Goal: Task Accomplishment & Management: Manage account settings

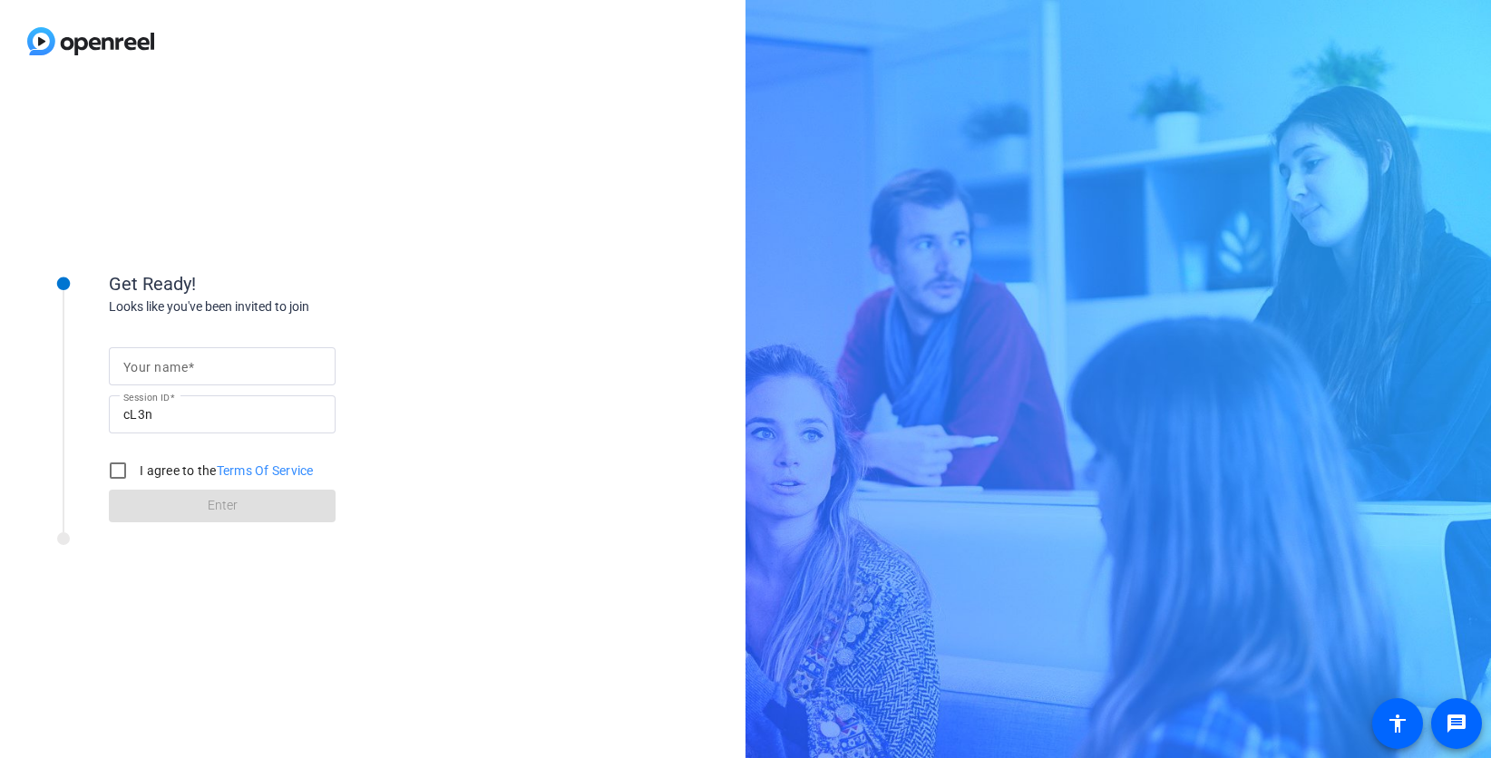
click at [160, 362] on mat-label "Your name" at bounding box center [155, 367] width 64 height 15
click at [160, 362] on input "Your name" at bounding box center [222, 366] width 198 height 22
type input "Jen"
click at [117, 469] on input "I agree to the Terms Of Service" at bounding box center [118, 470] width 36 height 36
checkbox input "true"
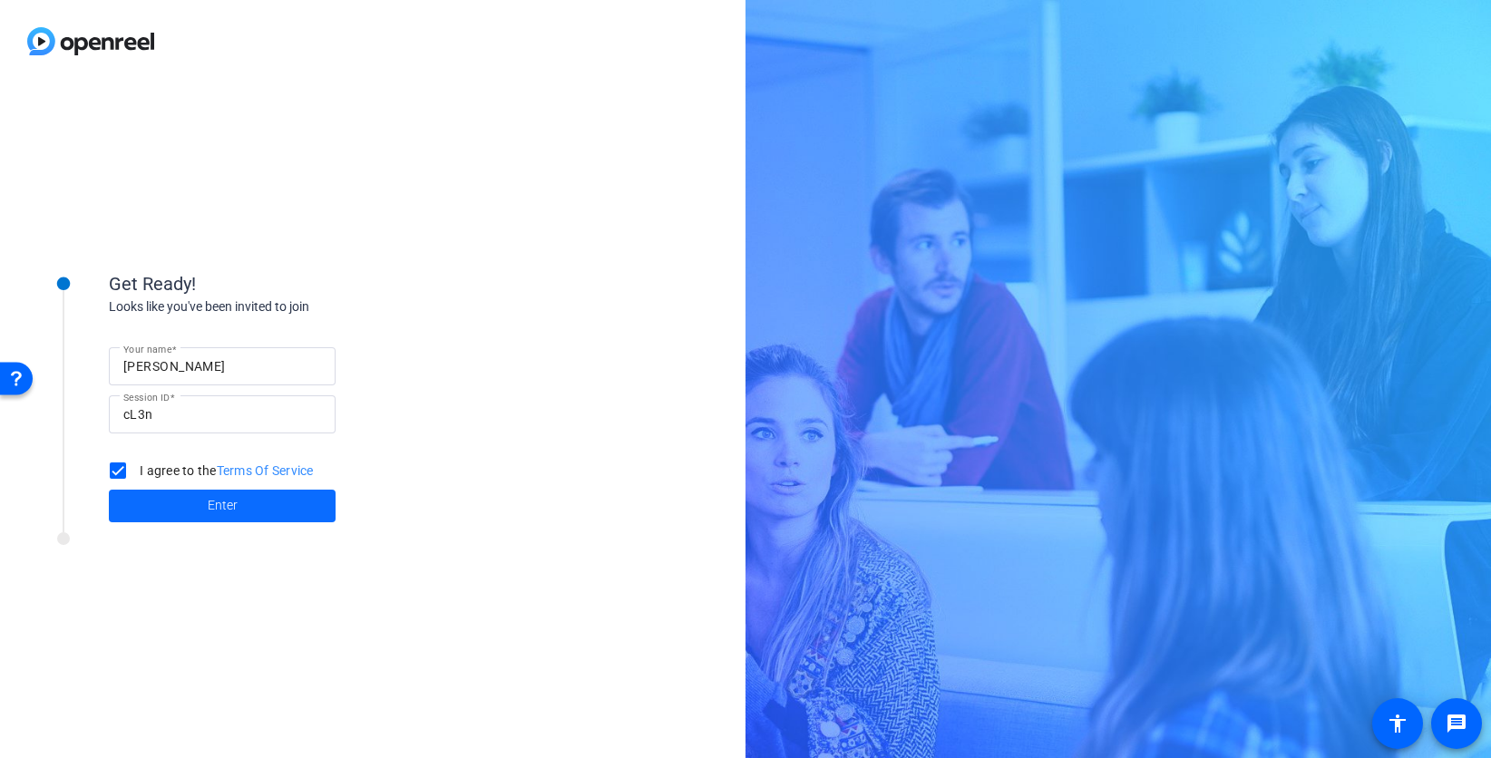
click at [175, 501] on span at bounding box center [222, 506] width 227 height 44
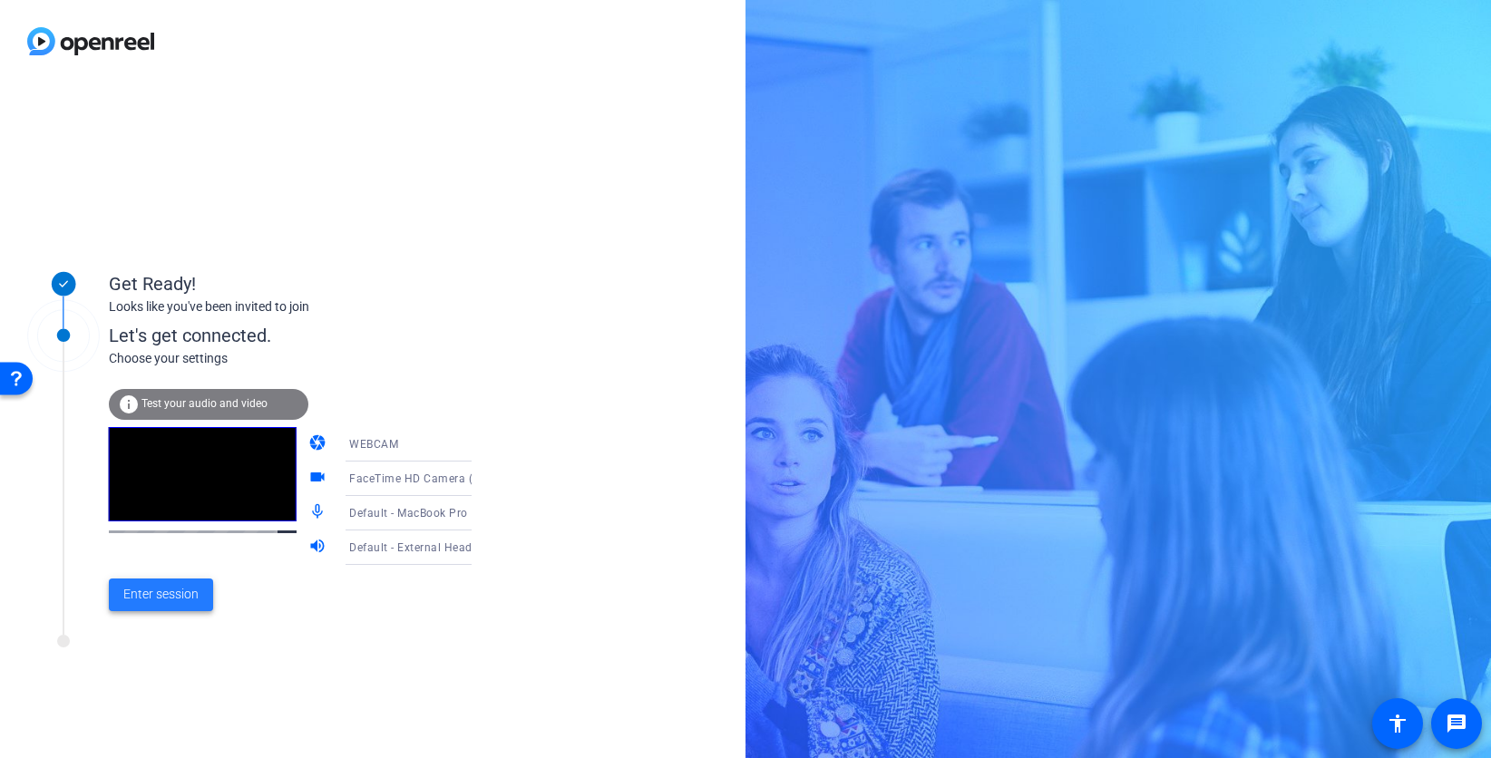
click at [177, 591] on span "Enter session" at bounding box center [160, 594] width 75 height 19
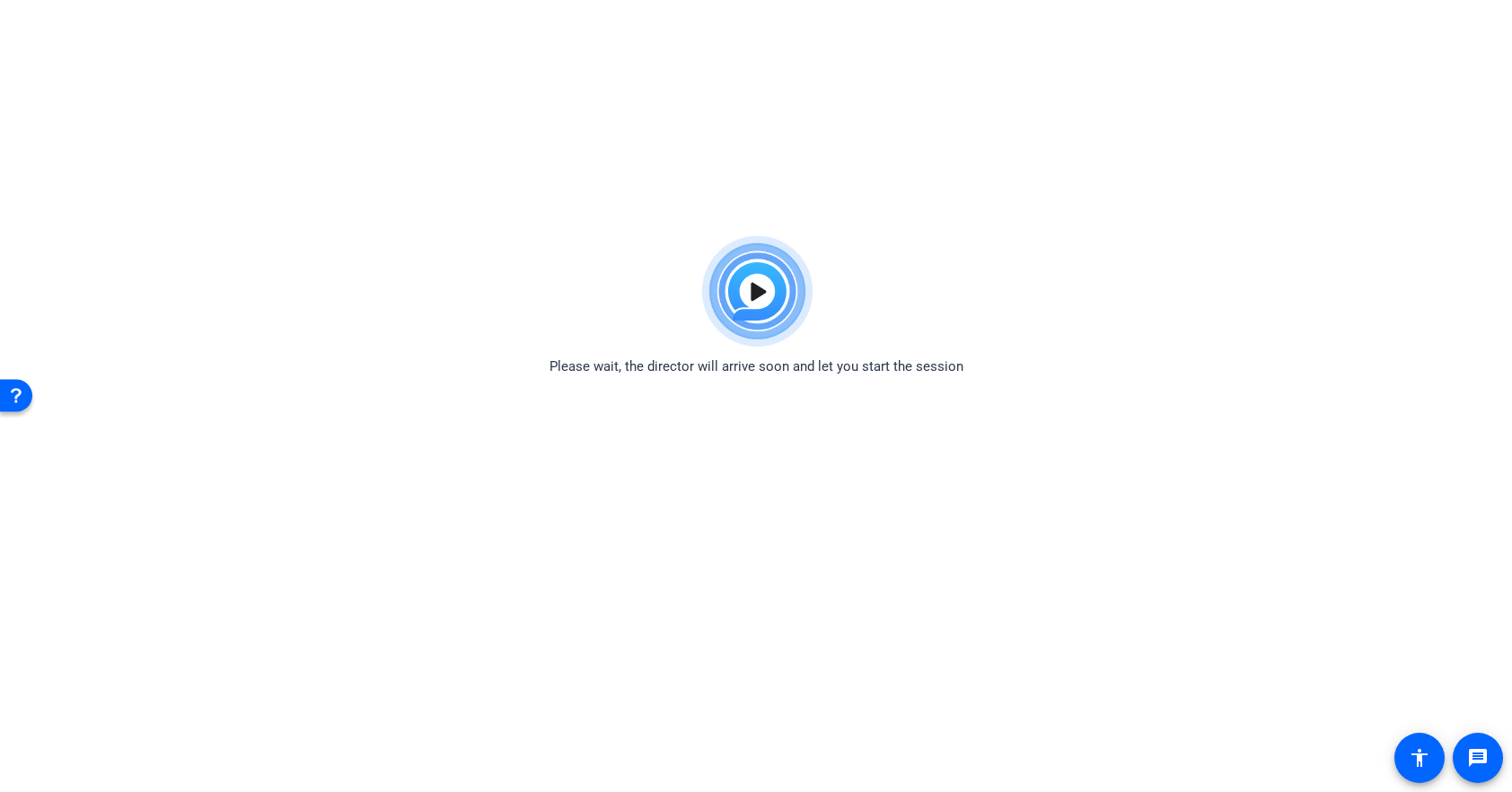
click at [863, 449] on body "Accessibility Screen-Reader Guide, Feedback, and Issue Reporting | New window P…" at bounding box center [756, 623] width 1512 height 792
click at [1203, 144] on html "Accessibility Screen-Reader Guide, Feedback, and Issue Reporting | New window P…" at bounding box center [756, 396] width 1512 height 792
click at [840, 517] on body "Press Option+1 for screen-reader mode, Option+0 to cancel Accessibility Screen-…" at bounding box center [756, 623] width 1512 height 792
click at [1383, 197] on html "Accessibility Screen-Reader Guide, Feedback, and Issue Reporting | New window P…" at bounding box center [756, 396] width 1512 height 792
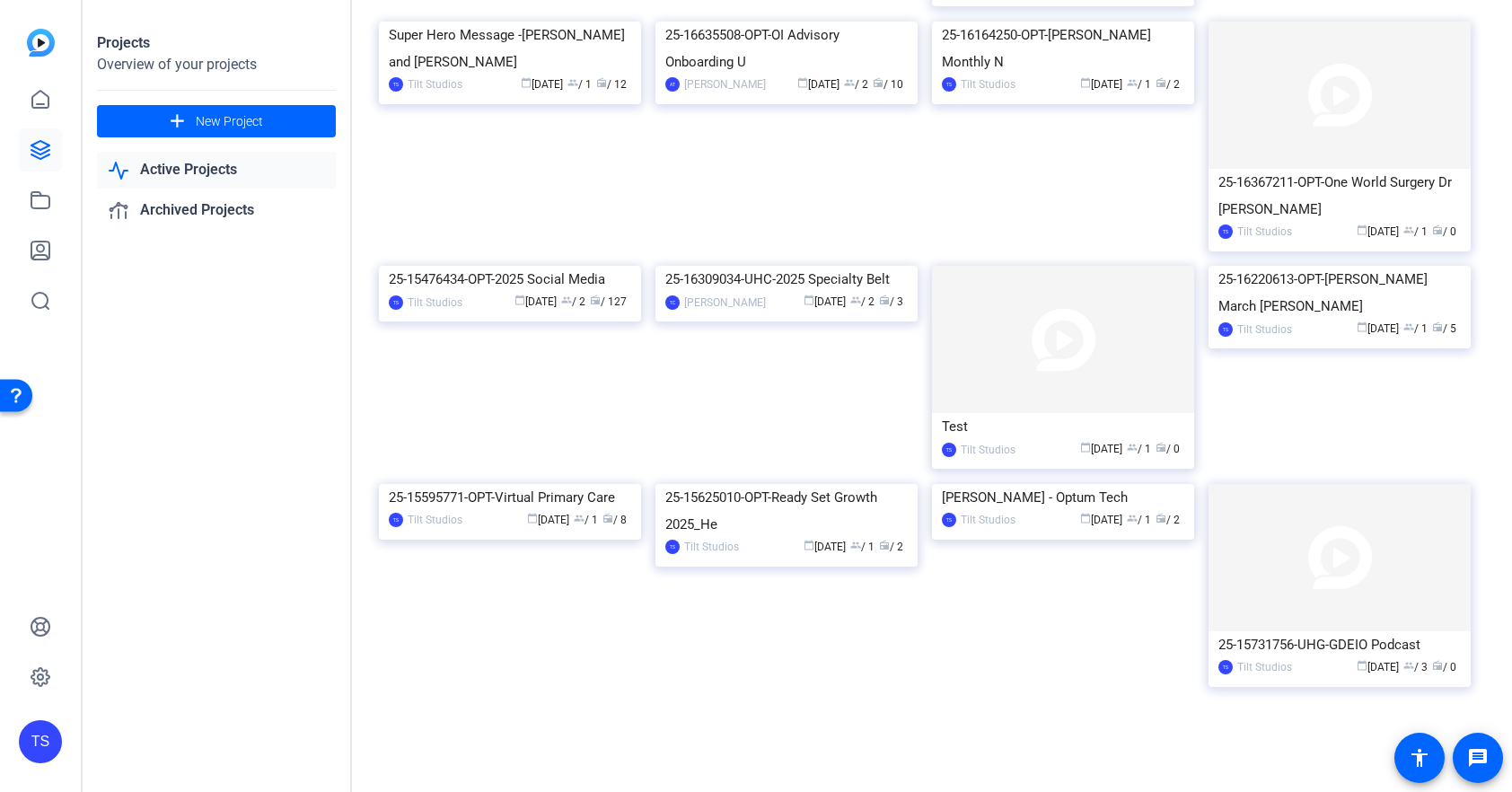
scroll to position [2120, 0]
click at [552, 265] on img at bounding box center [510, 265] width 262 height 0
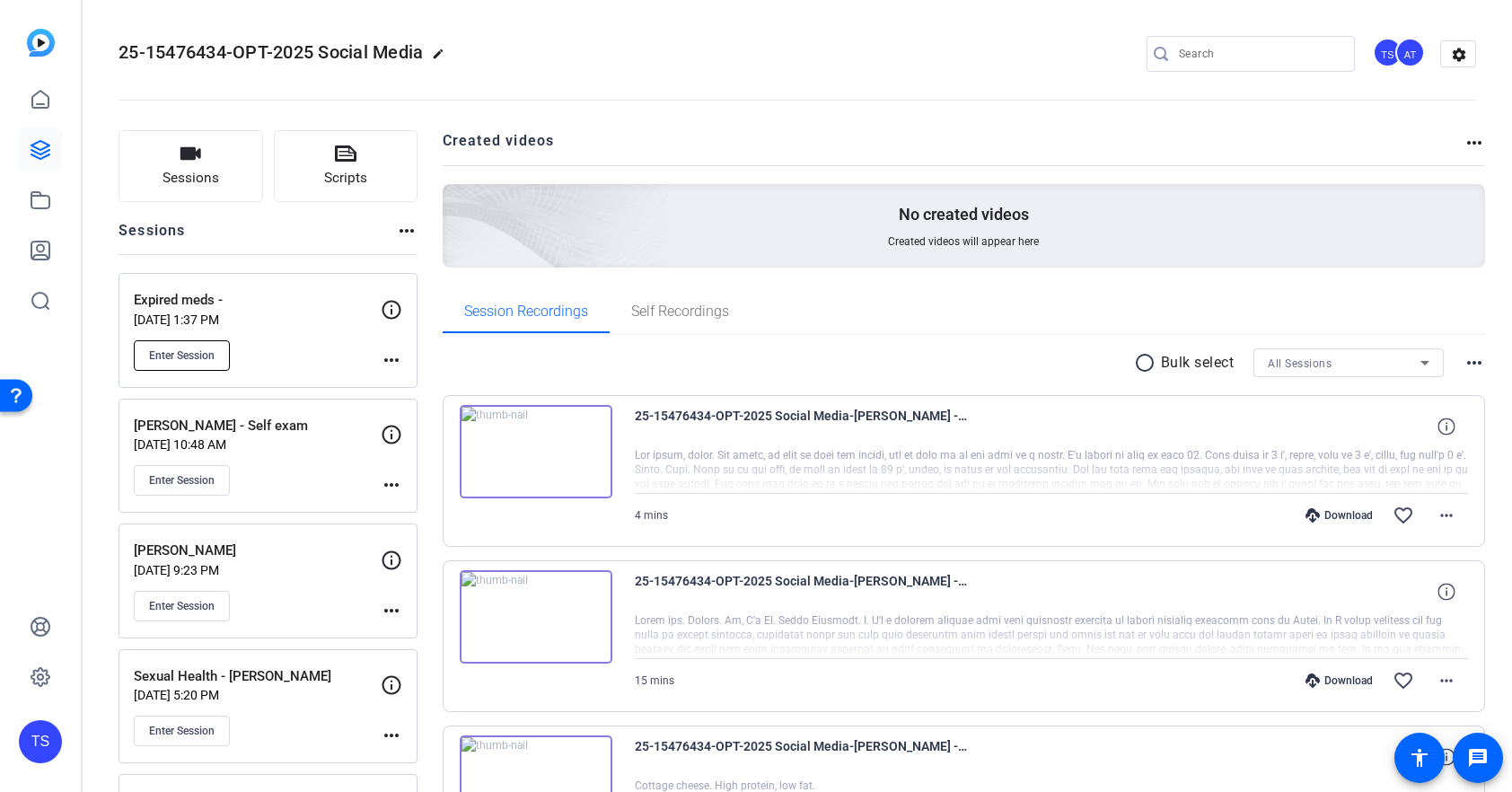
click at [197, 351] on span "Enter Session" at bounding box center [182, 355] width 65 height 15
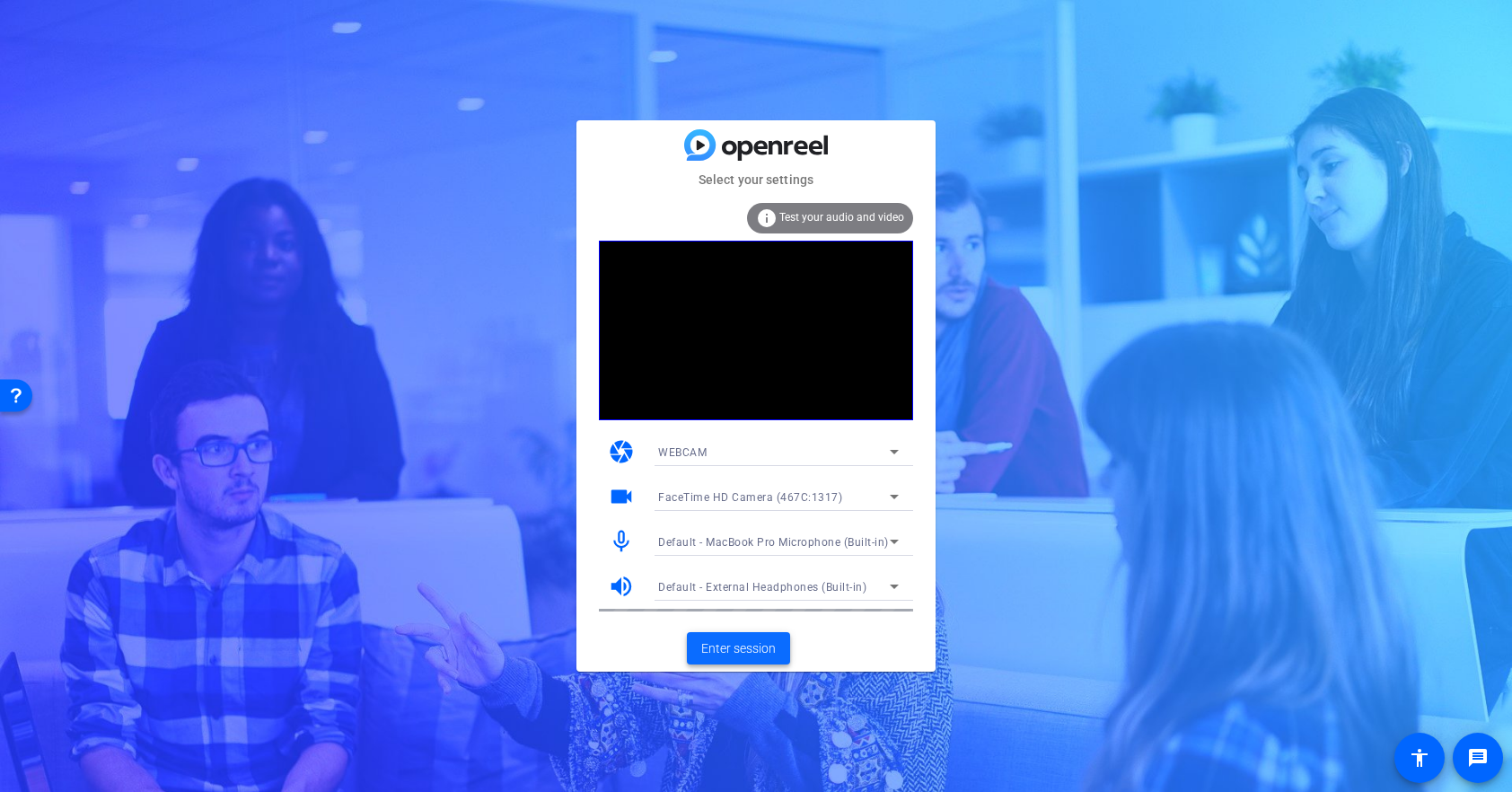
click at [756, 645] on span "Enter session" at bounding box center [738, 648] width 74 height 19
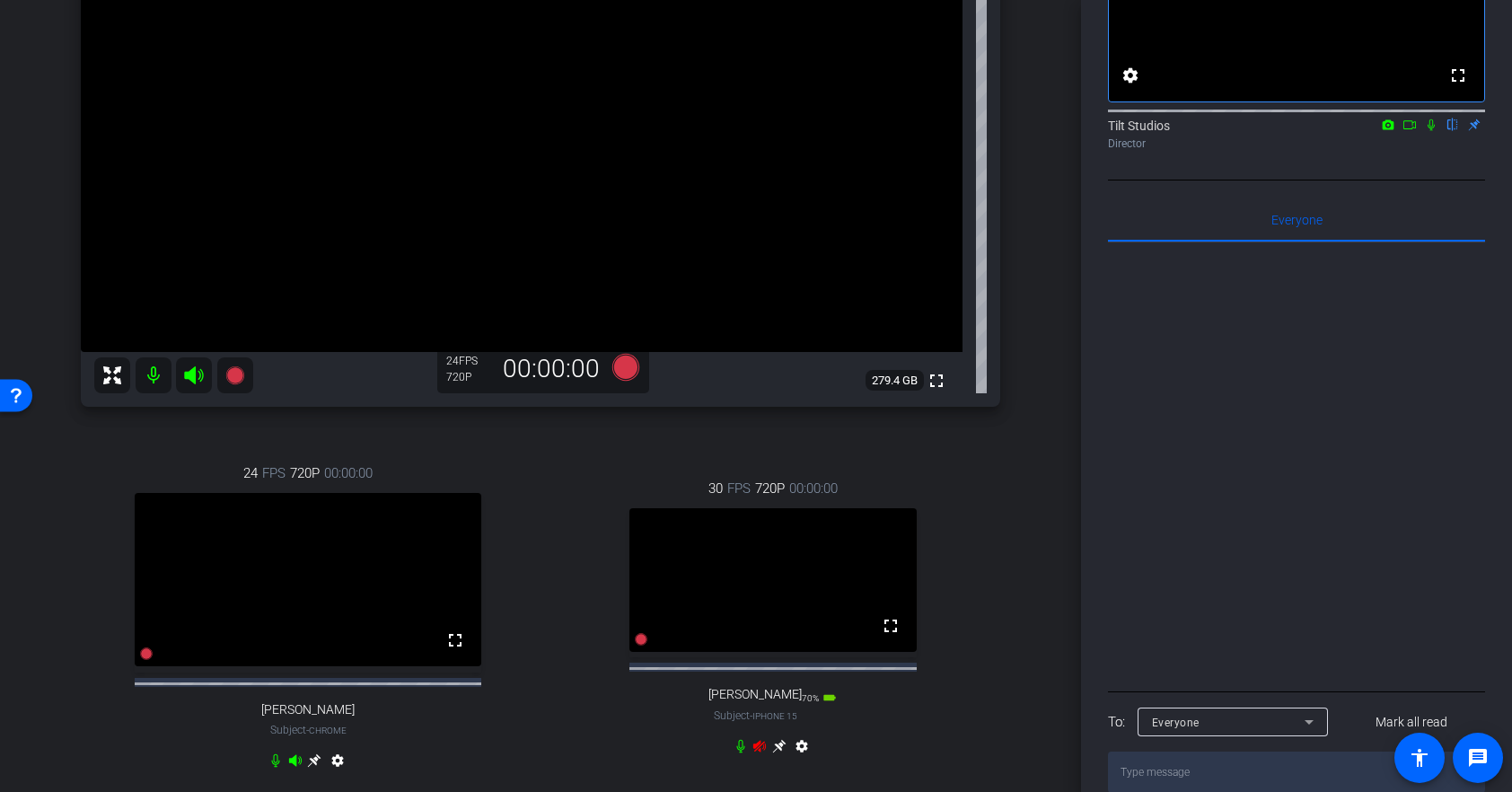
scroll to position [197, 0]
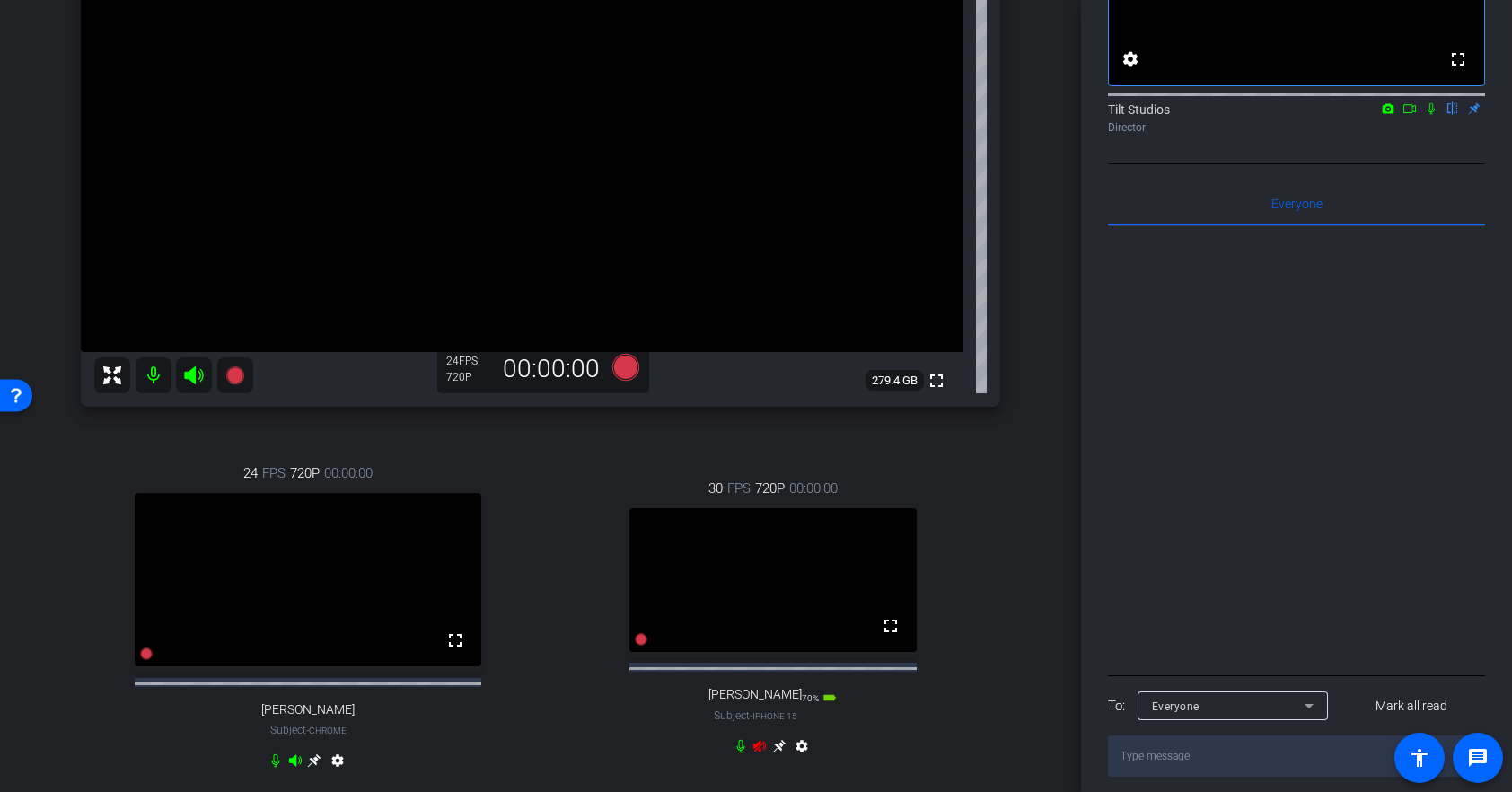
click at [741, 562] on video at bounding box center [773, 579] width 287 height 144
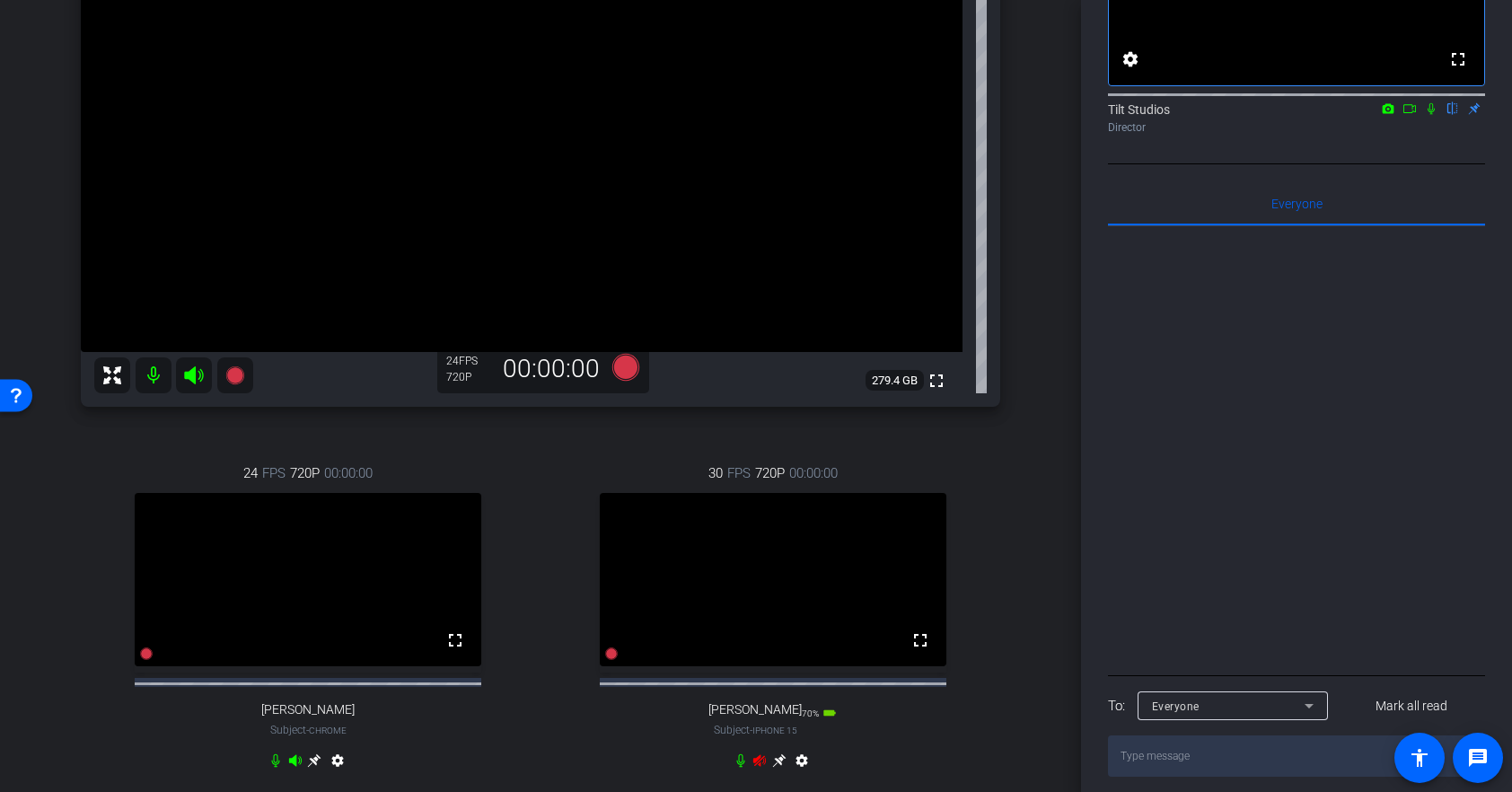
click at [836, 601] on video at bounding box center [773, 579] width 347 height 173
click at [838, 600] on video at bounding box center [773, 579] width 347 height 173
click at [822, 582] on video at bounding box center [773, 579] width 347 height 173
click at [823, 582] on video at bounding box center [773, 579] width 347 height 173
click at [682, 605] on video at bounding box center [773, 579] width 347 height 173
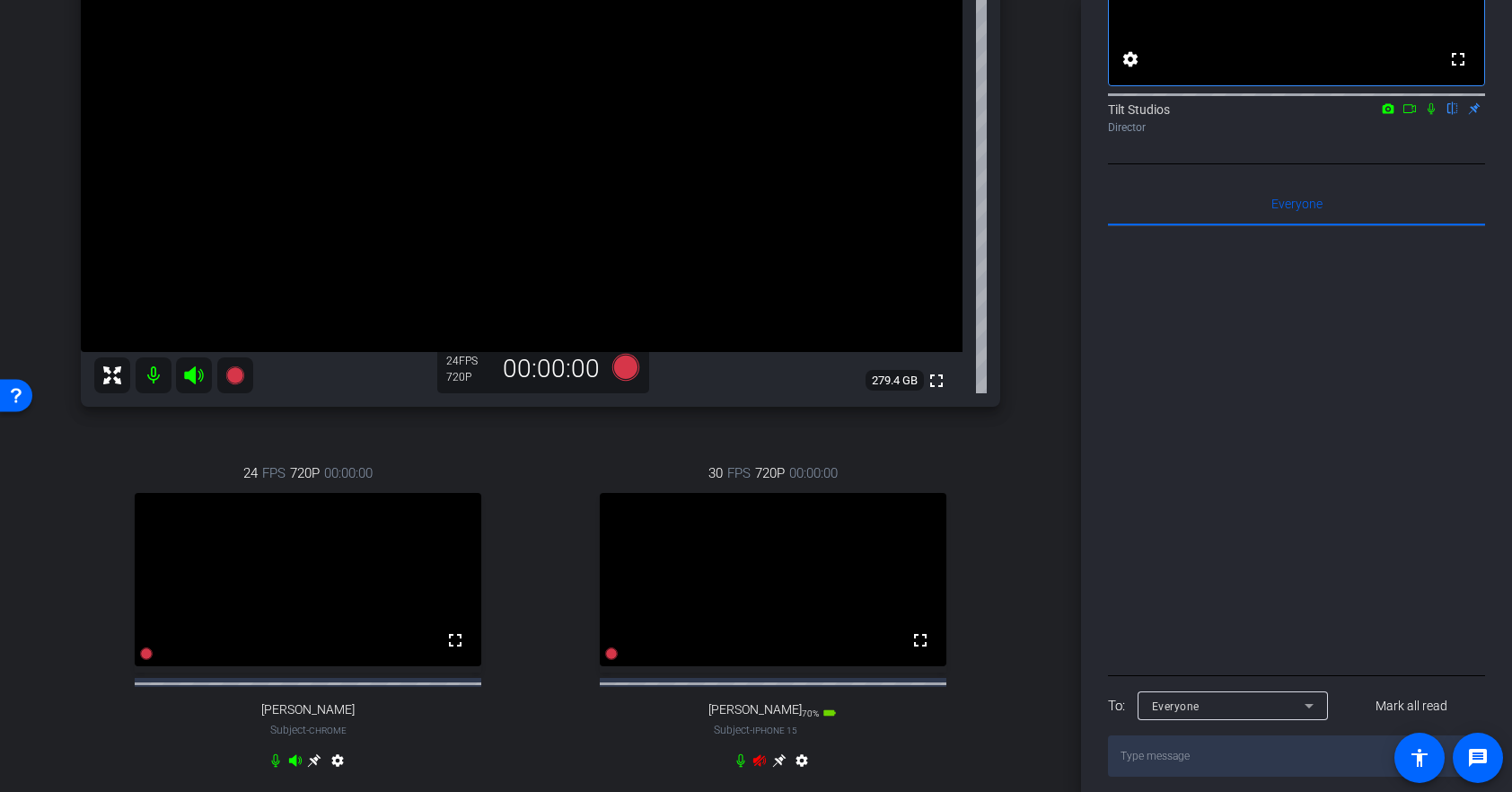
click at [682, 605] on video at bounding box center [773, 579] width 347 height 173
click at [749, 592] on video at bounding box center [773, 579] width 347 height 173
click at [854, 665] on video at bounding box center [773, 579] width 347 height 173
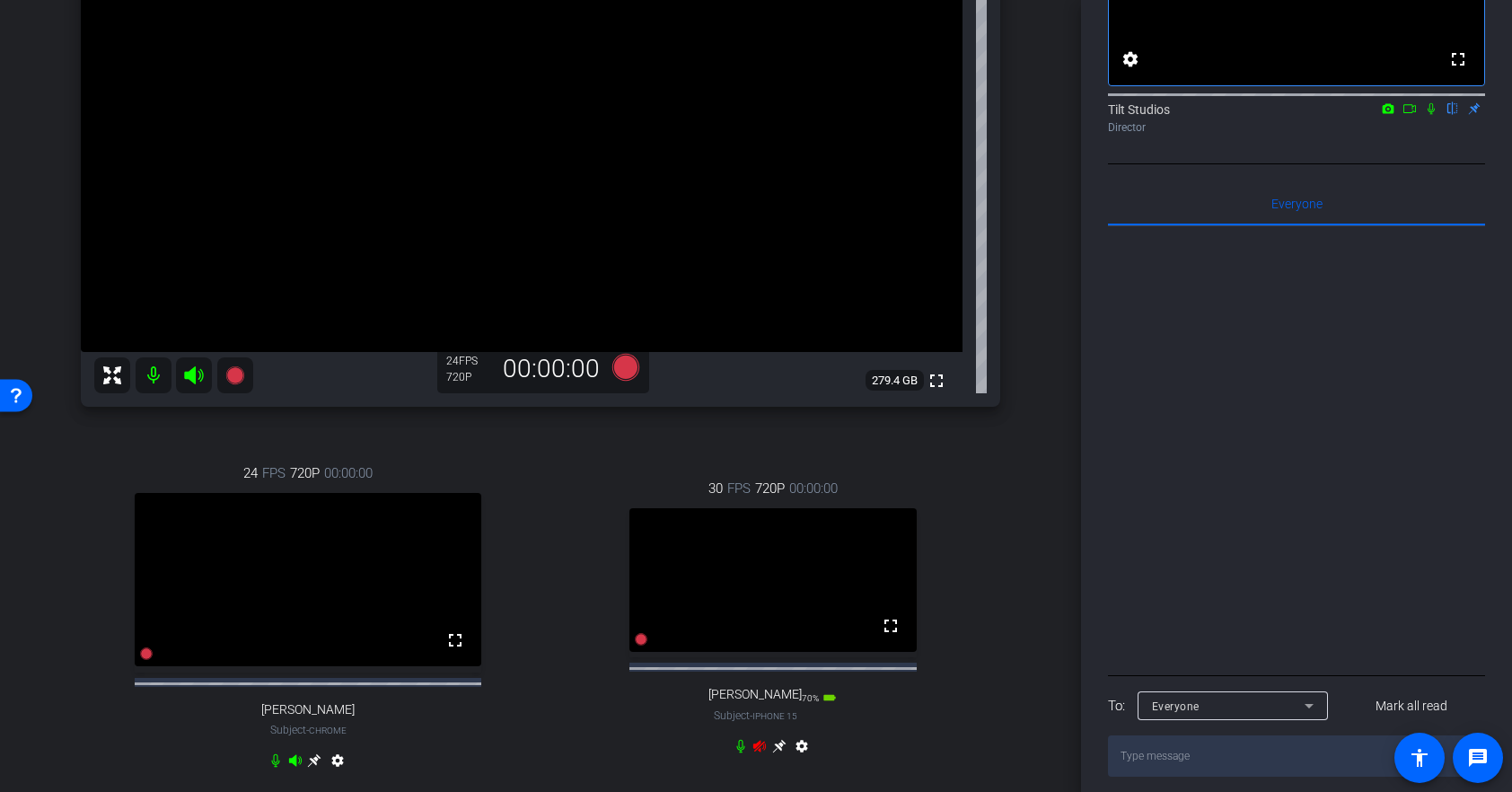
click at [814, 574] on video at bounding box center [773, 579] width 287 height 144
click at [891, 591] on video at bounding box center [773, 579] width 287 height 144
click at [770, 616] on video at bounding box center [773, 579] width 287 height 144
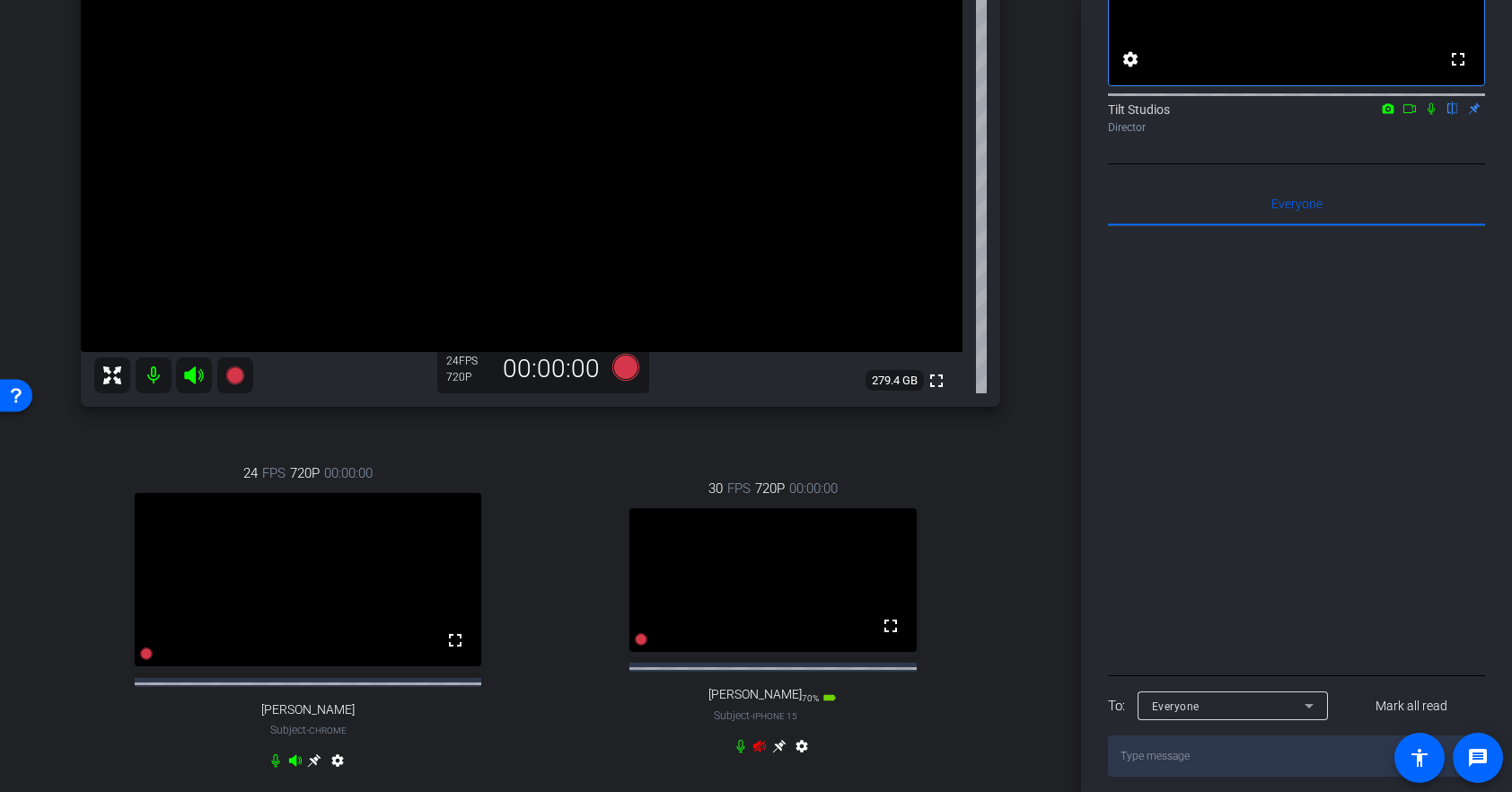
click at [771, 616] on video at bounding box center [773, 579] width 287 height 144
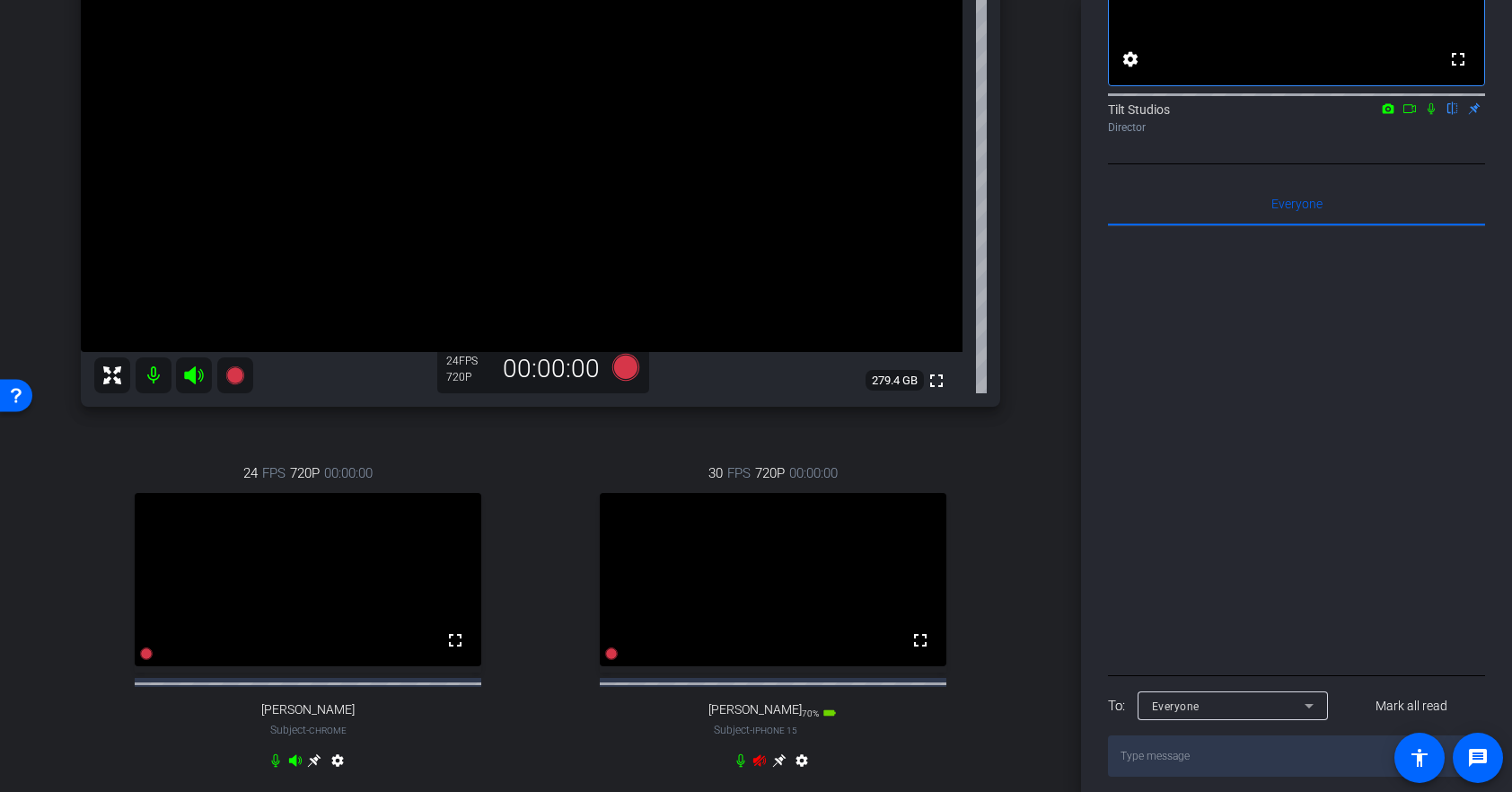
click at [771, 616] on video at bounding box center [773, 579] width 347 height 173
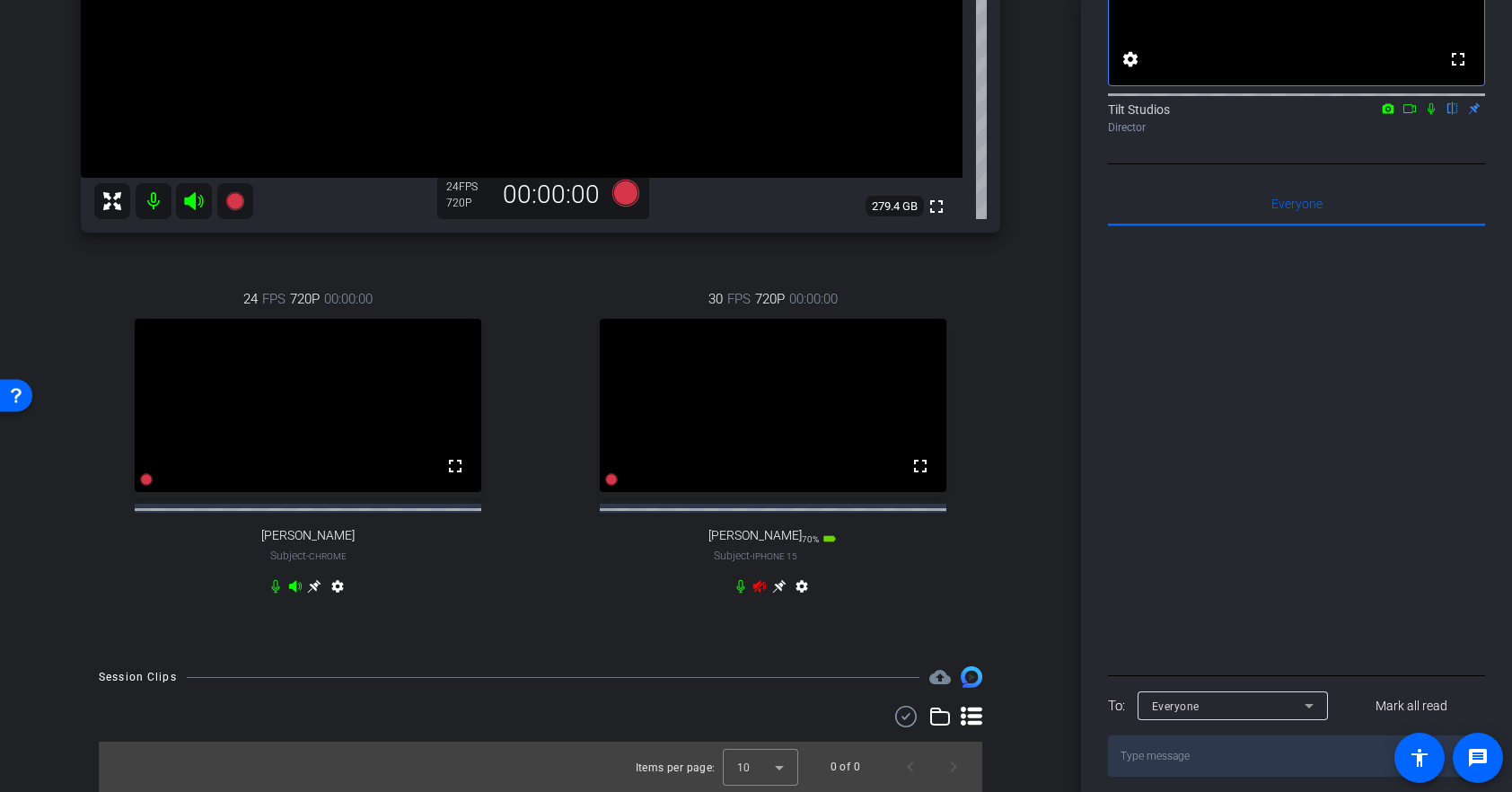
scroll to position [466, 0]
click at [780, 583] on icon at bounding box center [779, 587] width 14 height 14
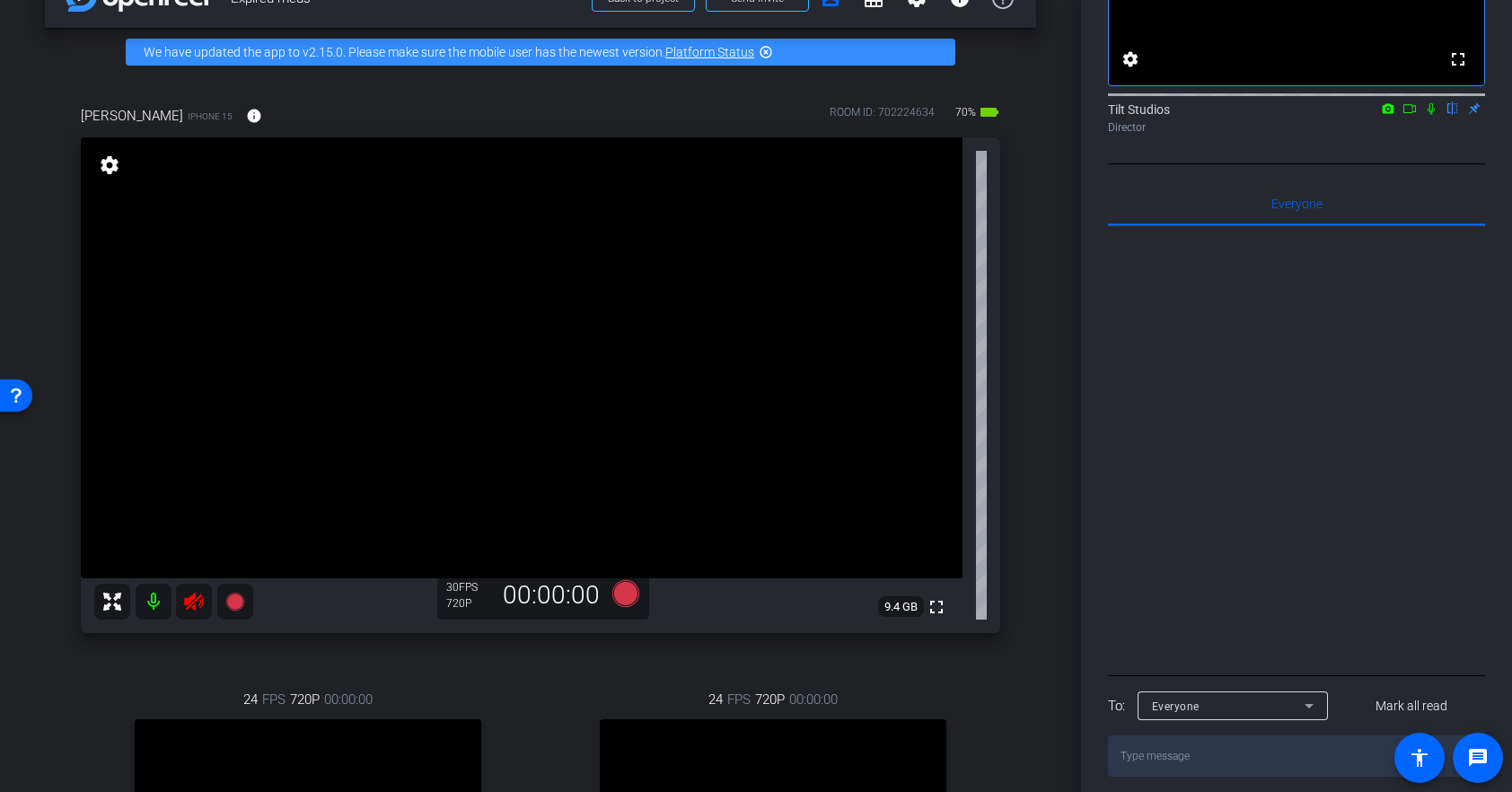
scroll to position [47, 0]
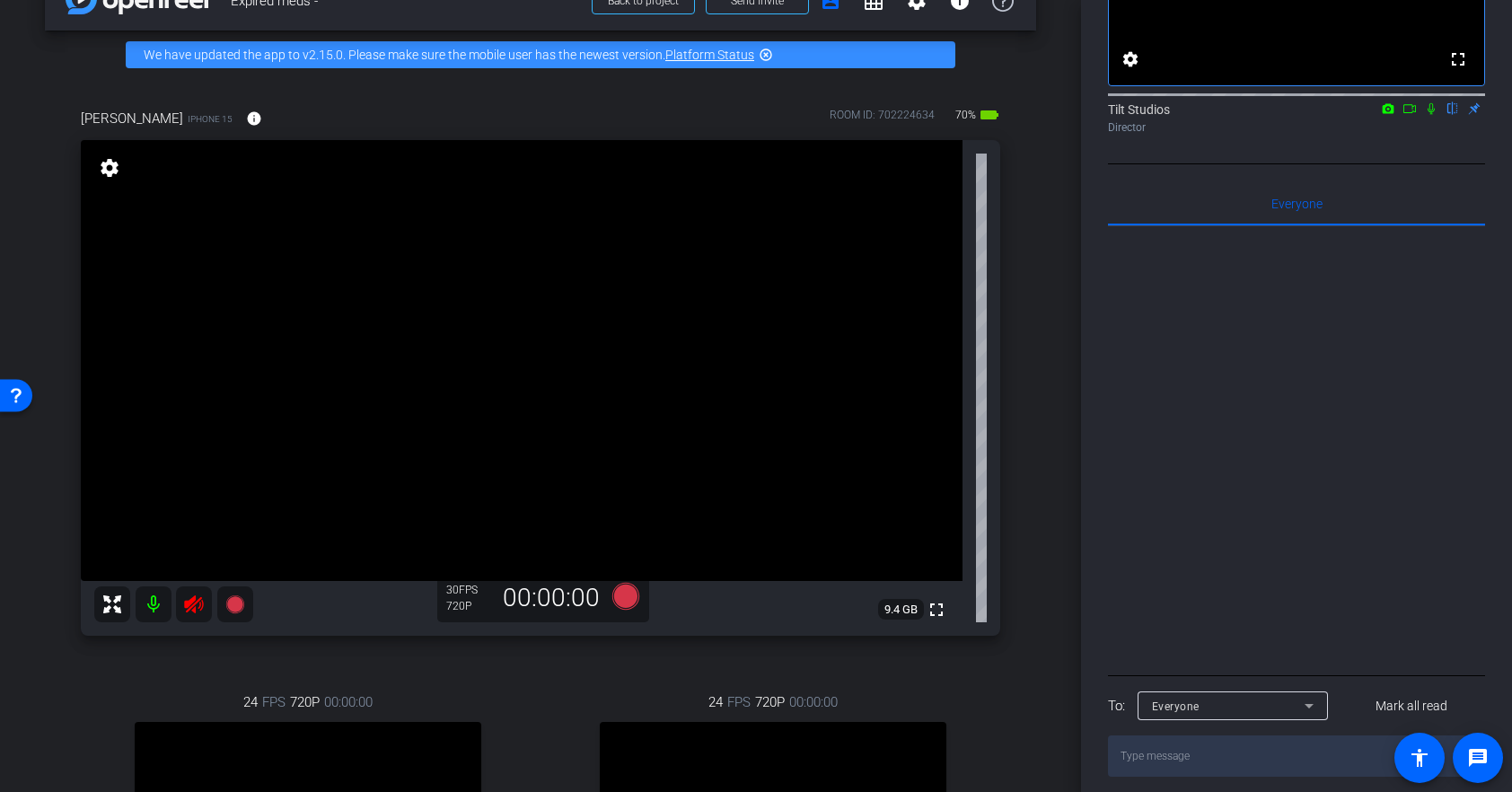
click at [201, 605] on icon at bounding box center [194, 604] width 22 height 22
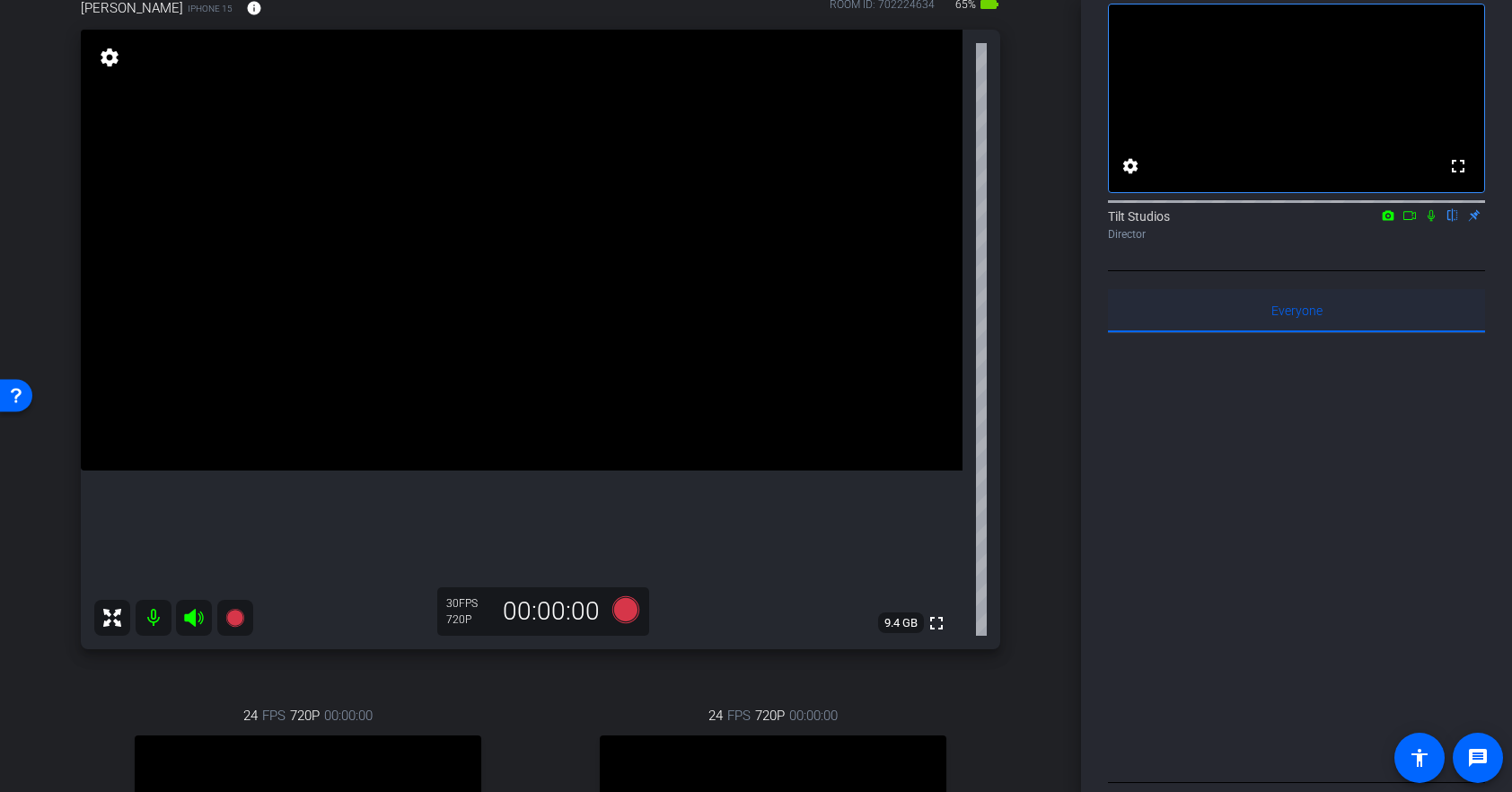
scroll to position [165, 0]
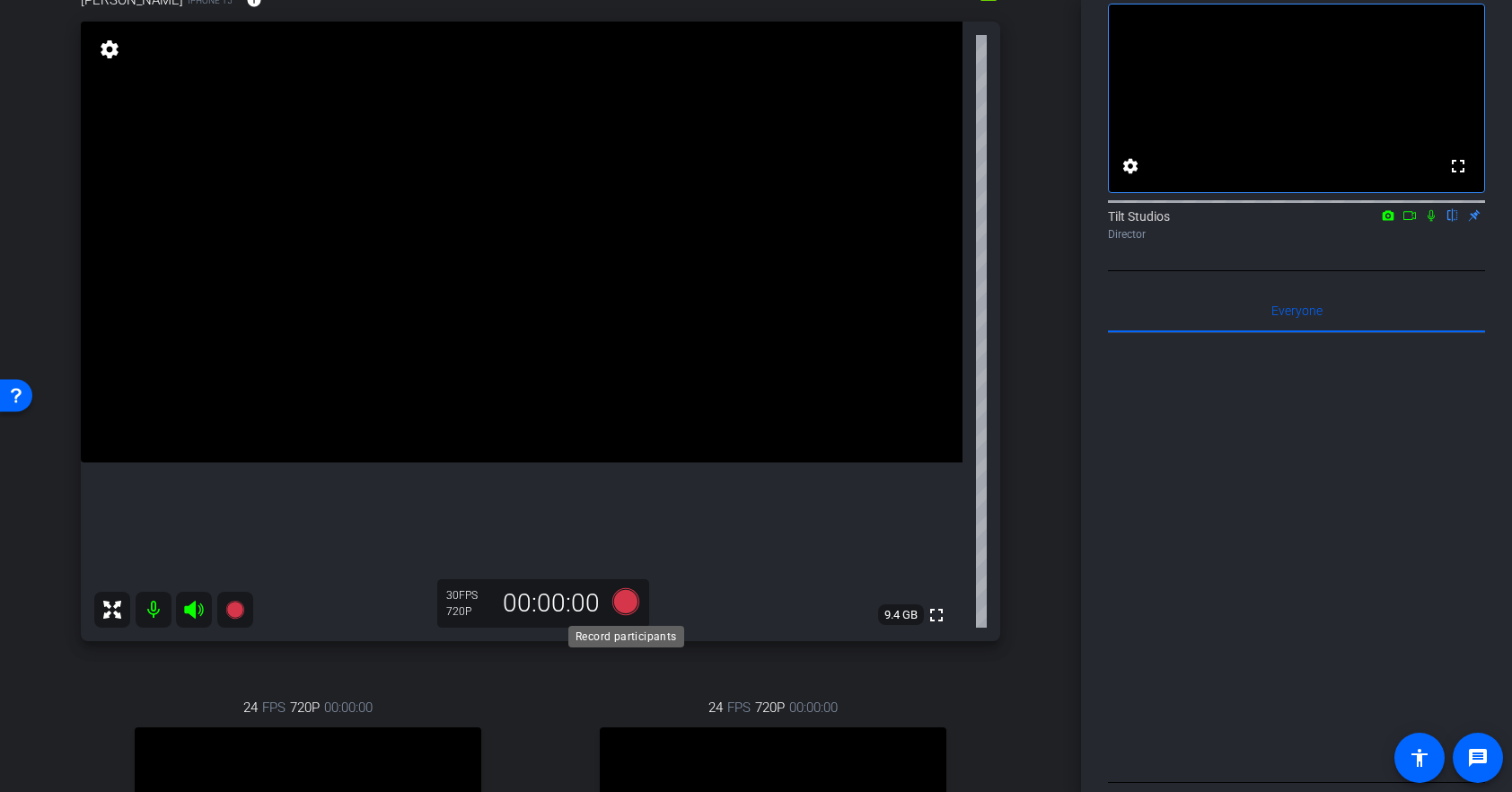
click at [623, 608] on icon at bounding box center [625, 601] width 27 height 27
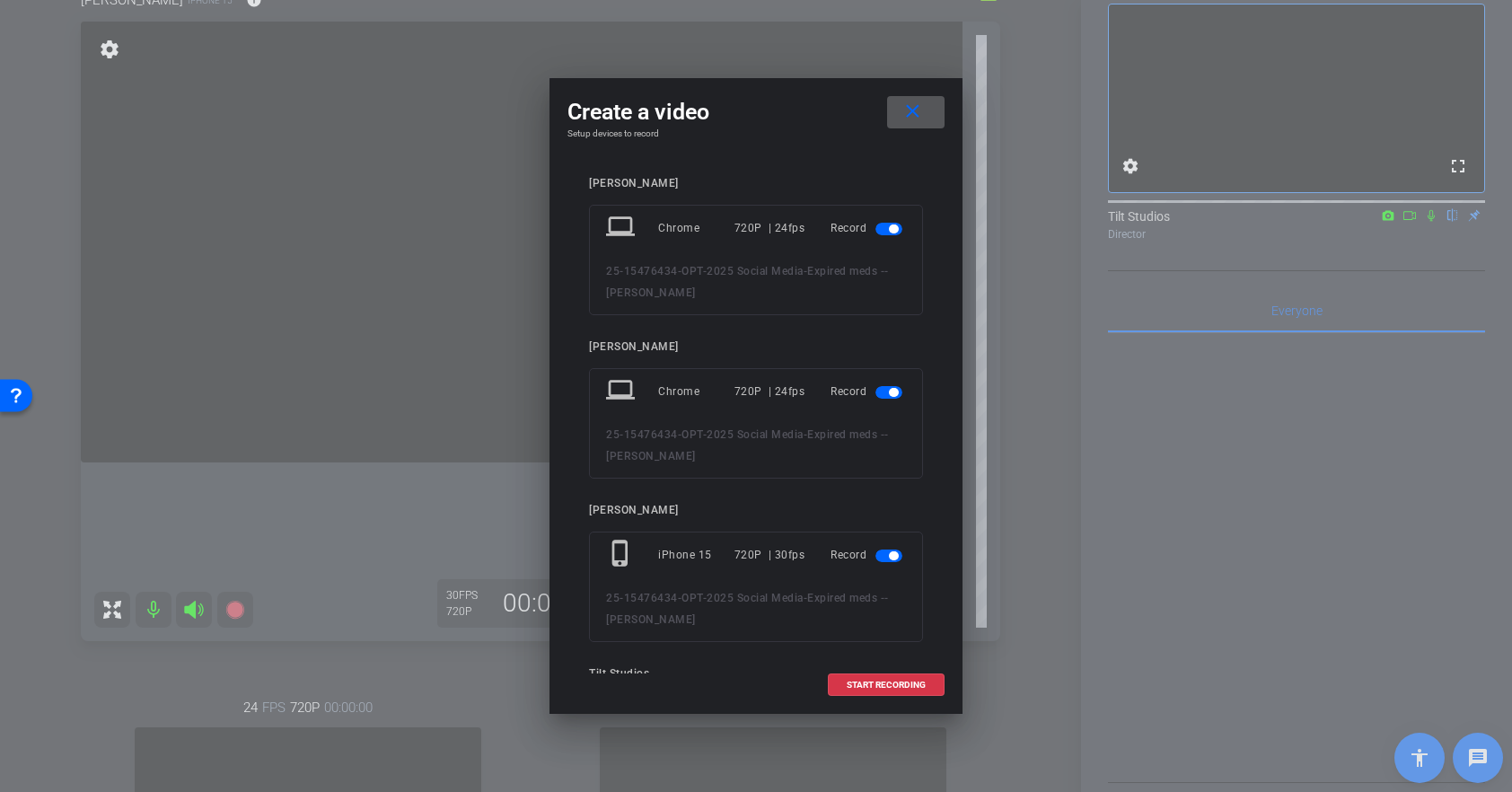
scroll to position [0, 0]
click at [893, 390] on span "button" at bounding box center [893, 392] width 9 height 9
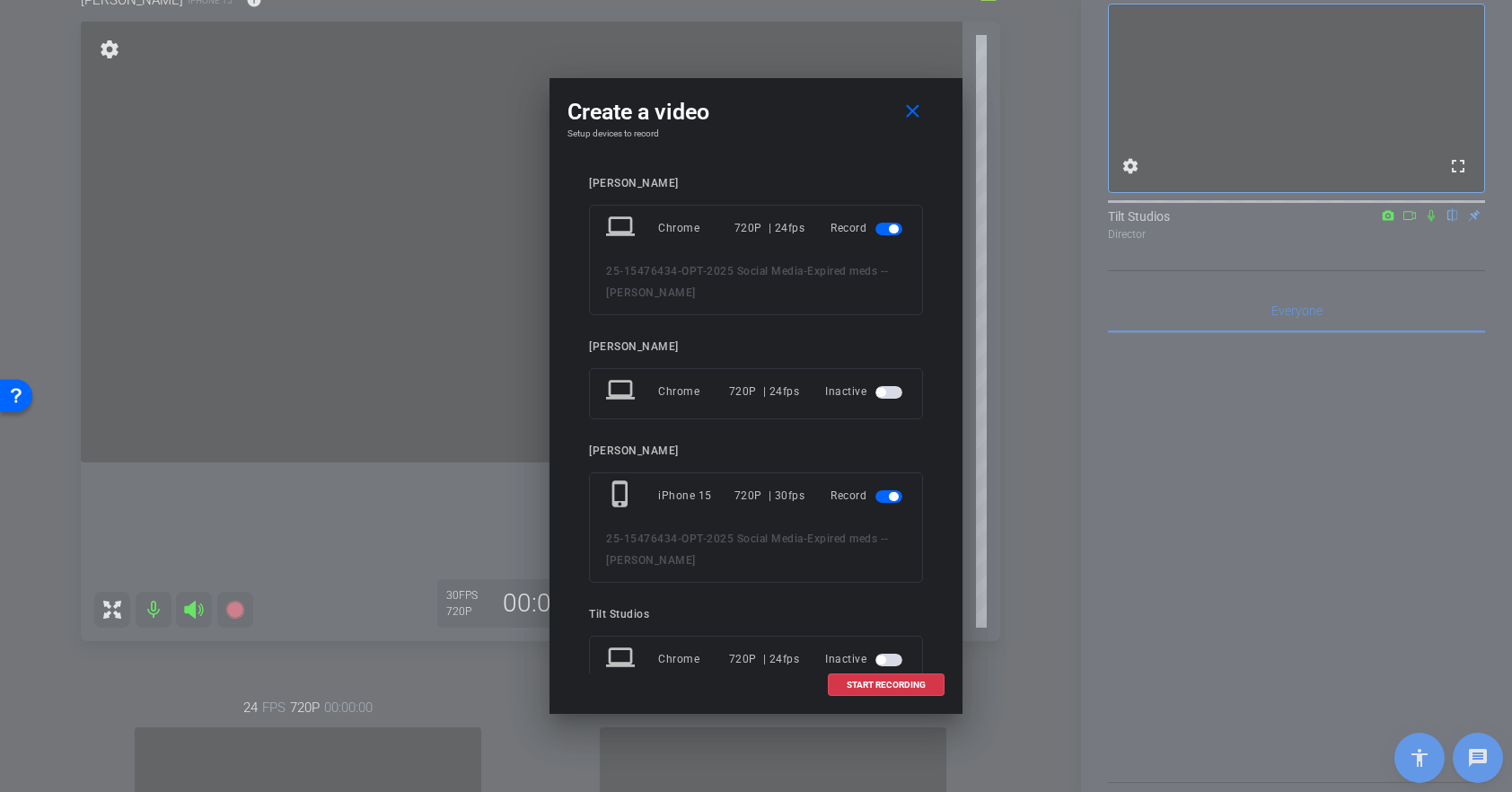
click at [891, 228] on span "button" at bounding box center [893, 229] width 9 height 9
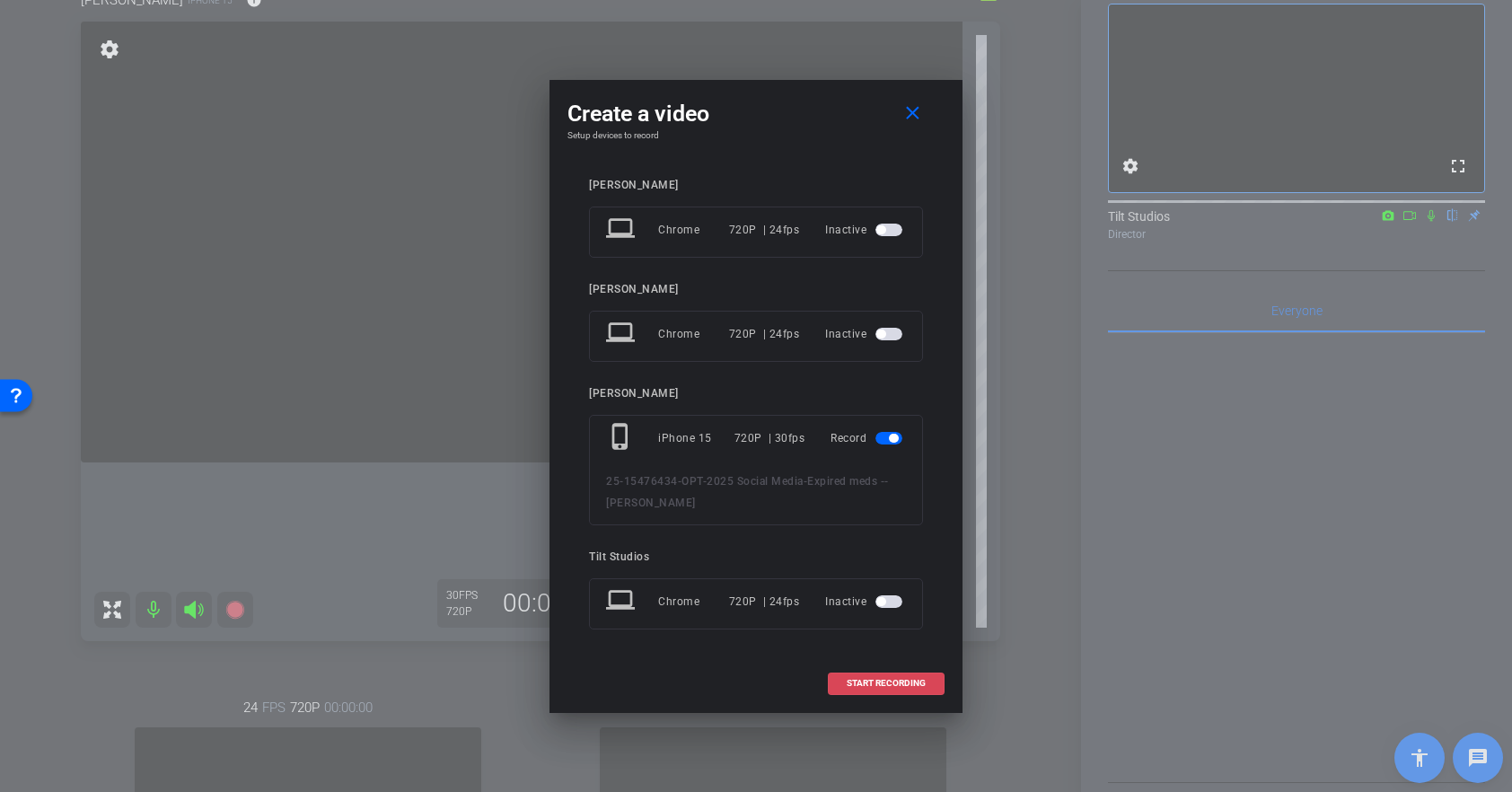
click at [886, 679] on span "START RECORDING" at bounding box center [886, 682] width 79 height 9
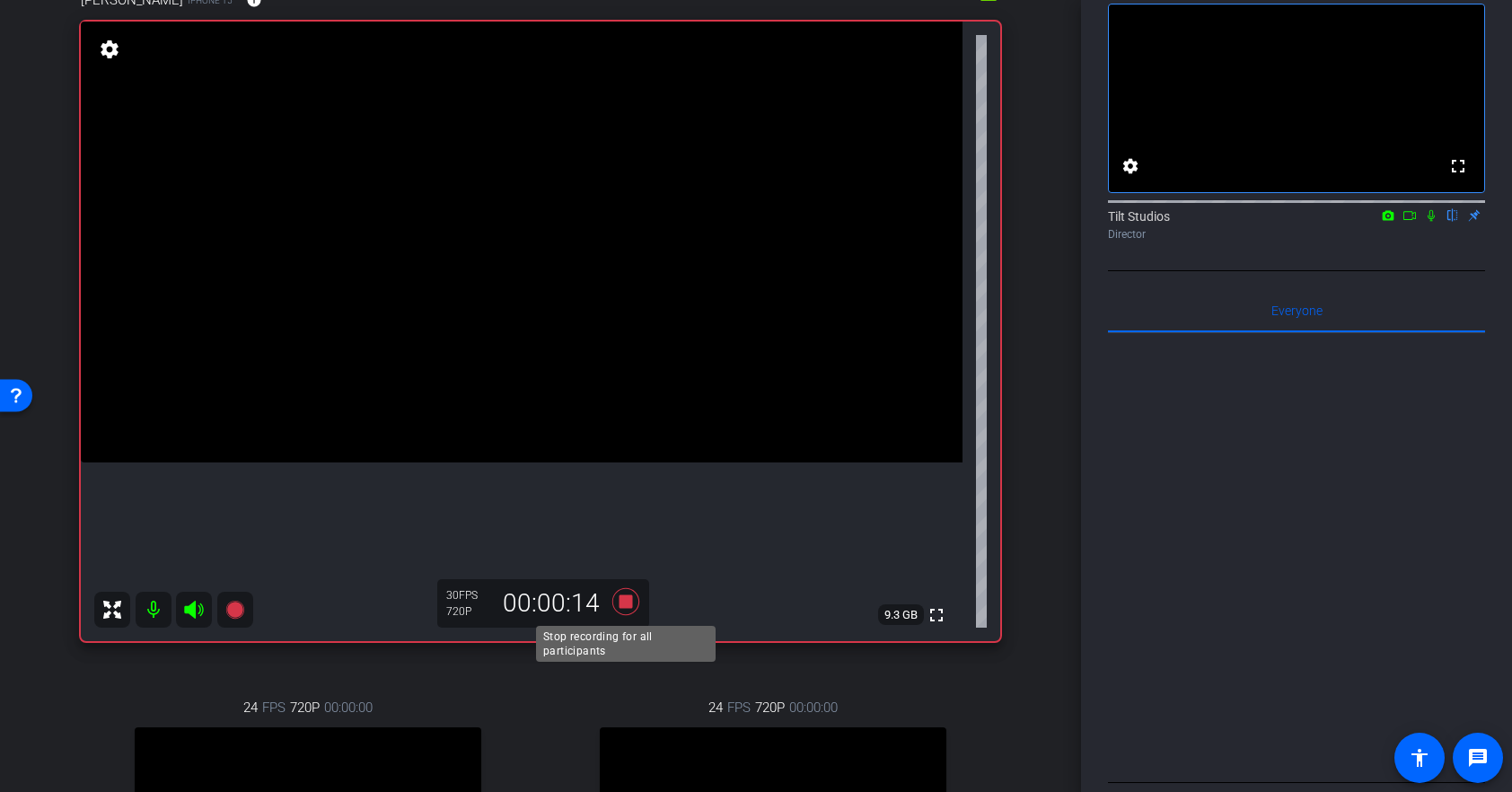
click at [625, 605] on icon at bounding box center [625, 601] width 27 height 27
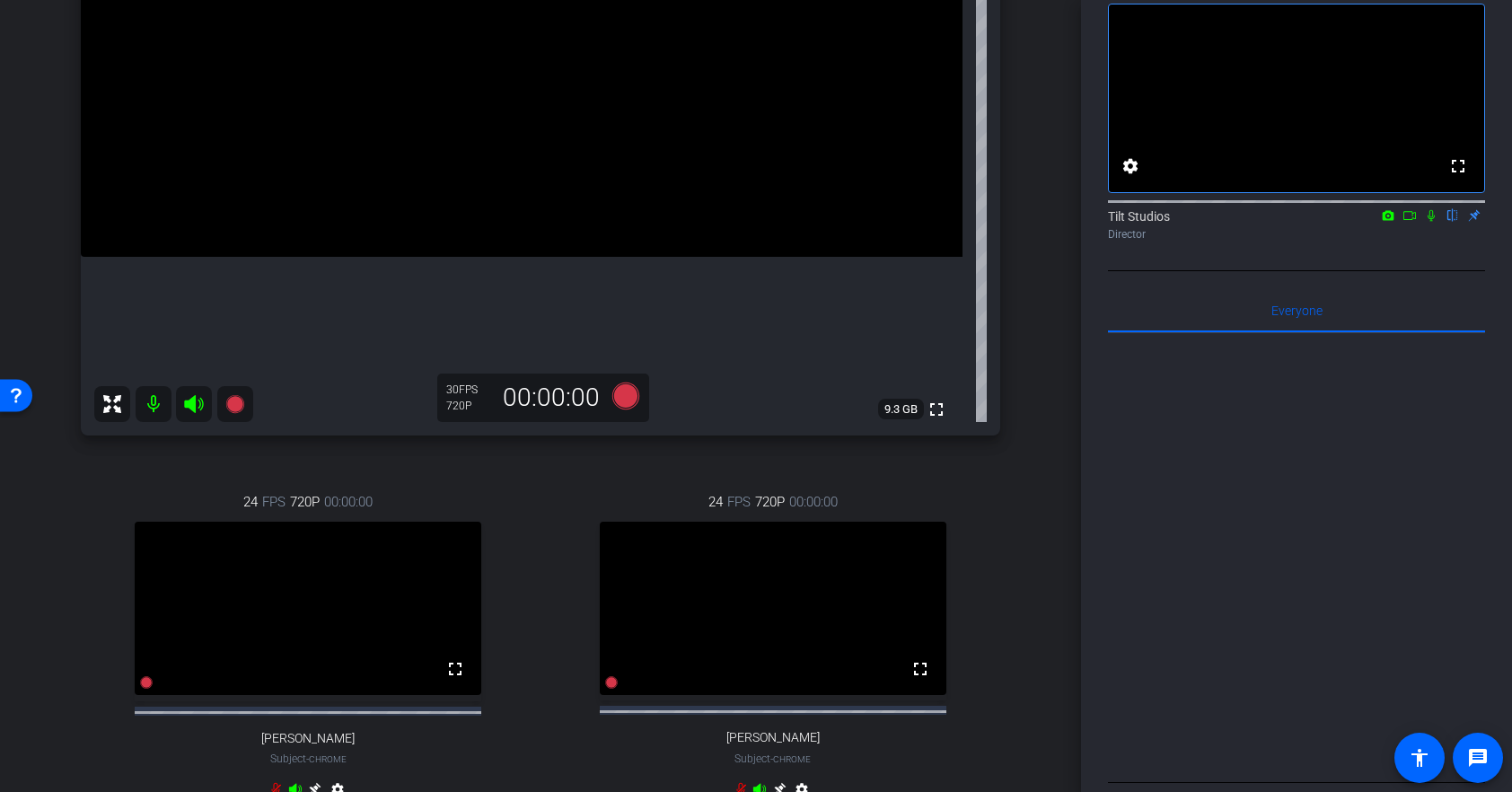
scroll to position [368, 0]
click at [1429, 222] on icon at bounding box center [1431, 215] width 15 height 13
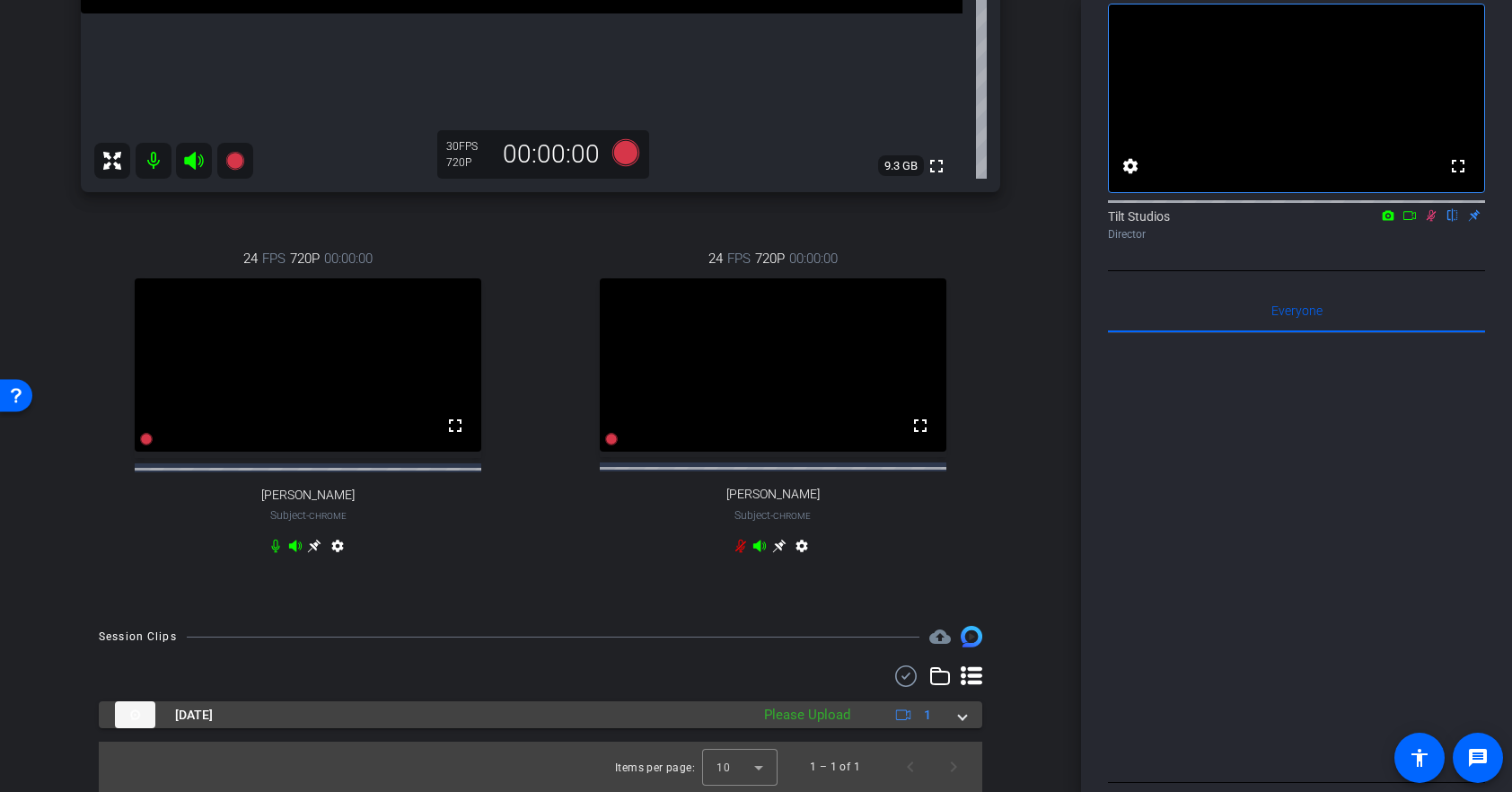
click at [586, 716] on mat-panel-title "Sep 16, 2025" at bounding box center [428, 714] width 626 height 27
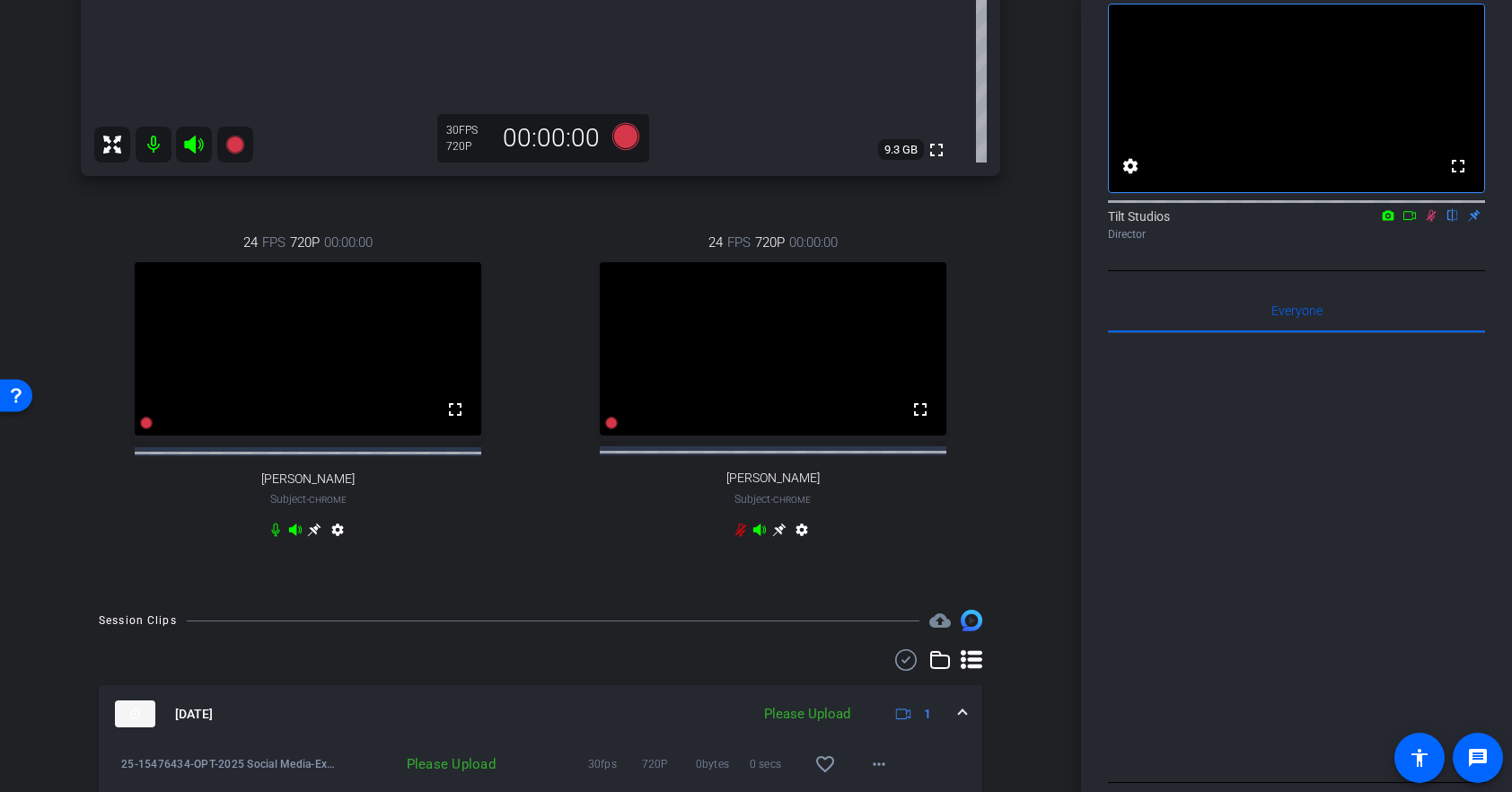
scroll to position [723, 0]
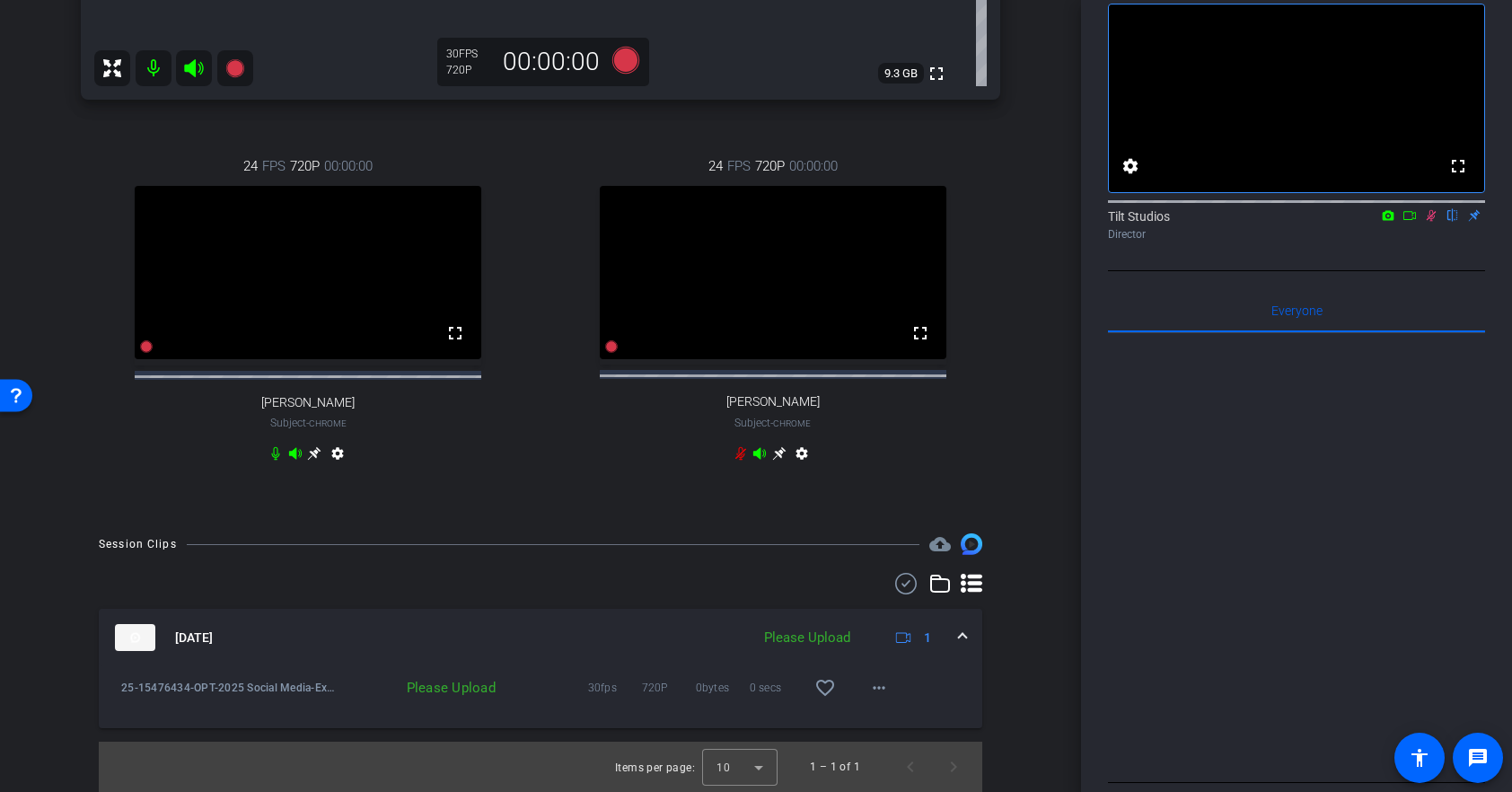
drag, startPoint x: 444, startPoint y: 690, endPoint x: 429, endPoint y: 689, distance: 15.0
click at [444, 690] on div "Please Upload" at bounding box center [419, 687] width 169 height 18
click at [273, 680] on span "25-15476434-OPT-2025 Social Media-Expired meds --[PERSON_NAME]-2025-09-16-11-46…" at bounding box center [228, 687] width 214 height 18
drag, startPoint x: 265, startPoint y: 689, endPoint x: 247, endPoint y: 683, distance: 19.0
click at [254, 685] on span "25-15476434-OPT-2025 Social Media-Expired meds --[PERSON_NAME]-2025-09-16-11-46…" at bounding box center [228, 687] width 214 height 18
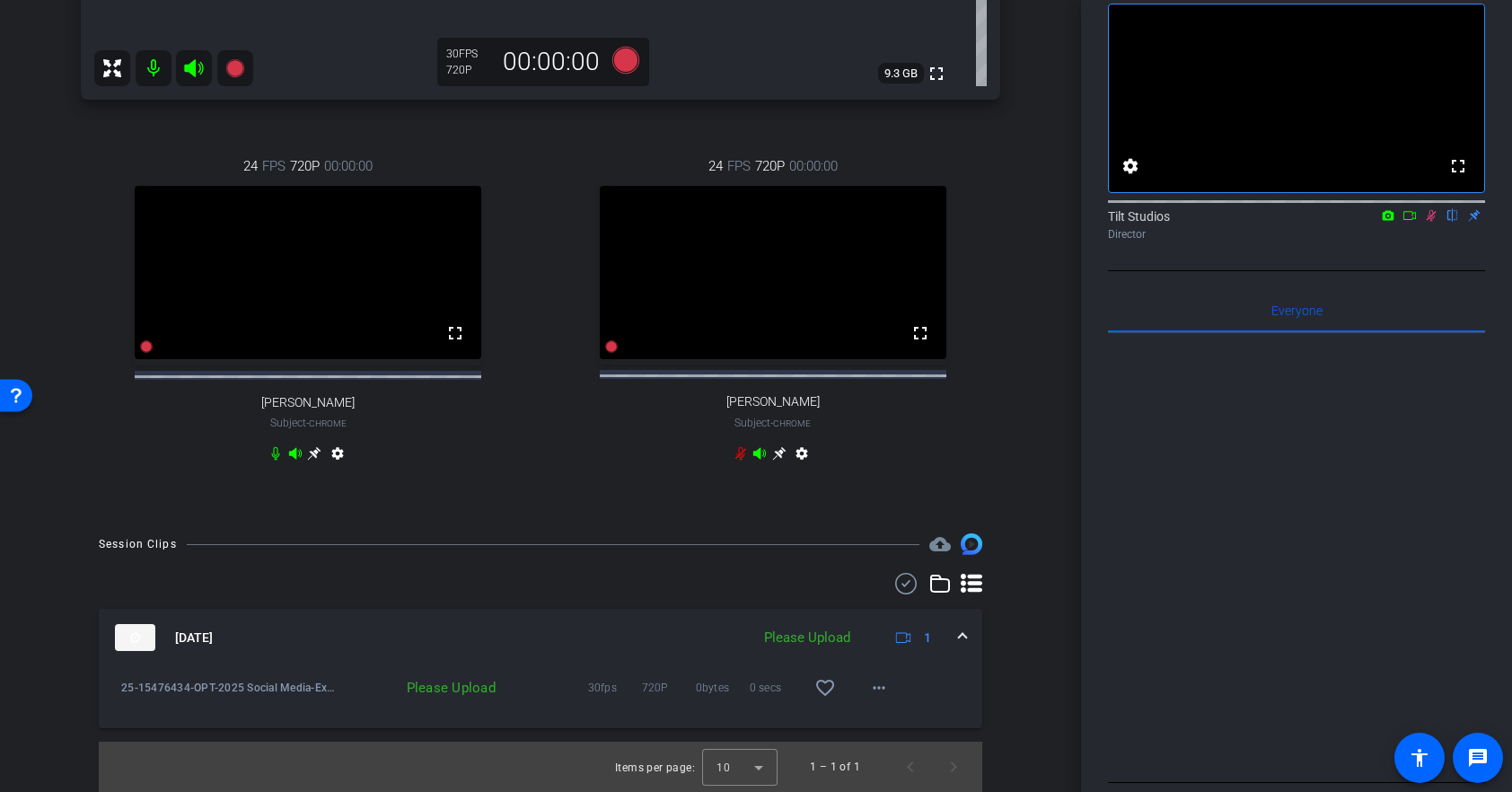
click at [847, 634] on div "Please Upload" at bounding box center [806, 638] width 104 height 21
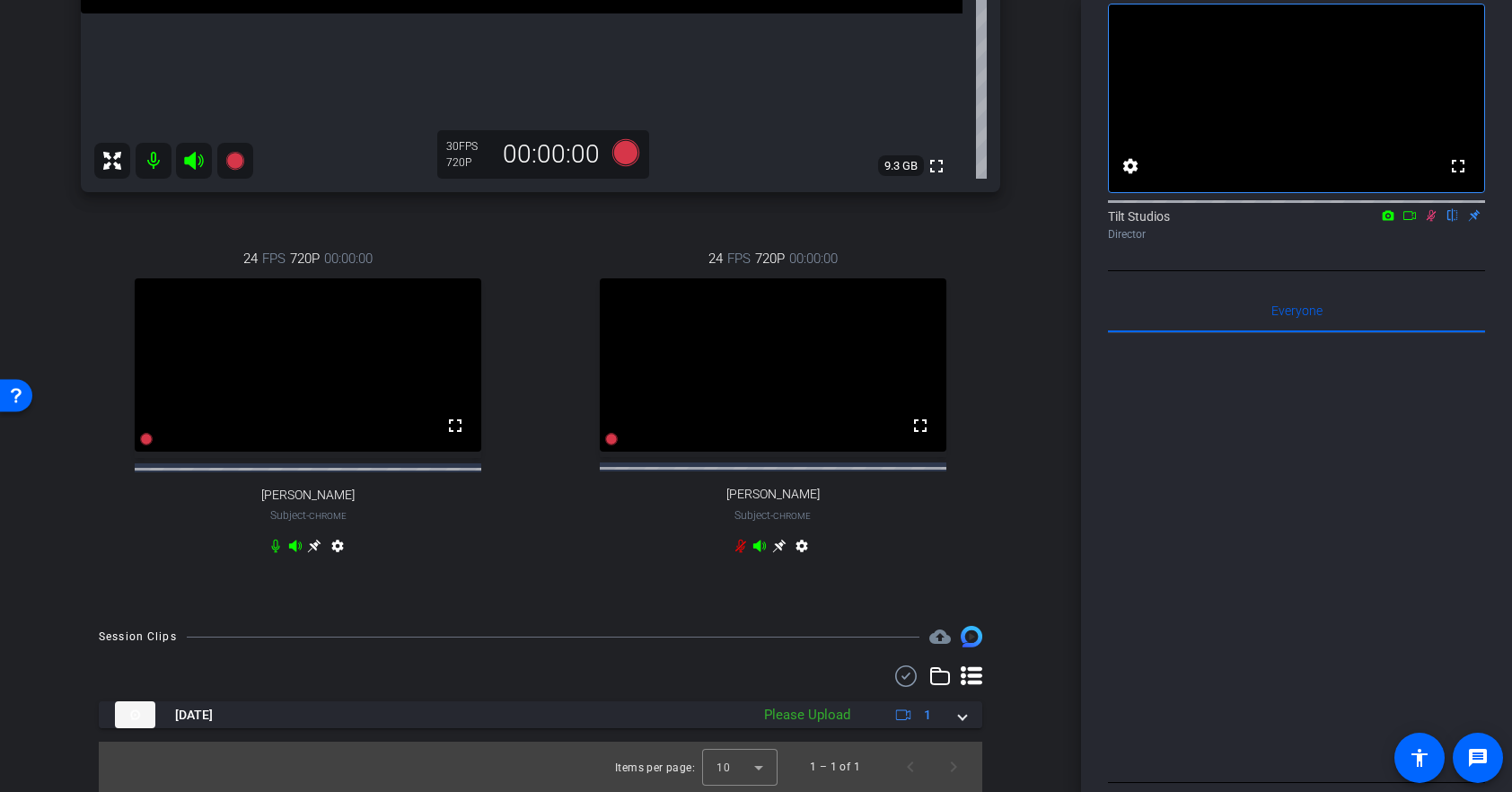
scroll to position [630, 0]
click at [630, 140] on icon at bounding box center [625, 152] width 27 height 27
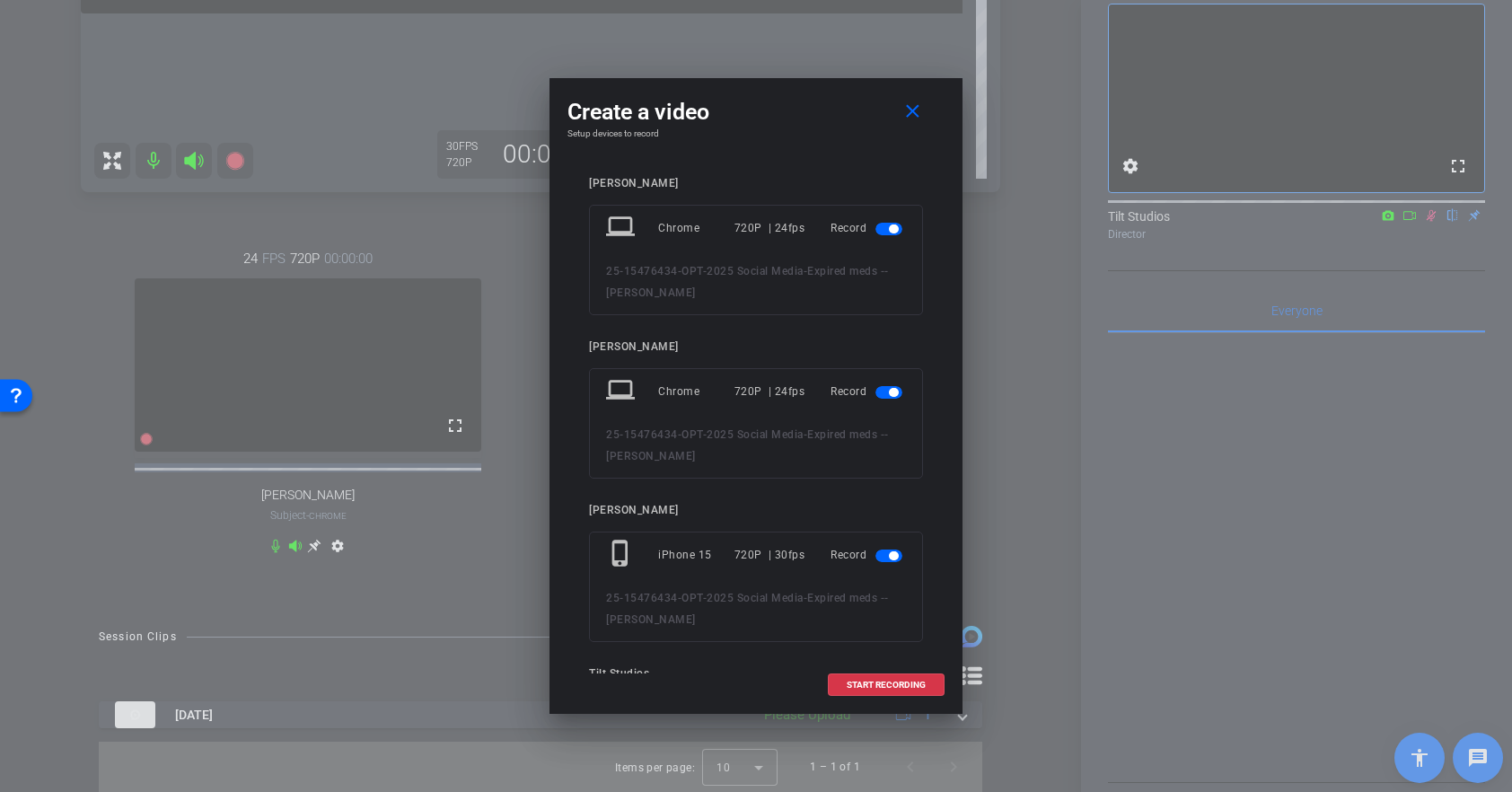
drag, startPoint x: 886, startPoint y: 225, endPoint x: 879, endPoint y: 307, distance: 82.3
click at [886, 226] on span "button" at bounding box center [888, 229] width 27 height 13
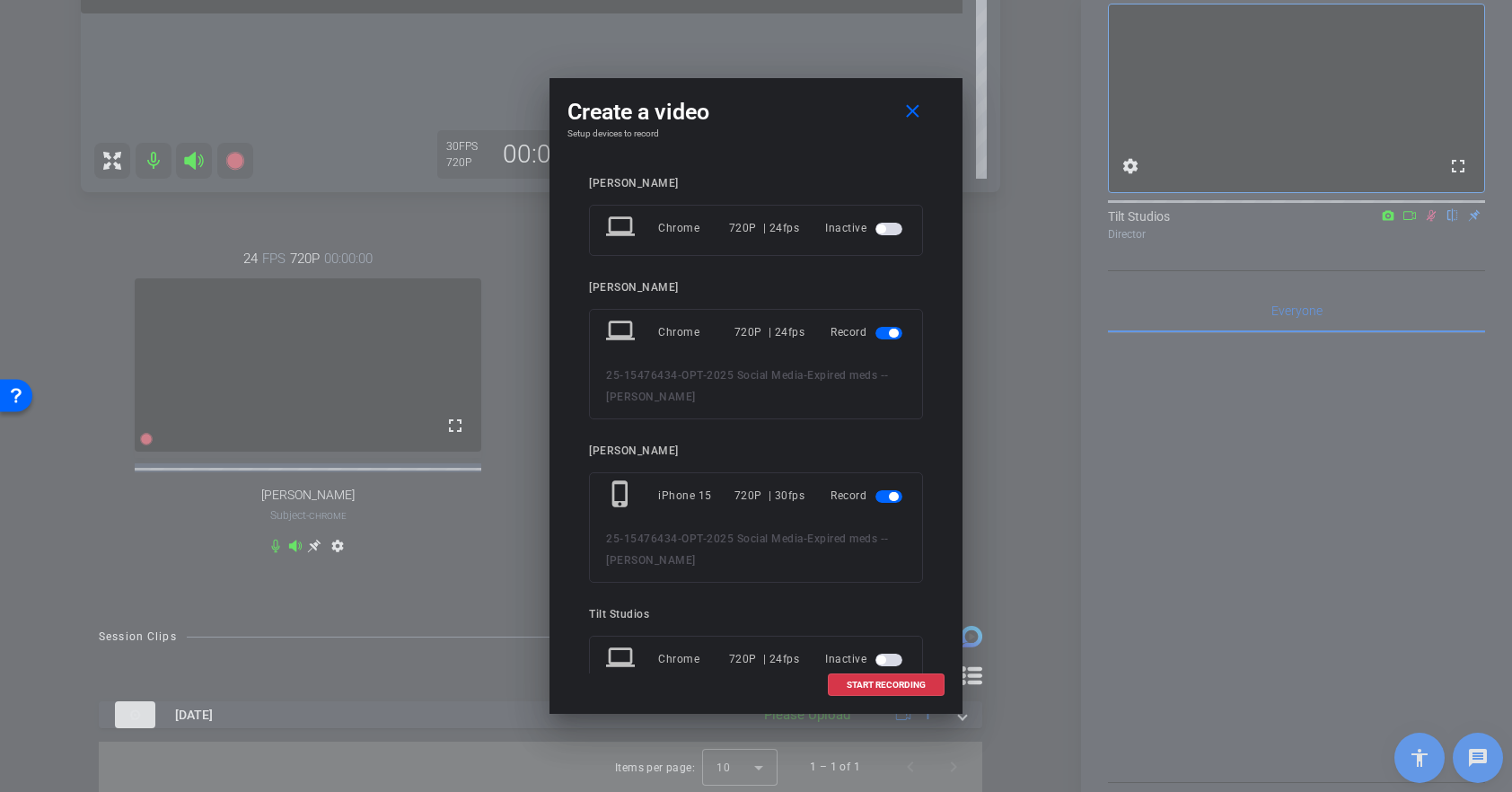
click at [886, 333] on span "button" at bounding box center [888, 333] width 27 height 13
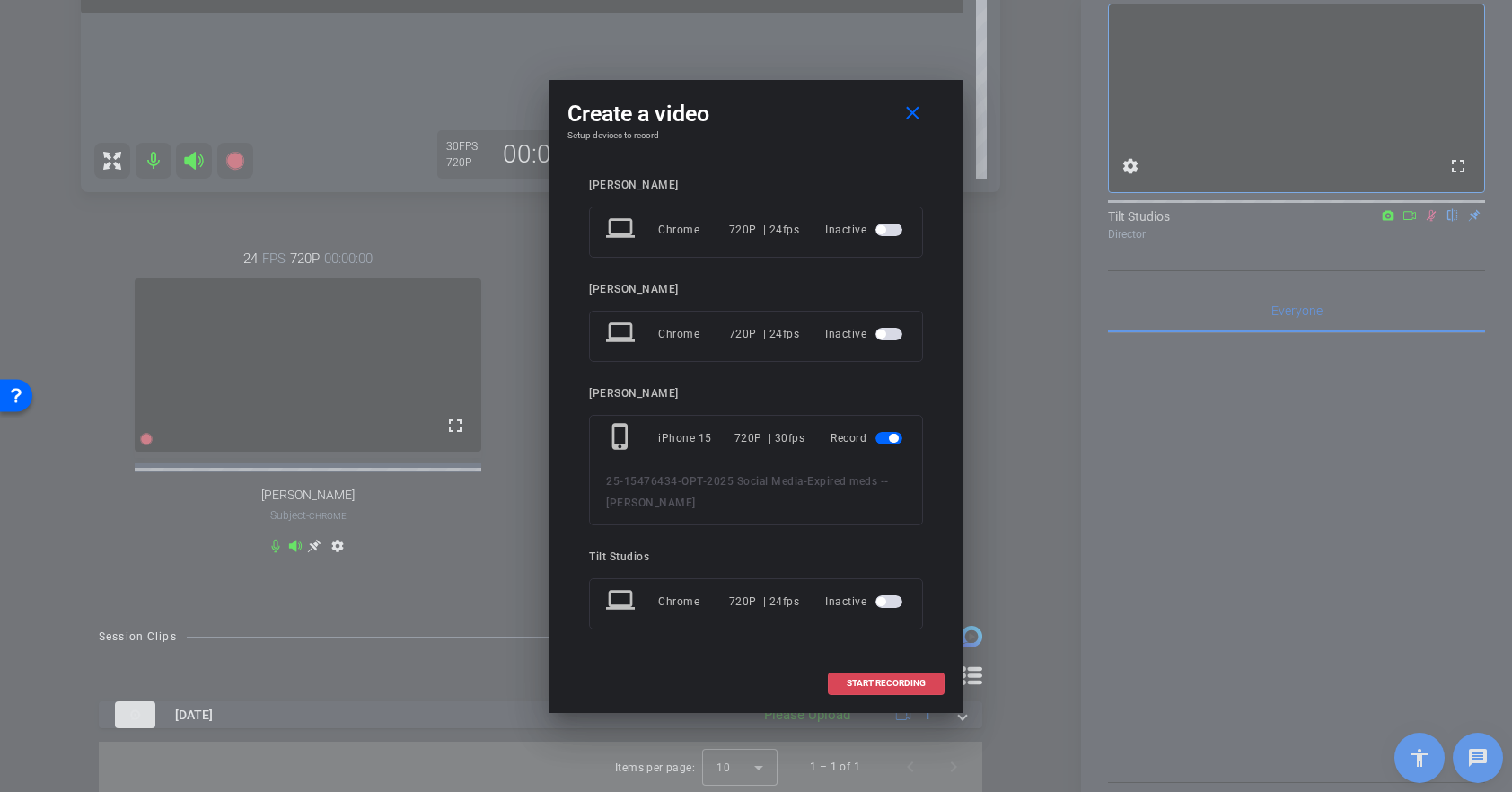
click at [898, 679] on span "START RECORDING" at bounding box center [886, 682] width 79 height 9
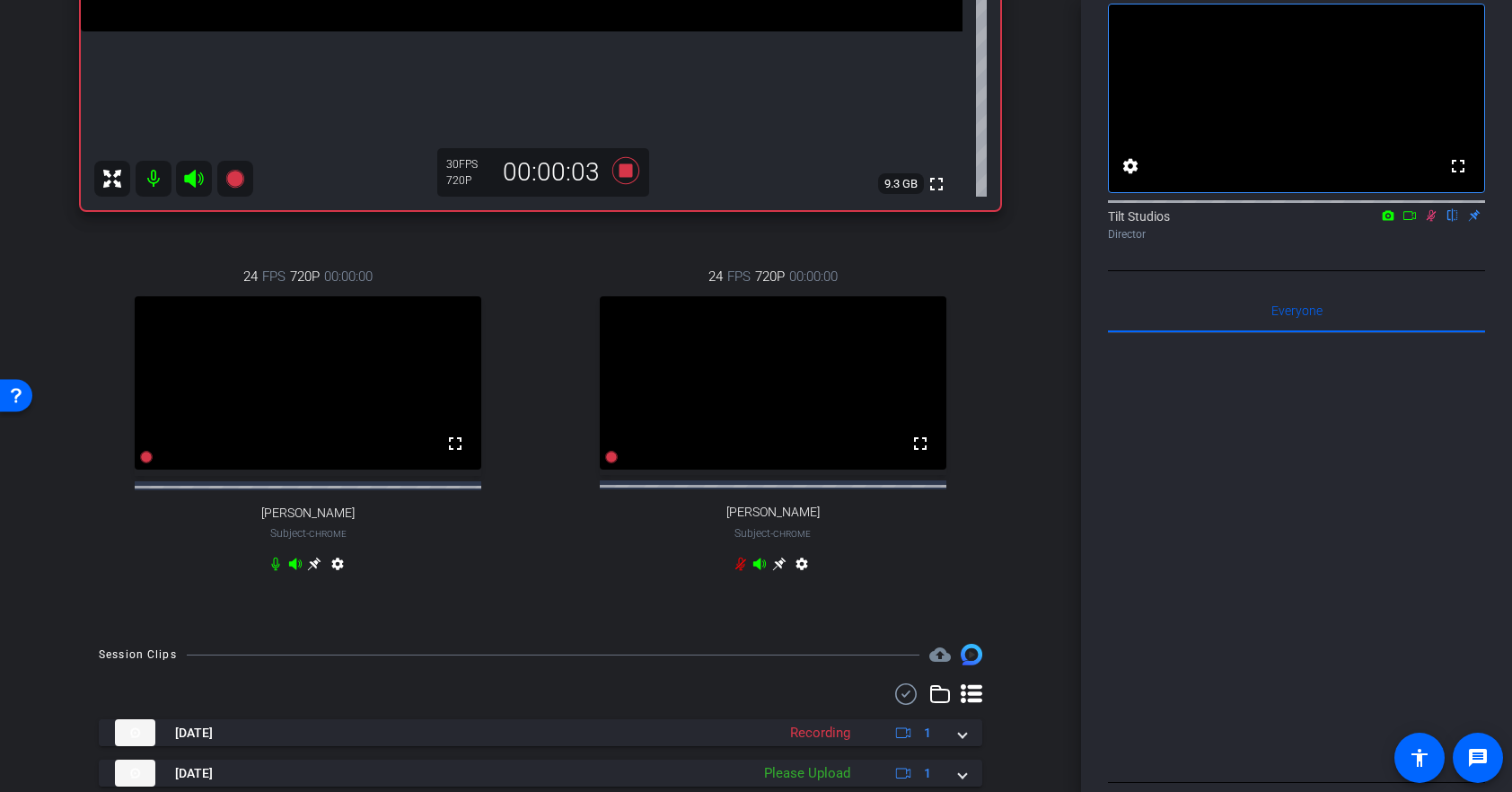
scroll to position [670, 0]
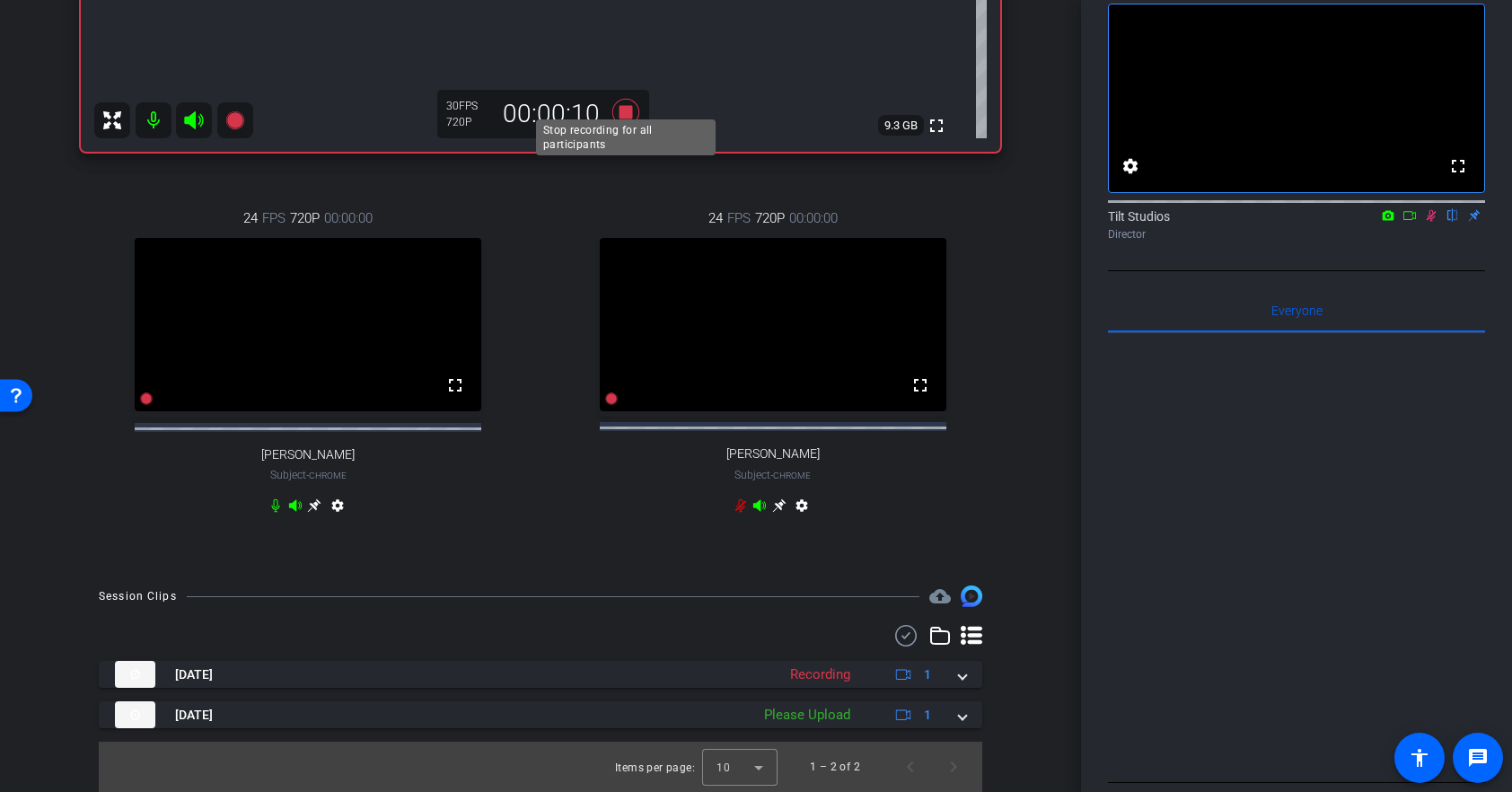
click at [628, 99] on icon at bounding box center [625, 112] width 27 height 27
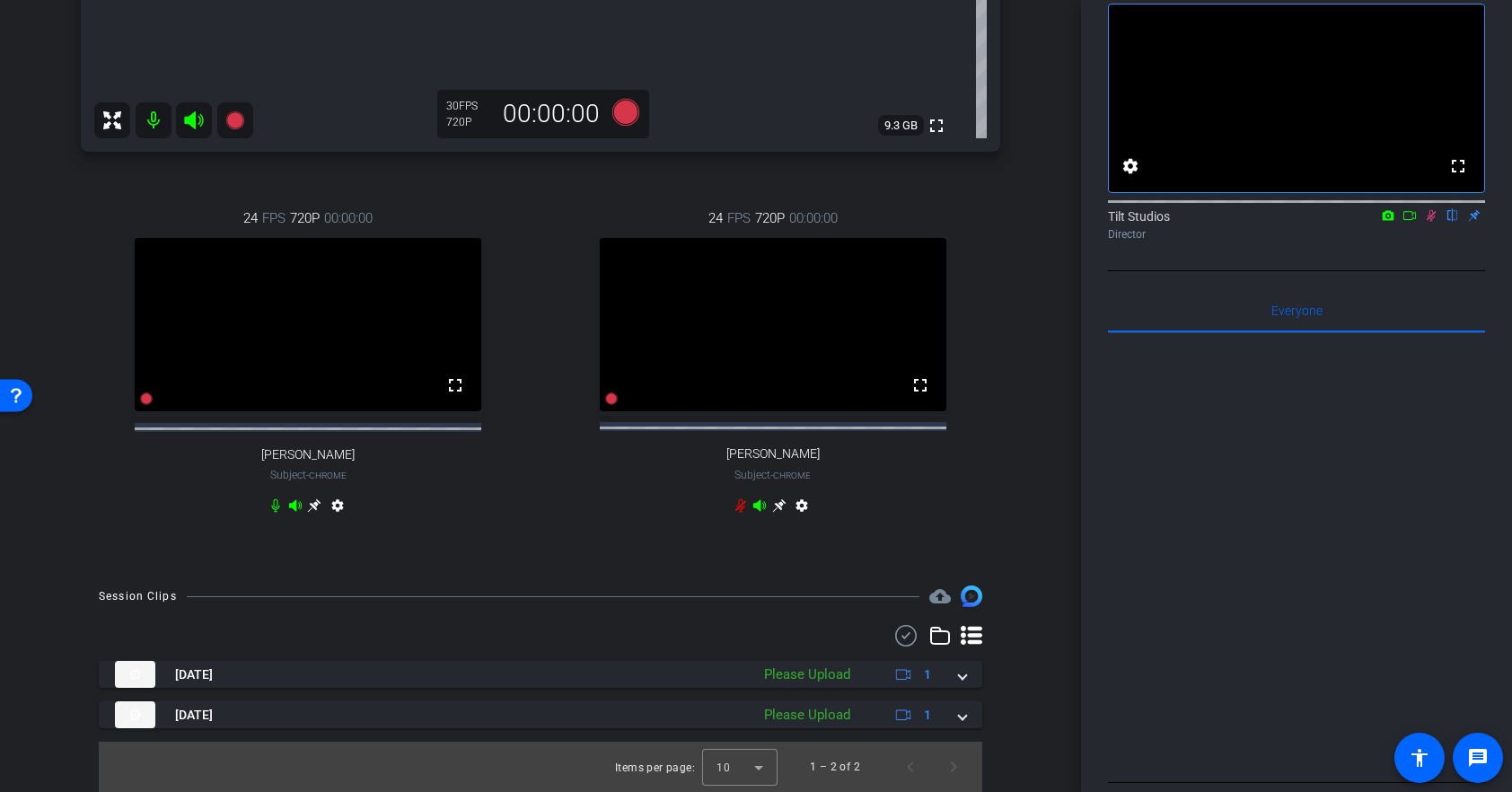
scroll to position [232, 0]
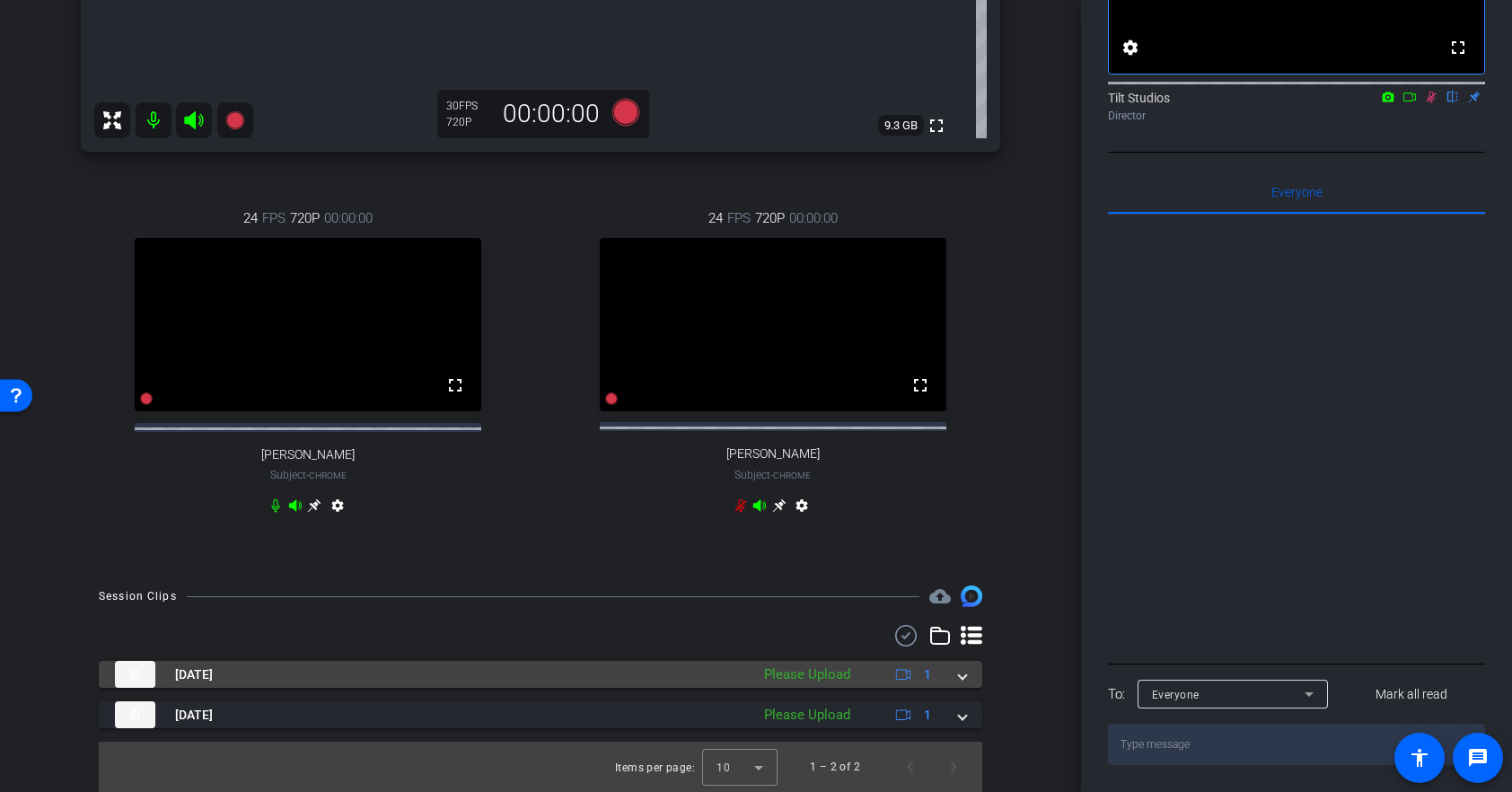
click at [839, 669] on div "Please Upload" at bounding box center [806, 674] width 104 height 21
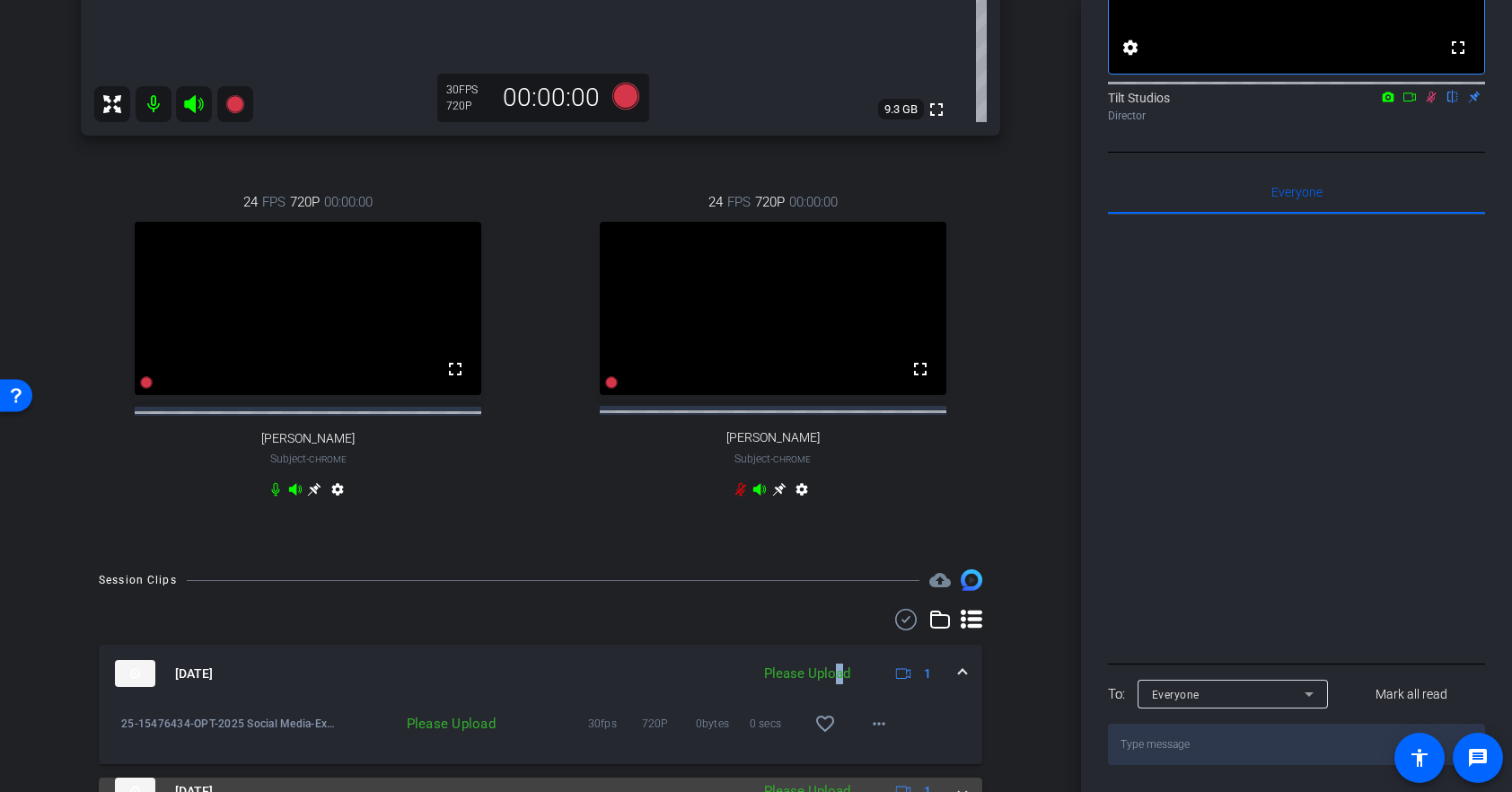
scroll to position [763, 0]
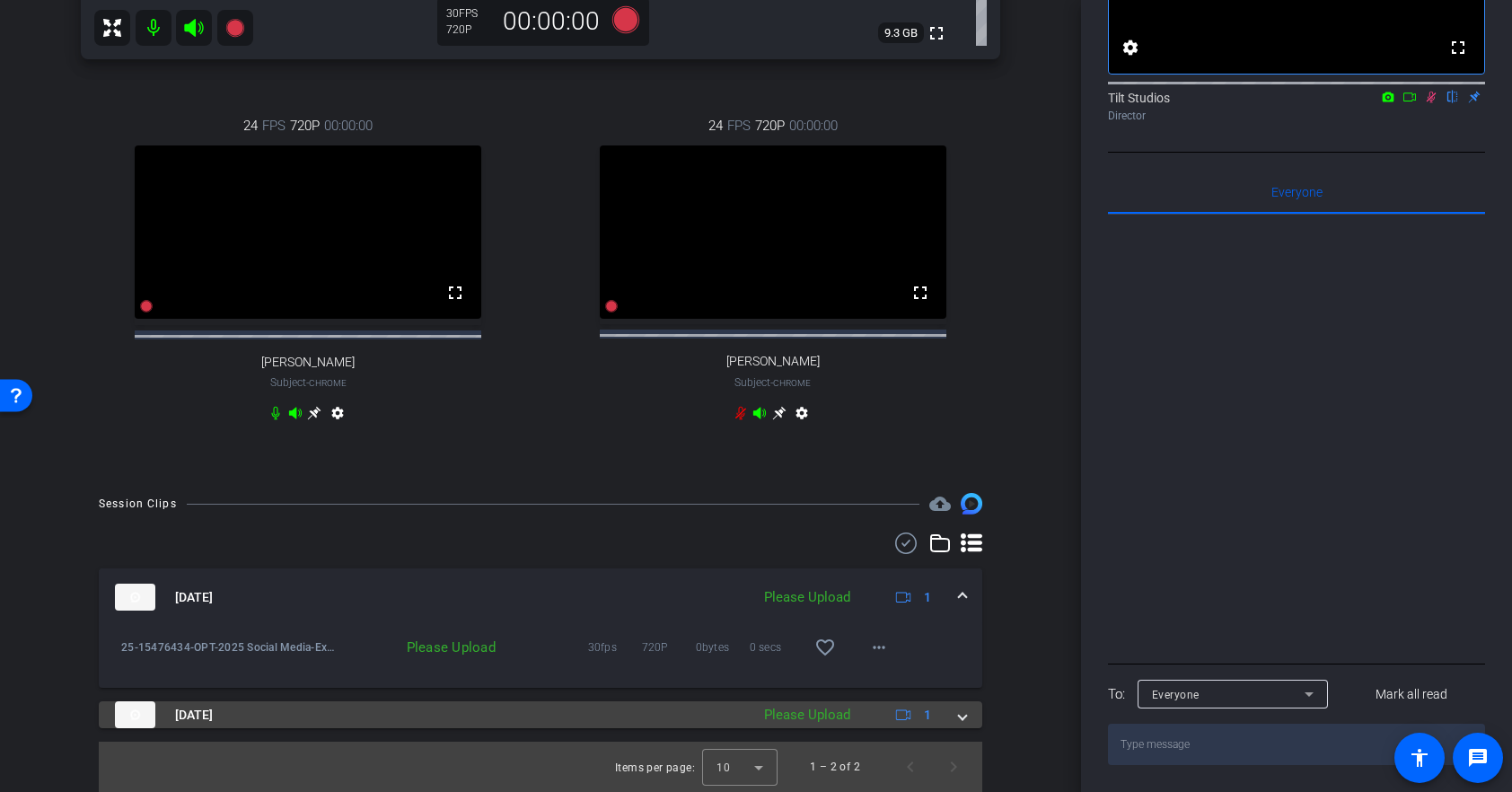
click at [700, 713] on mat-panel-title "Sep 16, 2025" at bounding box center [428, 714] width 626 height 27
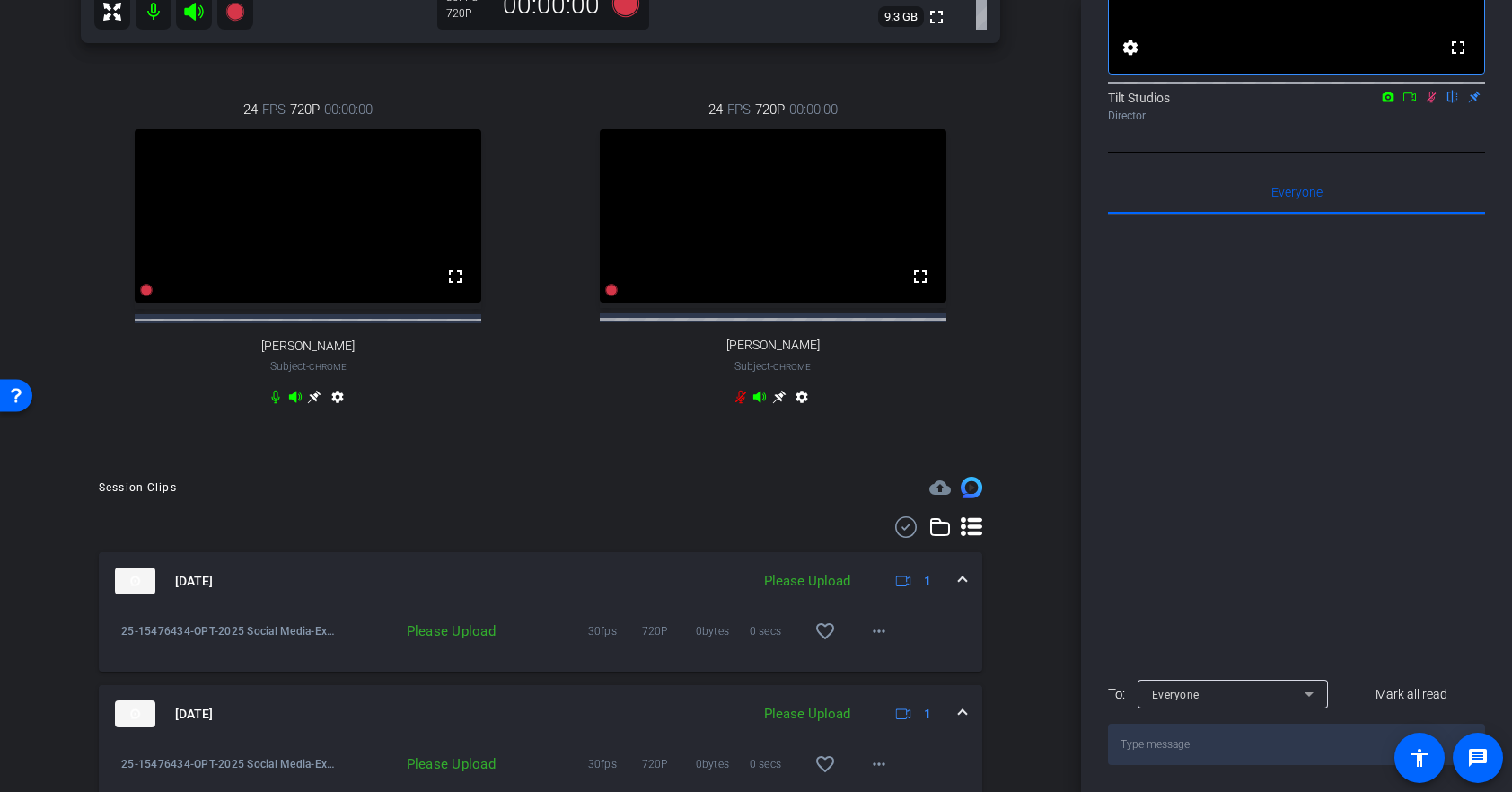
scroll to position [855, 0]
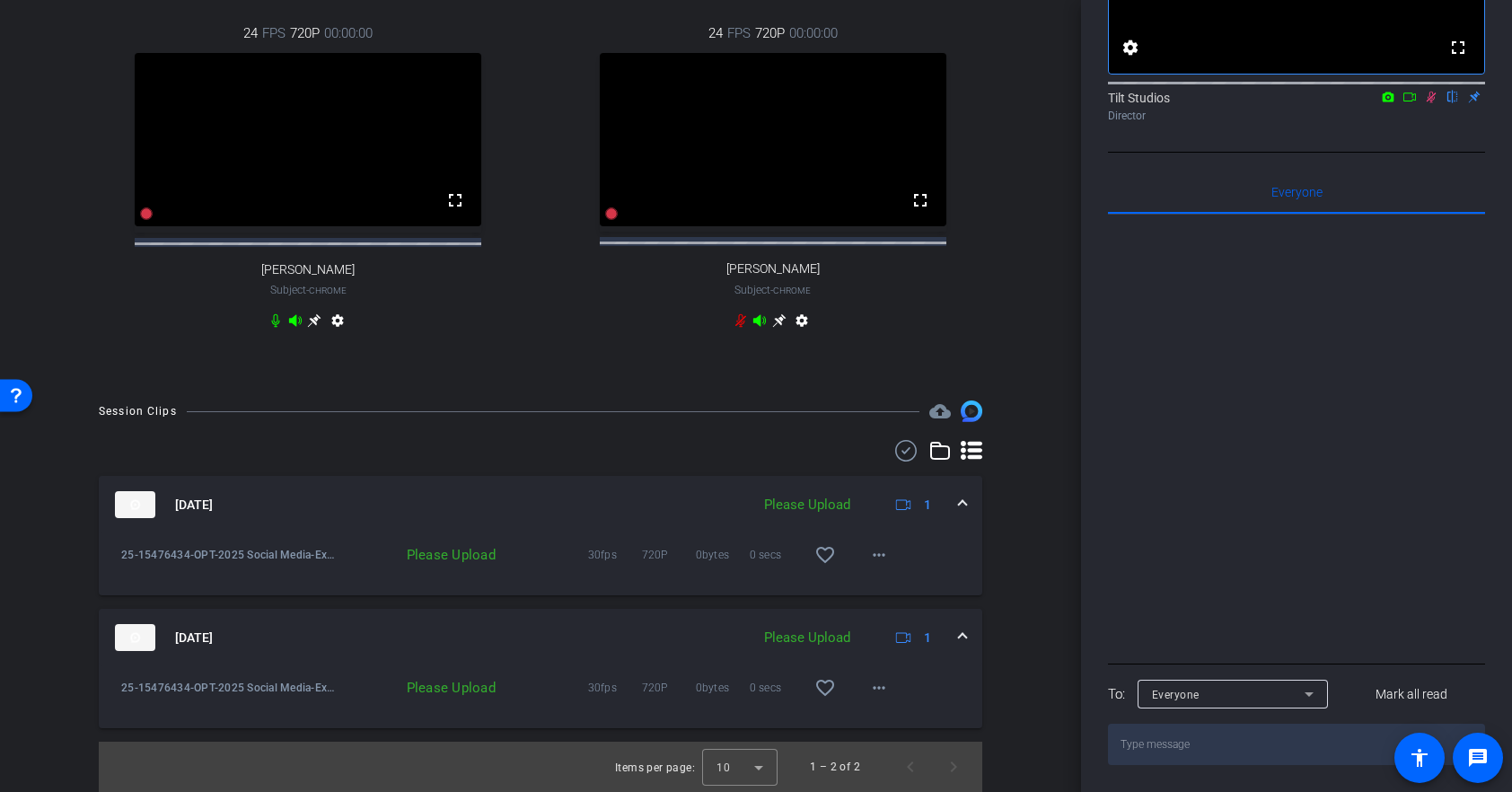
click at [901, 636] on icon at bounding box center [903, 637] width 15 height 15
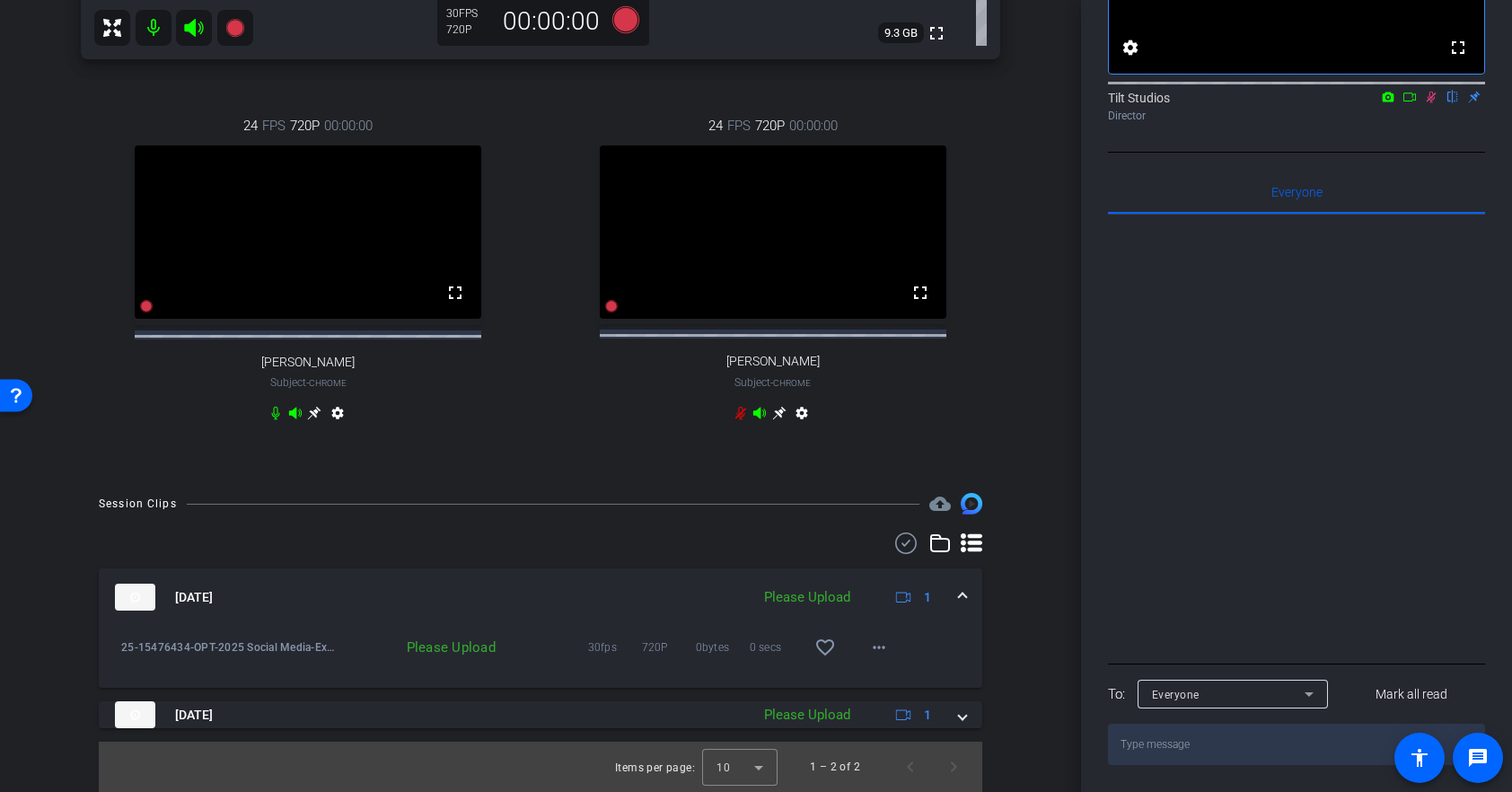
click at [928, 596] on span "1" at bounding box center [927, 597] width 7 height 19
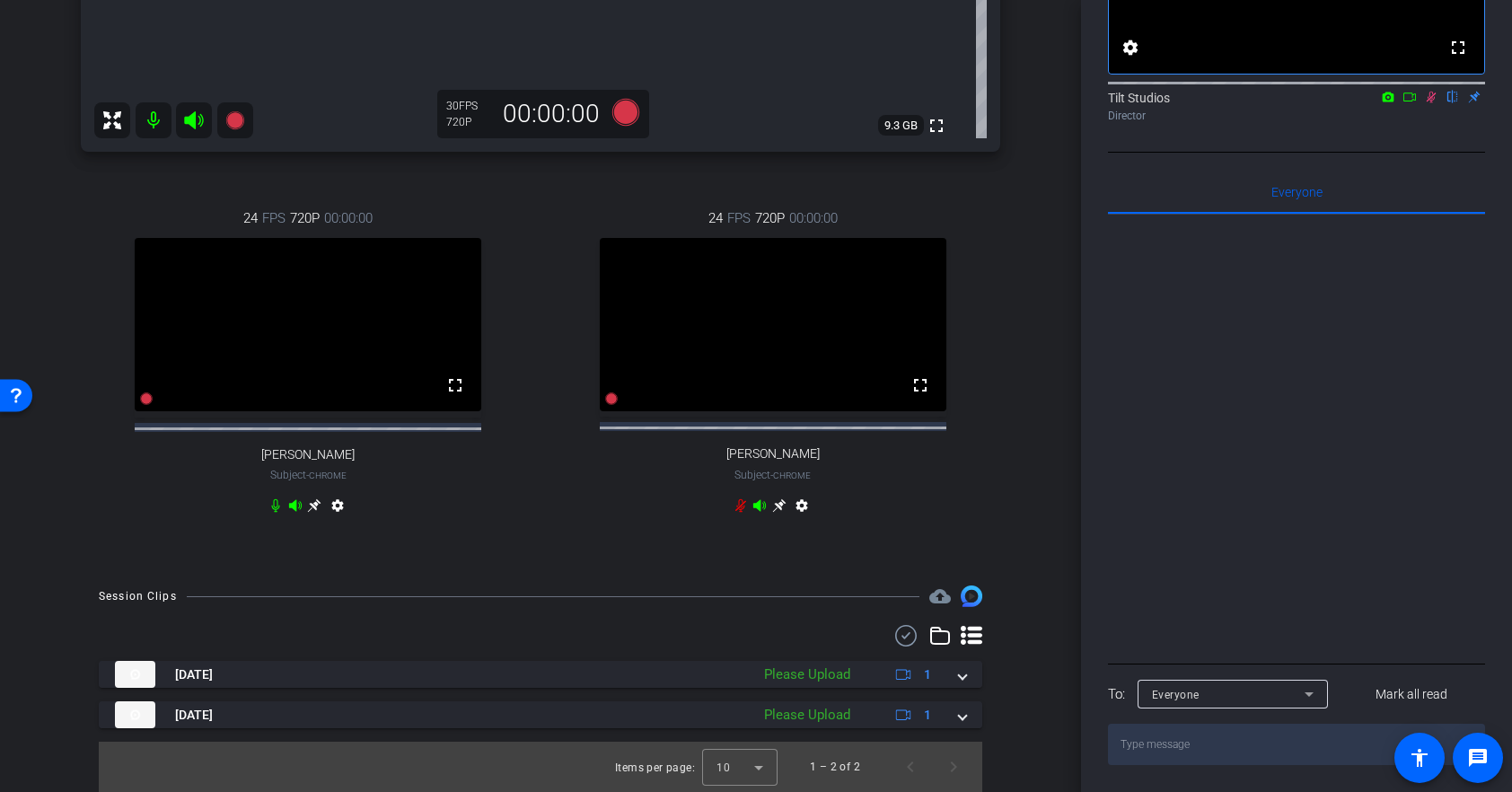
scroll to position [670, 0]
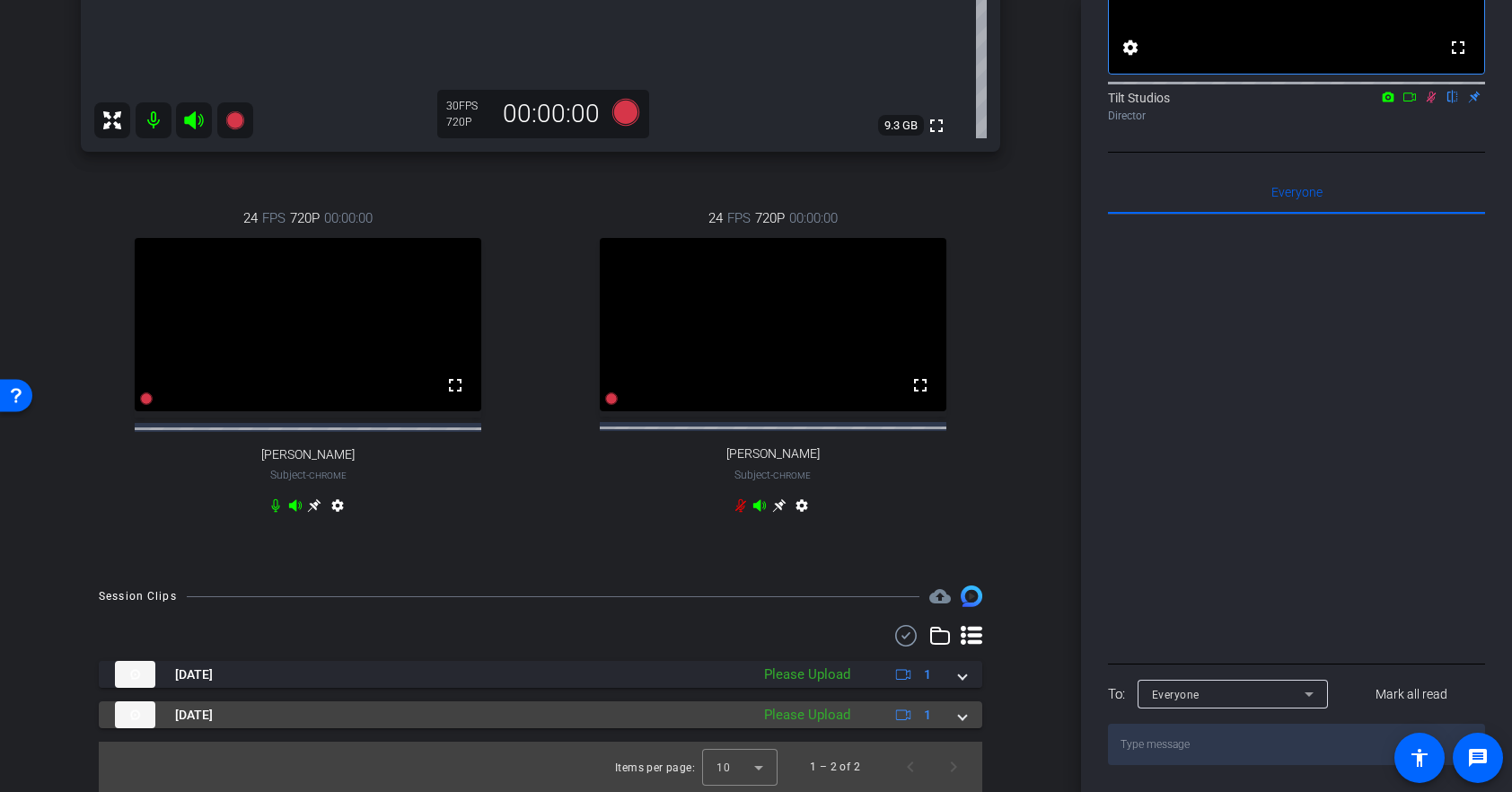
click at [136, 717] on img at bounding box center [135, 714] width 41 height 27
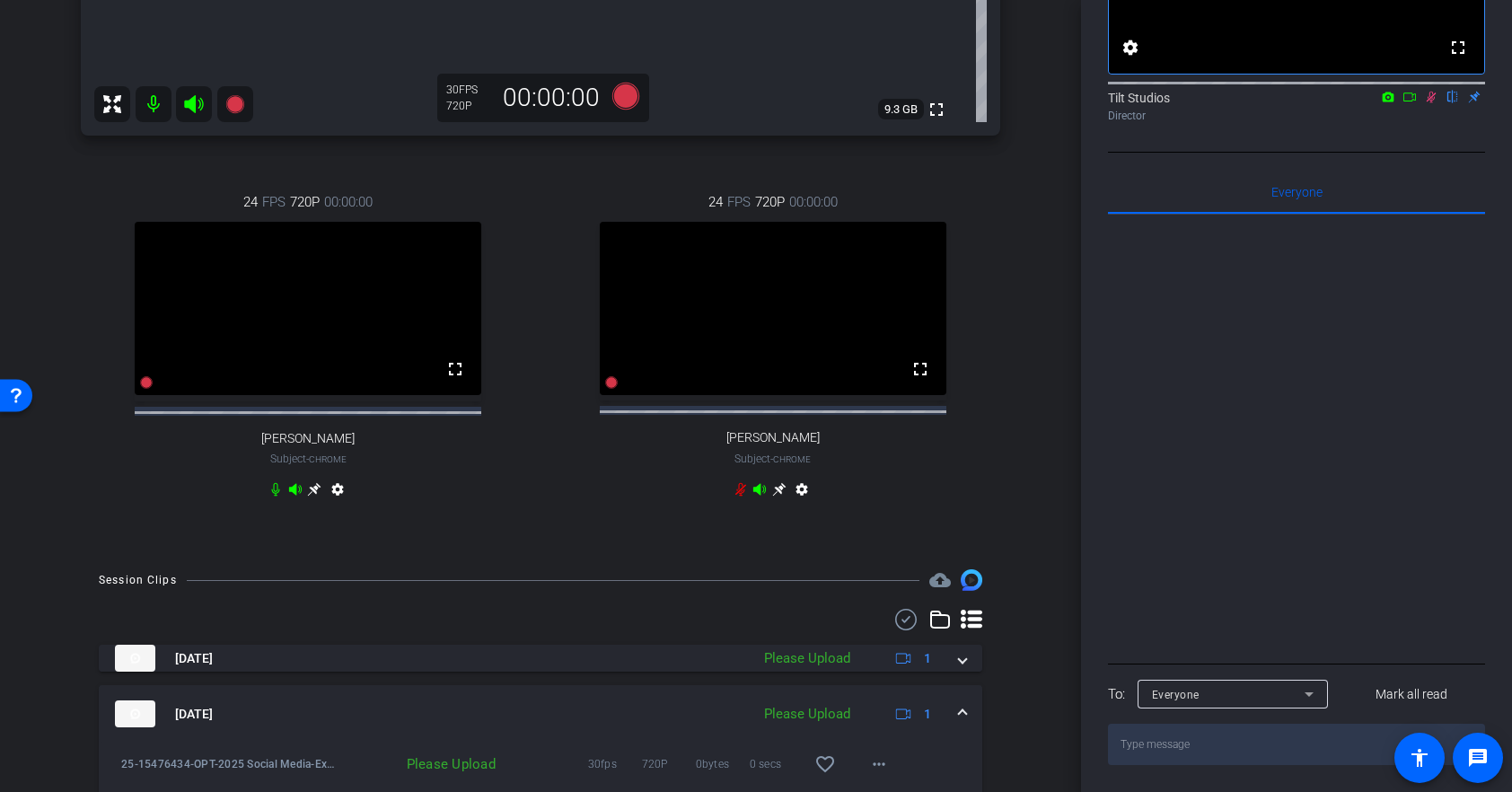
scroll to position [763, 0]
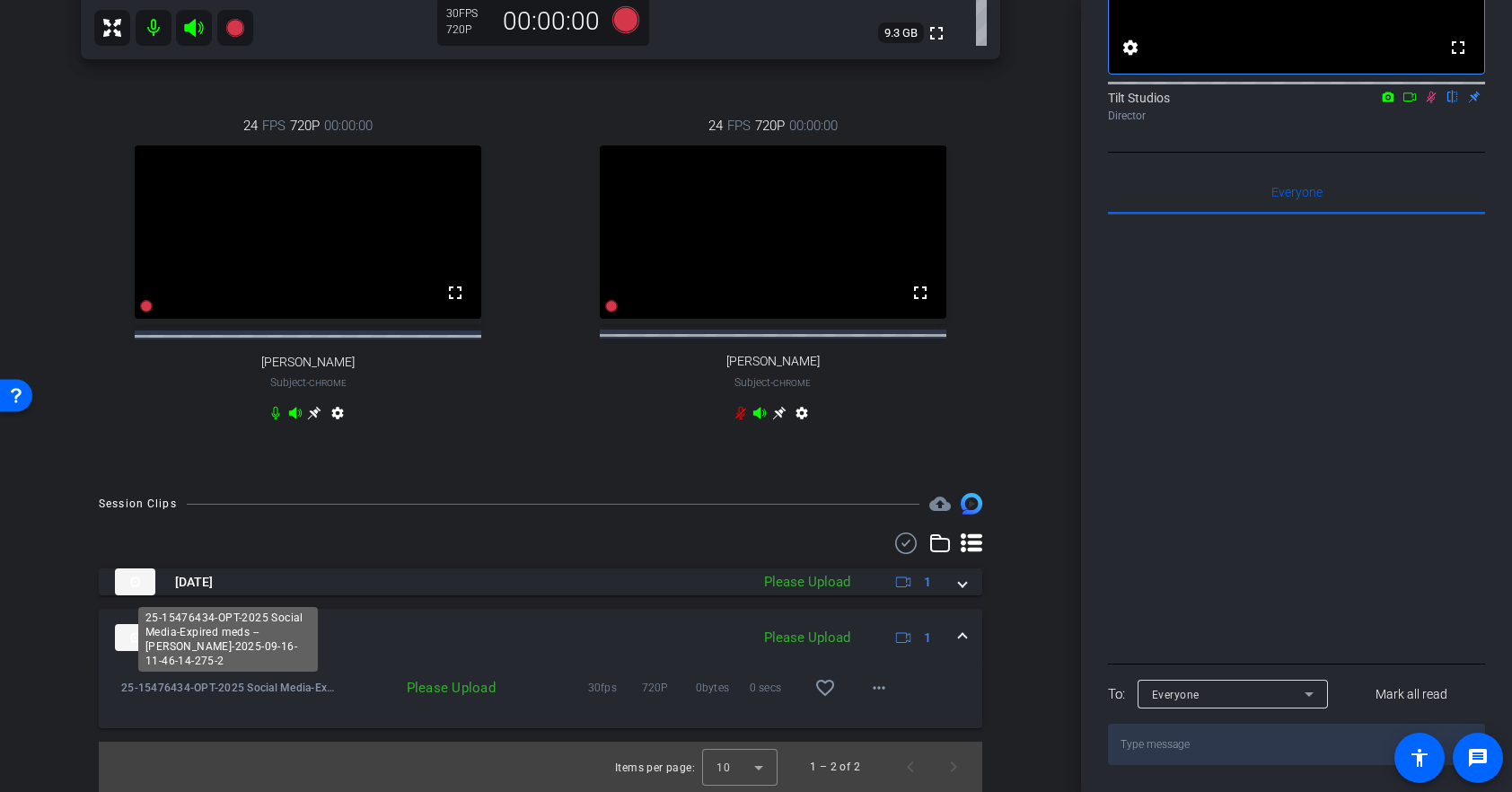
click at [295, 689] on span "25-15476434-OPT-2025 Social Media-Expired meds --[PERSON_NAME]-2025-09-16-11-46…" at bounding box center [228, 687] width 214 height 18
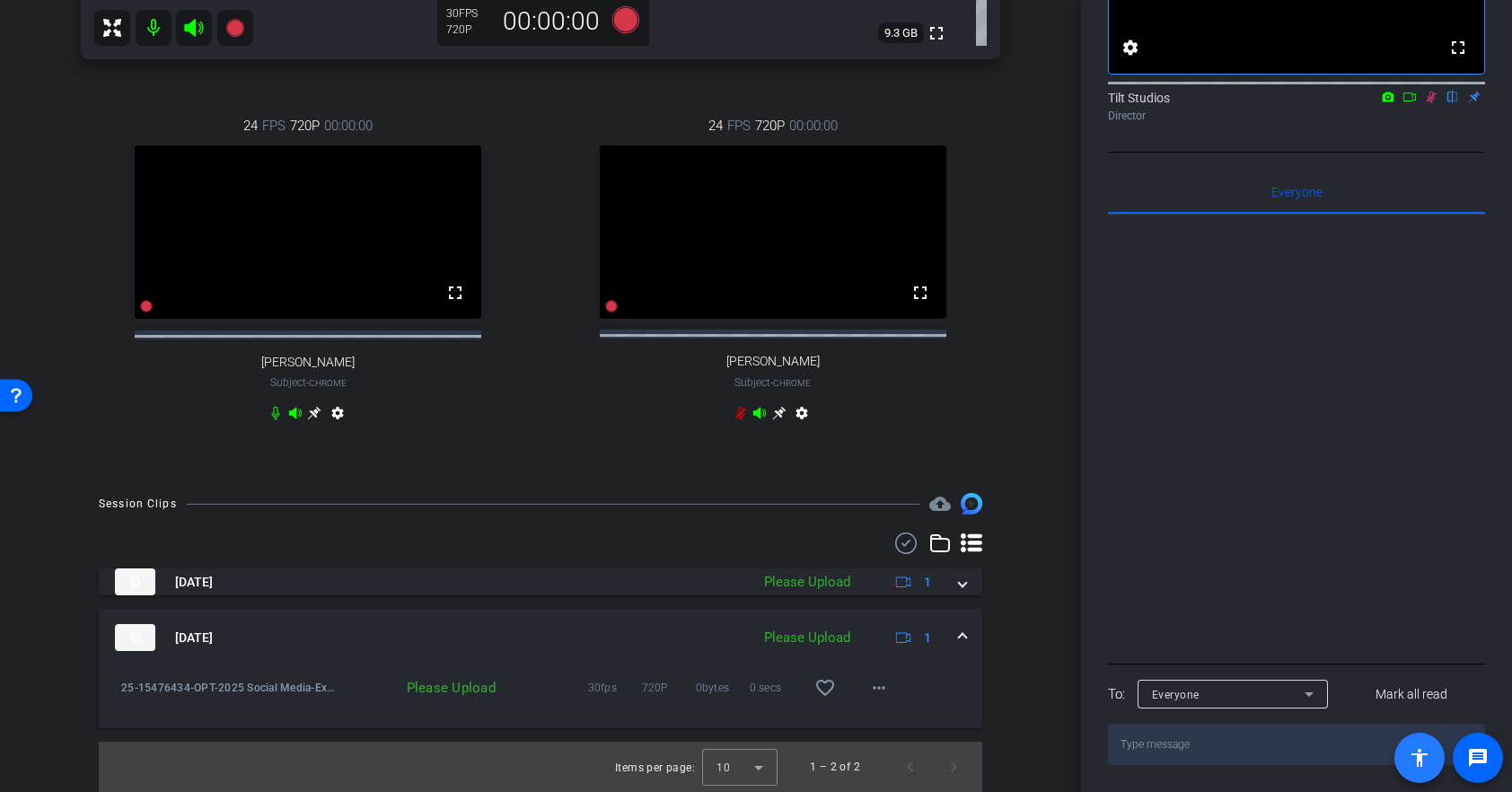
click at [1423, 757] on mat-icon "accessibility" at bounding box center [1420, 757] width 22 height 22
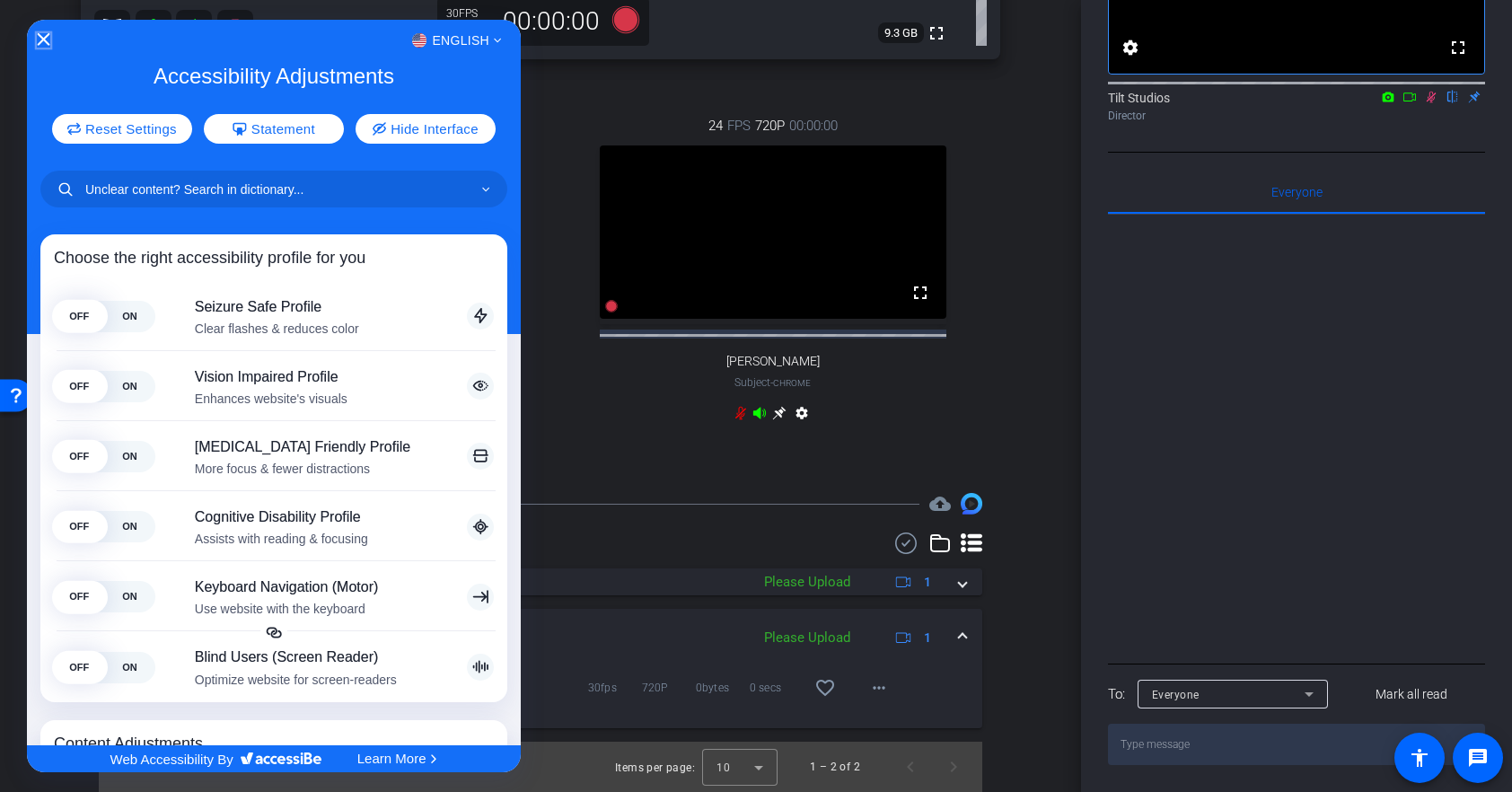
drag, startPoint x: 44, startPoint y: 38, endPoint x: 228, endPoint y: 93, distance: 192.0
click at [44, 37] on icon "Close Accessibility Interface" at bounding box center [44, 40] width 13 height 13
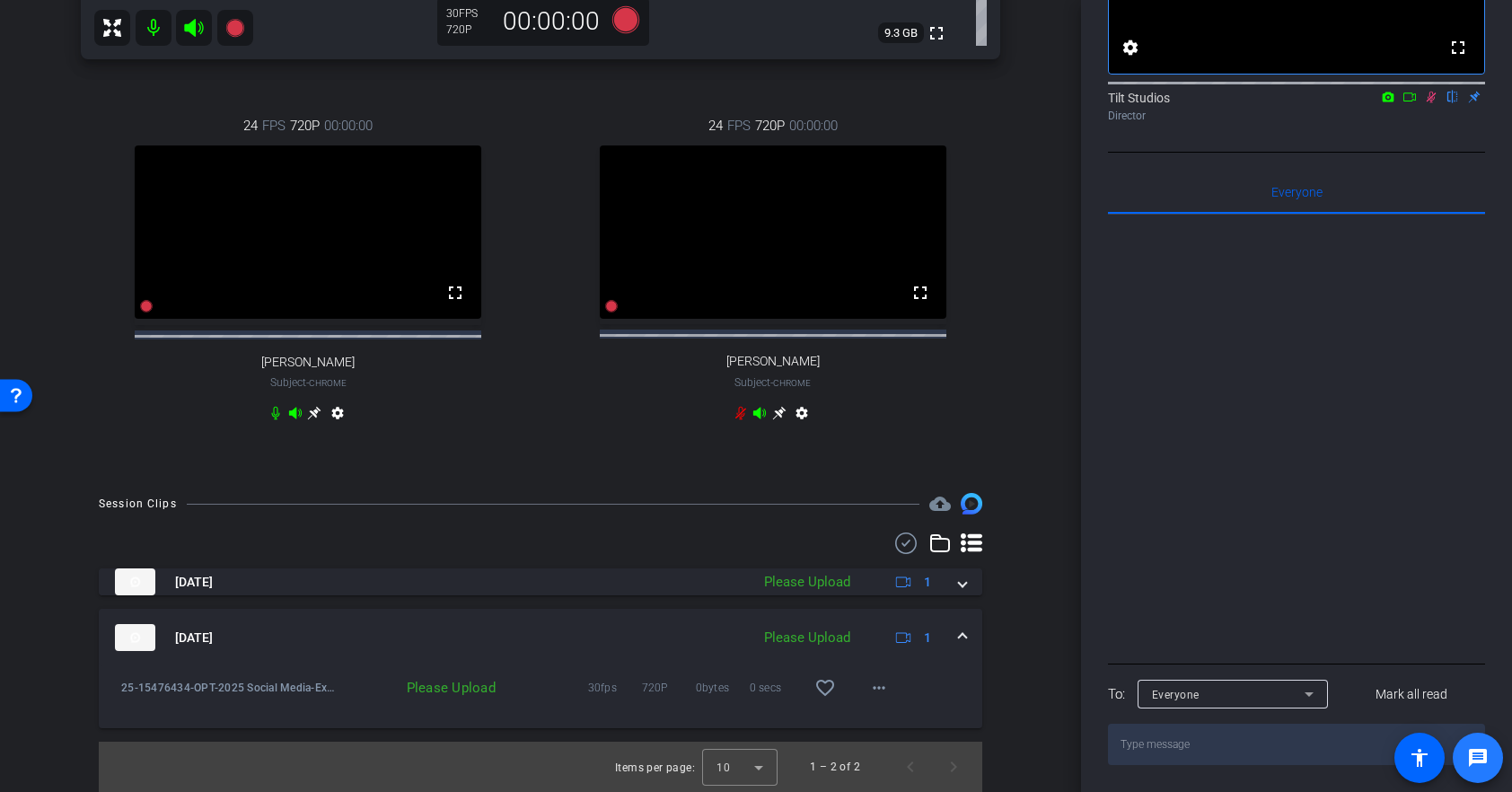
click at [1478, 755] on mat-icon "message" at bounding box center [1477, 757] width 22 height 22
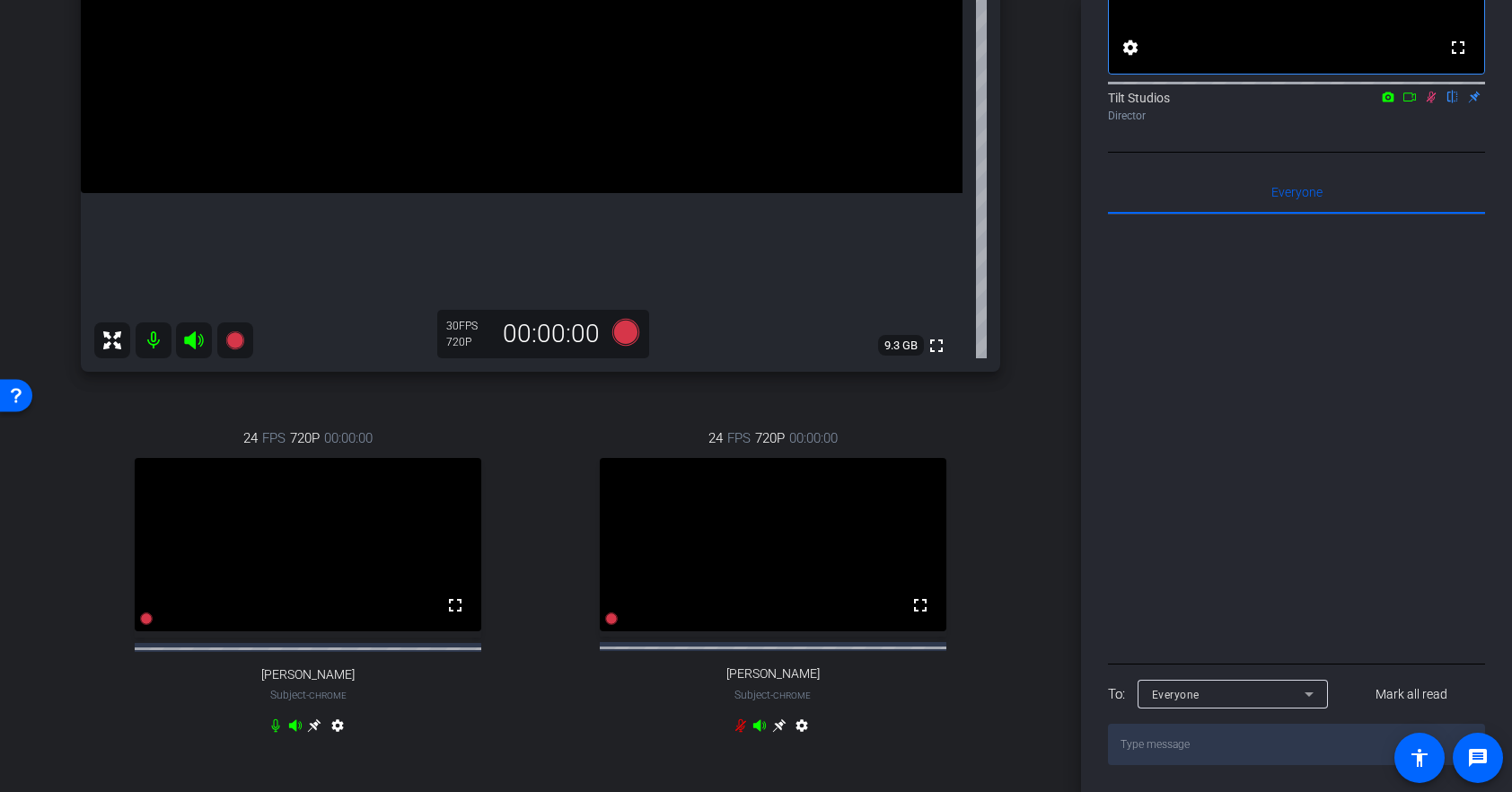
scroll to position [426, 0]
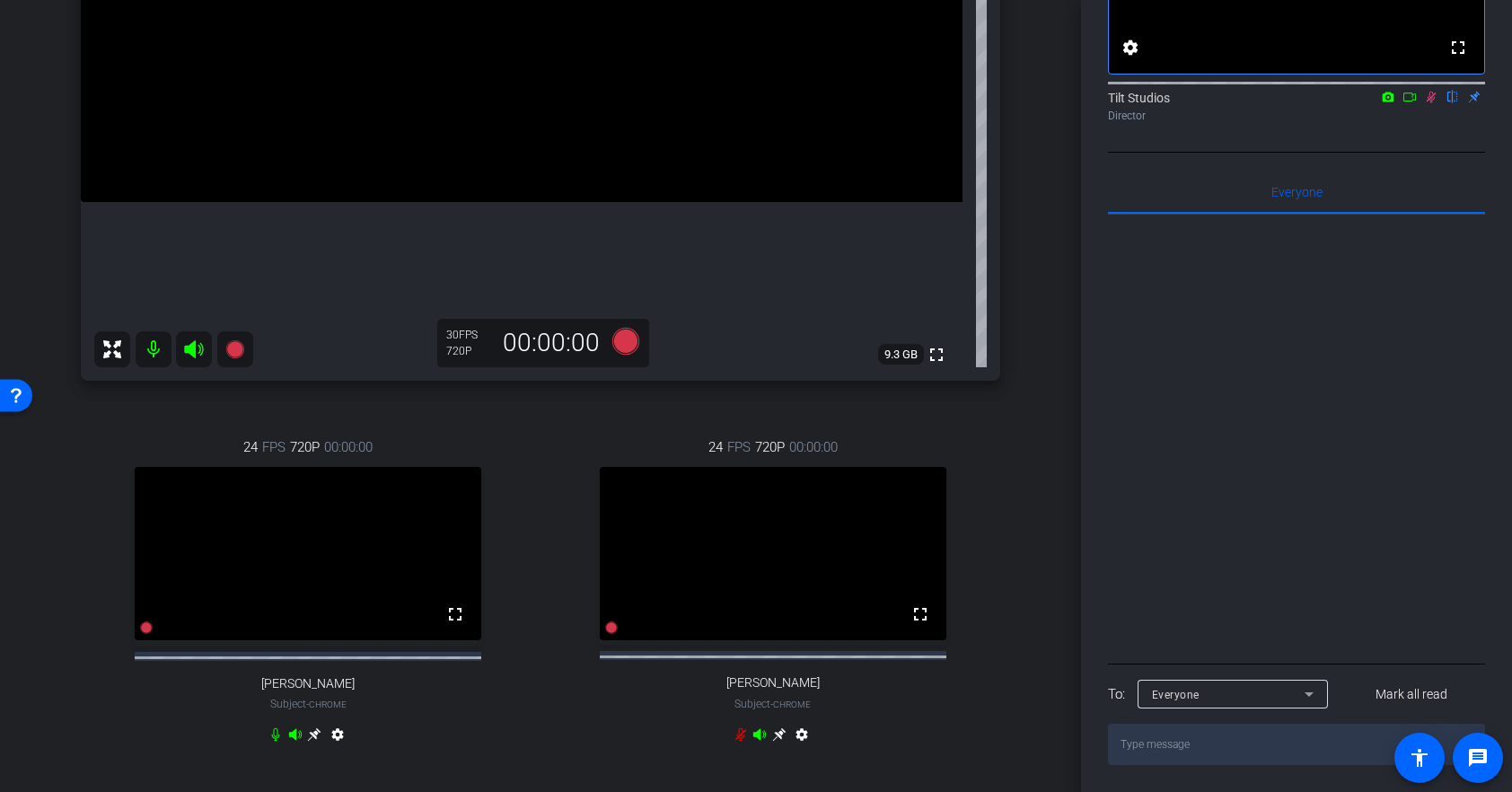
click at [1431, 100] on icon at bounding box center [1431, 97] width 15 height 13
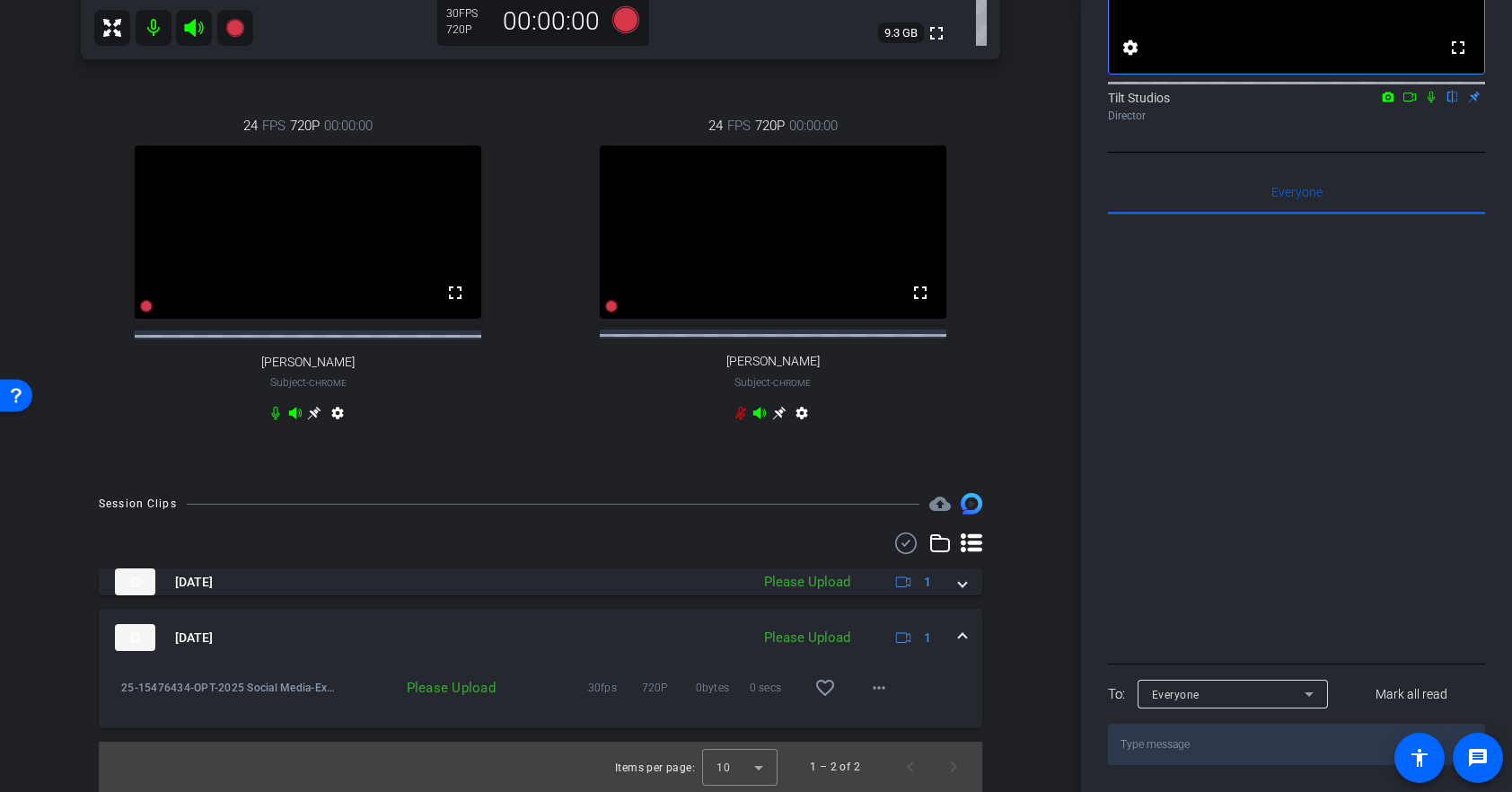
scroll to position [763, 0]
click at [1430, 95] on icon at bounding box center [1431, 97] width 15 height 13
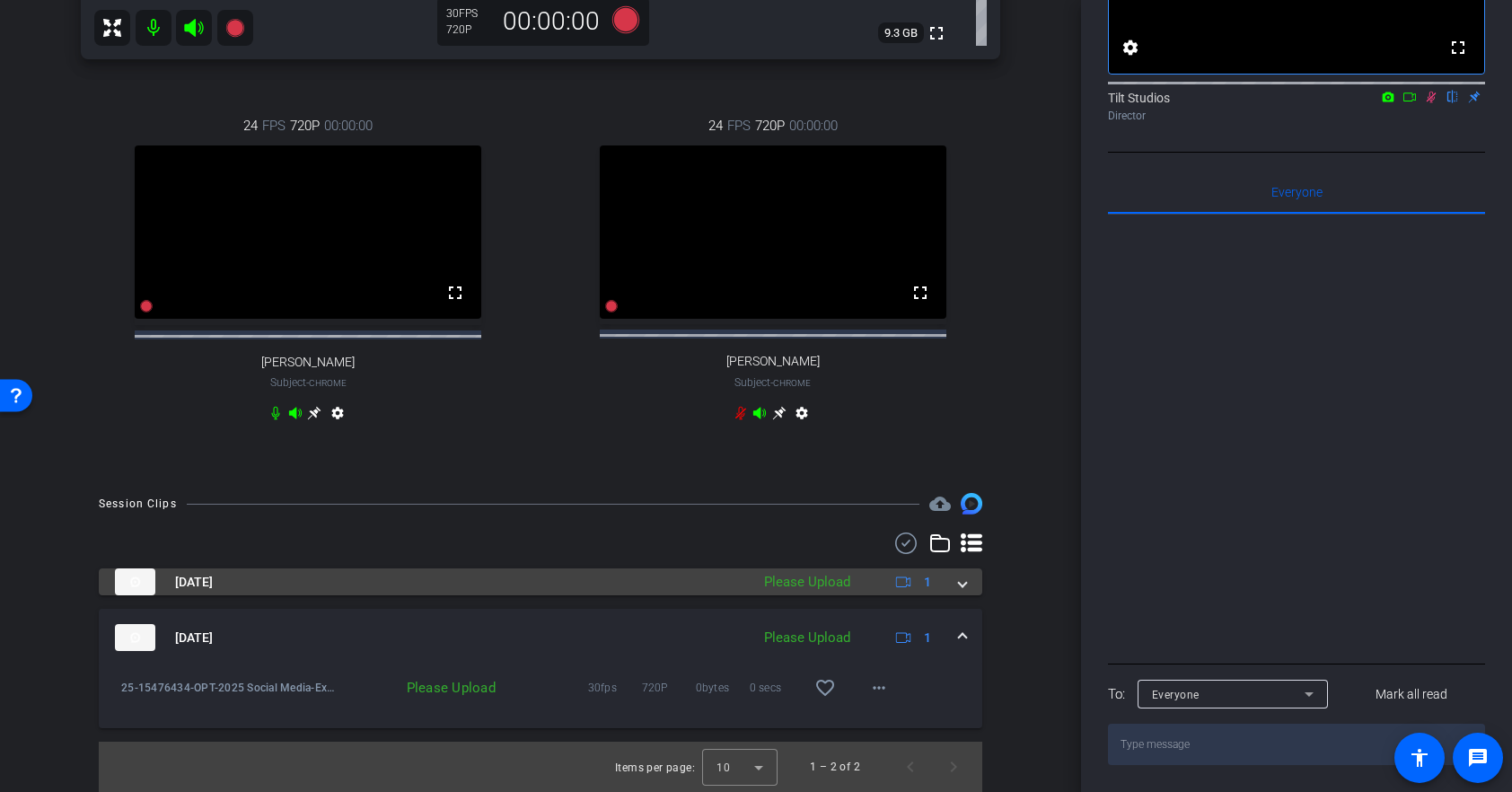
click at [546, 593] on mat-panel-title "Sep 16, 2025" at bounding box center [428, 581] width 626 height 27
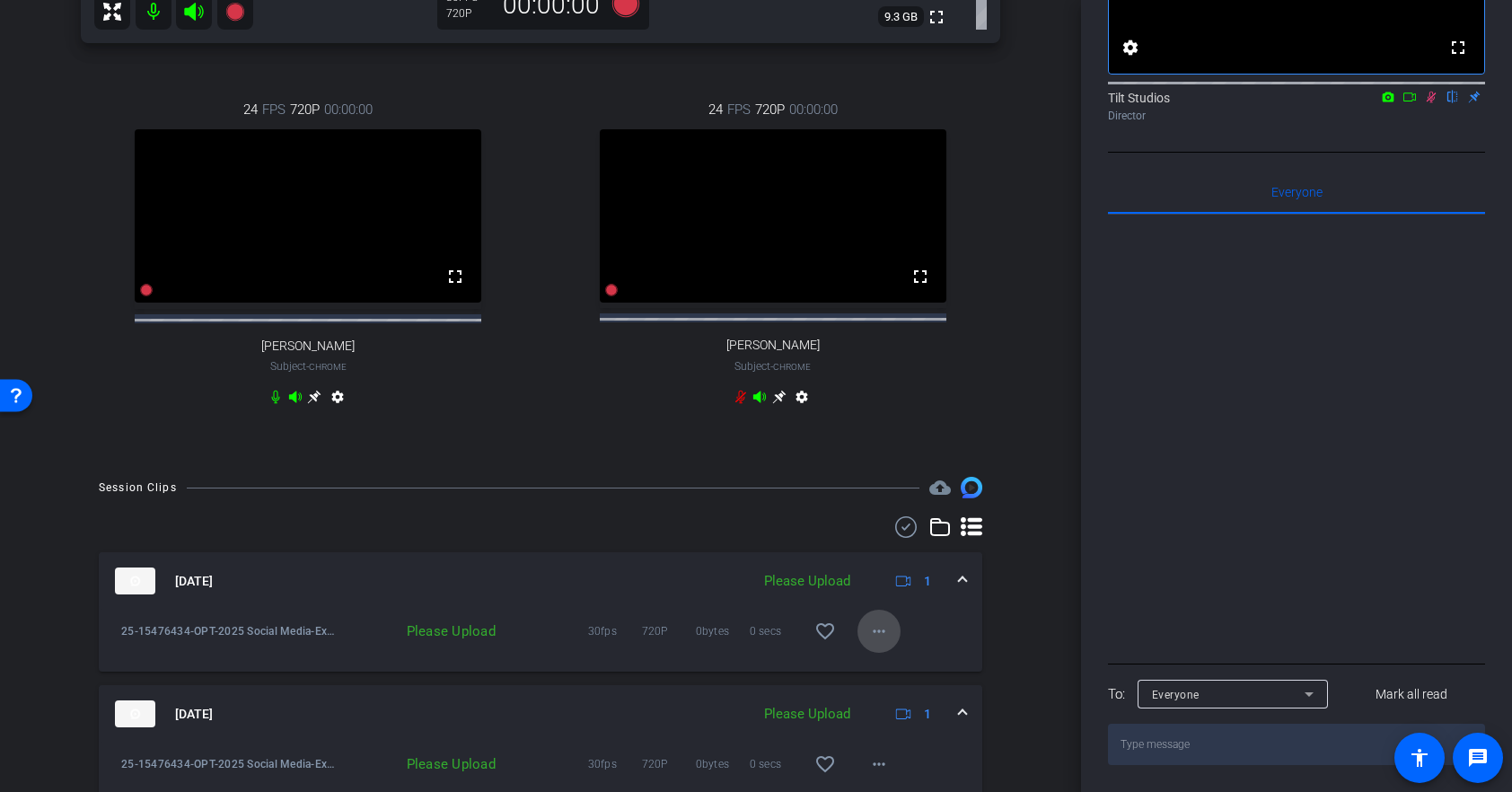
click at [872, 642] on mat-icon "more_horiz" at bounding box center [879, 631] width 22 height 22
click at [907, 685] on span "Upload" at bounding box center [907, 685] width 72 height 22
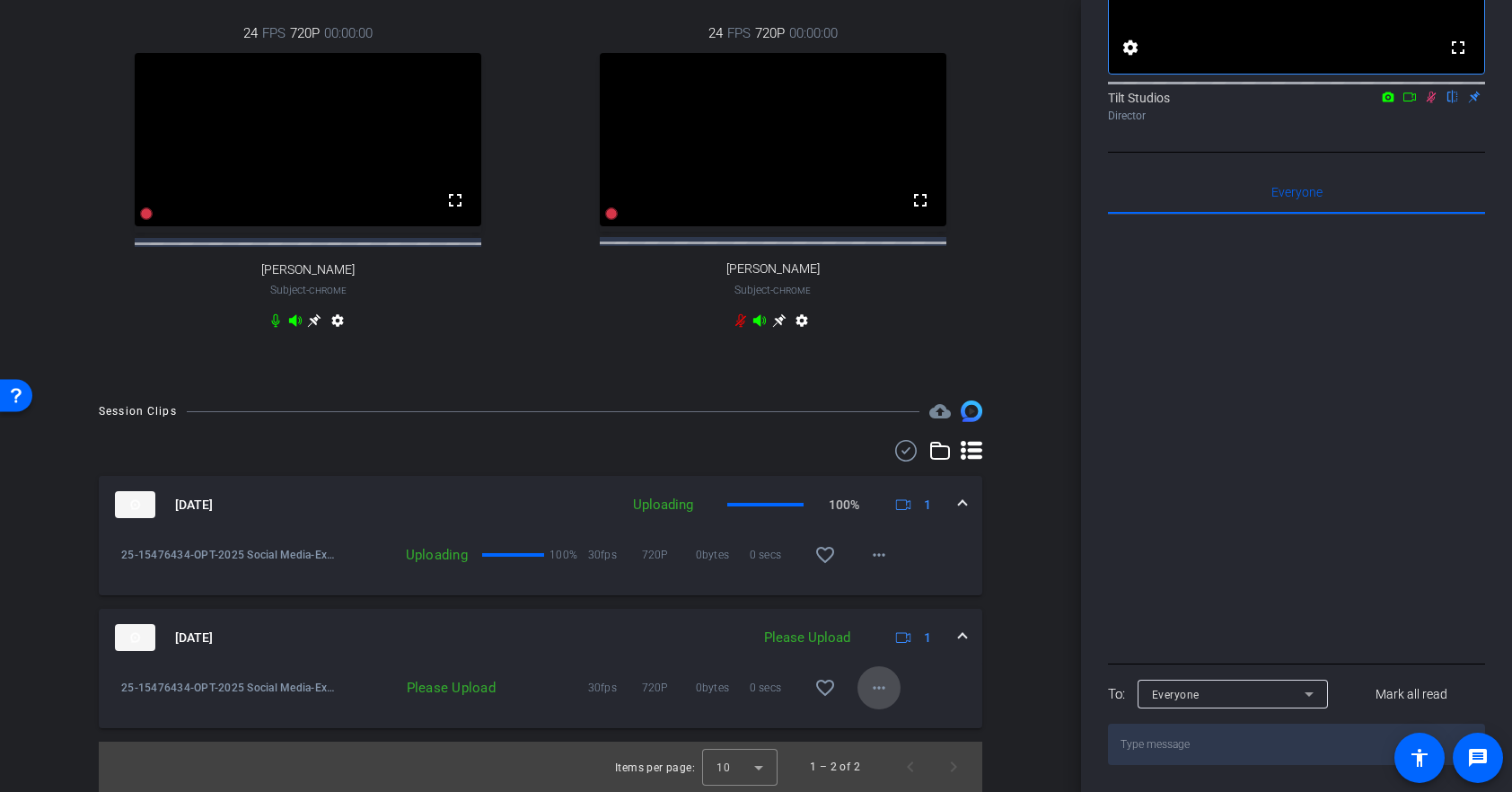
click at [880, 682] on mat-icon "more_horiz" at bounding box center [879, 688] width 22 height 22
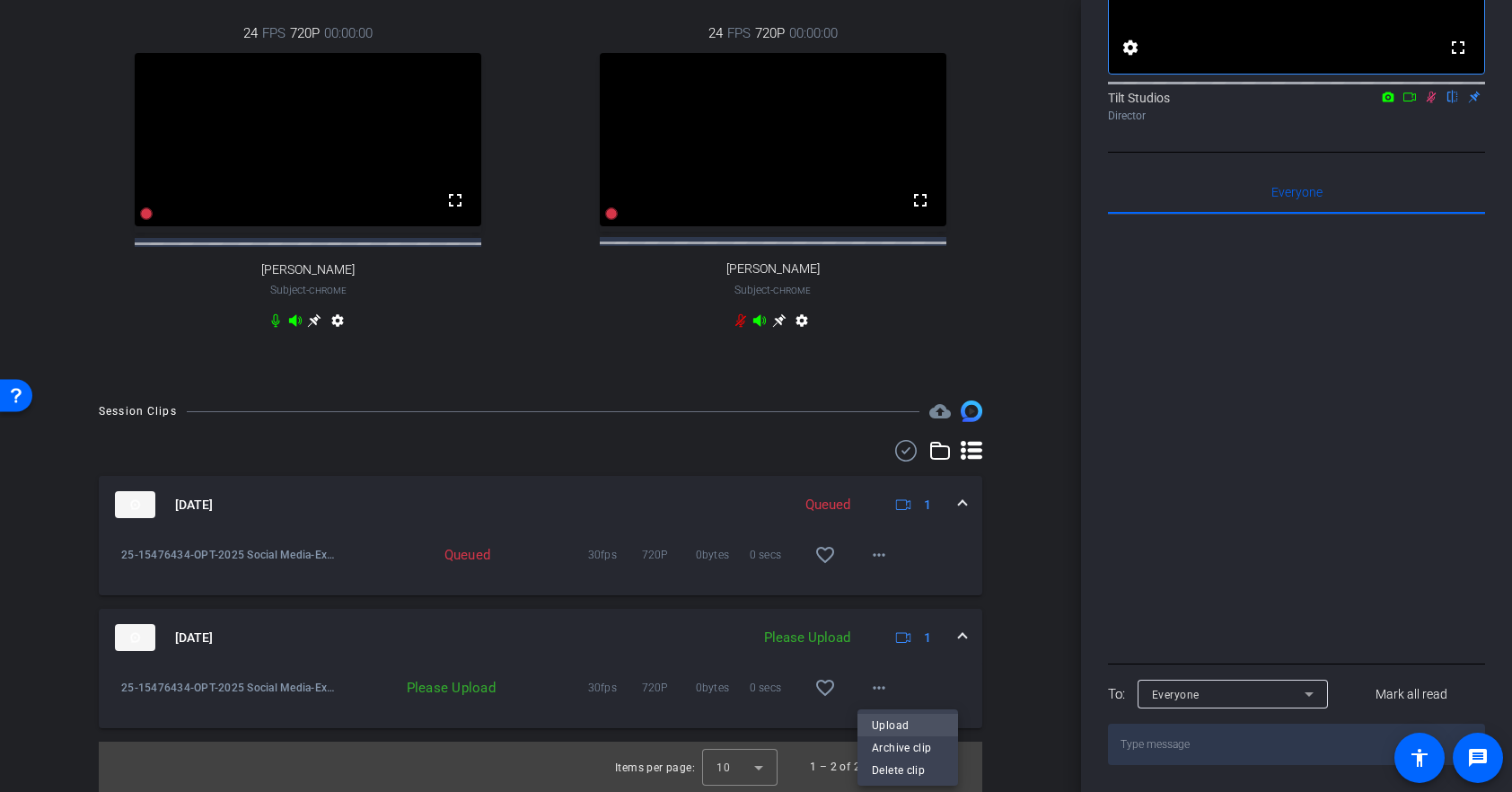
click at [901, 727] on span "Upload" at bounding box center [907, 726] width 72 height 22
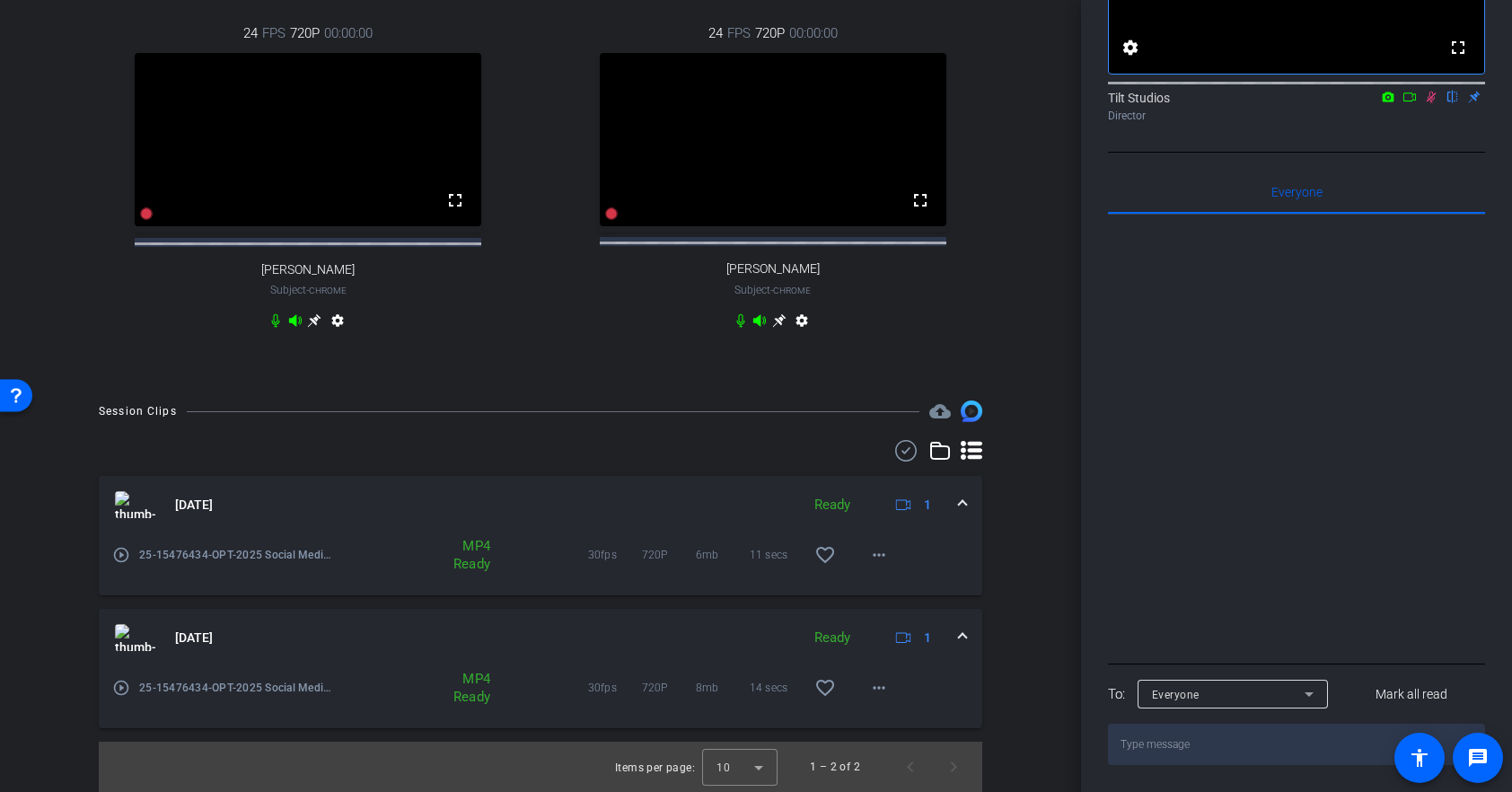
click at [134, 638] on img at bounding box center [135, 637] width 41 height 27
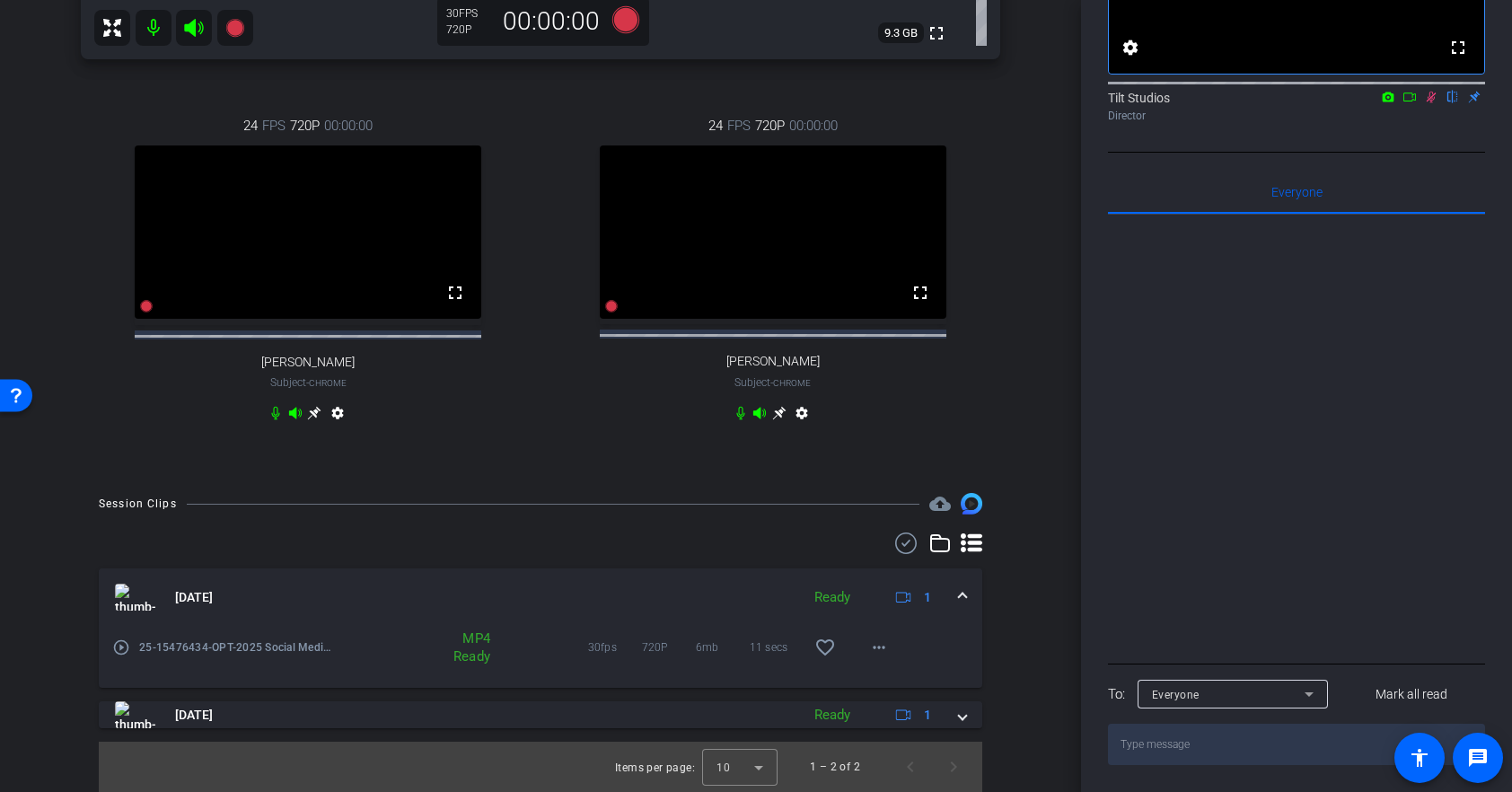
scroll to position [763, 0]
click at [343, 699] on div "Sep 16, 2025 Ready 1 play_circle_outline 25-15476434-OPT-2025 Social Media-Expi…" at bounding box center [541, 647] width 883 height 159
click at [173, 643] on span "25-15476434-OPT-2025 Social Media-Expired meds --[PERSON_NAME]-2025-09-16-11-47…" at bounding box center [238, 647] width 196 height 18
click at [131, 644] on div "play_circle_outline 25-15476434-OPT-2025 Social Media-Expired meds --Chris Murp…" at bounding box center [223, 647] width 223 height 44
click at [139, 596] on img at bounding box center [135, 596] width 41 height 27
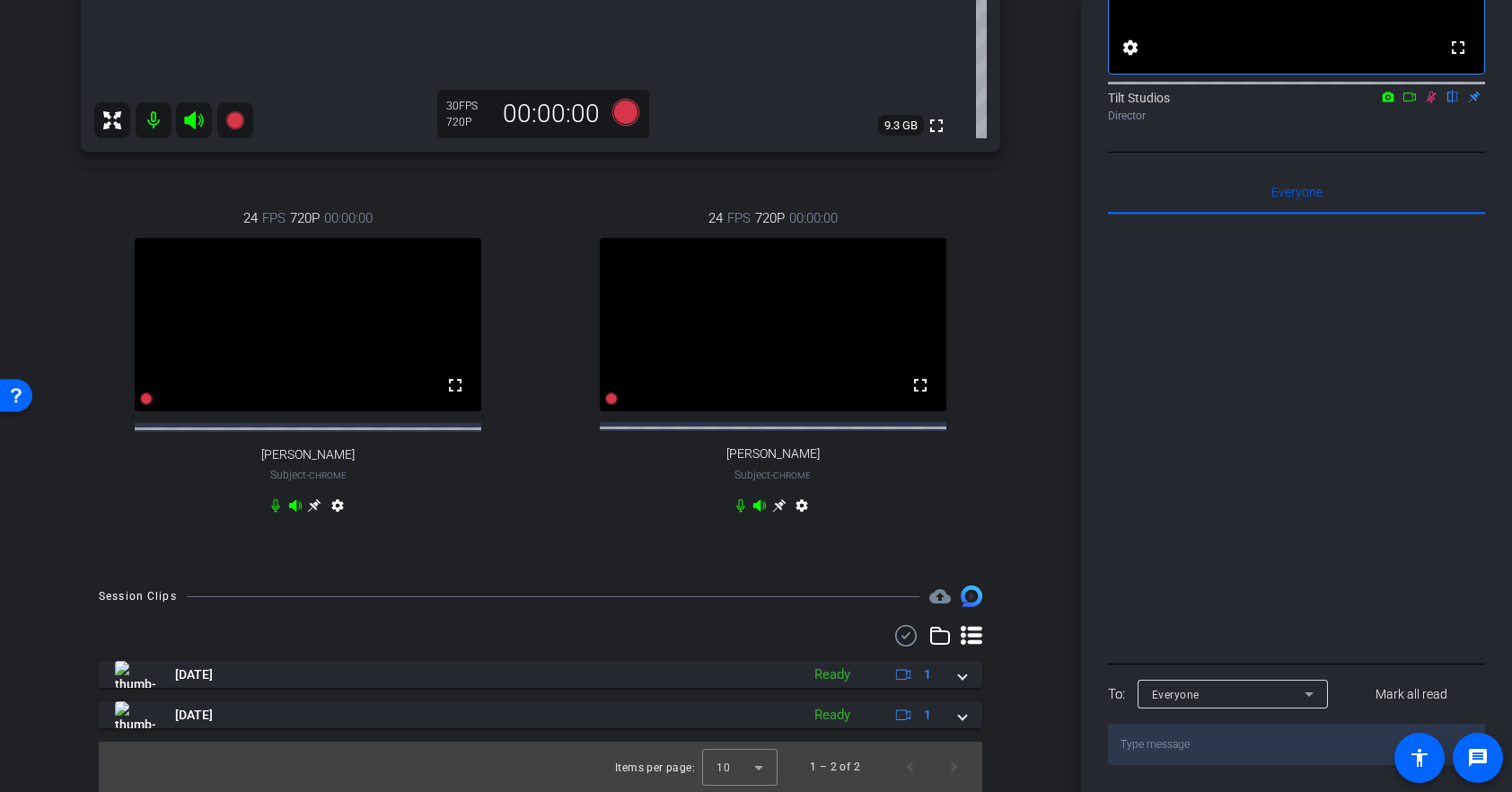
scroll to position [670, 0]
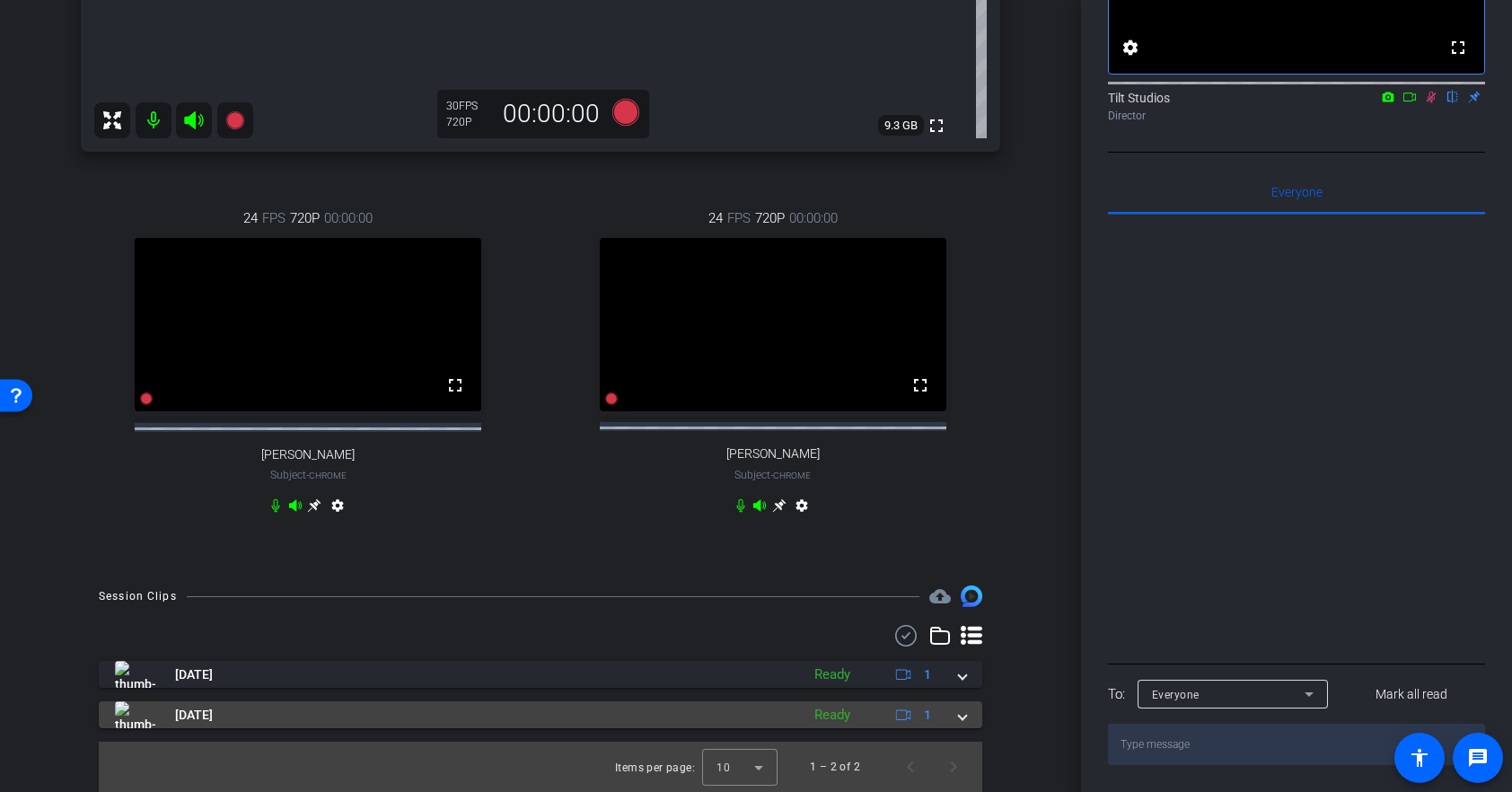
click at [959, 713] on span at bounding box center [961, 715] width 7 height 19
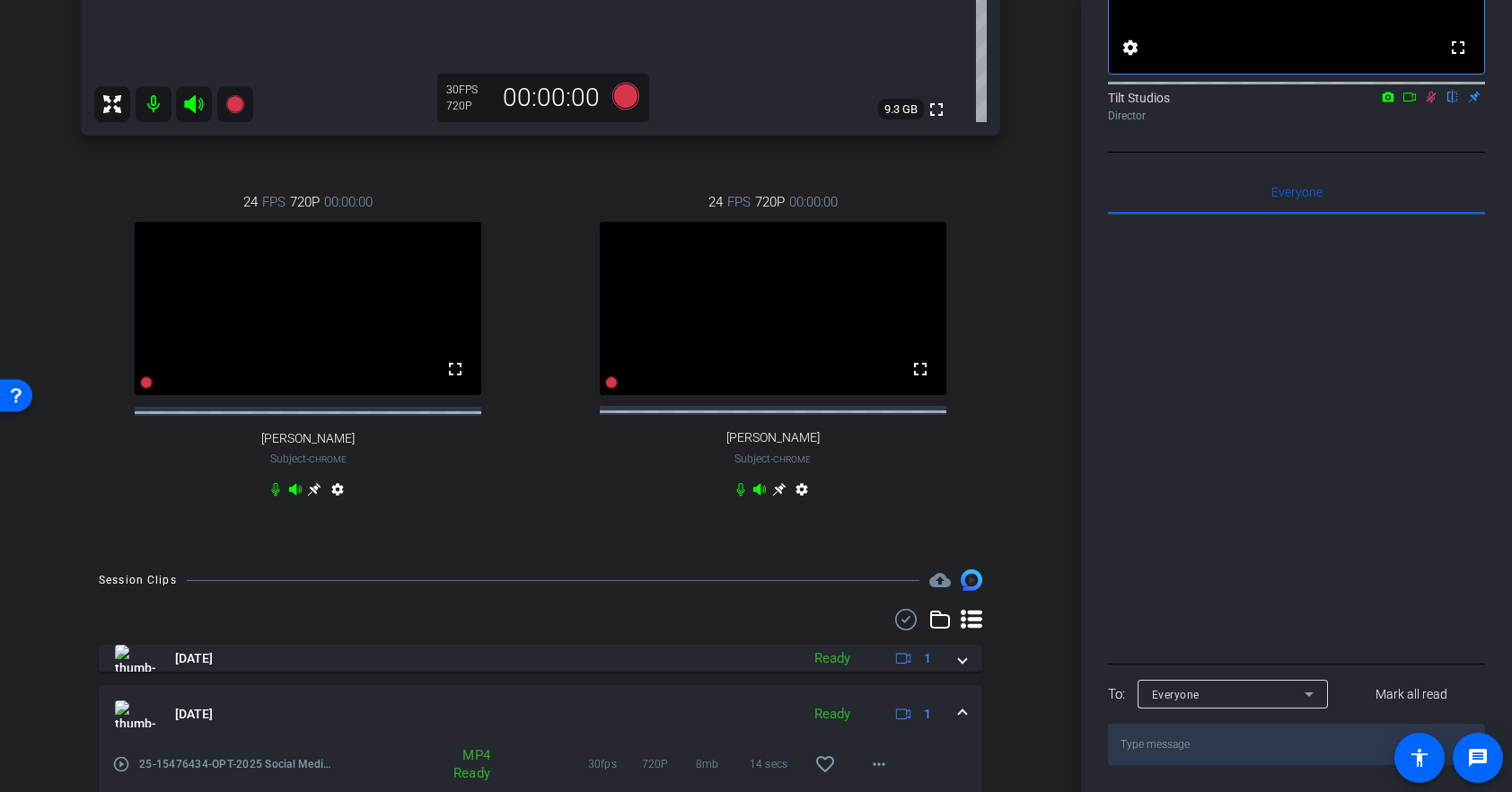
scroll to position [763, 0]
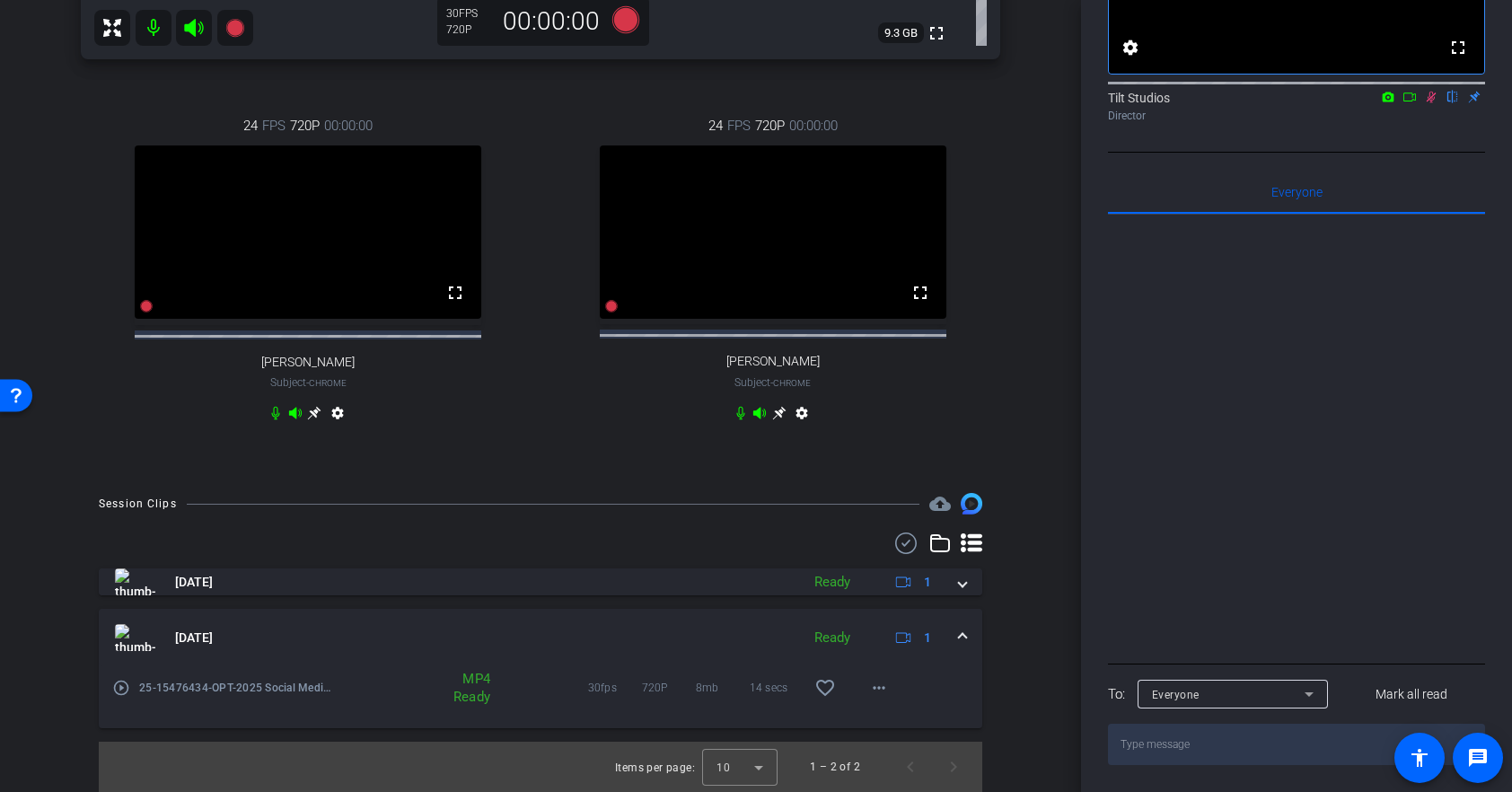
drag, startPoint x: 474, startPoint y: 686, endPoint x: 217, endPoint y: 664, distance: 257.9
click at [467, 684] on div "MP4 Ready" at bounding box center [461, 687] width 75 height 36
click at [877, 681] on mat-icon "more_horiz" at bounding box center [879, 688] width 22 height 22
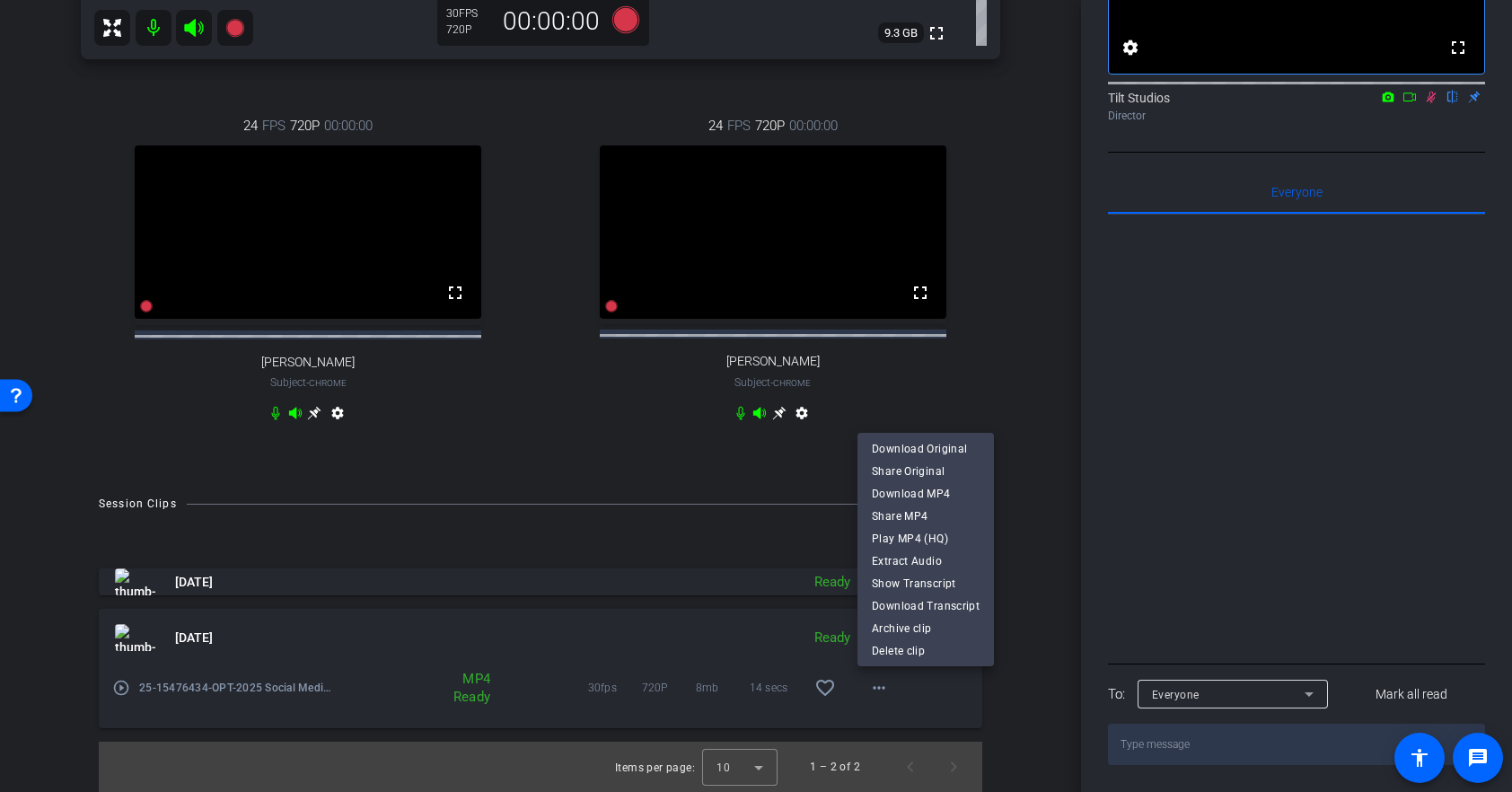
click at [939, 490] on span "Download MP4" at bounding box center [925, 494] width 108 height 22
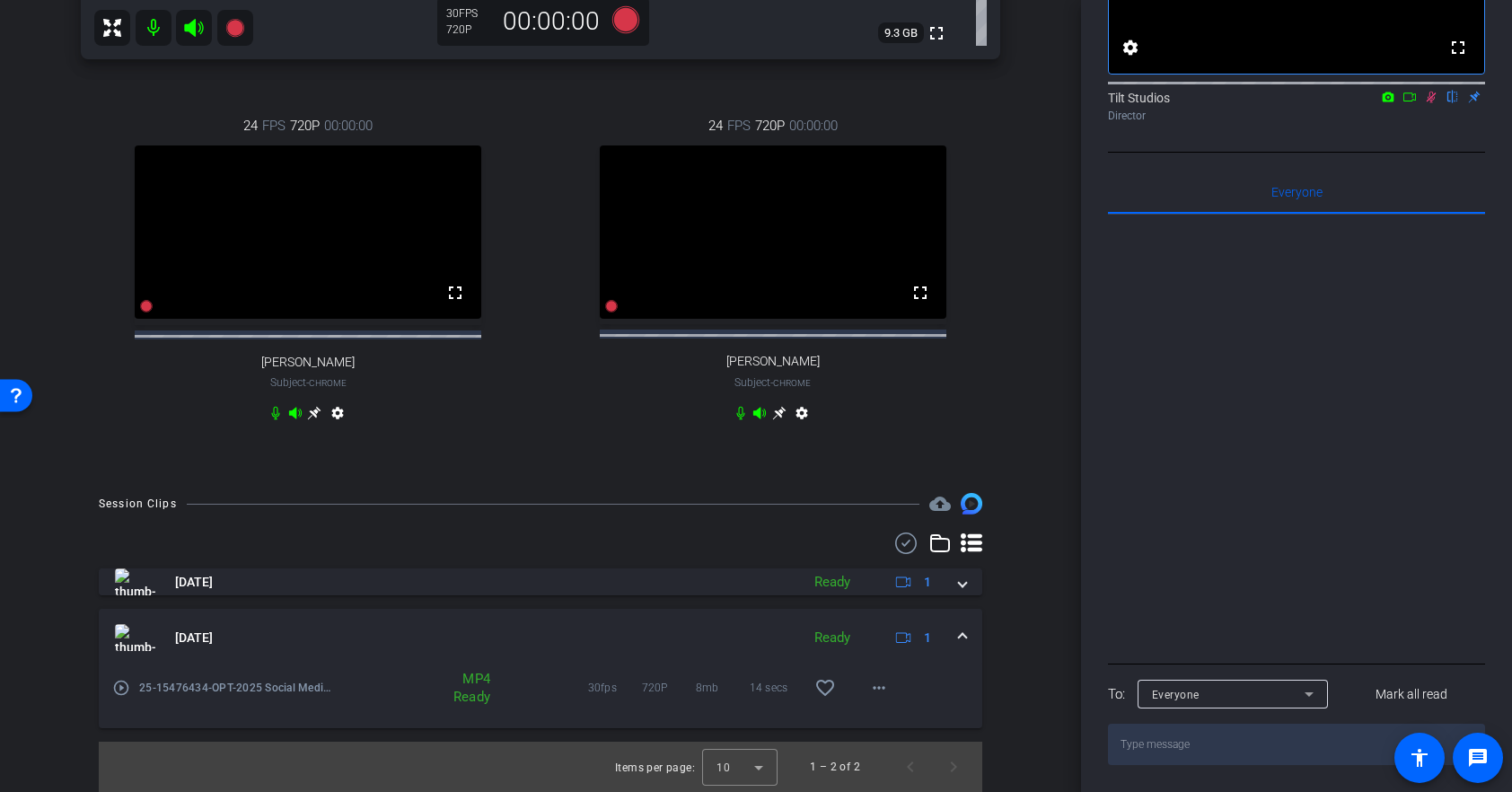
click at [1430, 99] on icon at bounding box center [1431, 97] width 15 height 13
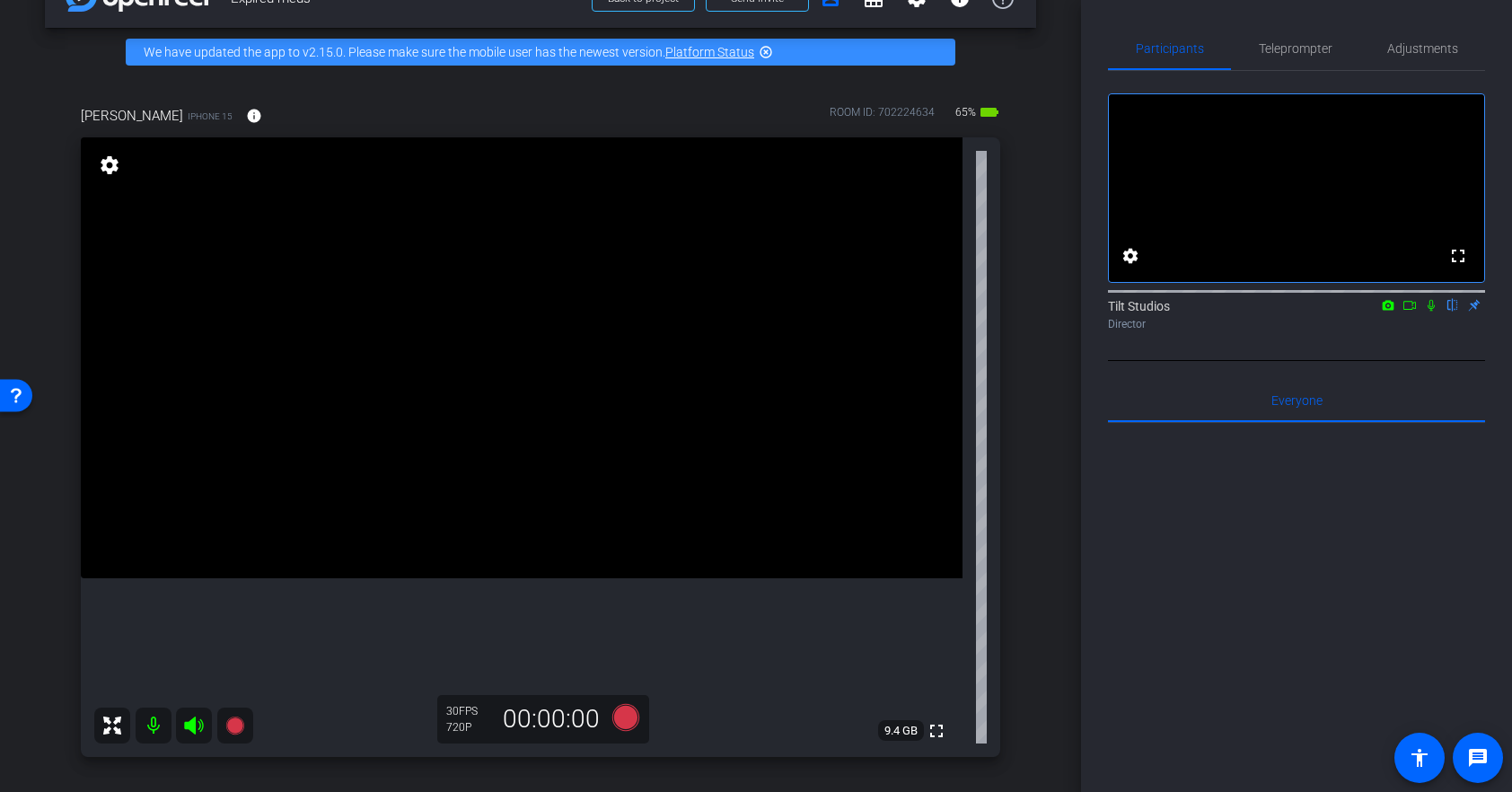
scroll to position [47, 0]
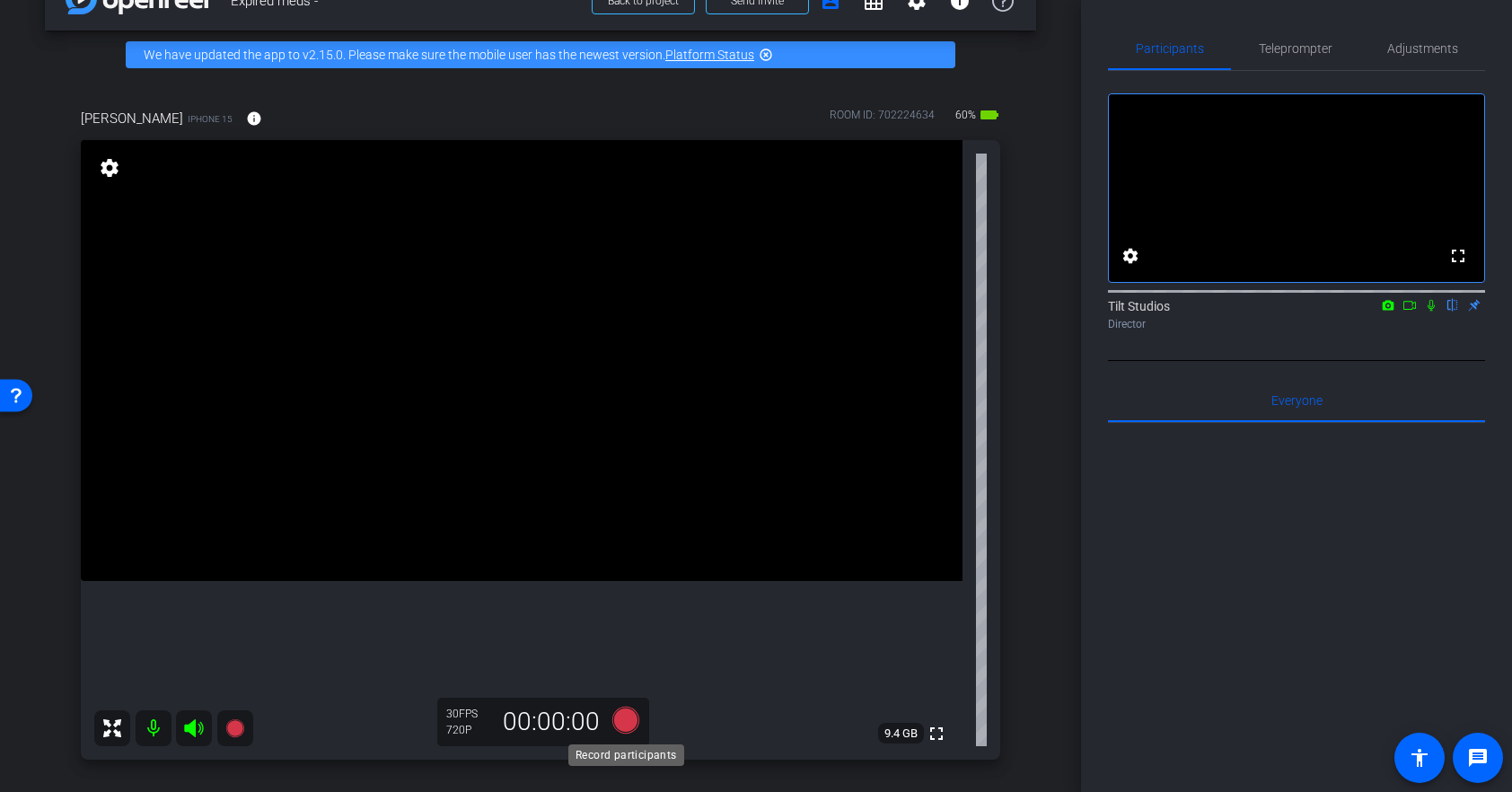
click at [625, 726] on icon at bounding box center [625, 720] width 27 height 27
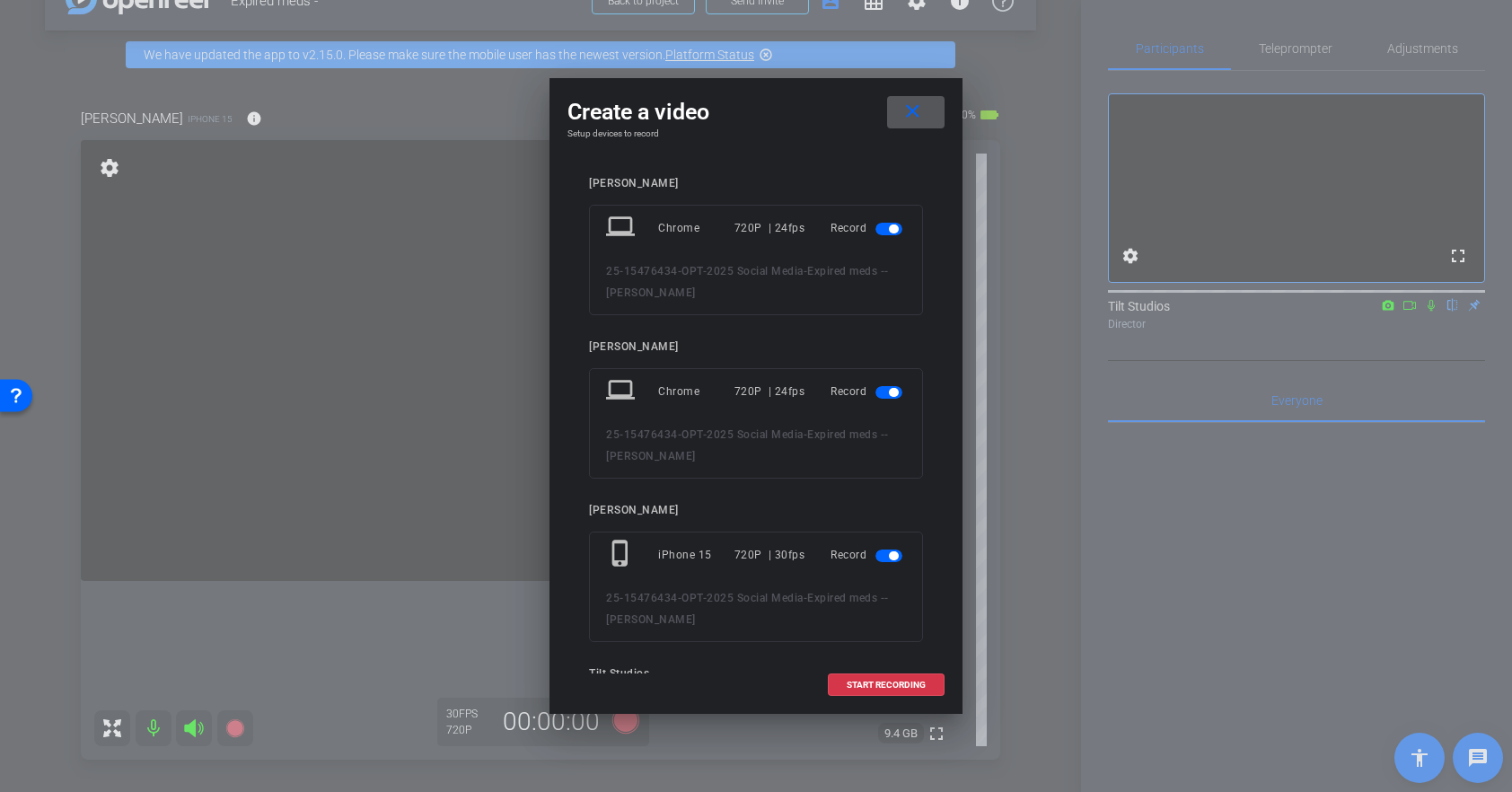
drag, startPoint x: 890, startPoint y: 231, endPoint x: 895, endPoint y: 319, distance: 88.1
click at [890, 231] on span "button" at bounding box center [893, 229] width 9 height 9
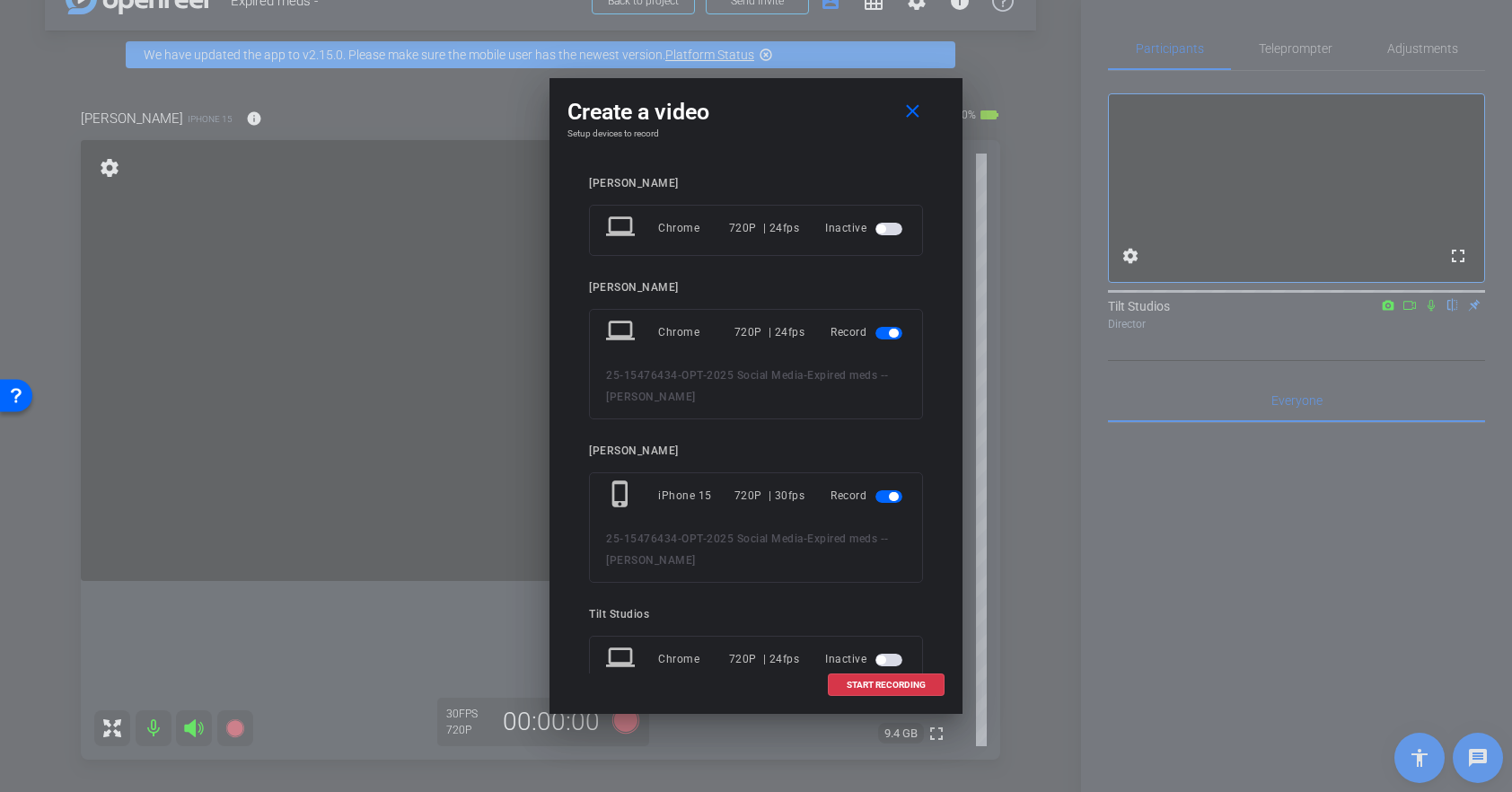
click at [889, 338] on span "button" at bounding box center [888, 333] width 27 height 13
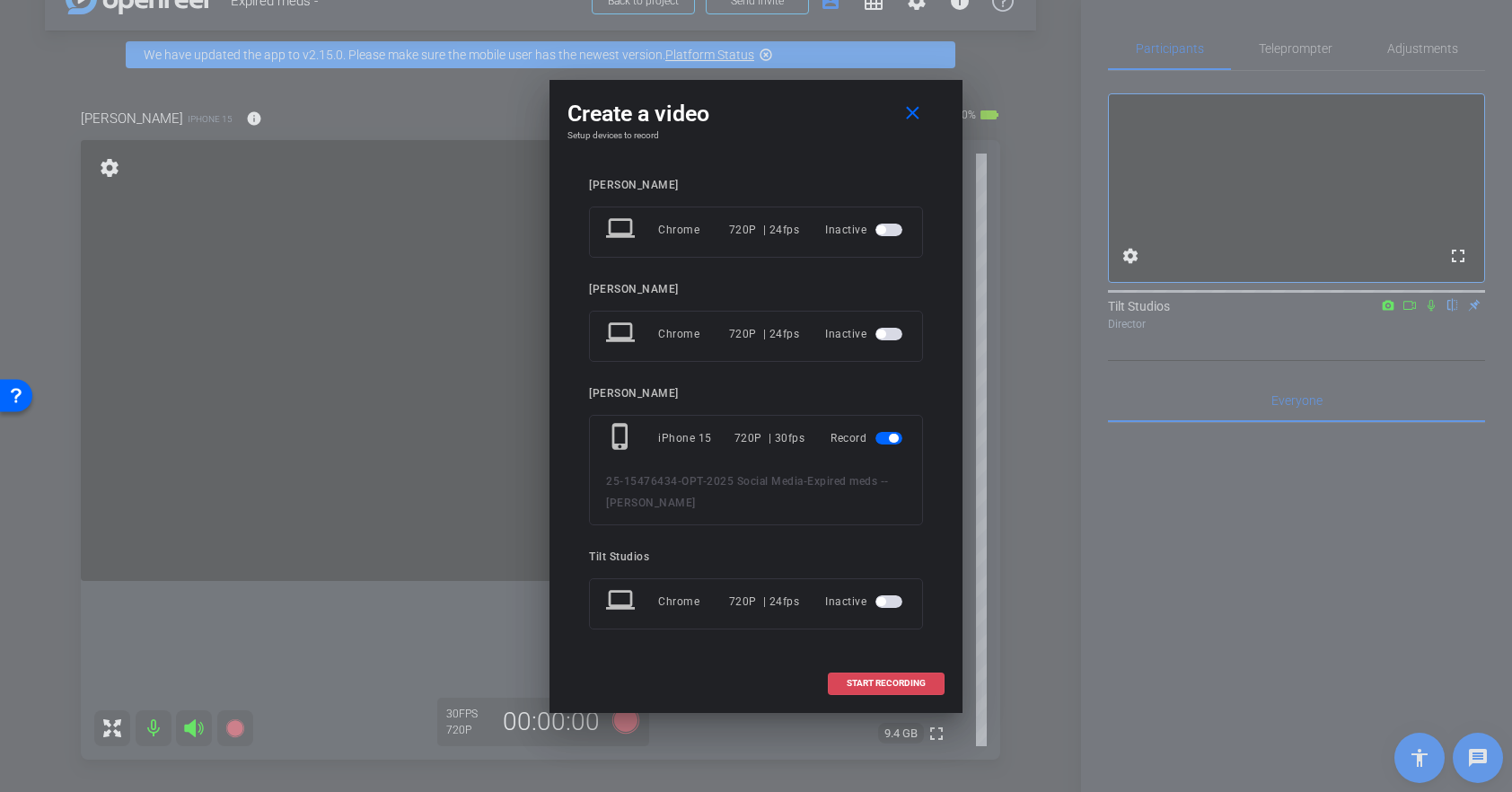
click at [880, 685] on span "START RECORDING" at bounding box center [886, 682] width 79 height 9
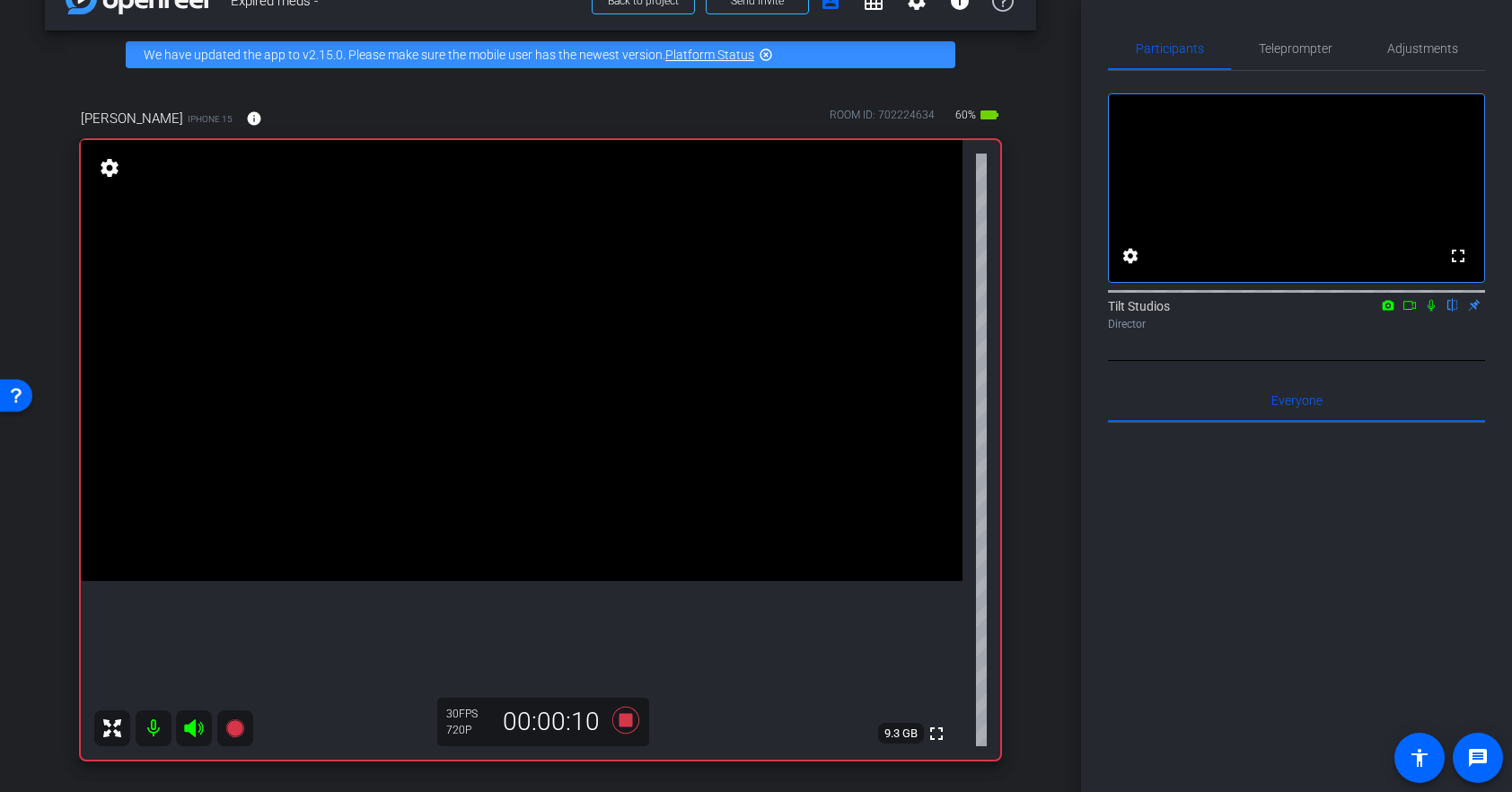
click at [1430, 312] on icon at bounding box center [1431, 305] width 15 height 13
click at [1428, 312] on icon at bounding box center [1431, 305] width 15 height 13
click at [1429, 312] on icon at bounding box center [1431, 305] width 15 height 13
click at [1432, 312] on icon at bounding box center [1432, 306] width 10 height 12
drag, startPoint x: 1433, startPoint y: 325, endPoint x: 1424, endPoint y: 353, distance: 29.4
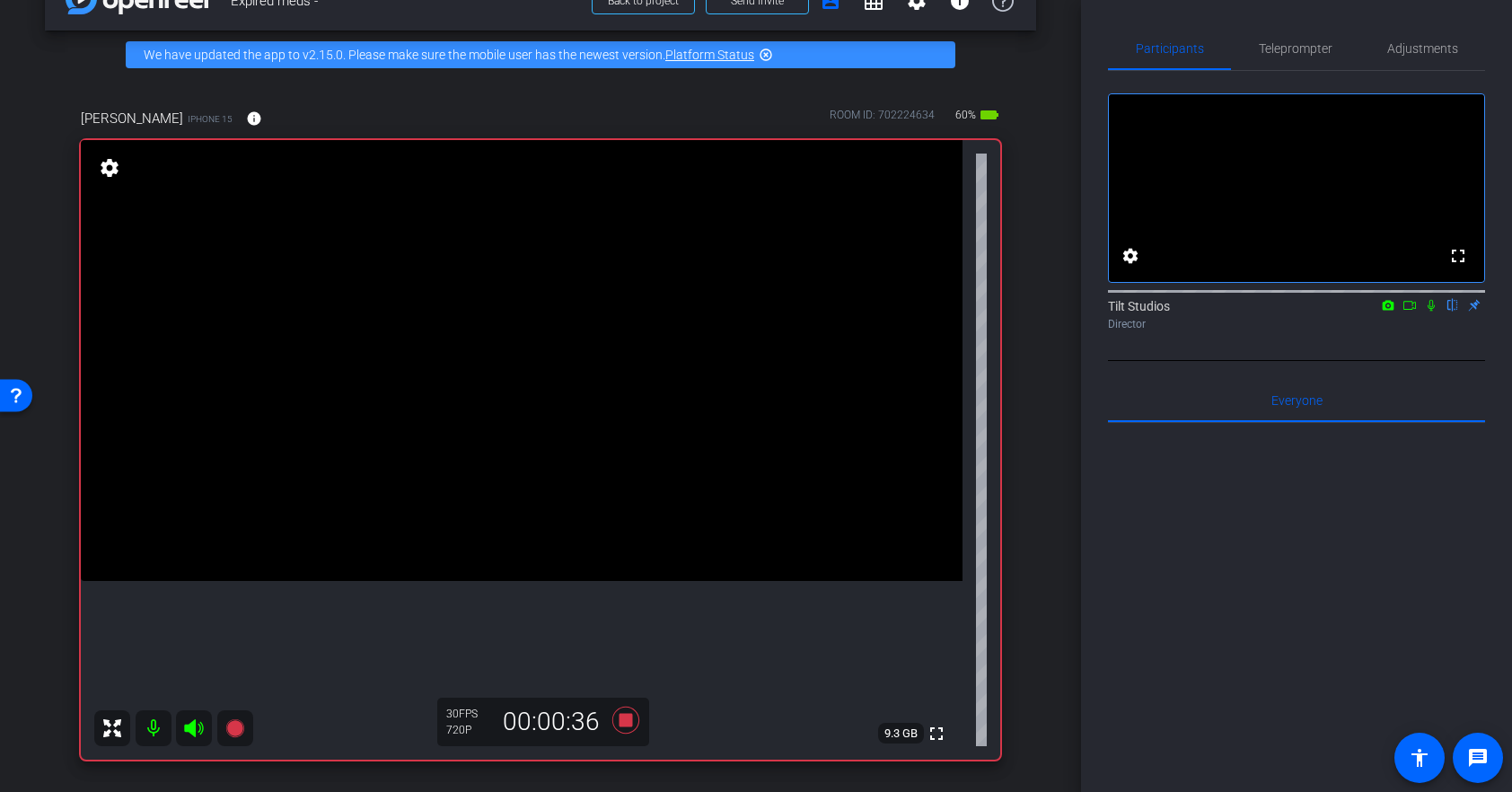
click at [1433, 312] on icon at bounding box center [1431, 305] width 15 height 13
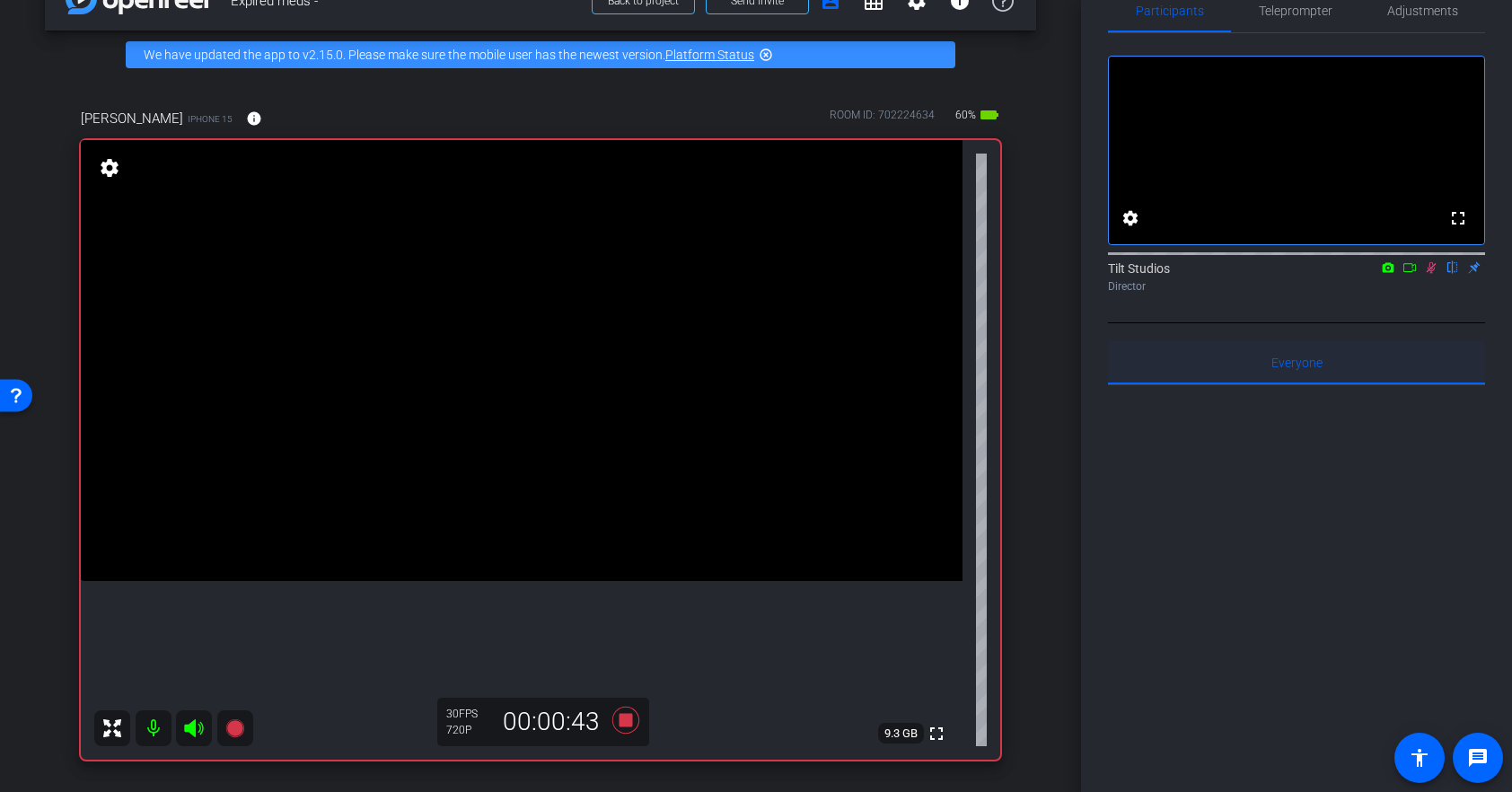
scroll to position [0, 0]
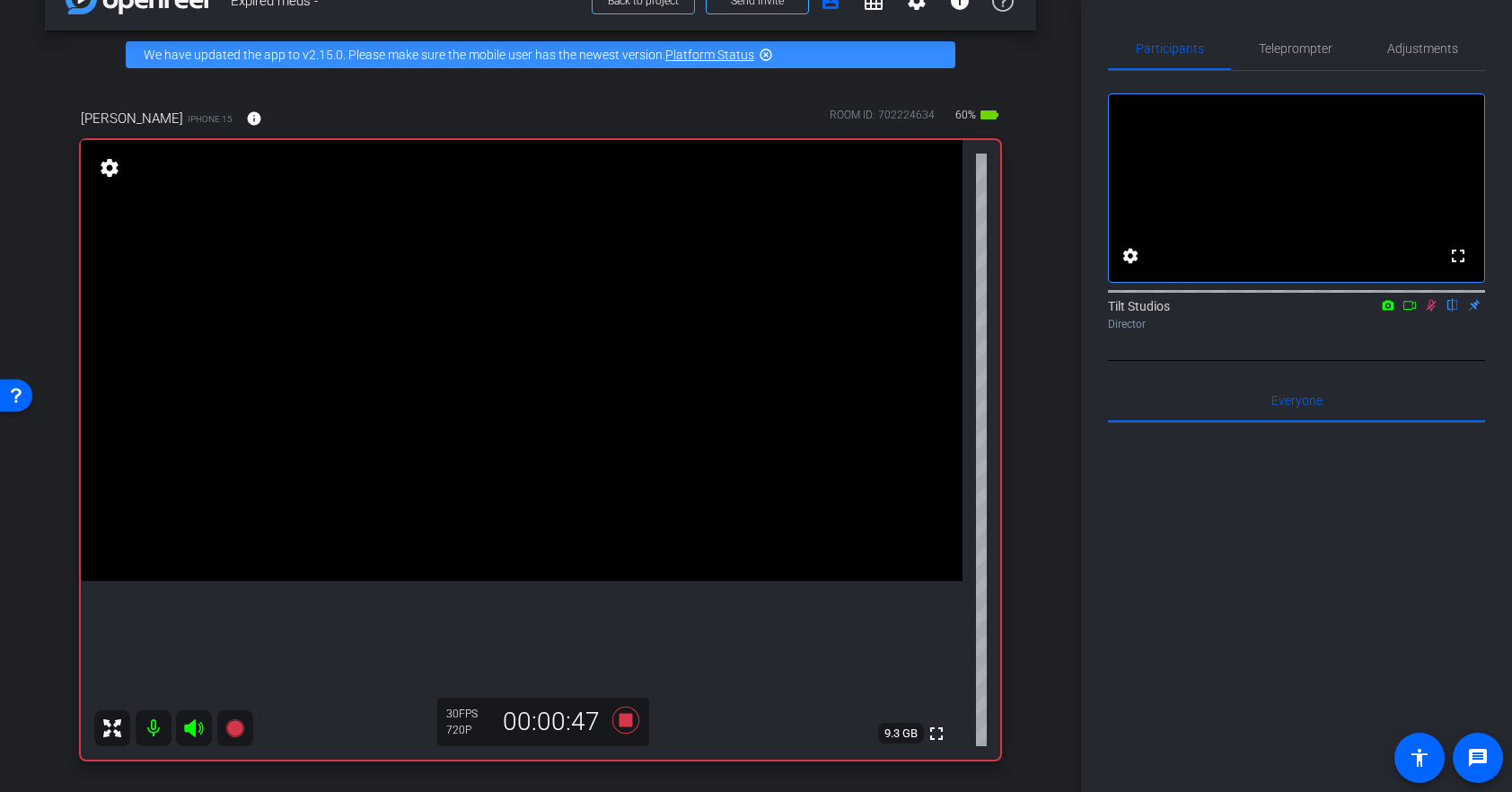
click at [1432, 312] on icon at bounding box center [1431, 305] width 15 height 13
click at [1434, 312] on icon at bounding box center [1431, 305] width 15 height 13
click at [1432, 312] on icon at bounding box center [1431, 305] width 15 height 13
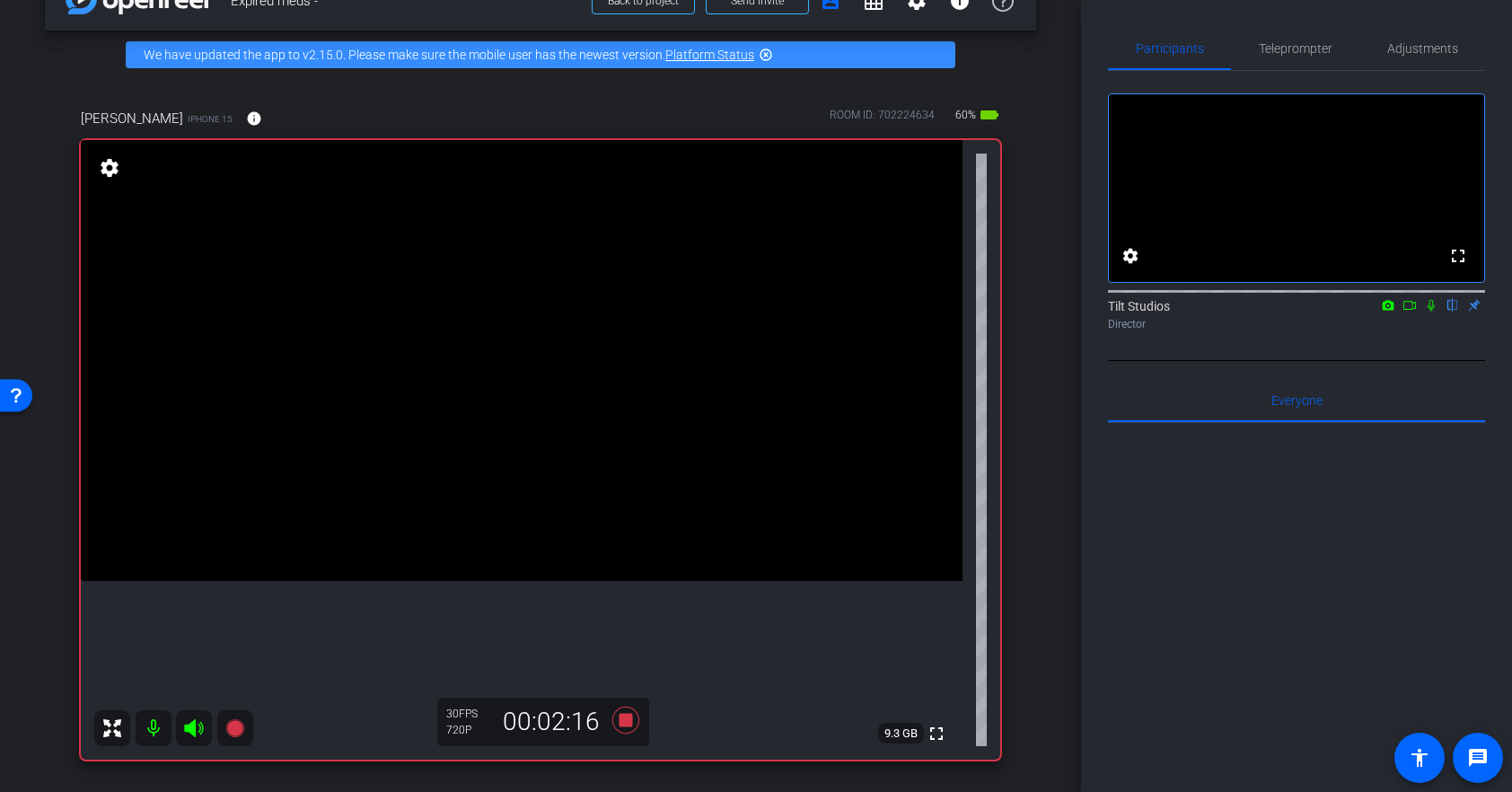
click at [1432, 312] on icon at bounding box center [1431, 306] width 7 height 12
click at [1430, 312] on icon at bounding box center [1431, 305] width 15 height 13
drag, startPoint x: 1432, startPoint y: 329, endPoint x: 1355, endPoint y: 451, distance: 144.3
click at [1432, 312] on icon at bounding box center [1431, 306] width 7 height 12
click at [1434, 312] on icon at bounding box center [1431, 305] width 15 height 13
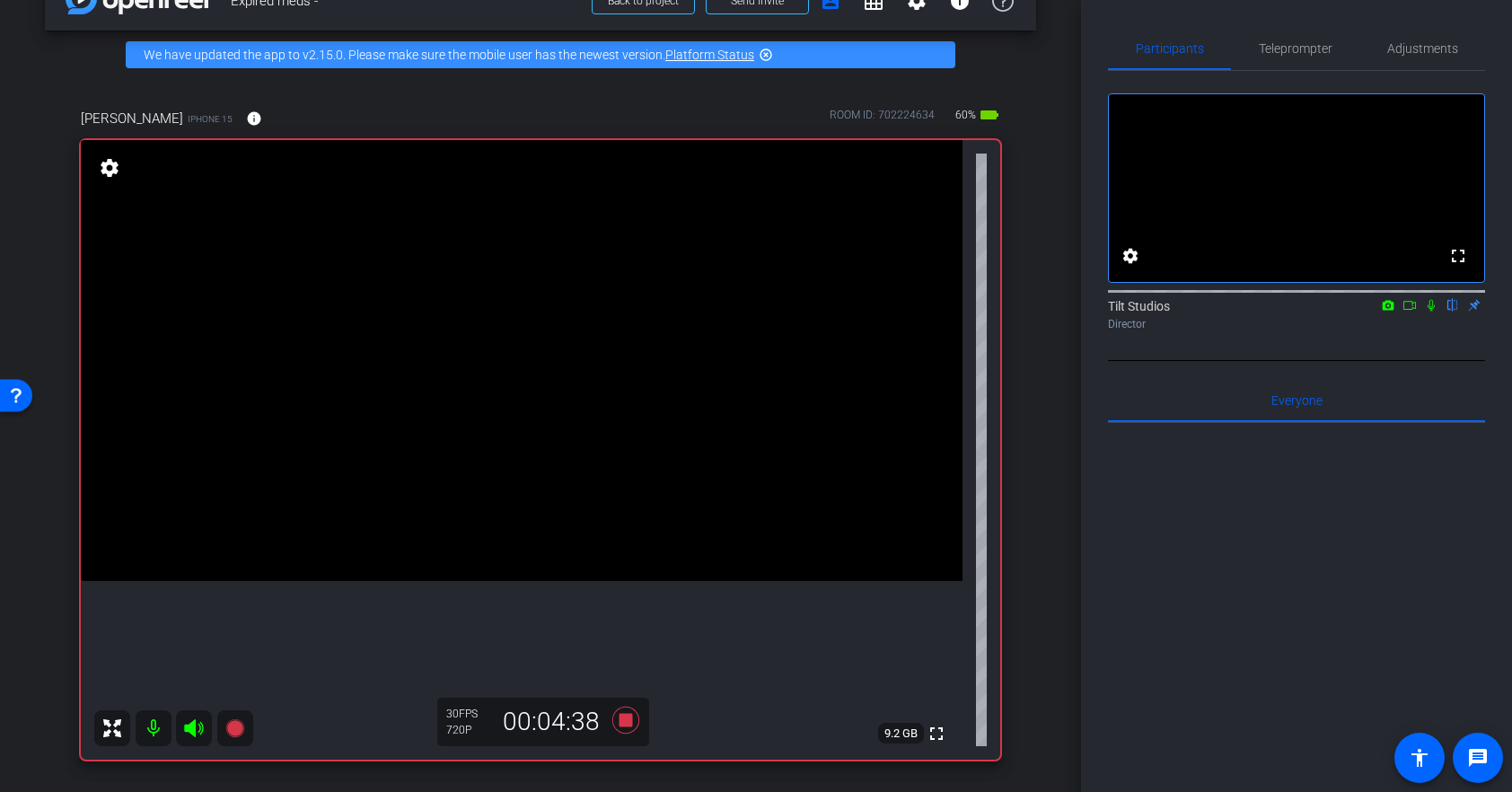
click at [1431, 312] on icon at bounding box center [1431, 305] width 15 height 13
click at [1432, 312] on icon at bounding box center [1432, 306] width 10 height 12
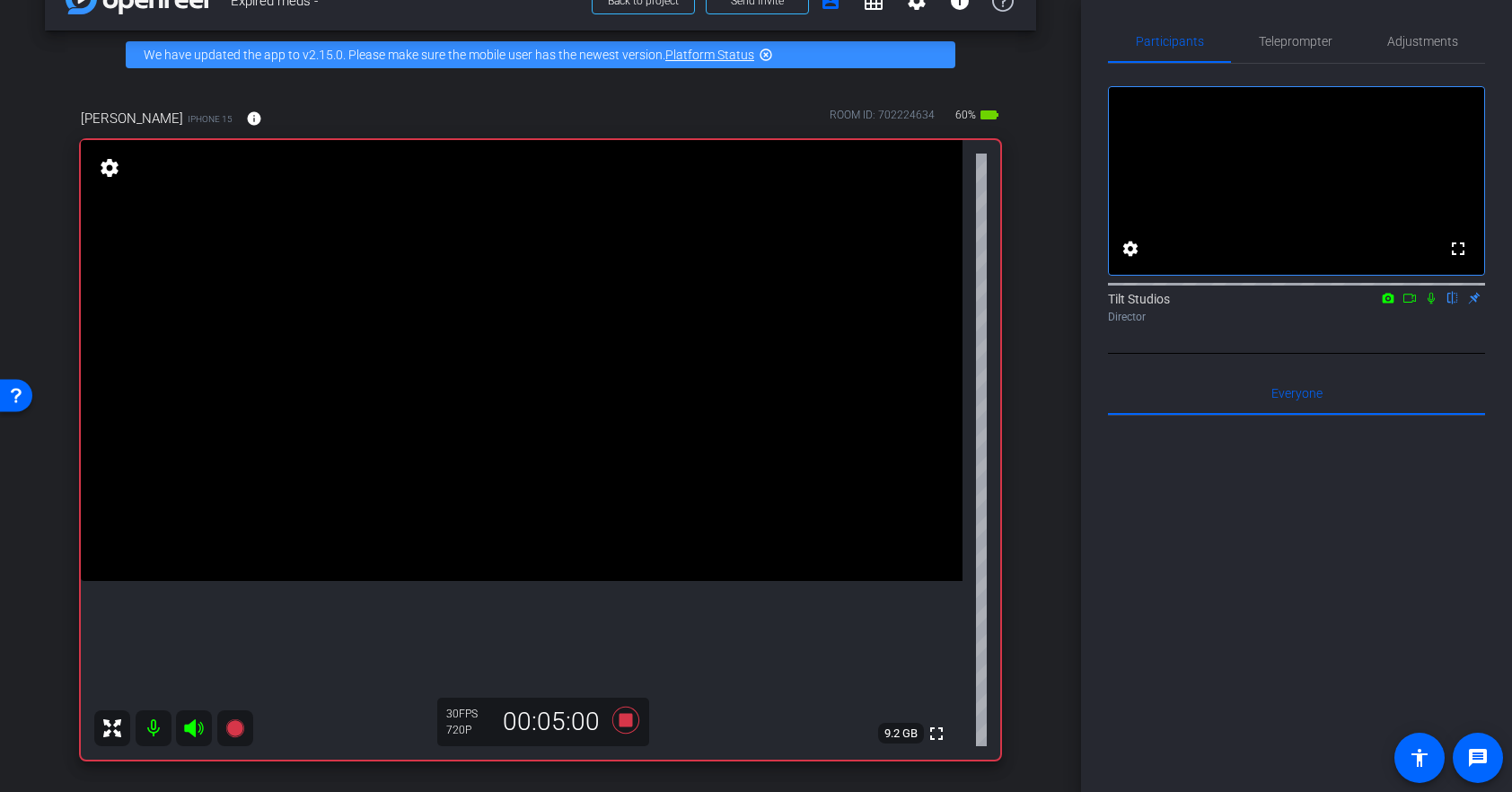
click at [1430, 325] on div "Tilt Studios flip Director" at bounding box center [1296, 307] width 377 height 35
click at [1432, 304] on icon at bounding box center [1431, 298] width 15 height 13
click at [1434, 304] on icon at bounding box center [1432, 299] width 10 height 12
drag, startPoint x: 1431, startPoint y: 319, endPoint x: 1407, endPoint y: 389, distance: 74.0
click at [1430, 304] on icon at bounding box center [1431, 298] width 15 height 13
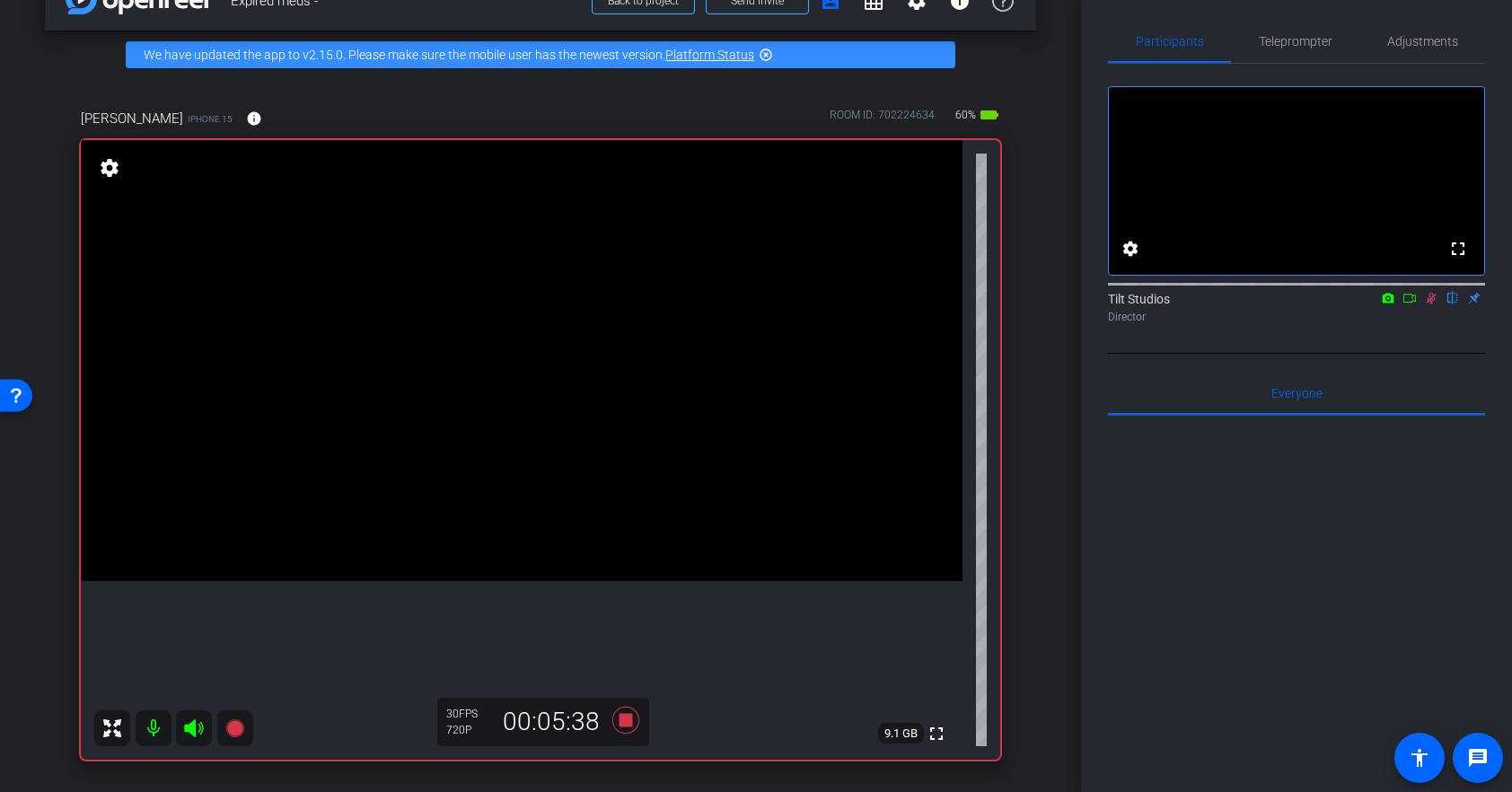
scroll to position [4, 0]
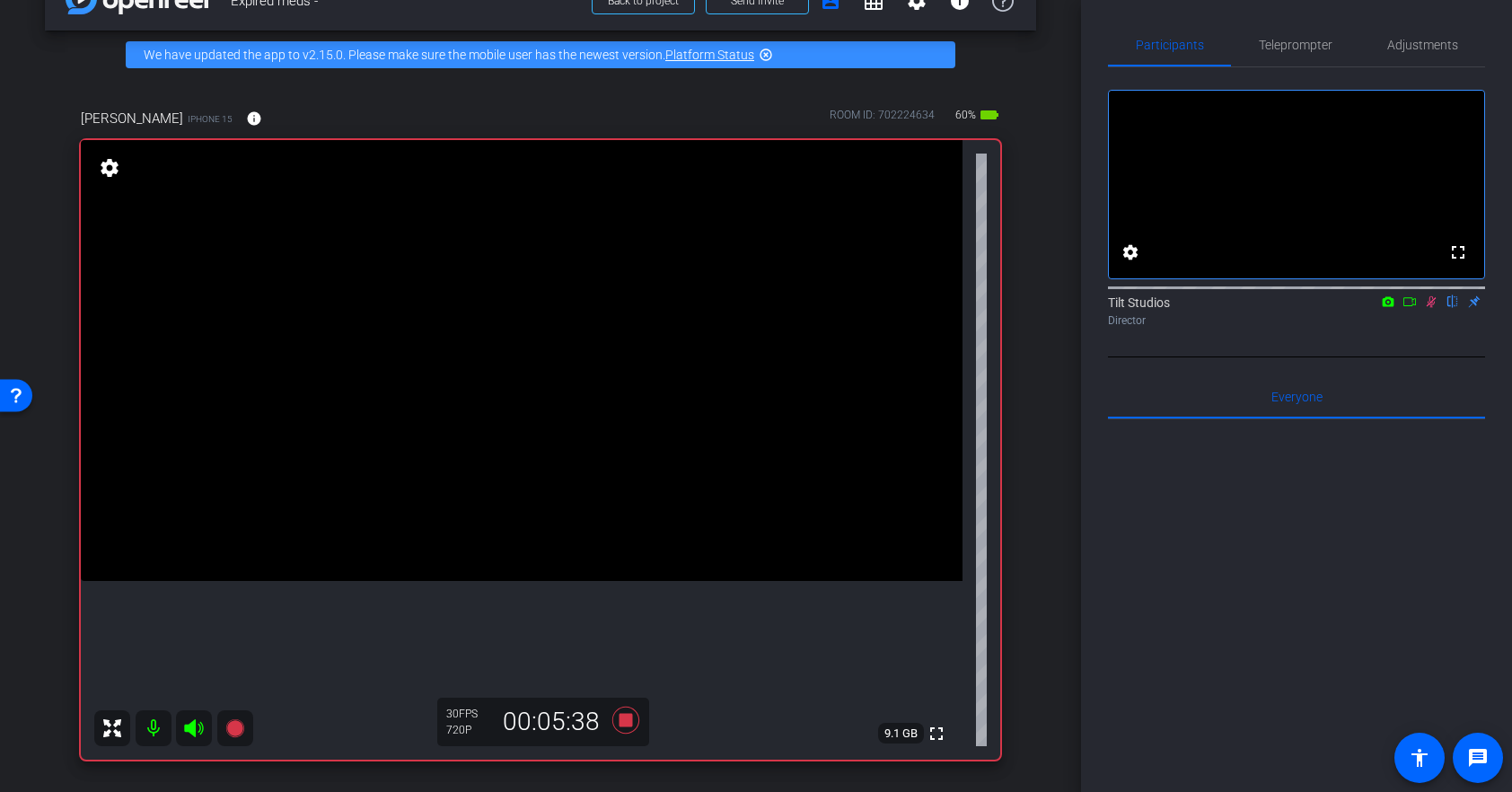
click at [1432, 308] on icon at bounding box center [1432, 302] width 10 height 12
click at [1429, 312] on icon at bounding box center [1431, 305] width 15 height 13
click at [1432, 312] on icon at bounding box center [1432, 306] width 10 height 12
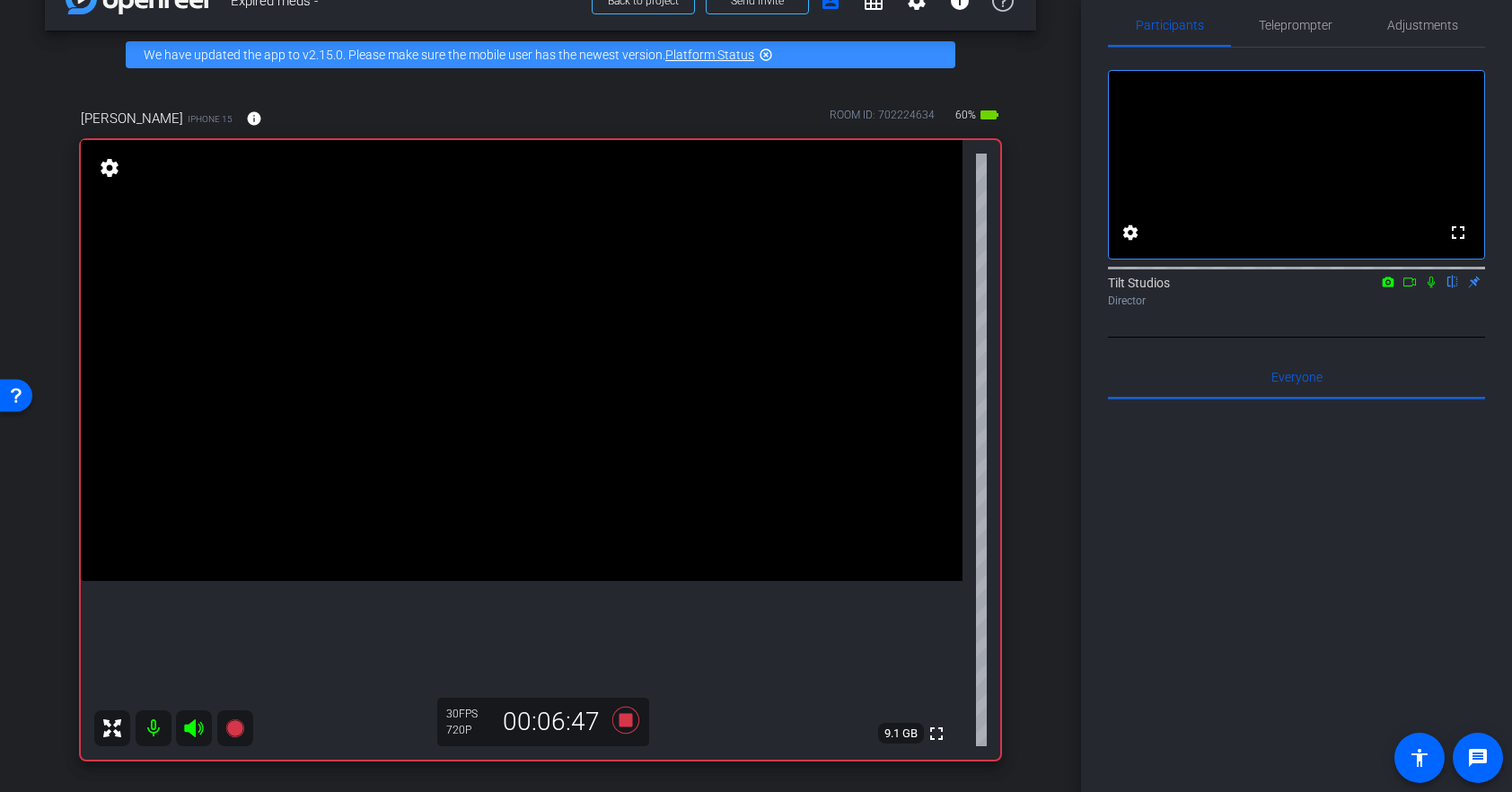
scroll to position [20, 0]
click at [1434, 292] on icon at bounding box center [1431, 285] width 15 height 13
click at [1432, 292] on icon at bounding box center [1431, 285] width 15 height 13
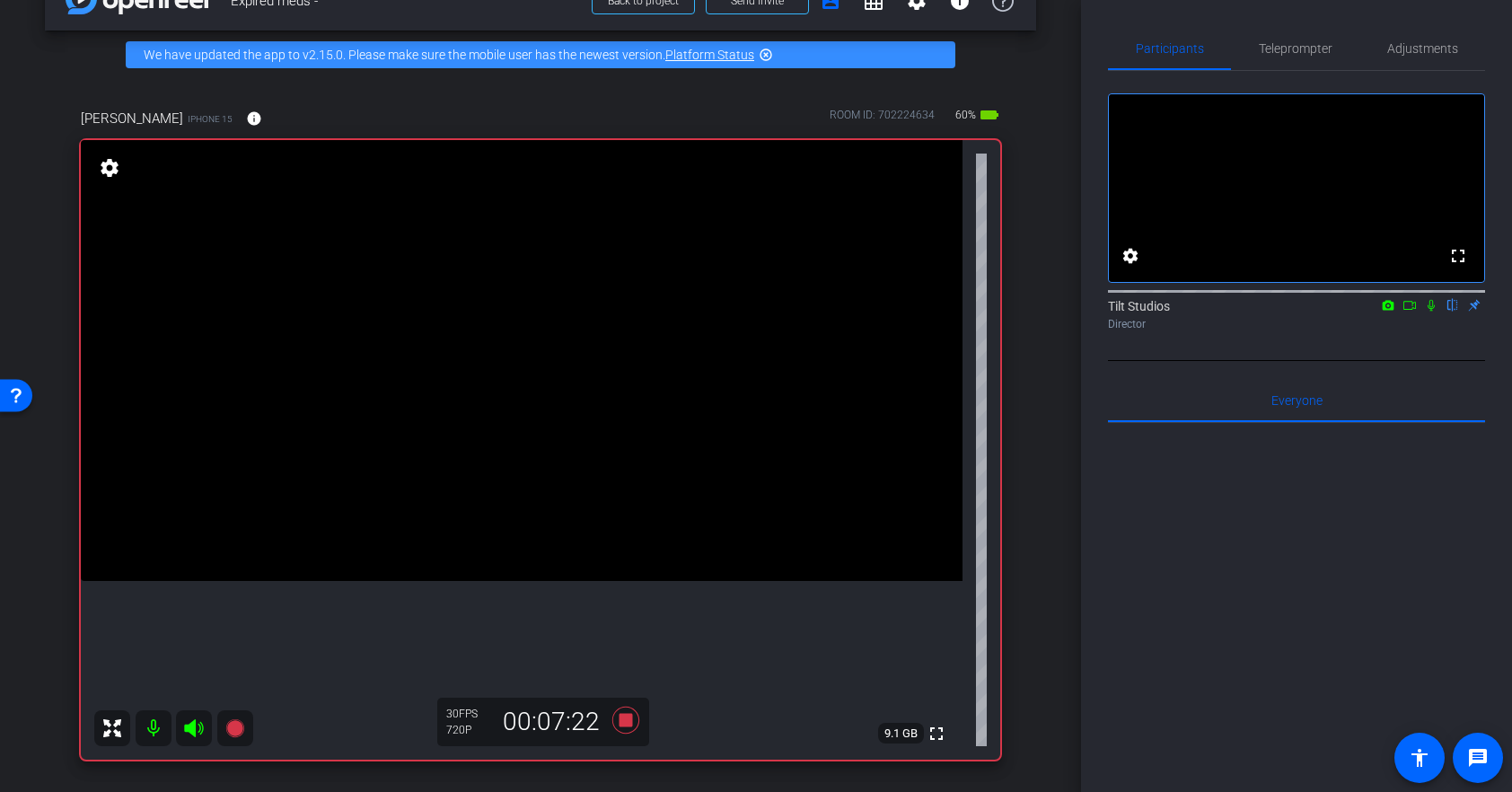
click at [1433, 312] on icon at bounding box center [1431, 305] width 15 height 13
click at [1431, 312] on icon at bounding box center [1431, 305] width 15 height 13
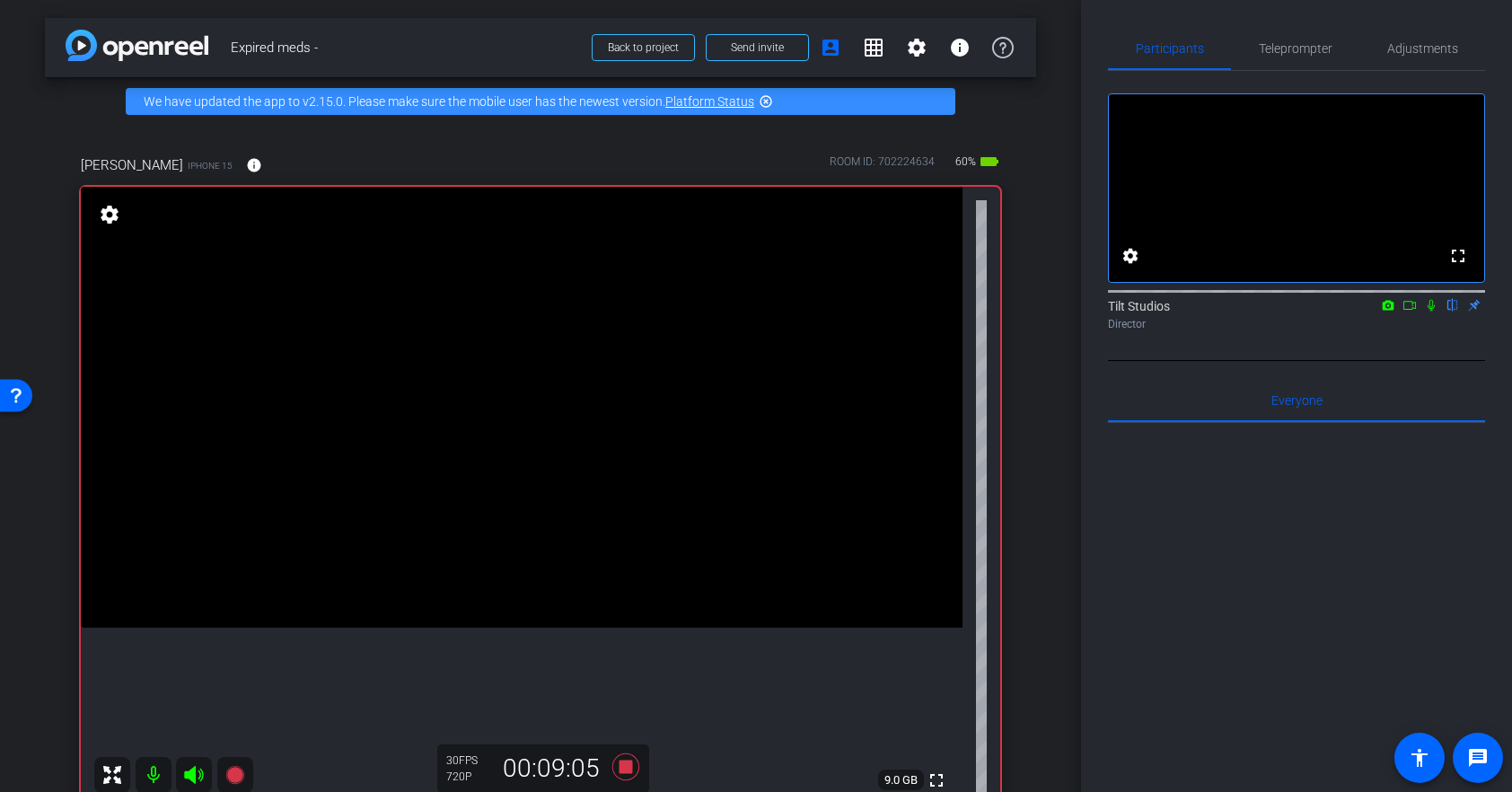
scroll to position [81, 0]
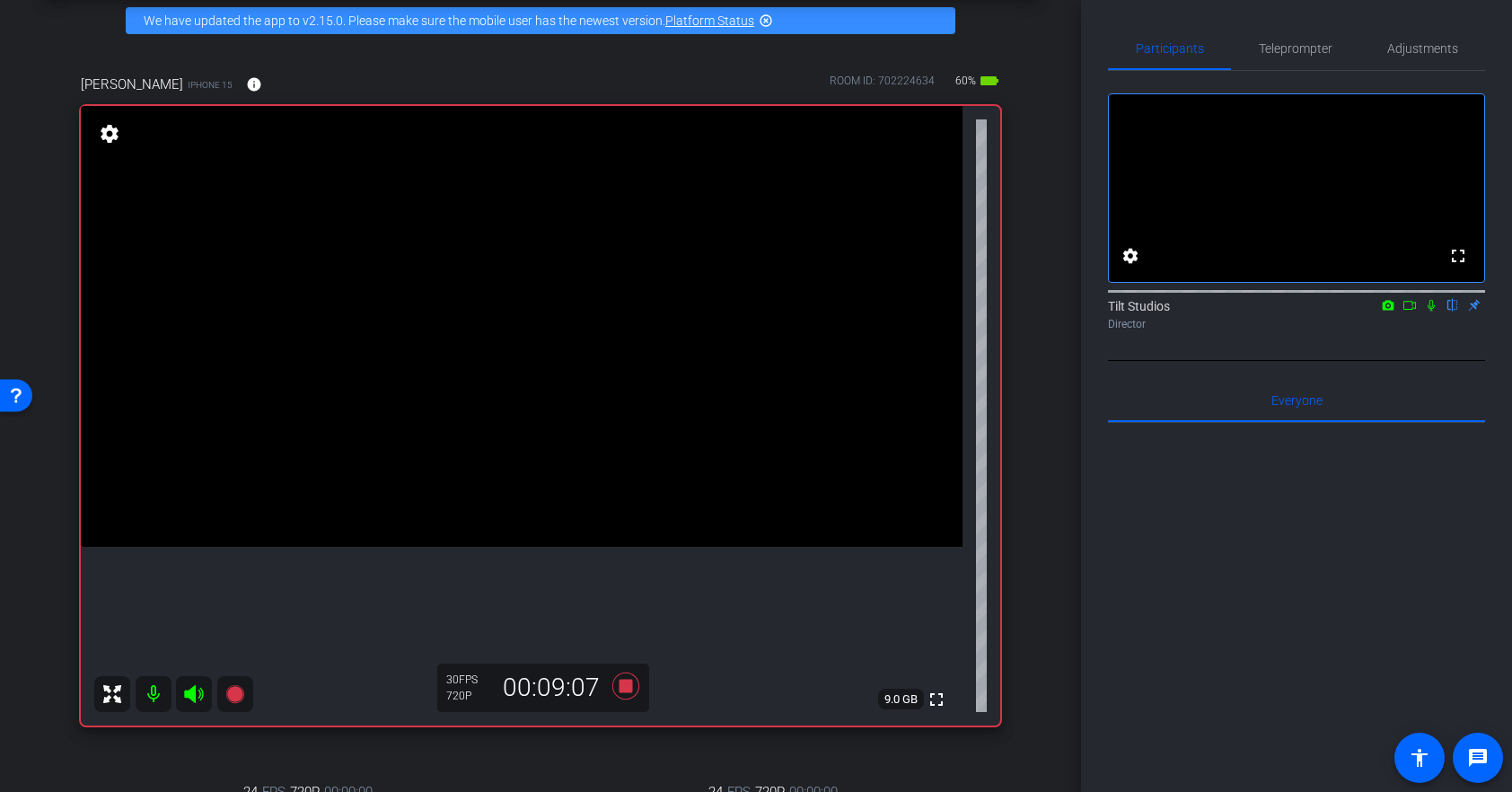
click at [1431, 312] on icon at bounding box center [1431, 306] width 7 height 12
click at [1434, 312] on icon at bounding box center [1431, 305] width 15 height 13
click at [628, 686] on icon at bounding box center [625, 685] width 27 height 27
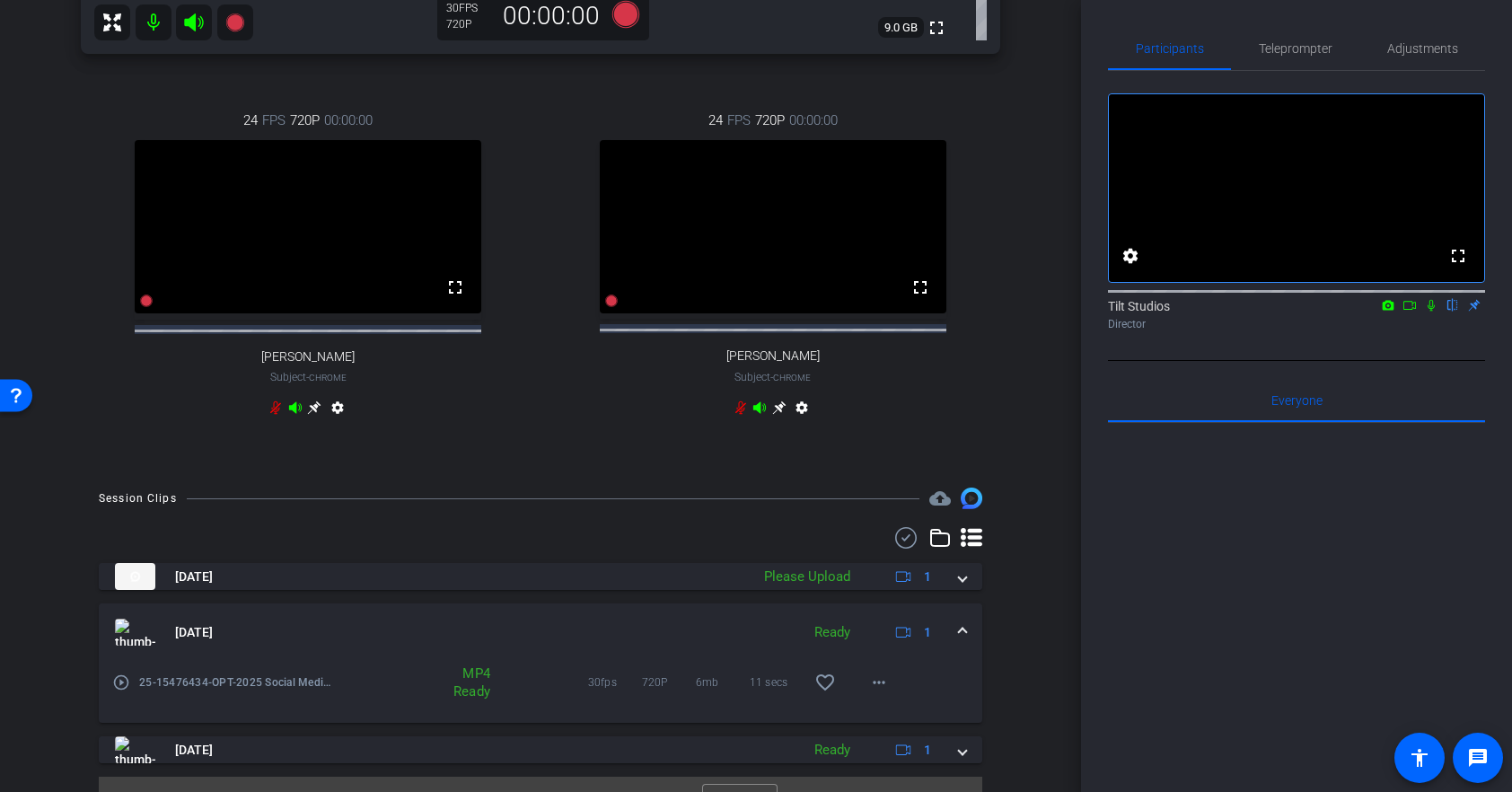
scroll to position [783, 0]
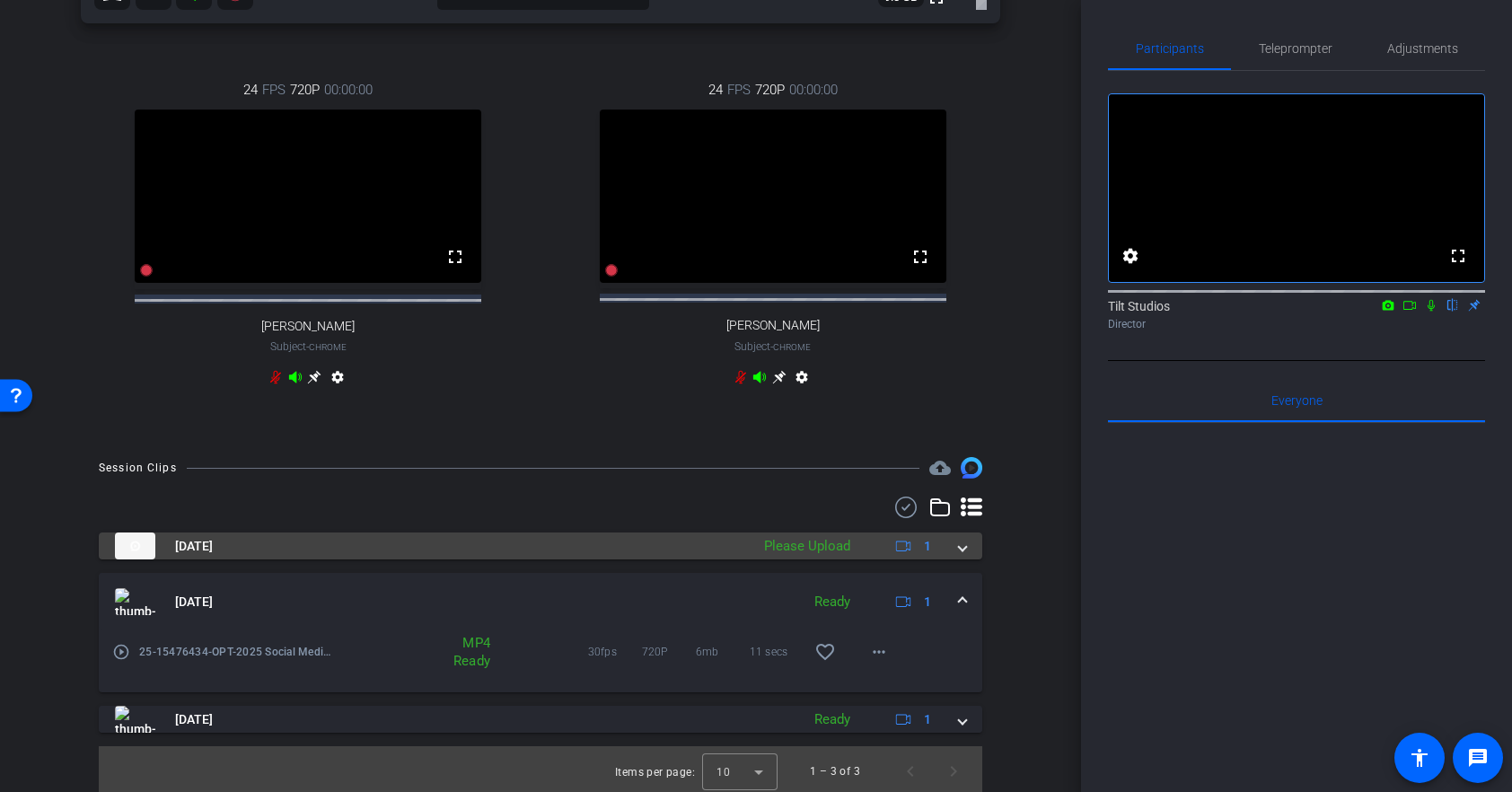
click at [962, 555] on span at bounding box center [961, 545] width 7 height 19
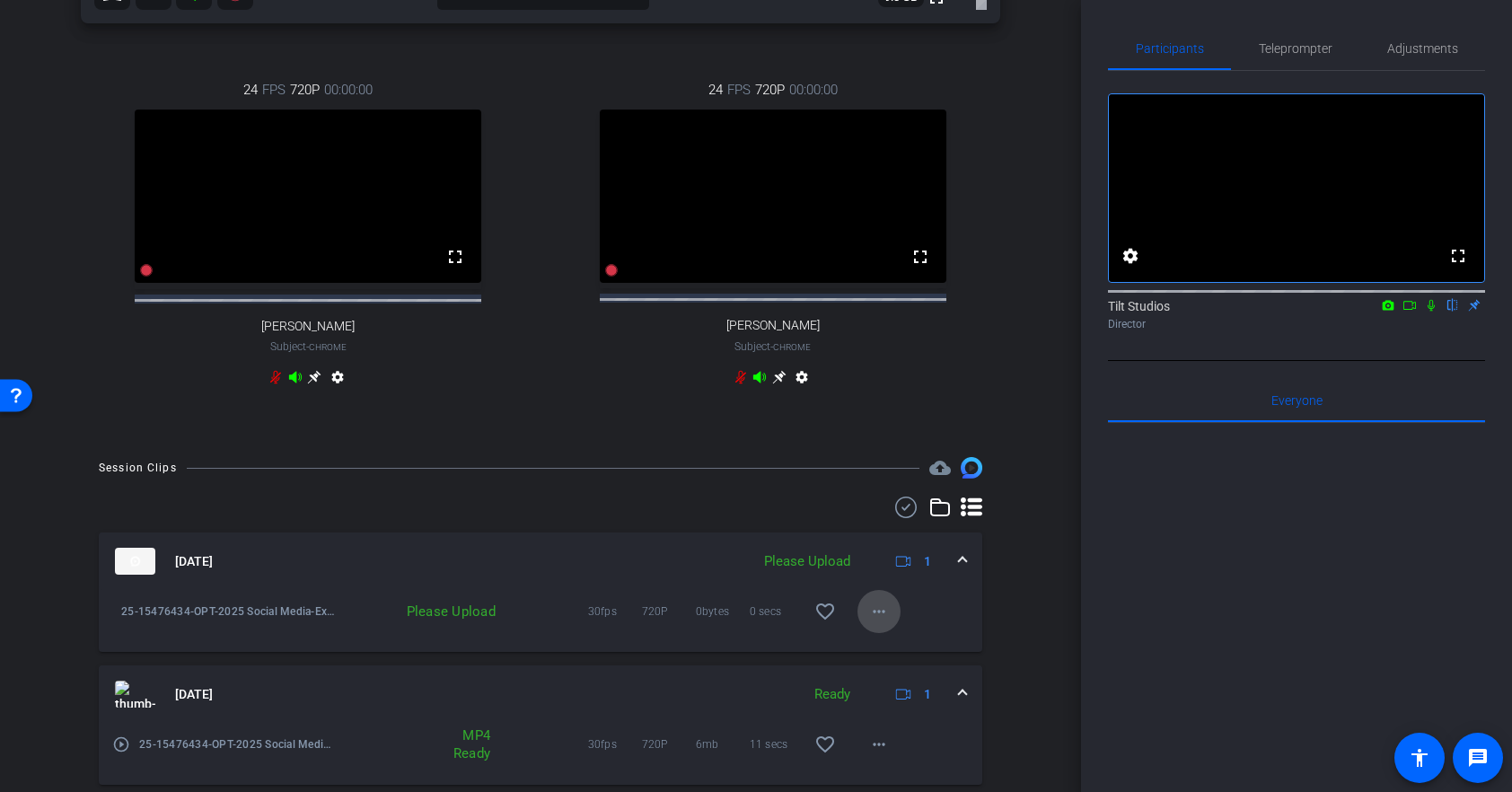
click at [888, 622] on mat-icon "more_horiz" at bounding box center [879, 612] width 22 height 22
click at [892, 659] on span "Upload" at bounding box center [907, 665] width 72 height 22
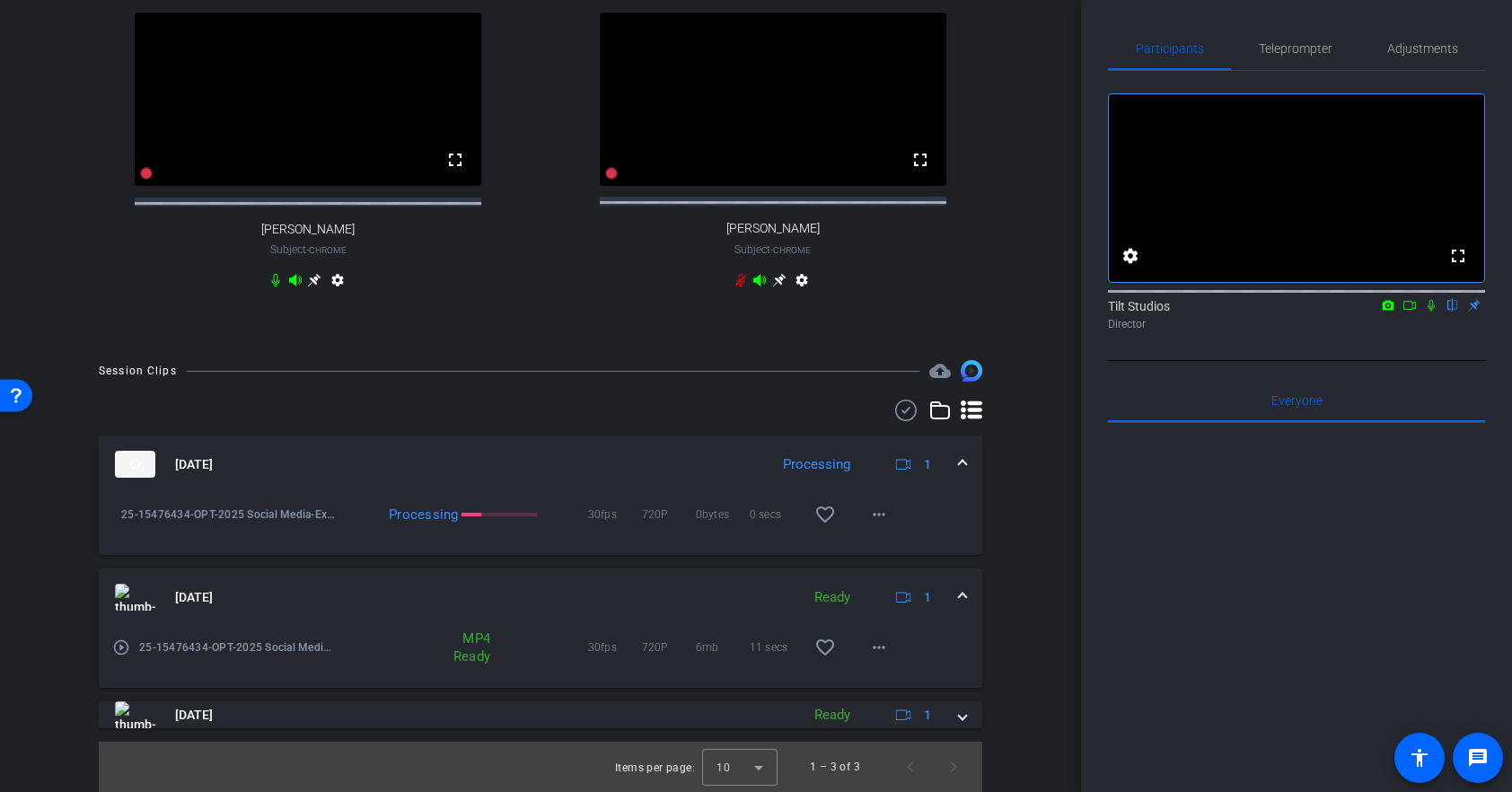
scroll to position [890, 0]
click at [675, 469] on mat-panel-title "Sep 16, 2025" at bounding box center [437, 463] width 645 height 27
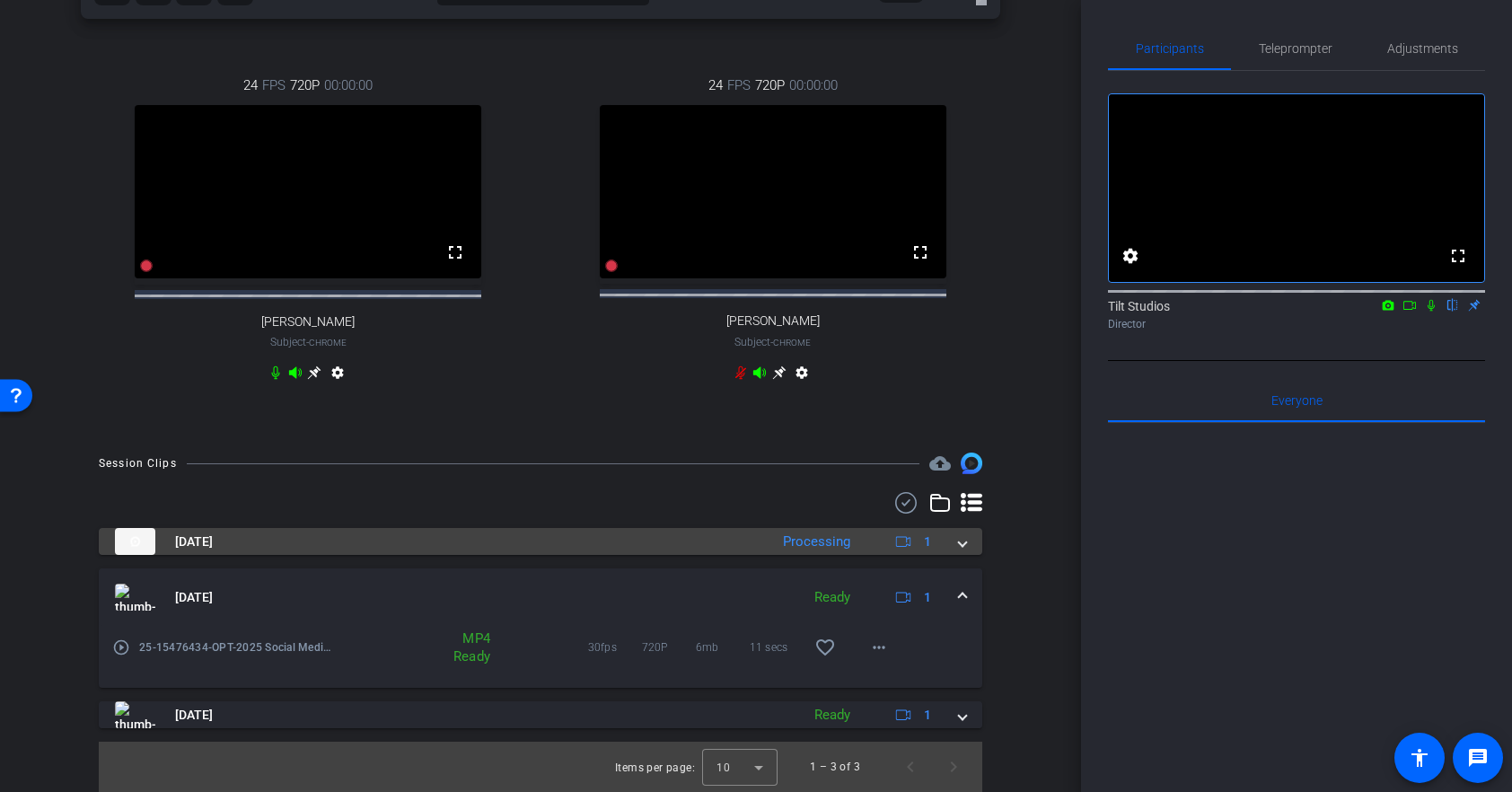
scroll to position [803, 0]
click at [679, 540] on mat-panel-title "Sep 16, 2025" at bounding box center [437, 541] width 645 height 27
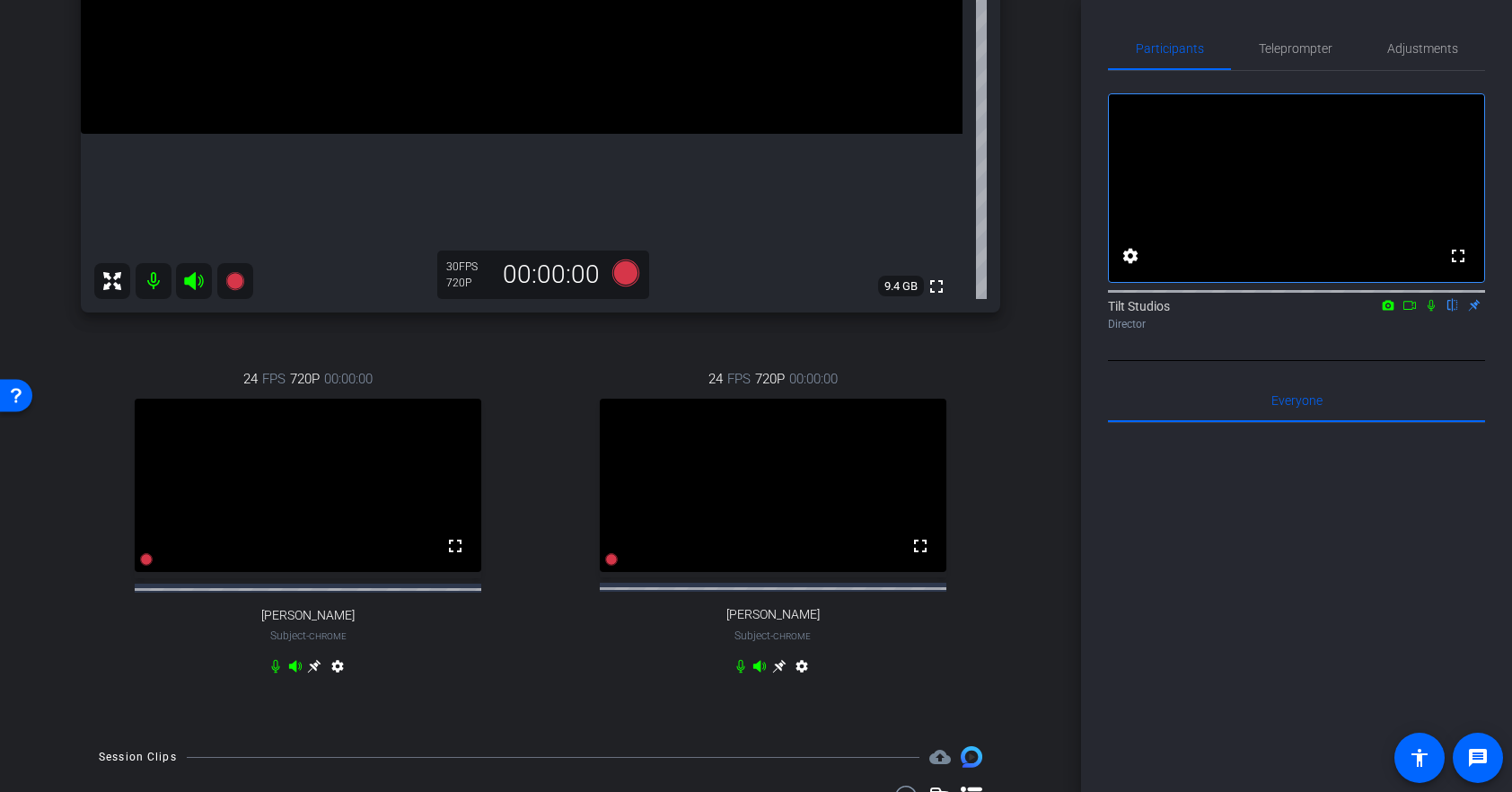
scroll to position [896, 0]
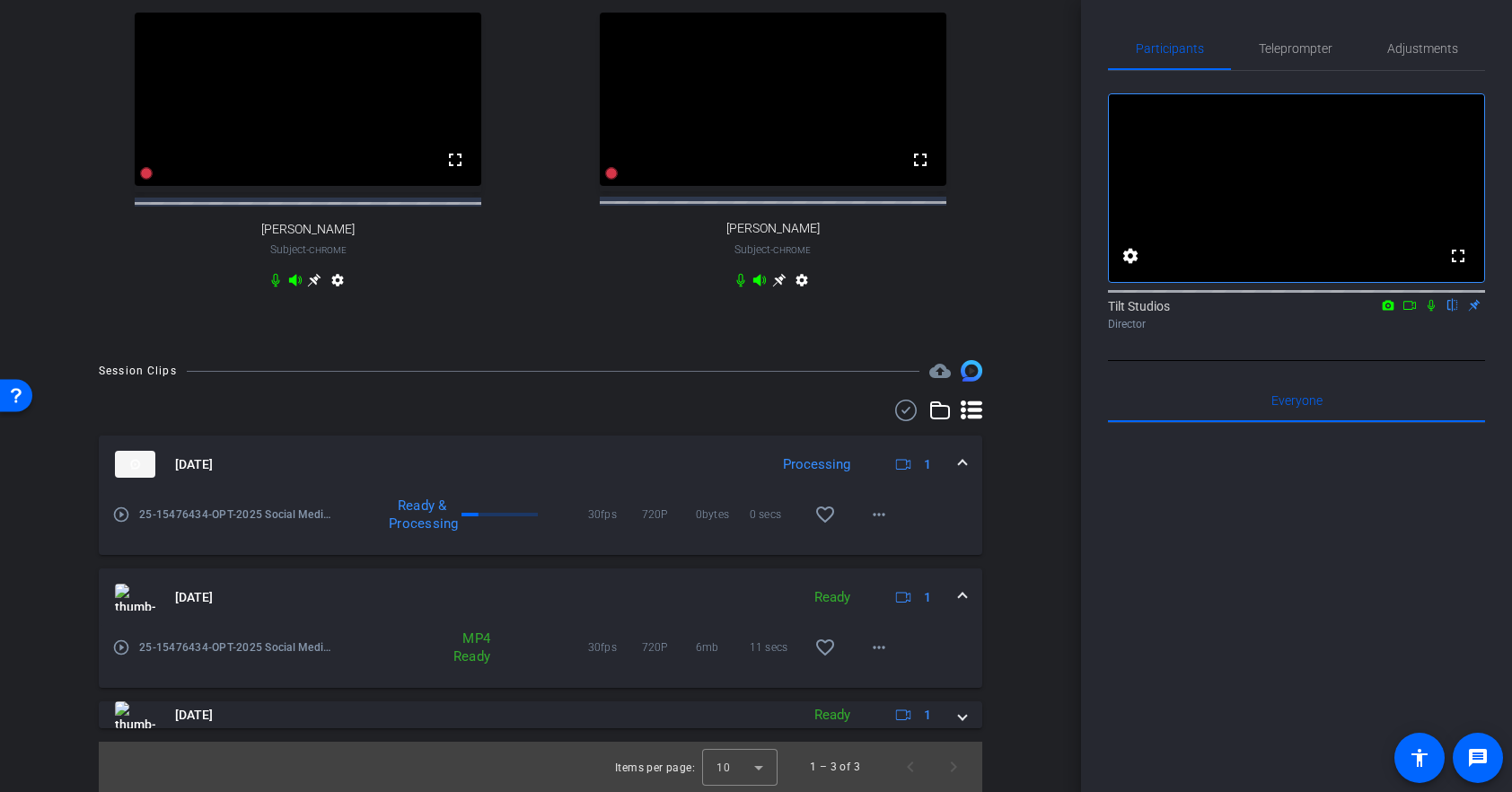
click at [609, 452] on mat-panel-title "Sep 16, 2025" at bounding box center [437, 463] width 645 height 27
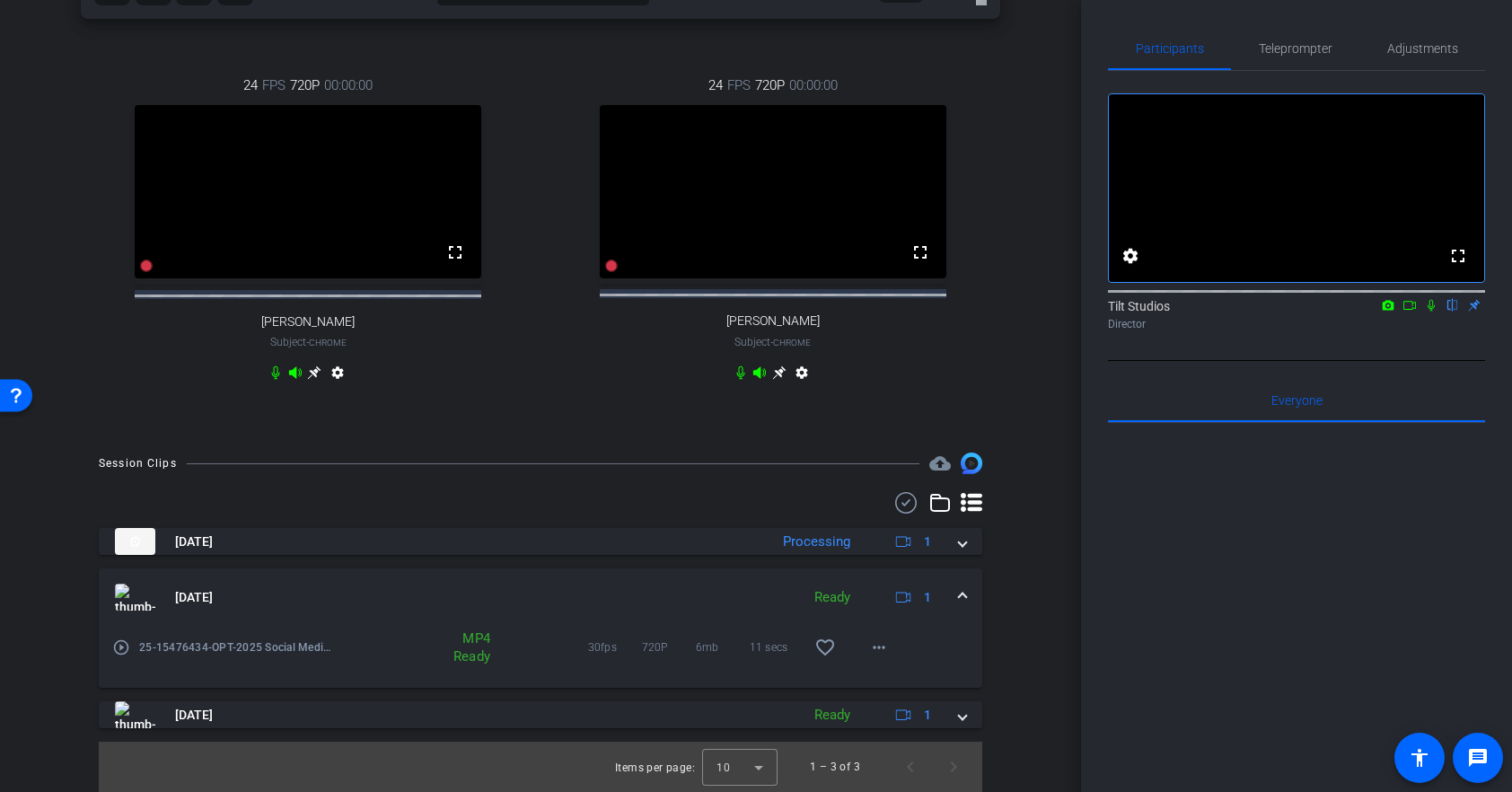
click at [613, 543] on mat-panel-title "Sep 16, 2025" at bounding box center [437, 541] width 645 height 27
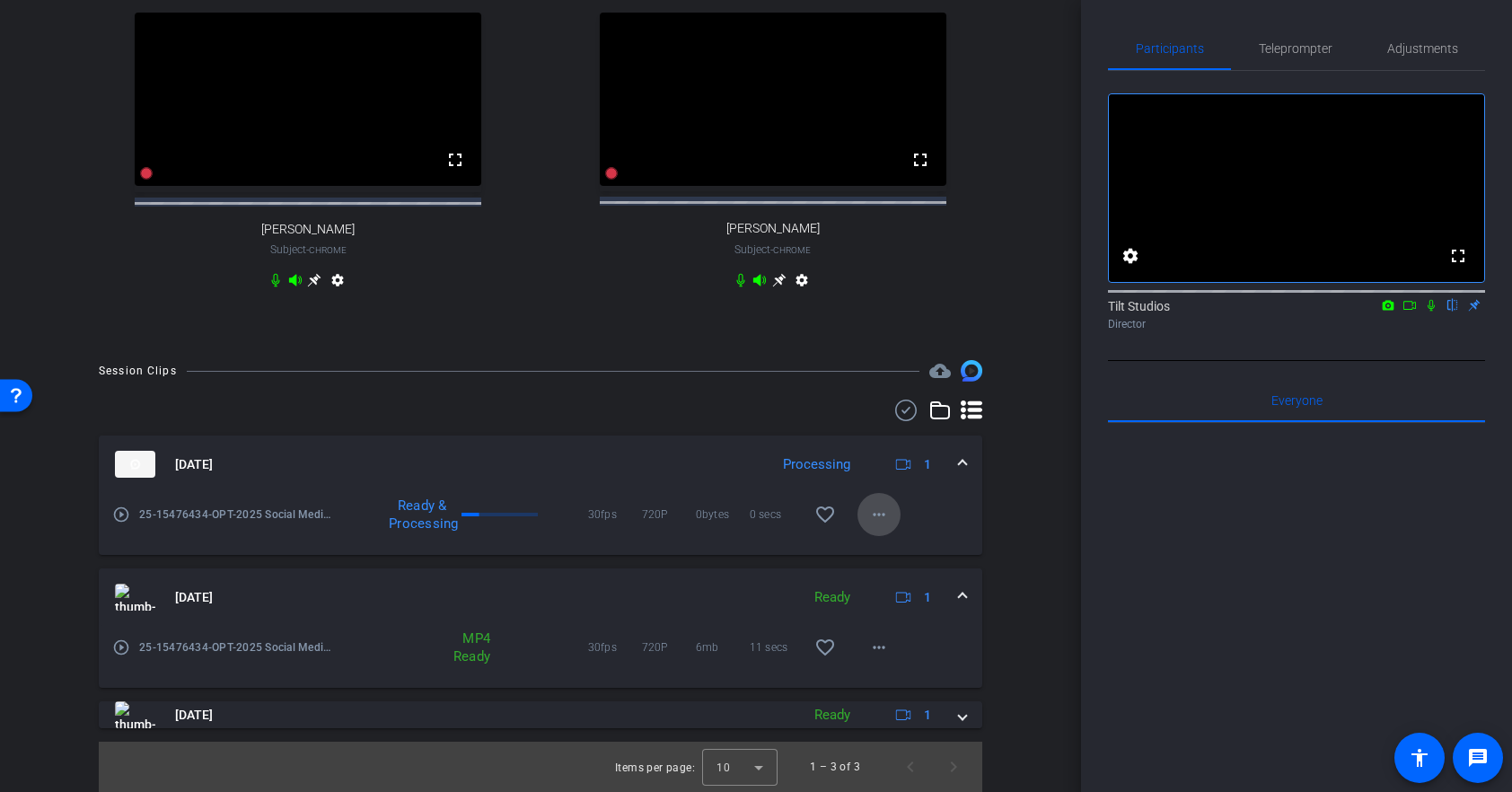
click at [880, 515] on mat-icon "more_horiz" at bounding box center [879, 515] width 22 height 22
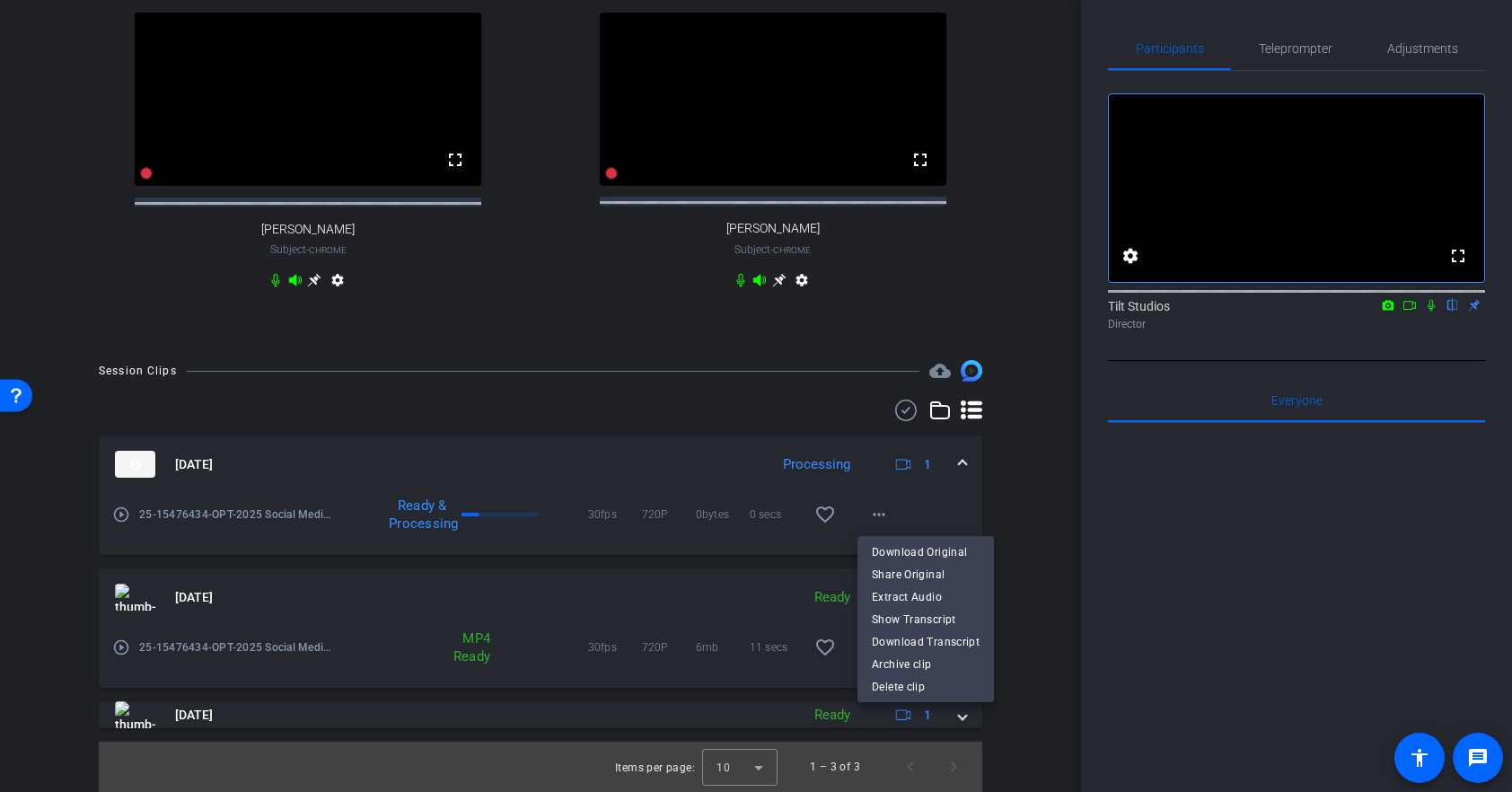
click at [1025, 637] on div at bounding box center [756, 396] width 1512 height 792
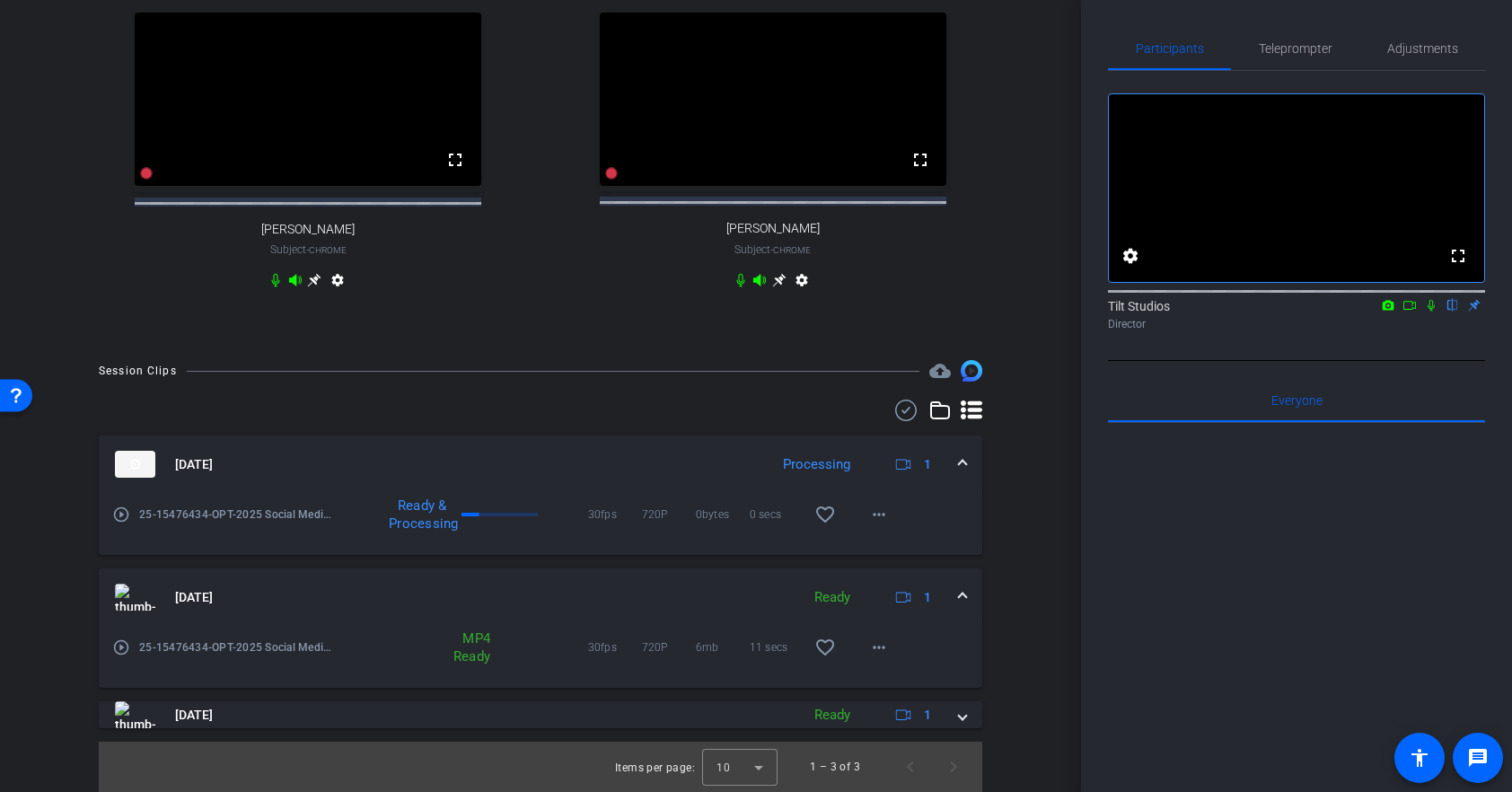
click at [591, 538] on div "play_circle_outline 25-15476434-OPT-2025 Social Media-Expired meds --Chris Murp…" at bounding box center [541, 524] width 883 height 62
click at [490, 515] on div at bounding box center [499, 515] width 76 height 4
click at [1477, 754] on mat-icon "message" at bounding box center [1477, 757] width 22 height 22
click at [1472, 751] on mat-icon "message" at bounding box center [1477, 757] width 22 height 22
drag, startPoint x: 547, startPoint y: 546, endPoint x: 621, endPoint y: 470, distance: 106.1
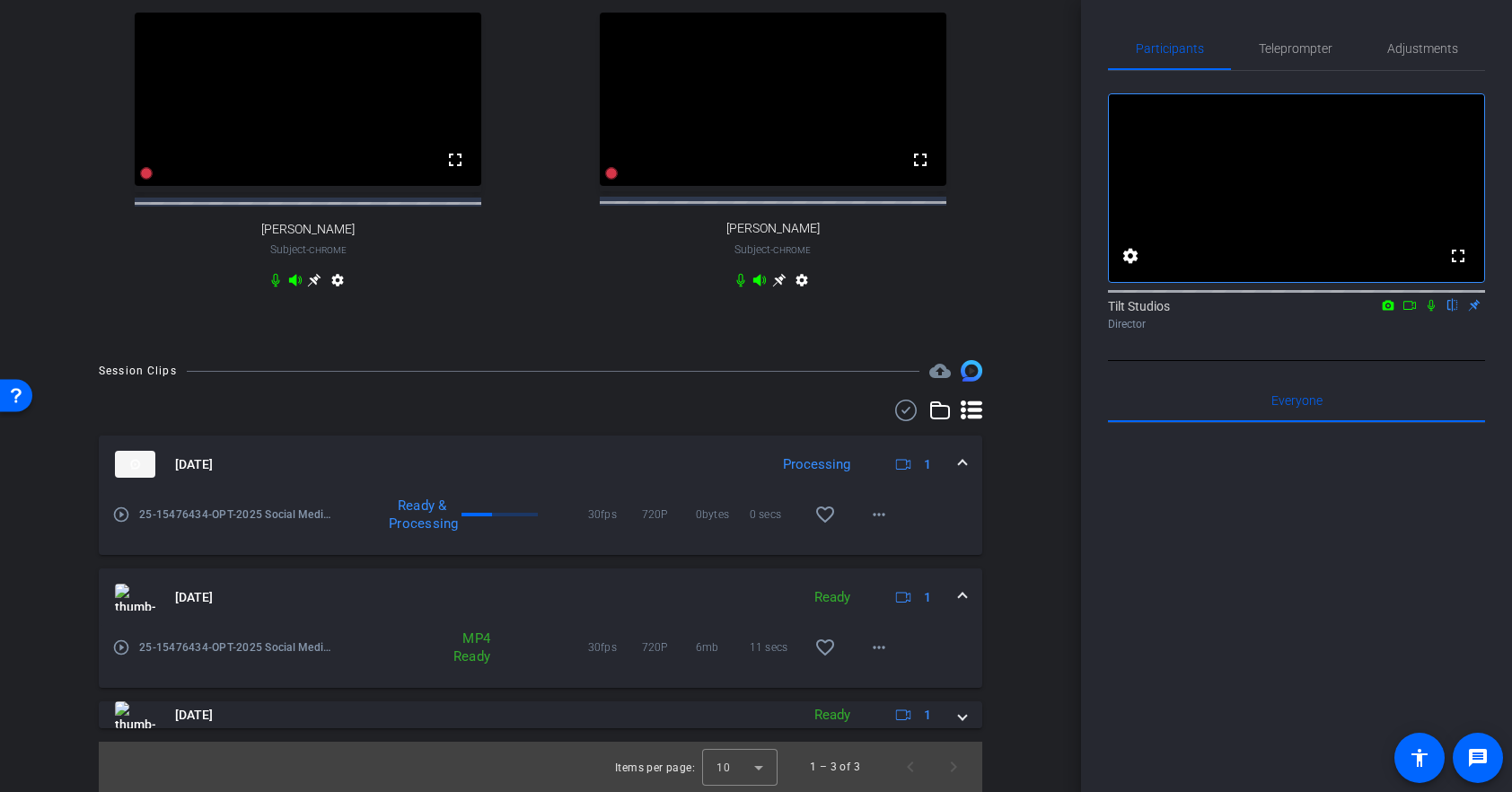
click at [549, 544] on div "play_circle_outline 25-15476434-OPT-2025 Social Media-Expired meds --Chris Murp…" at bounding box center [541, 524] width 883 height 62
click at [622, 459] on mat-panel-title "Sep 16, 2025" at bounding box center [437, 463] width 645 height 27
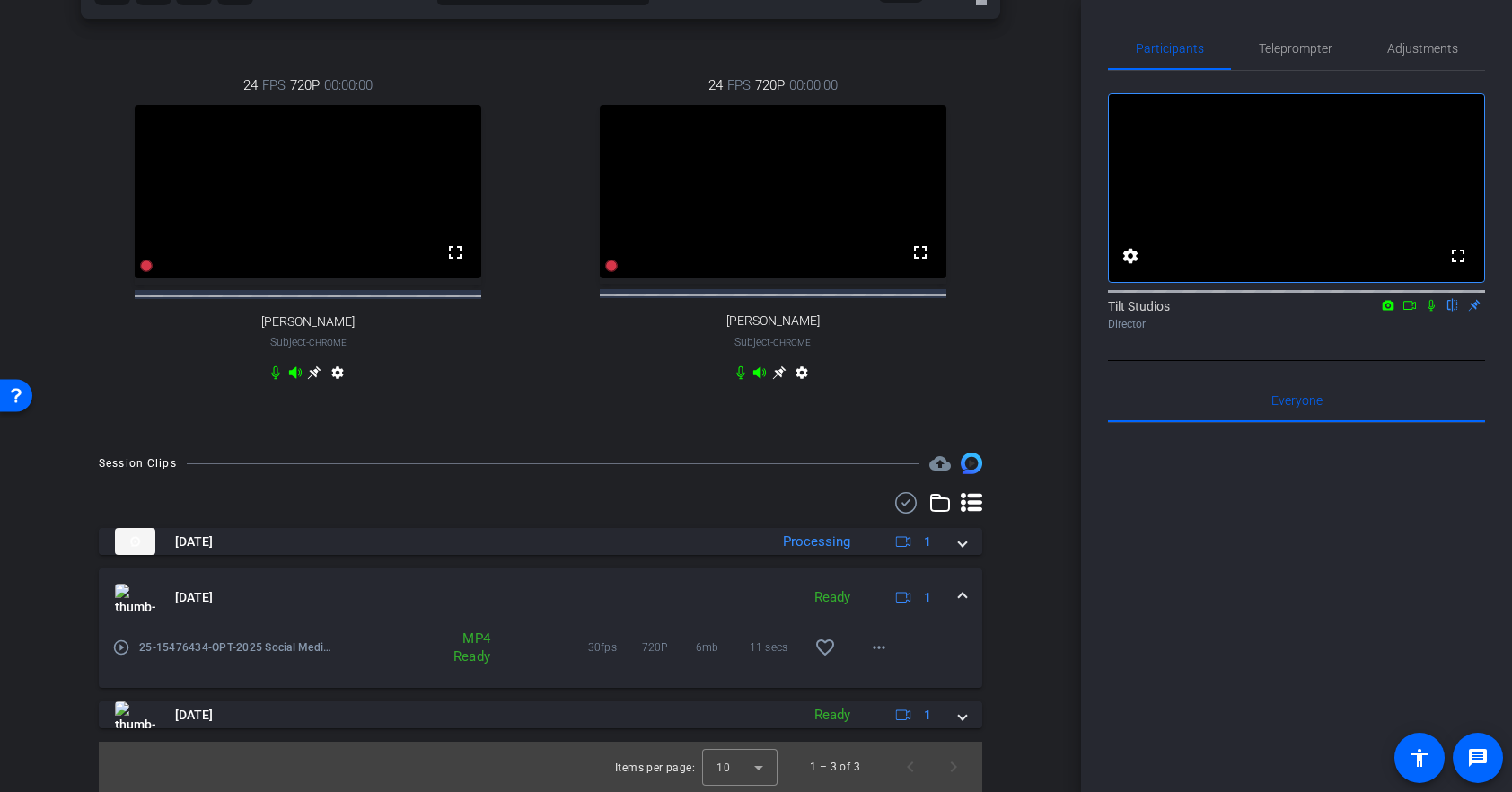
scroll to position [803, 0]
click at [605, 542] on mat-panel-title "Sep 16, 2025" at bounding box center [437, 541] width 645 height 27
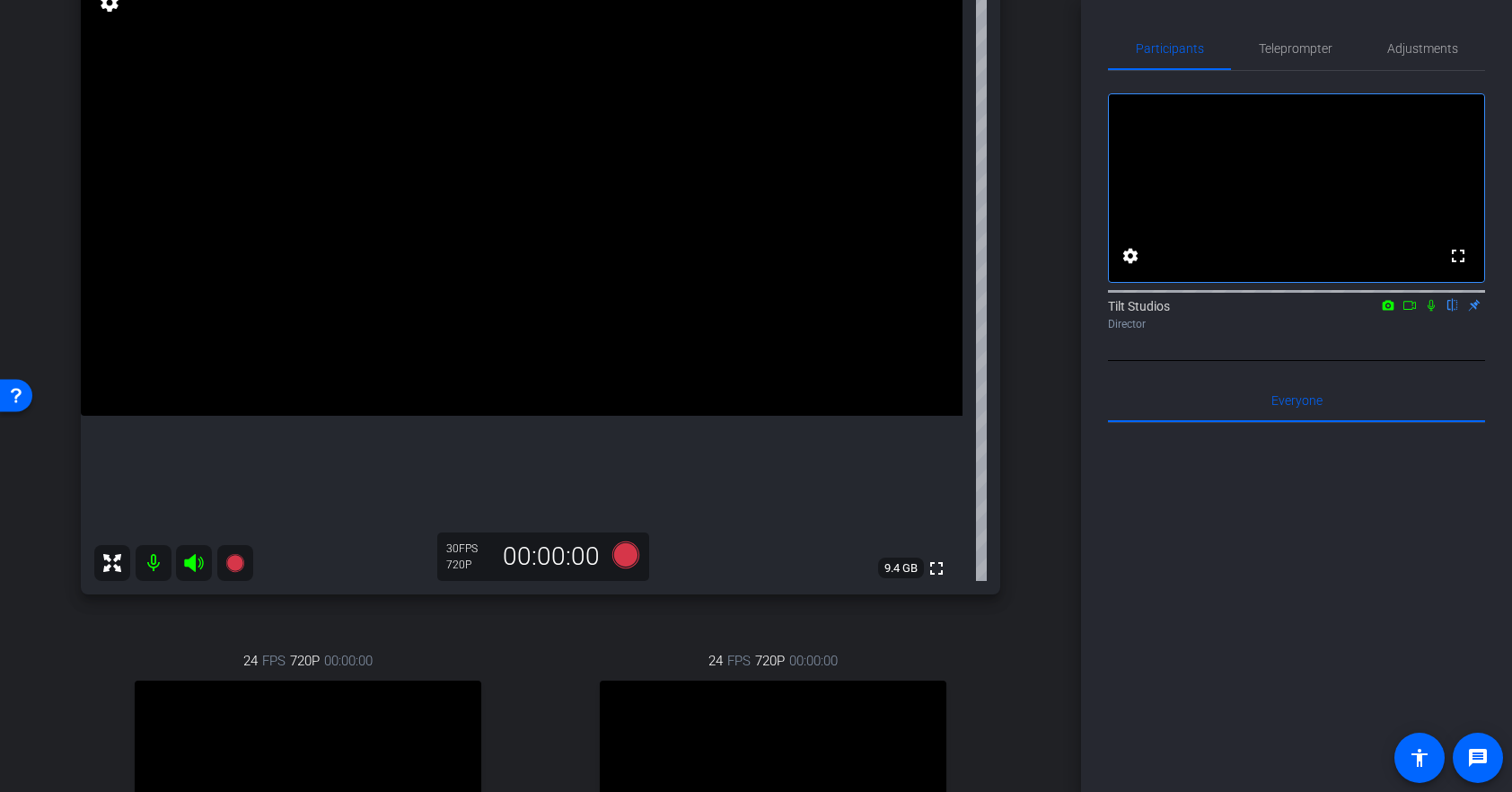
scroll to position [216, 0]
click at [196, 562] on icon at bounding box center [194, 559] width 22 height 22
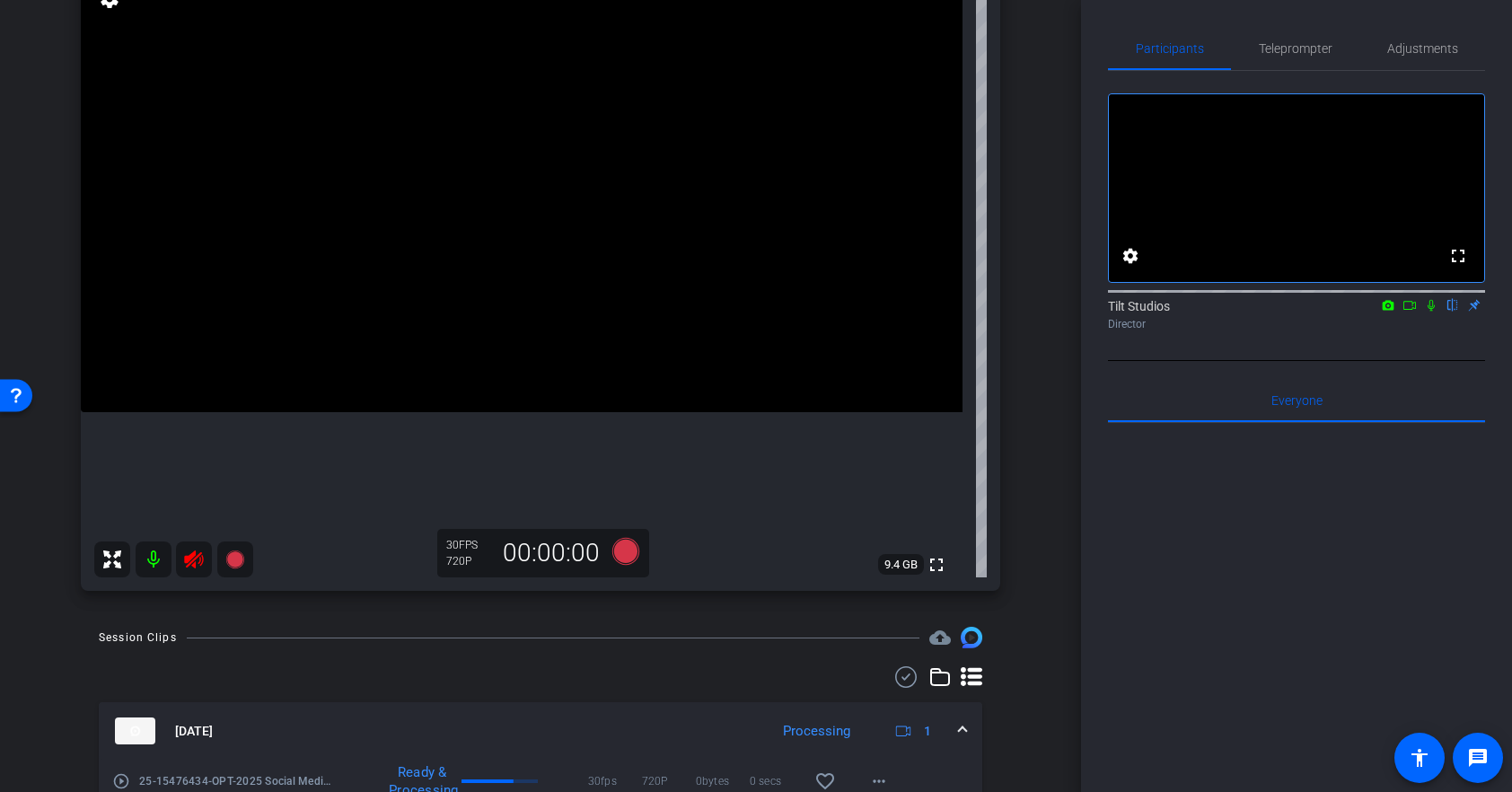
click at [153, 560] on mat-icon at bounding box center [153, 559] width 36 height 36
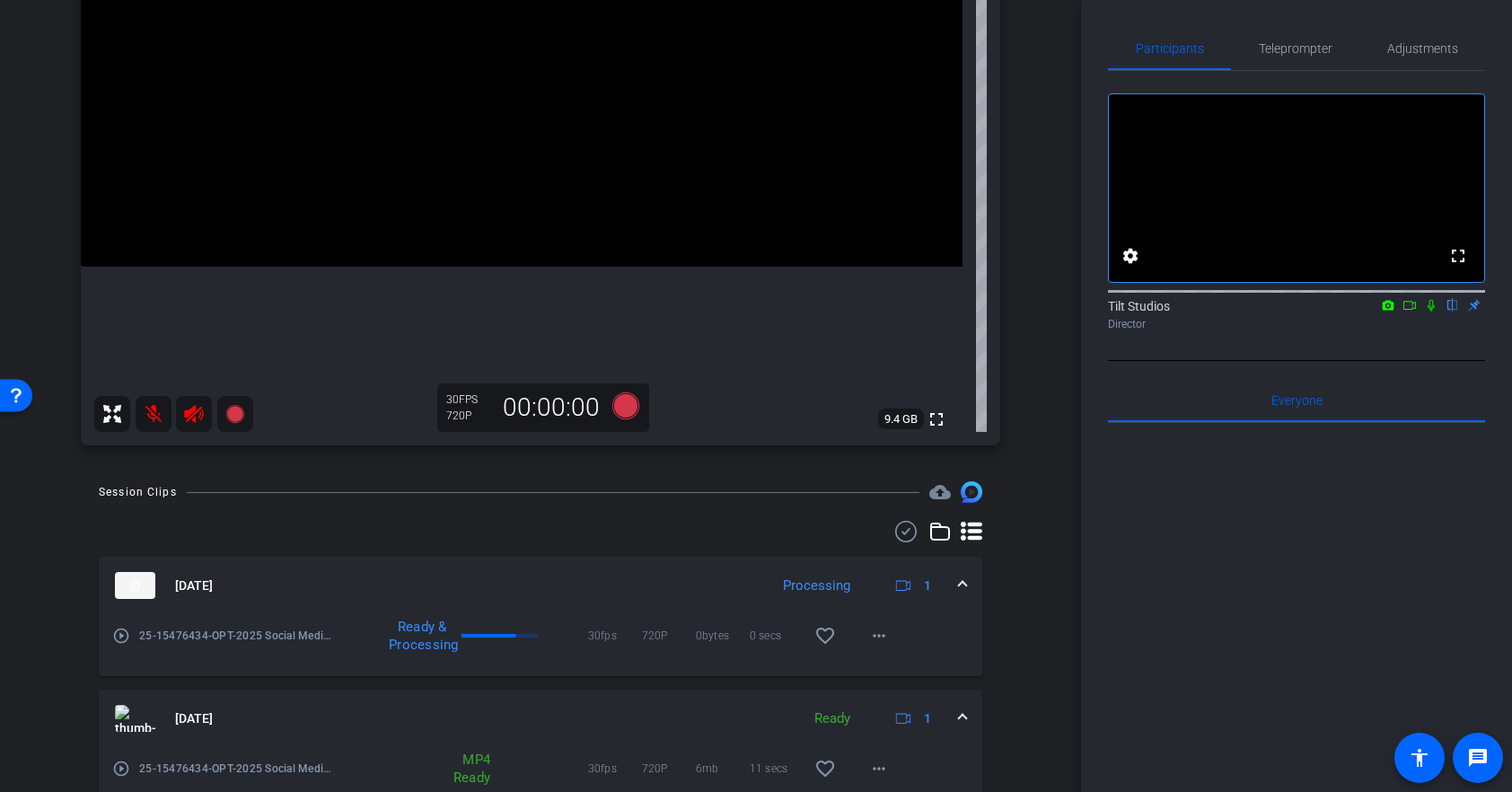
scroll to position [482, 0]
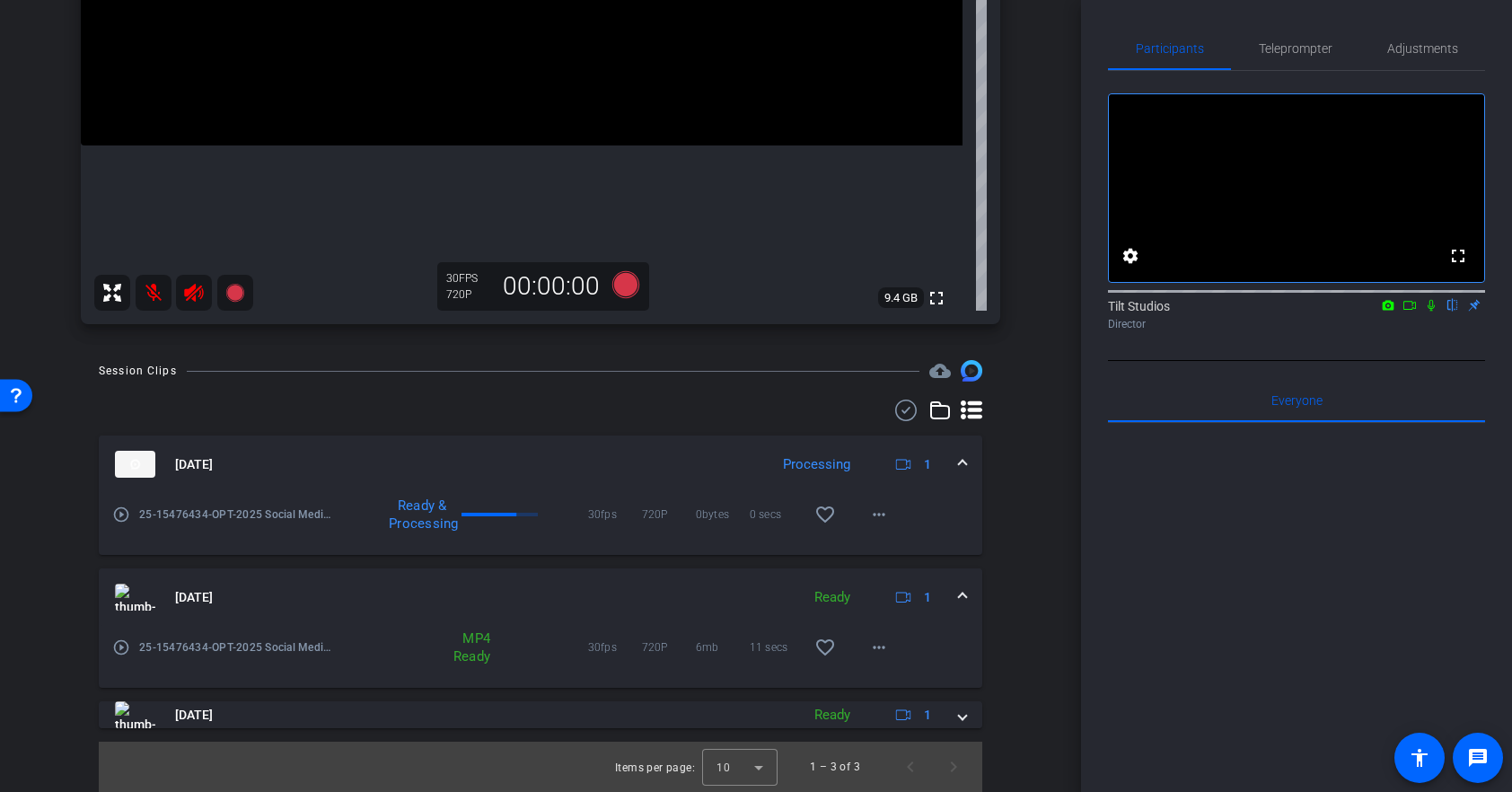
click at [539, 533] on div "Ready & Processing 30fps 720P 0bytes 0 secs favorite_border more_horiz" at bounding box center [617, 515] width 565 height 44
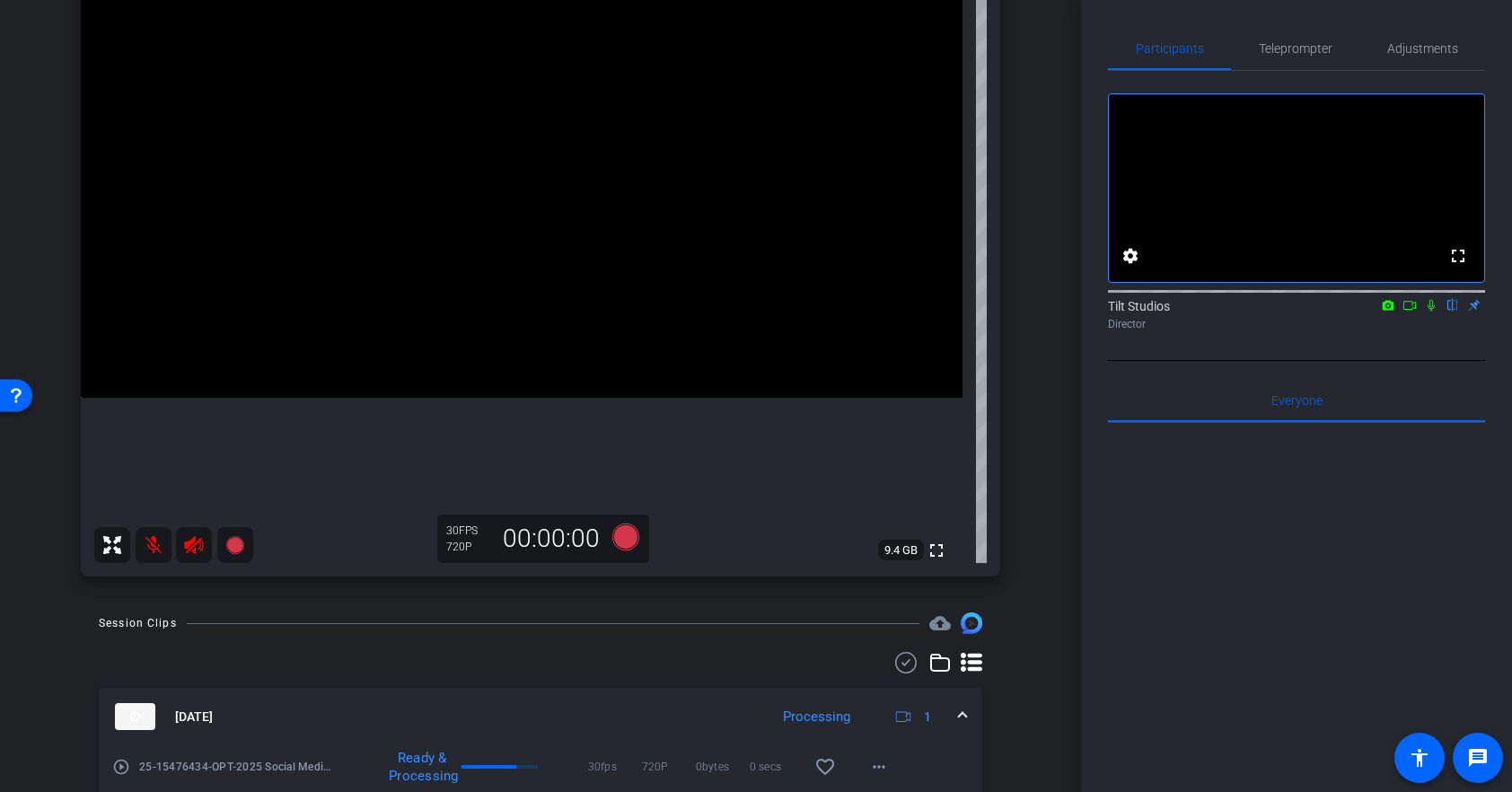
scroll to position [381, 0]
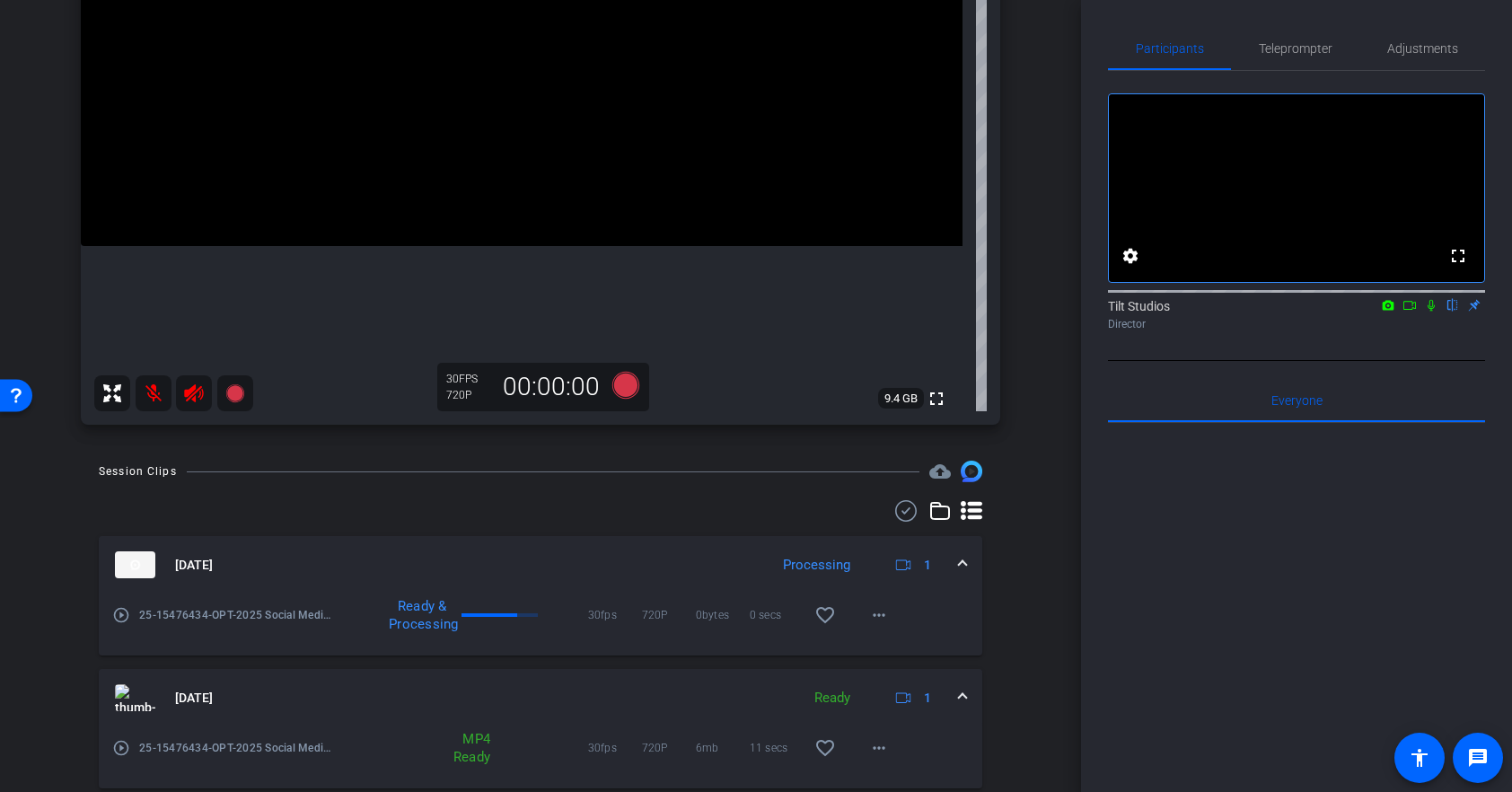
click at [1409, 312] on icon at bounding box center [1409, 305] width 15 height 13
click at [1454, 312] on icon at bounding box center [1452, 306] width 7 height 12
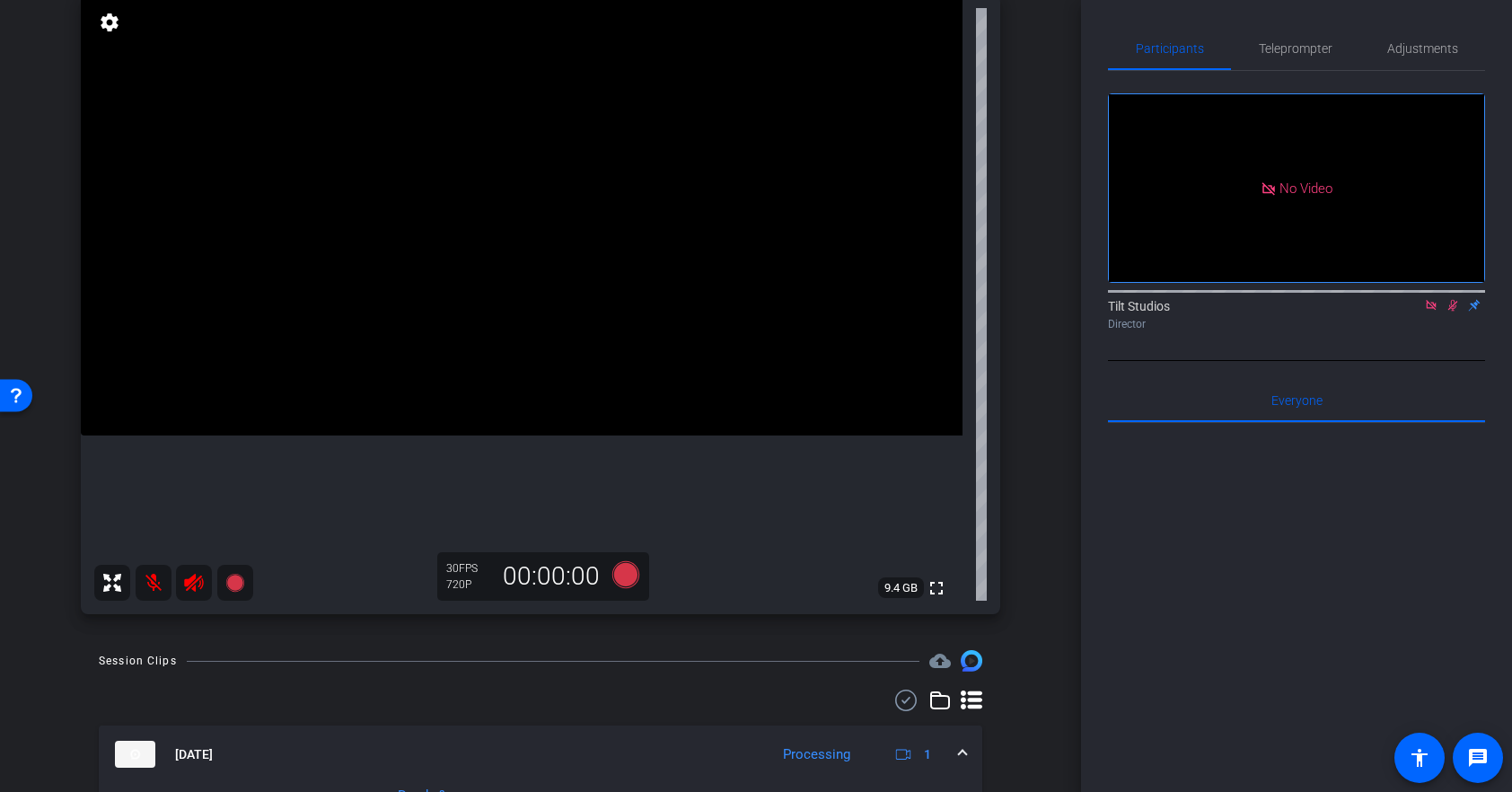
scroll to position [482, 0]
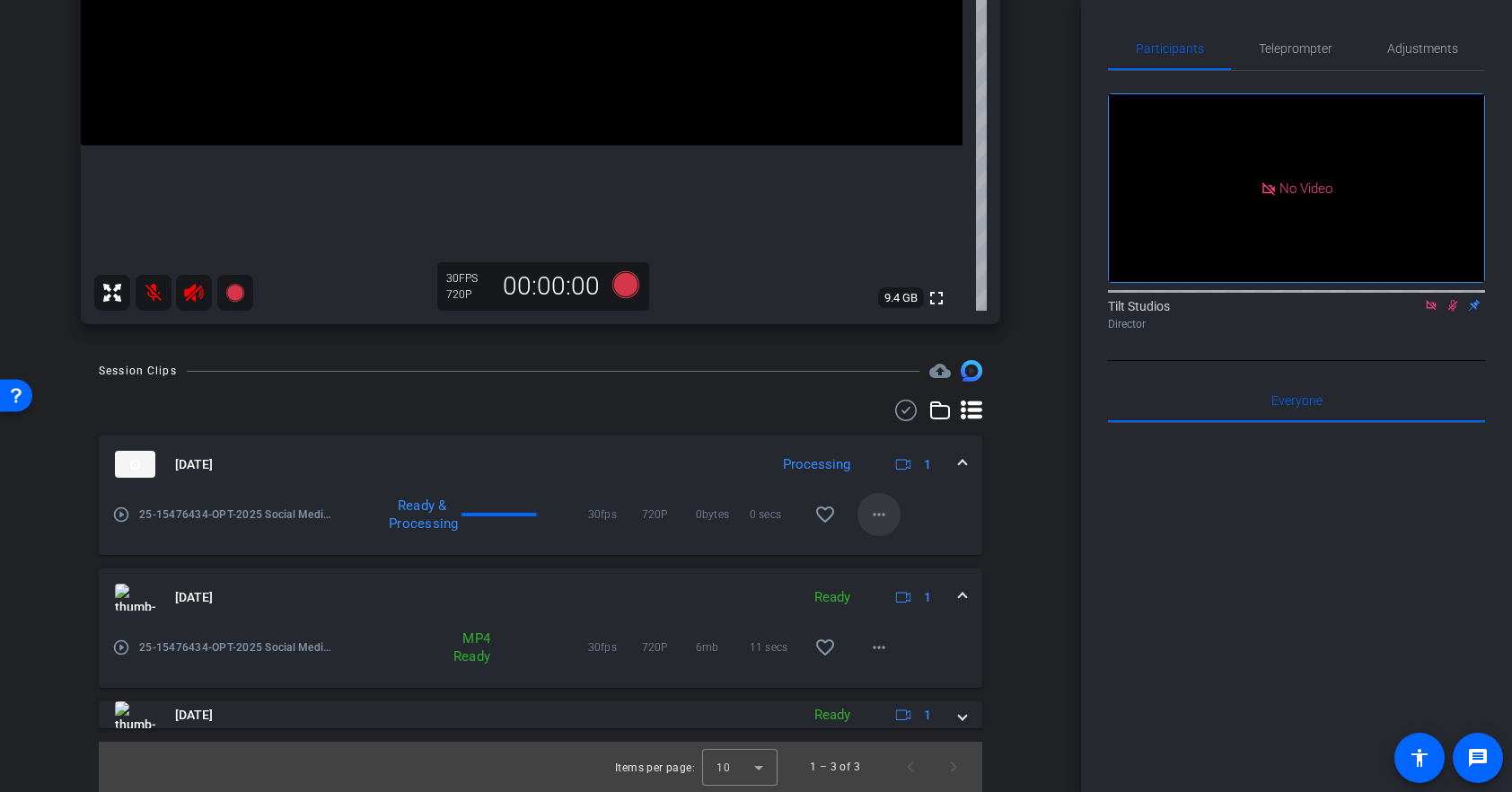
click at [870, 508] on mat-icon "more_horiz" at bounding box center [879, 515] width 22 height 22
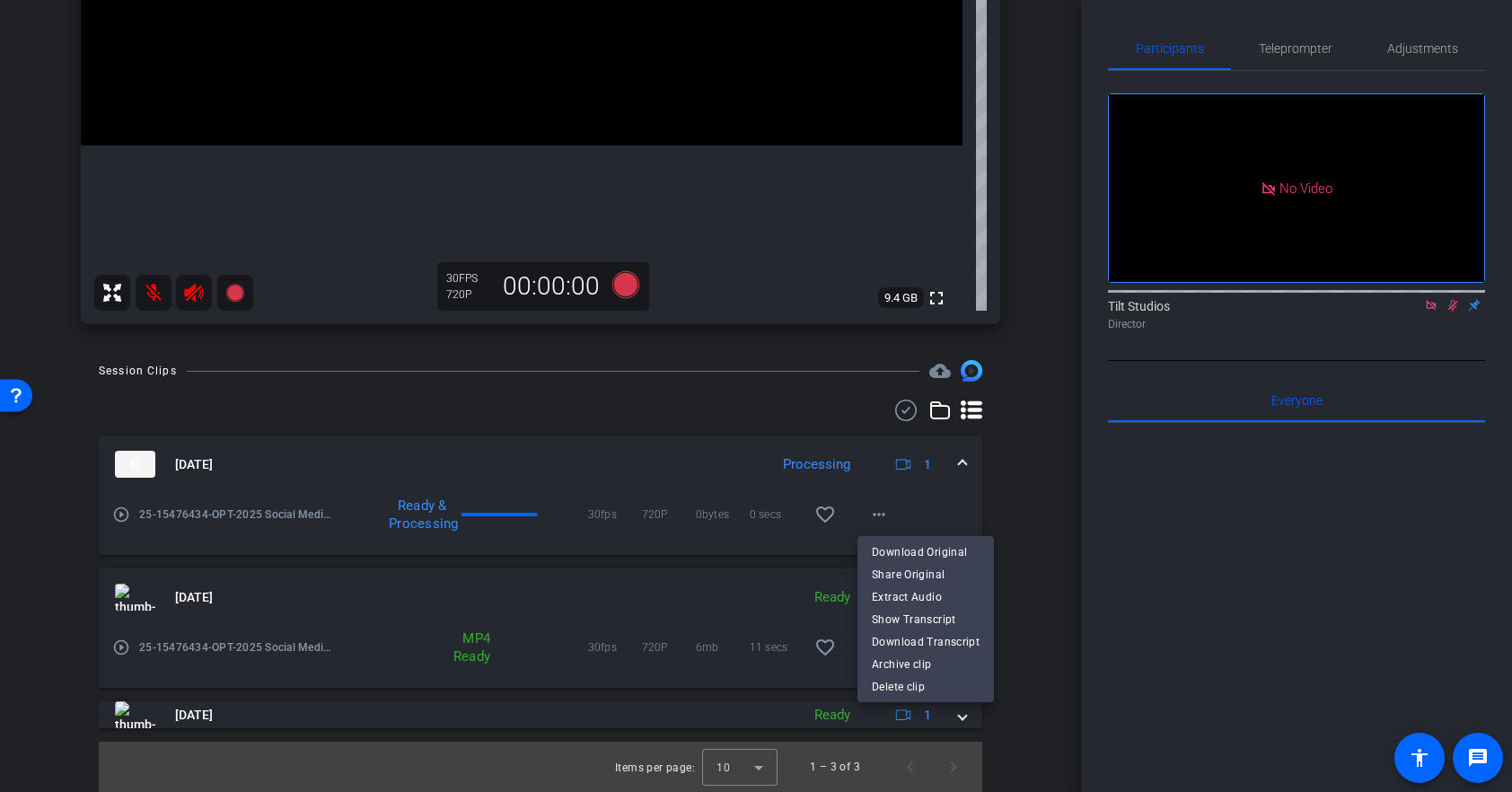
click at [656, 558] on div at bounding box center [756, 396] width 1512 height 792
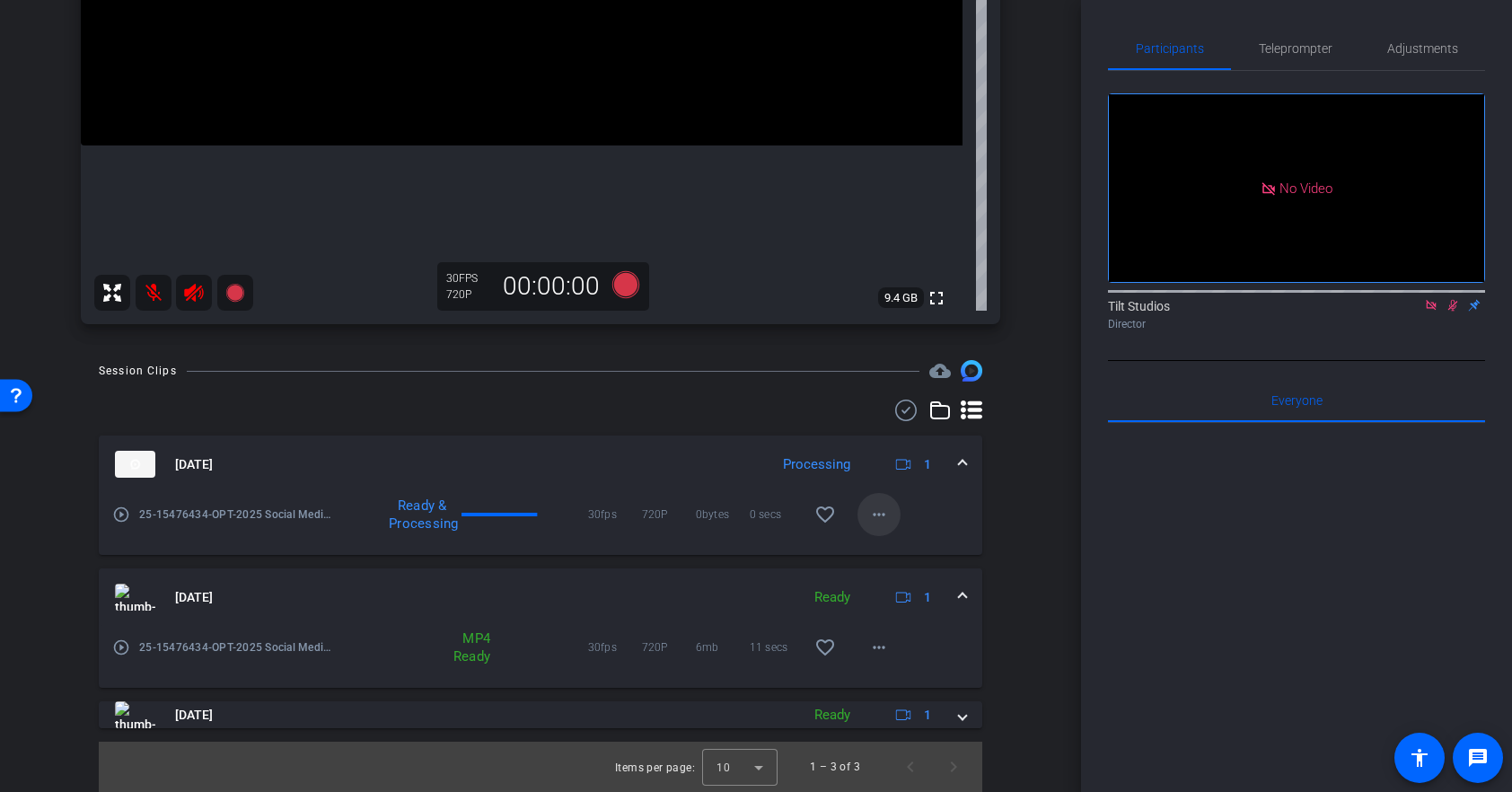
click at [880, 524] on mat-icon "more_horiz" at bounding box center [879, 515] width 22 height 22
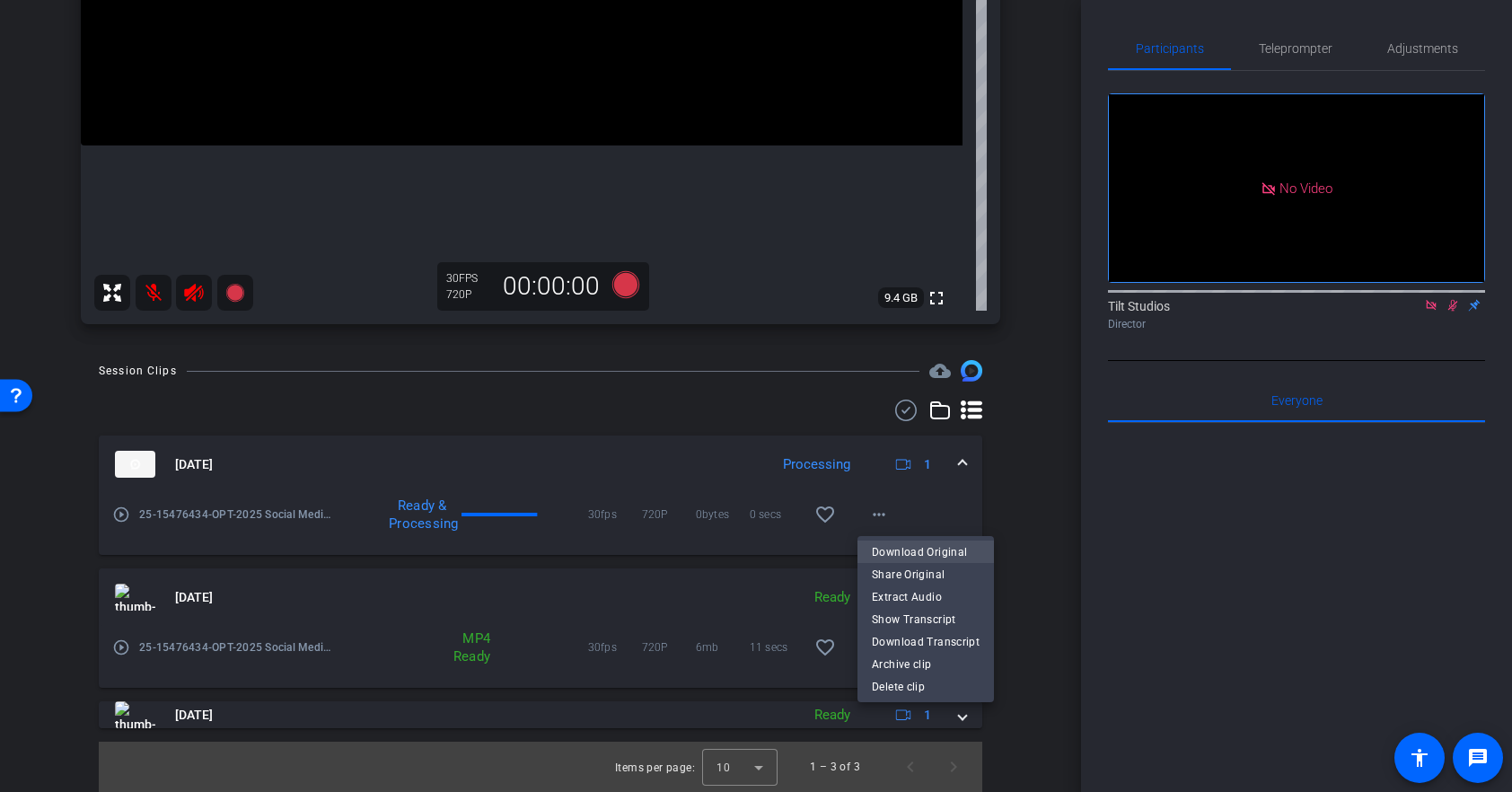
click at [883, 552] on span "Download Original" at bounding box center [925, 552] width 108 height 22
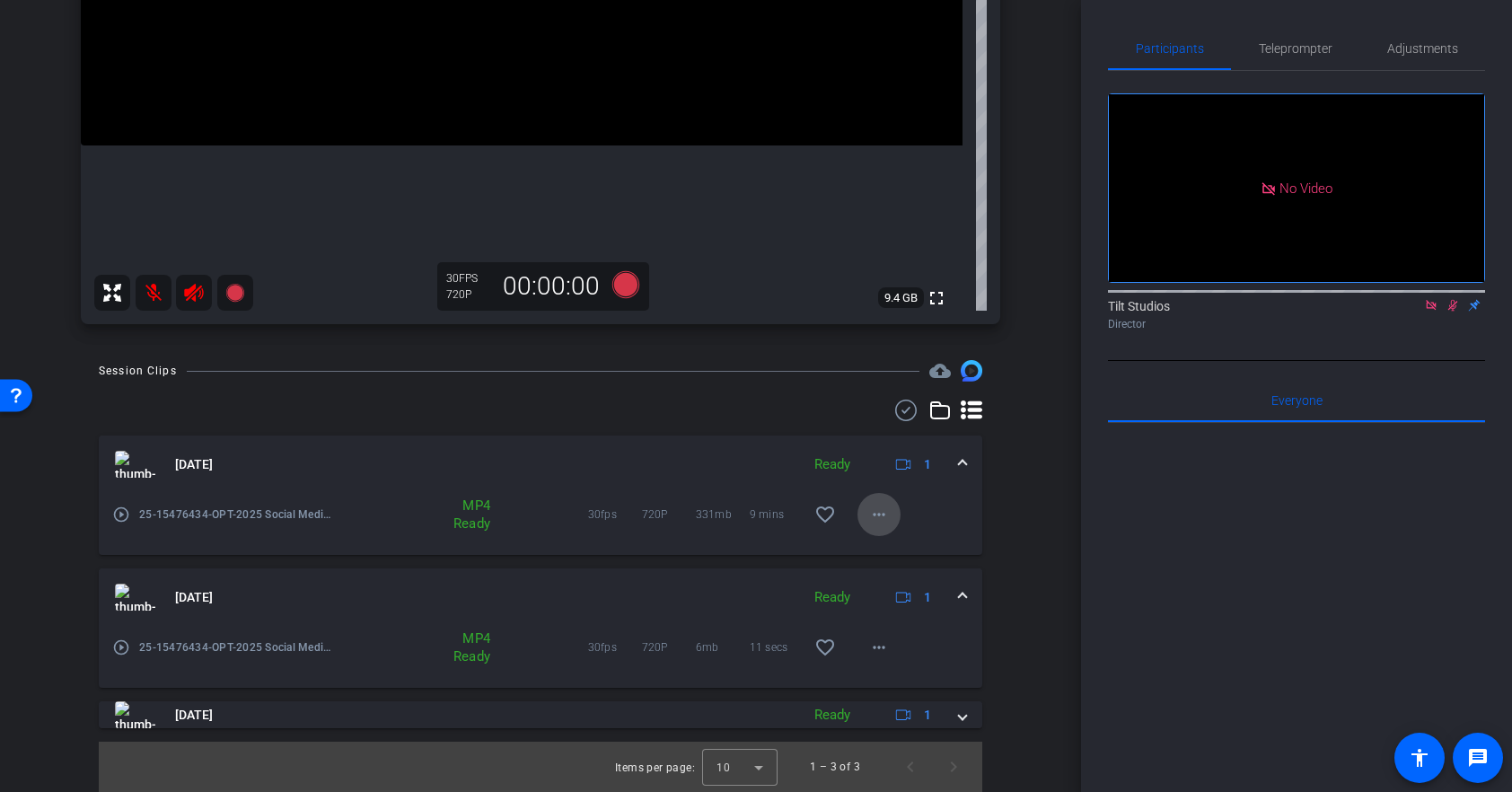
click at [880, 515] on mat-icon "more_horiz" at bounding box center [879, 515] width 22 height 22
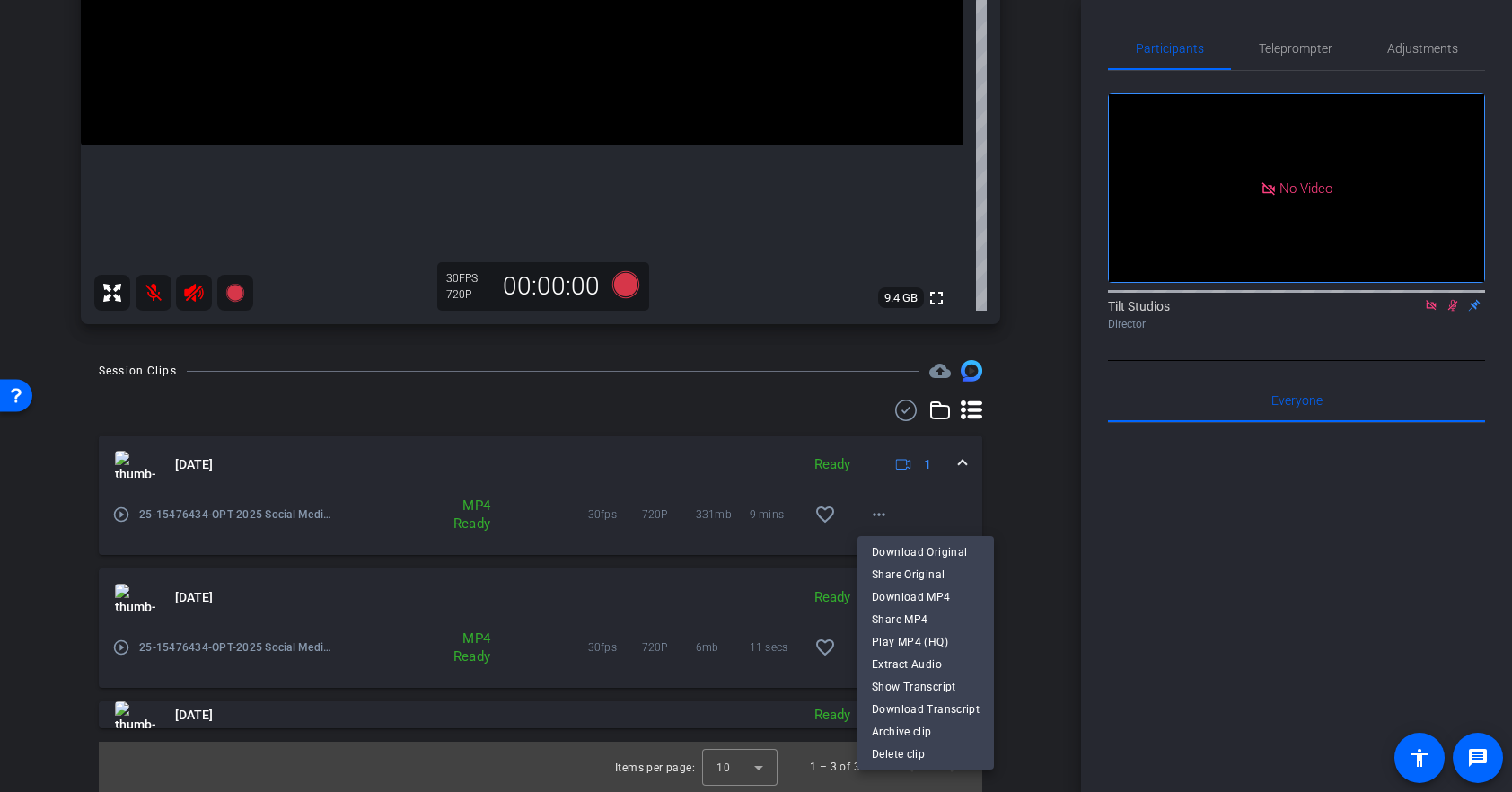
click at [908, 593] on span "Download MP4" at bounding box center [925, 597] width 108 height 22
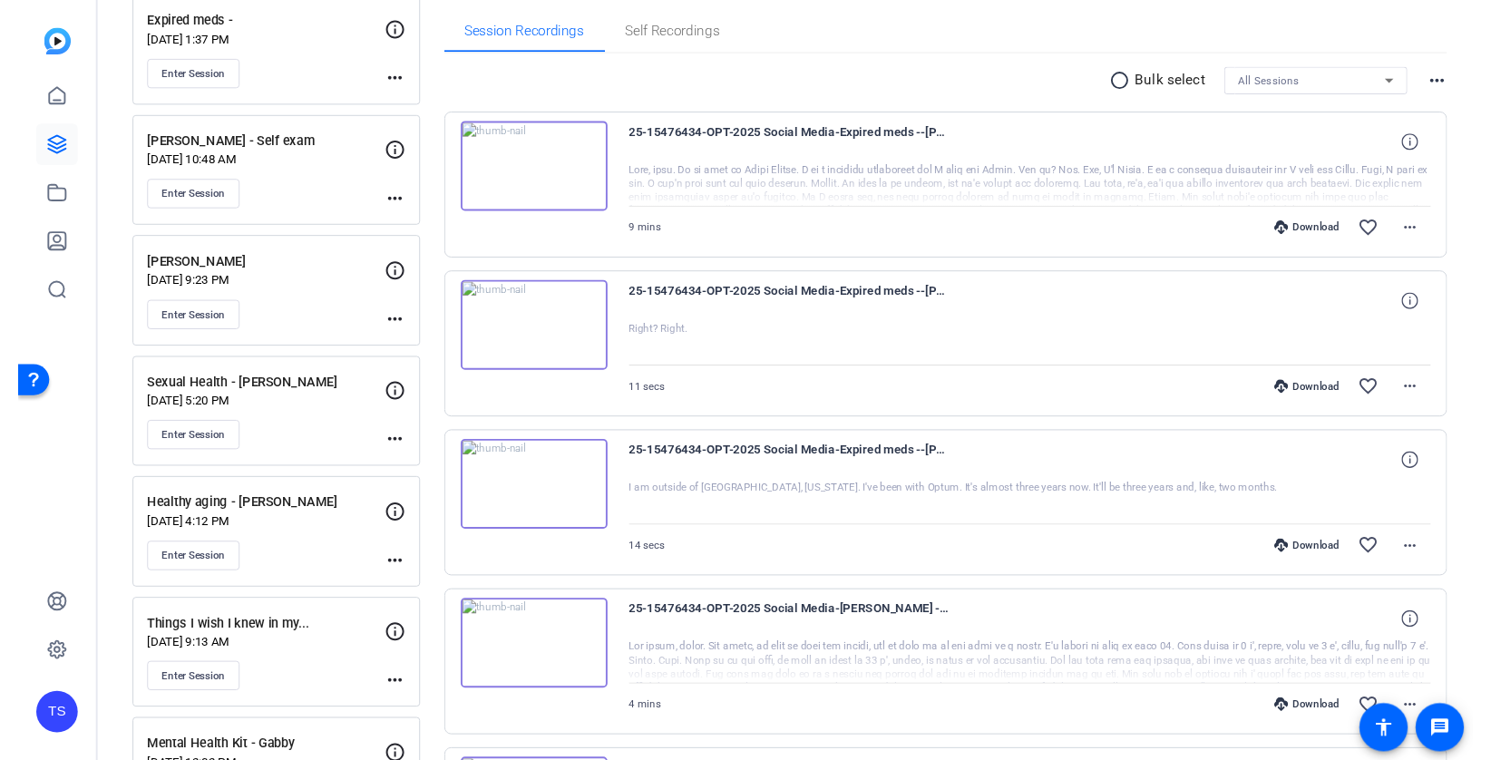
scroll to position [282, 0]
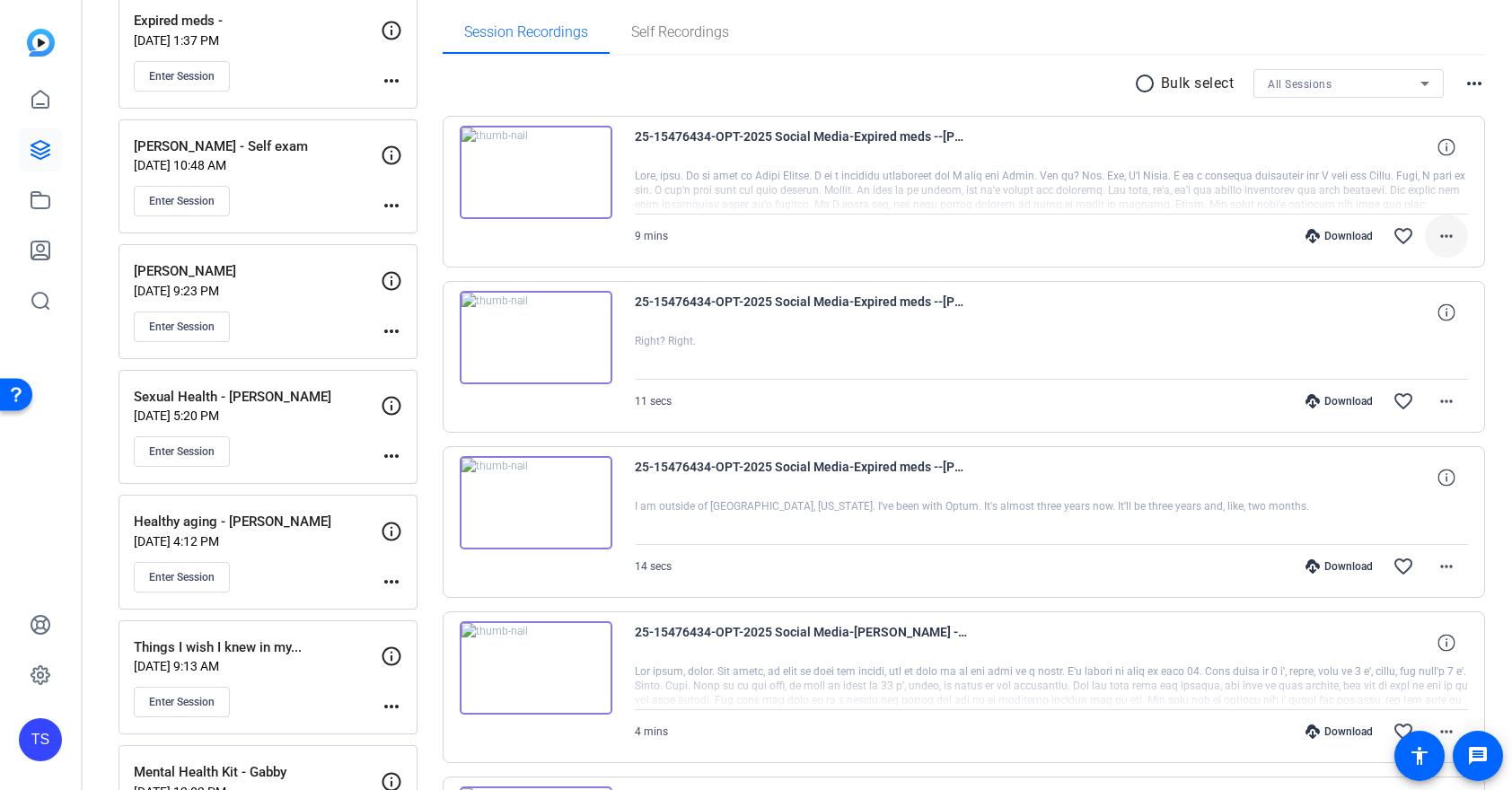
click at [1441, 235] on mat-icon "more_horiz" at bounding box center [1447, 237] width 22 height 22
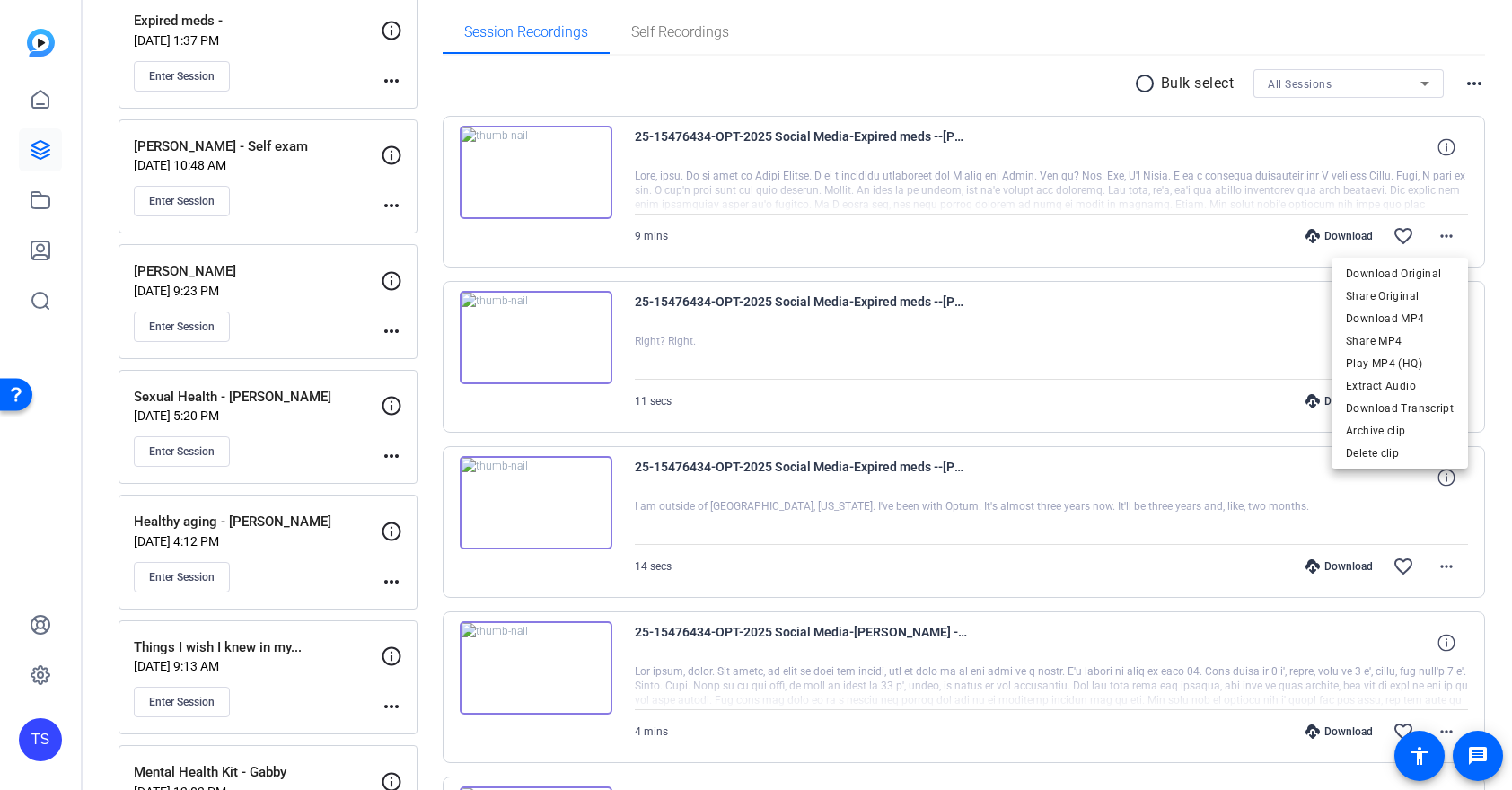
click at [1409, 318] on span "Download MP4" at bounding box center [1399, 319] width 108 height 22
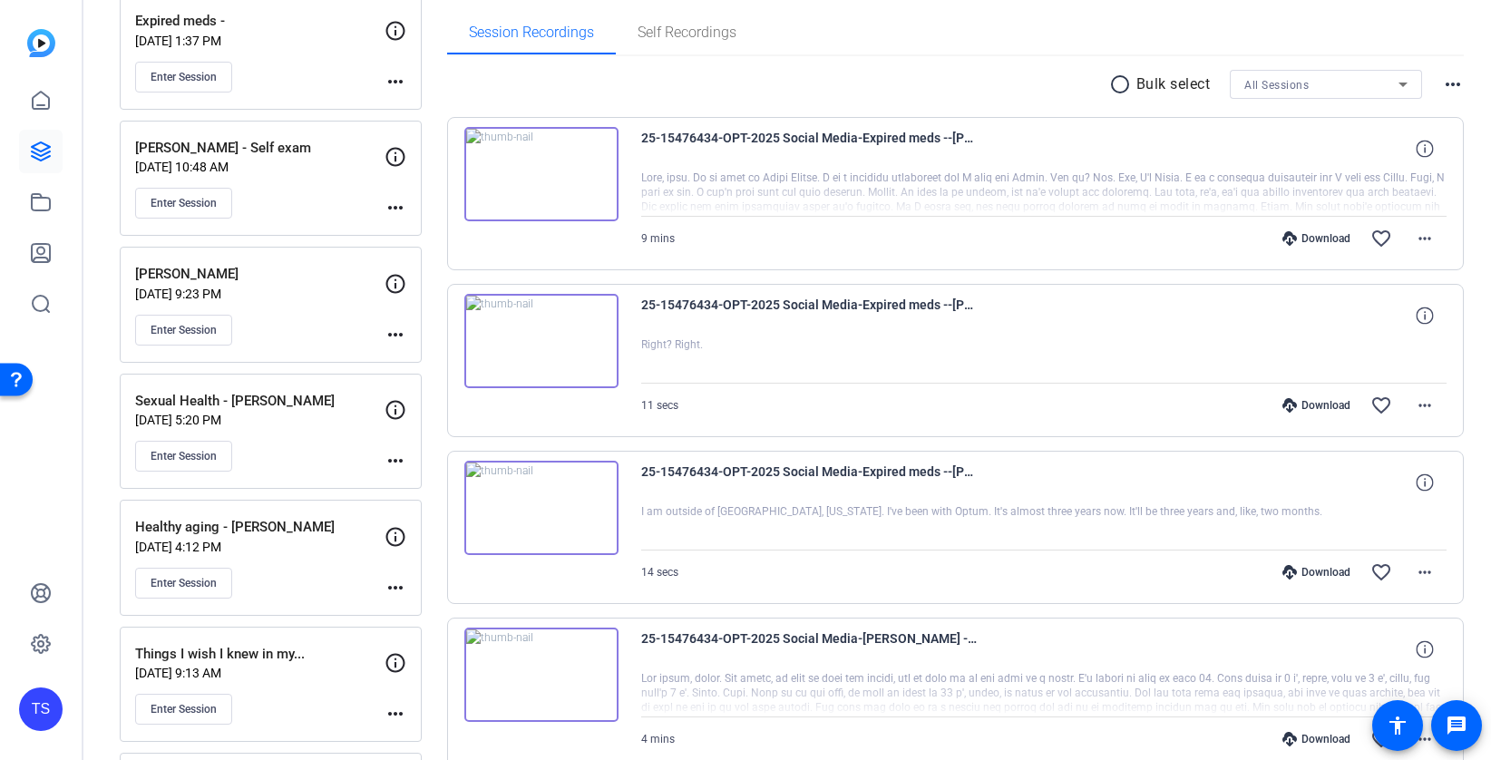
scroll to position [0, 0]
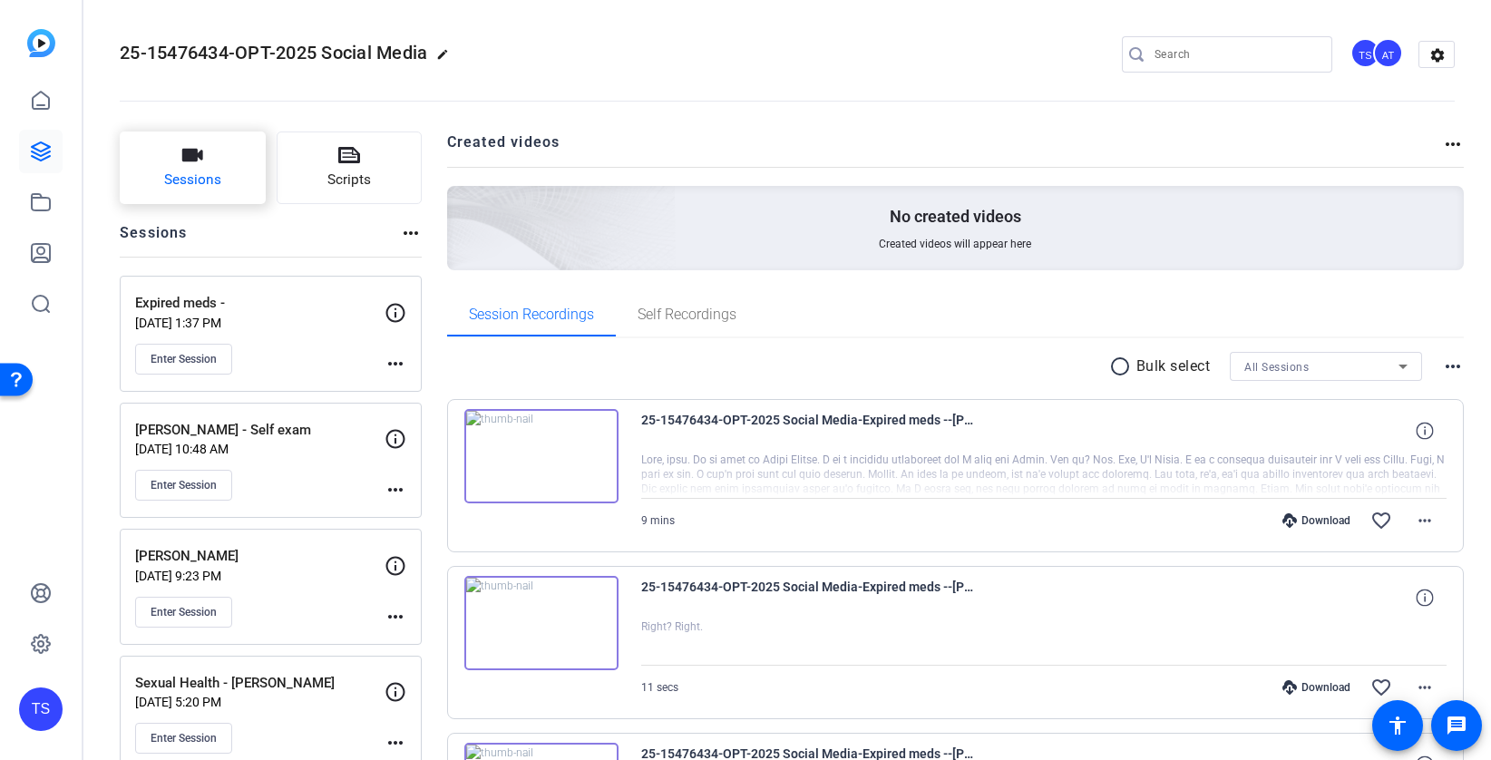
click at [233, 180] on button "Sessions" at bounding box center [193, 167] width 146 height 73
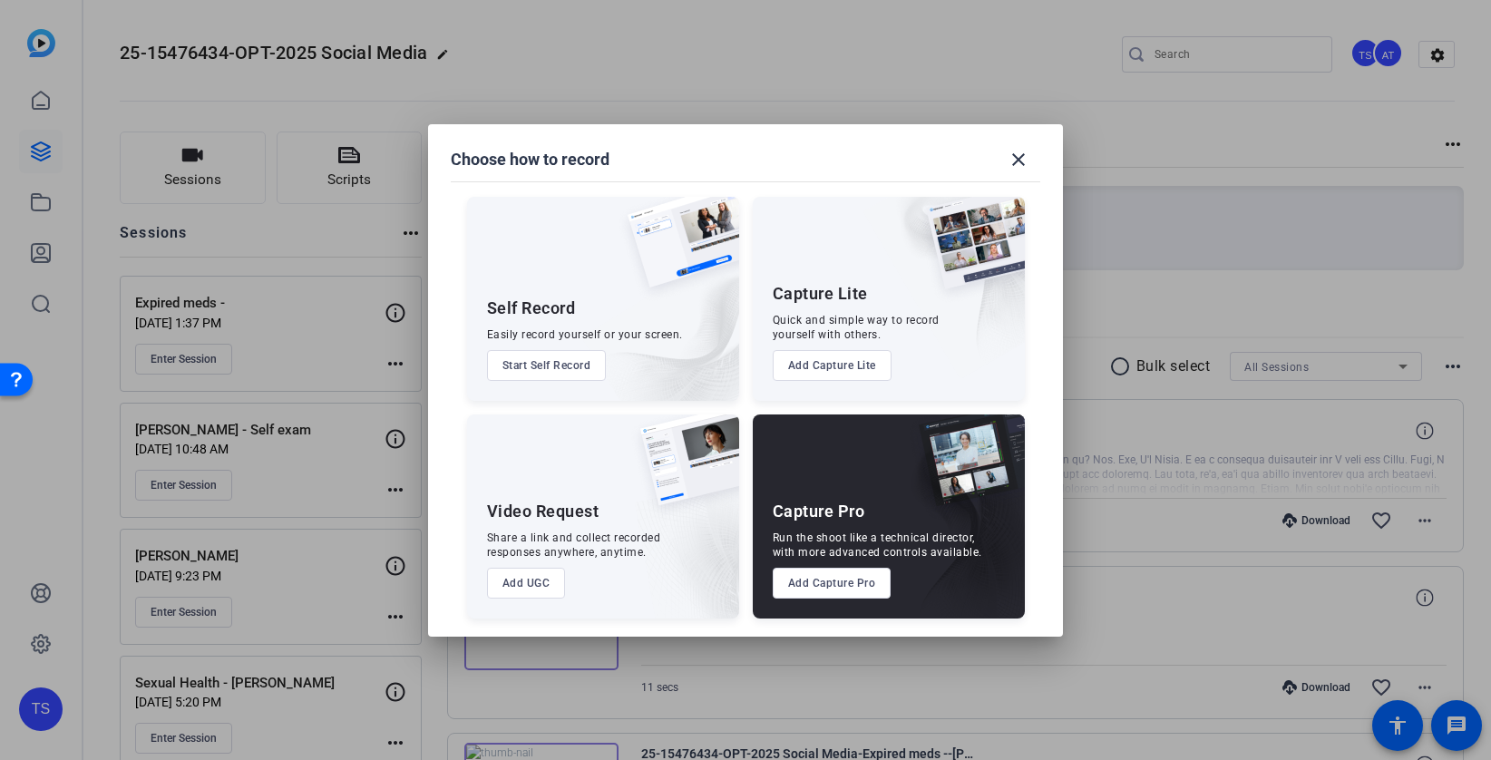
click at [833, 588] on button "Add Capture Pro" at bounding box center [831, 583] width 119 height 31
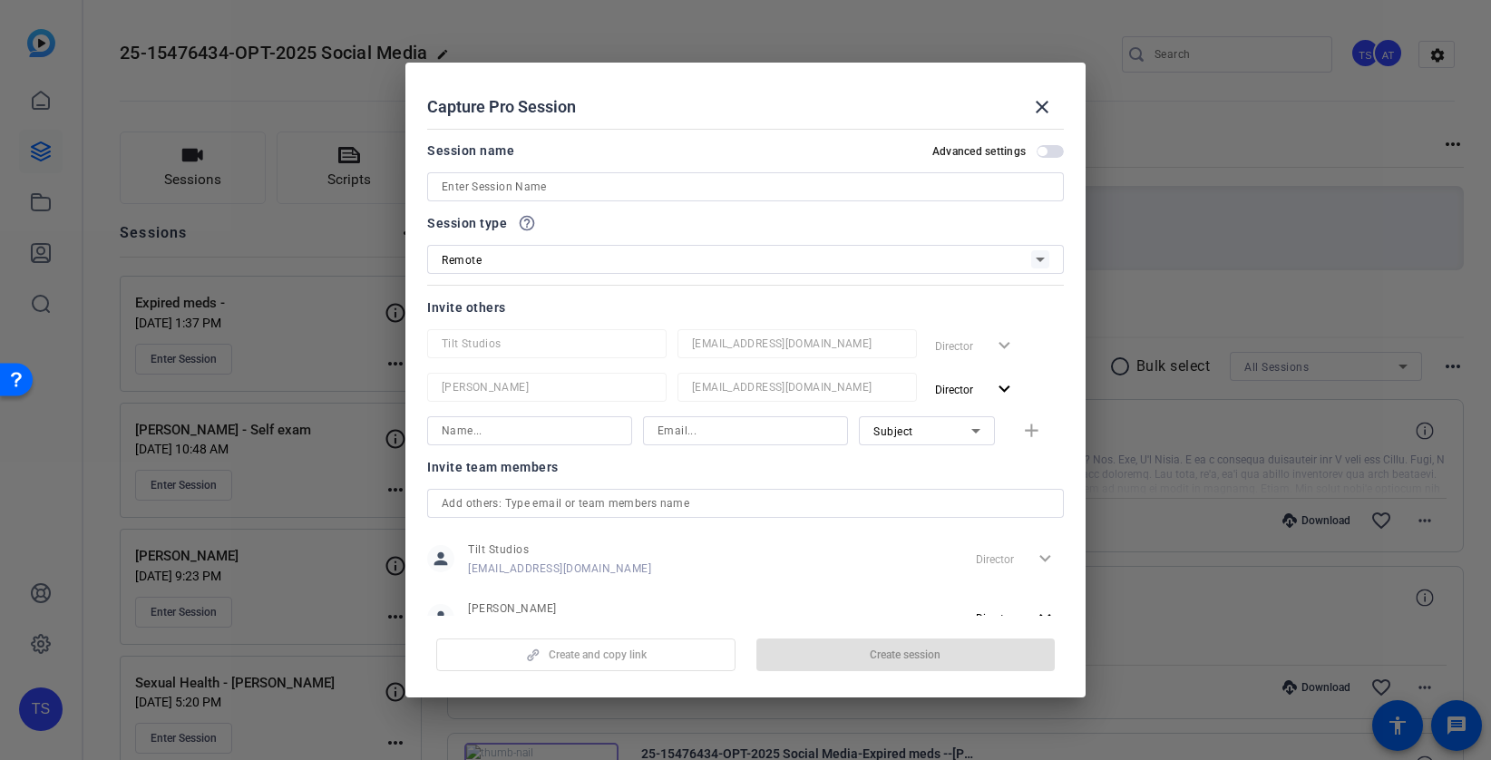
click at [568, 189] on input at bounding box center [745, 187] width 607 height 22
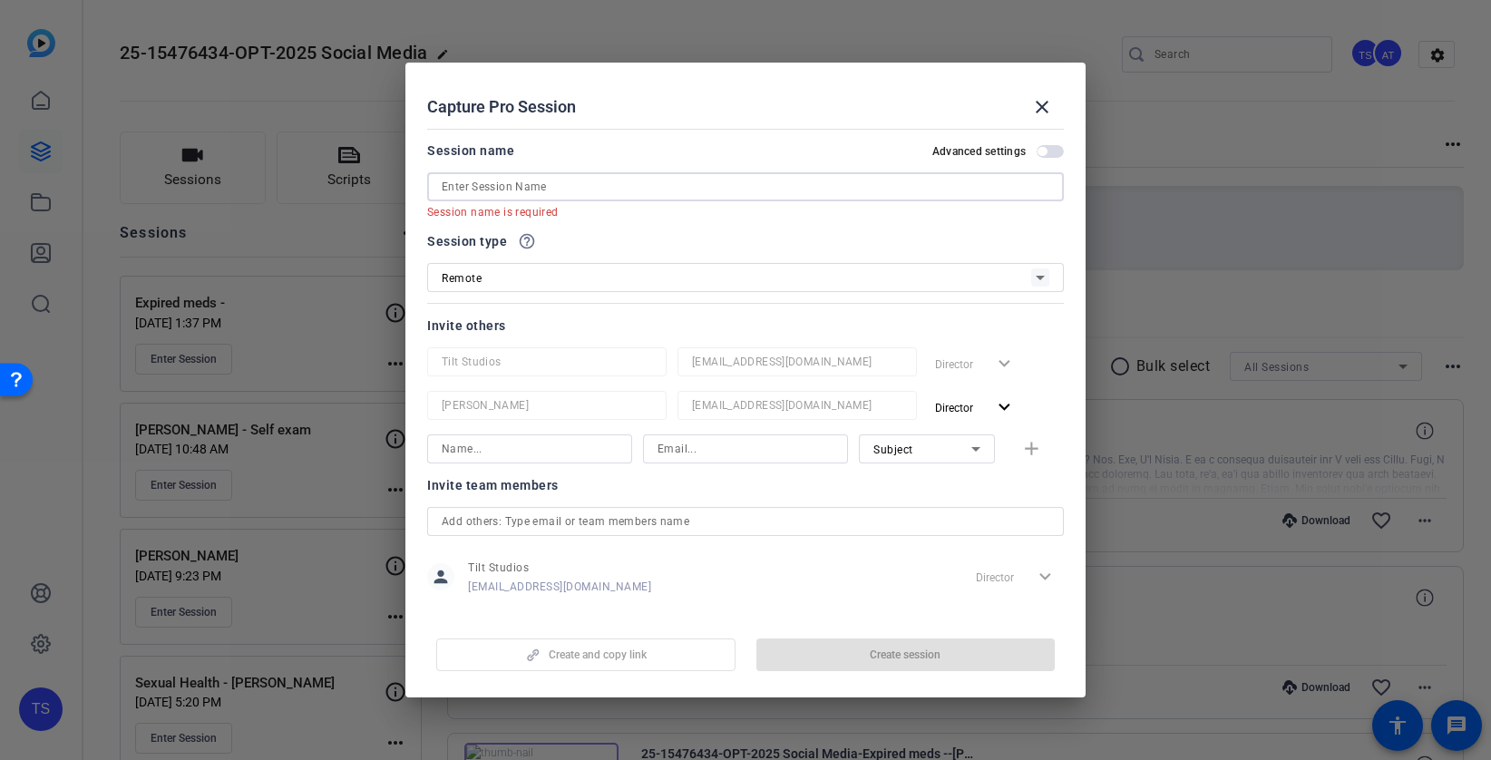
paste input "25-18839609-B2C10 Mental health pros"
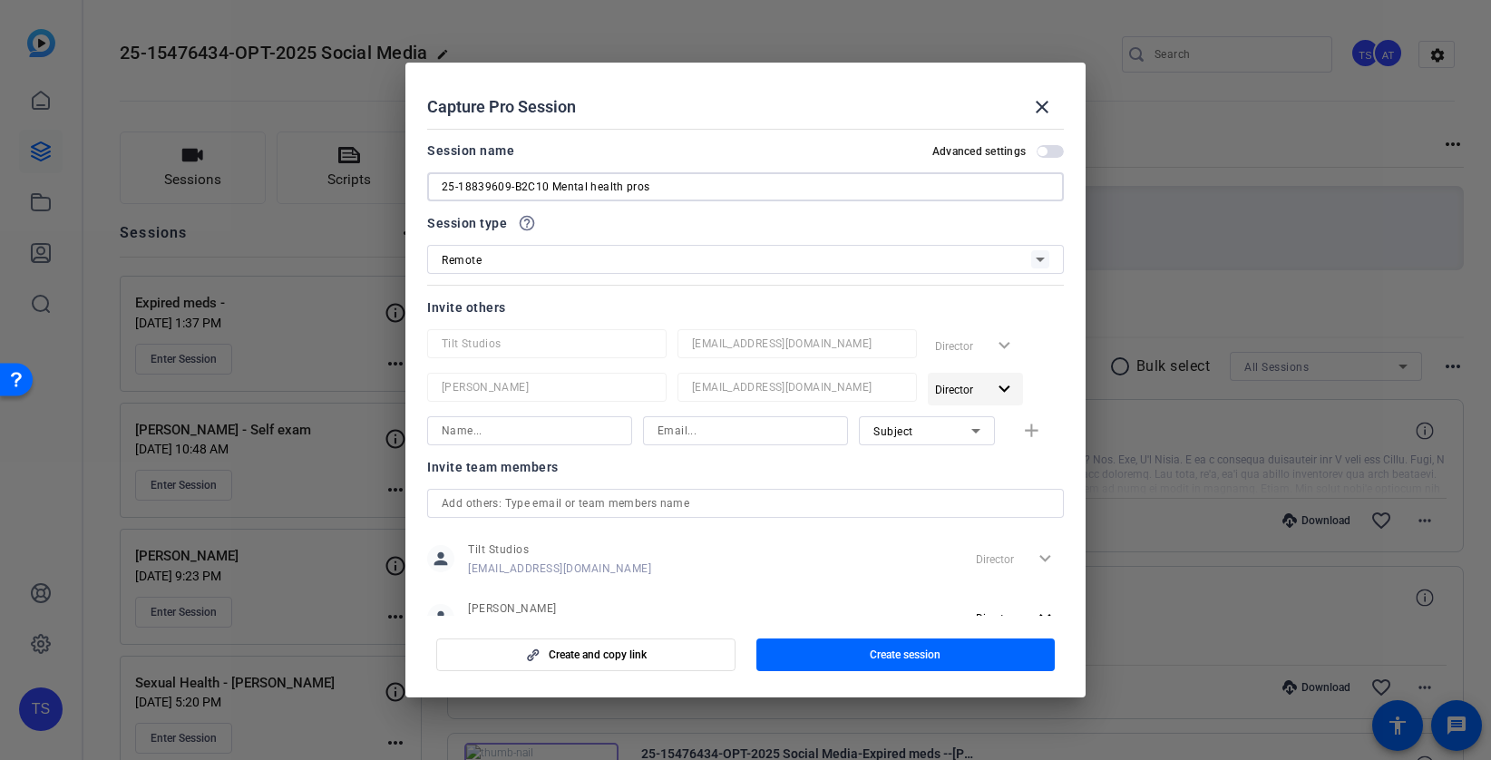
type input "25-18839609-B2C10 Mental health pros"
click at [1005, 390] on mat-icon "expand_more" at bounding box center [1004, 389] width 23 height 23
click at [986, 457] on span "Remove User" at bounding box center [975, 458] width 67 height 13
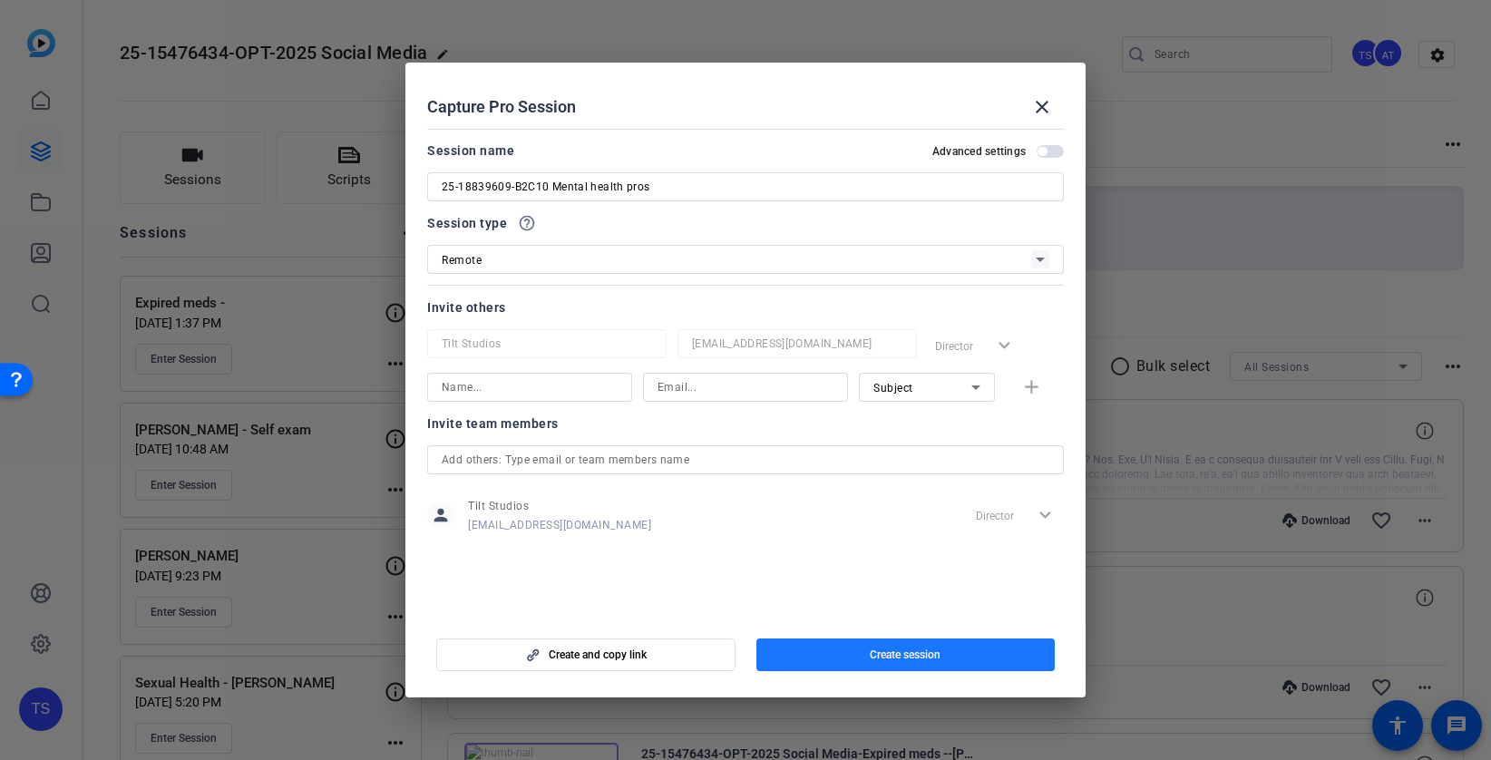
click at [886, 656] on span "Create session" at bounding box center [904, 654] width 71 height 15
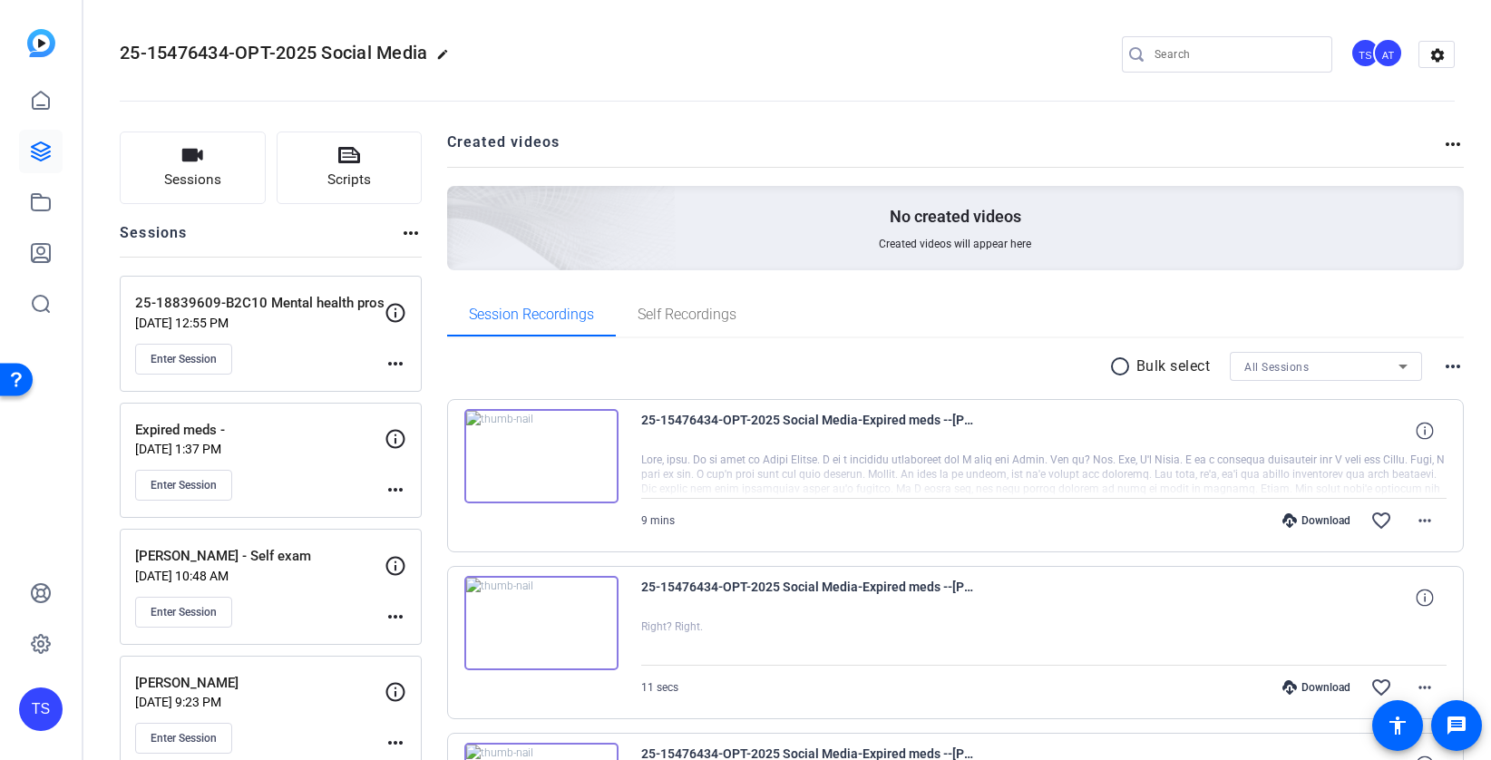
click at [394, 364] on mat-icon "more_horiz" at bounding box center [395, 364] width 22 height 22
click at [421, 391] on span "Edit Session" at bounding box center [440, 390] width 83 height 22
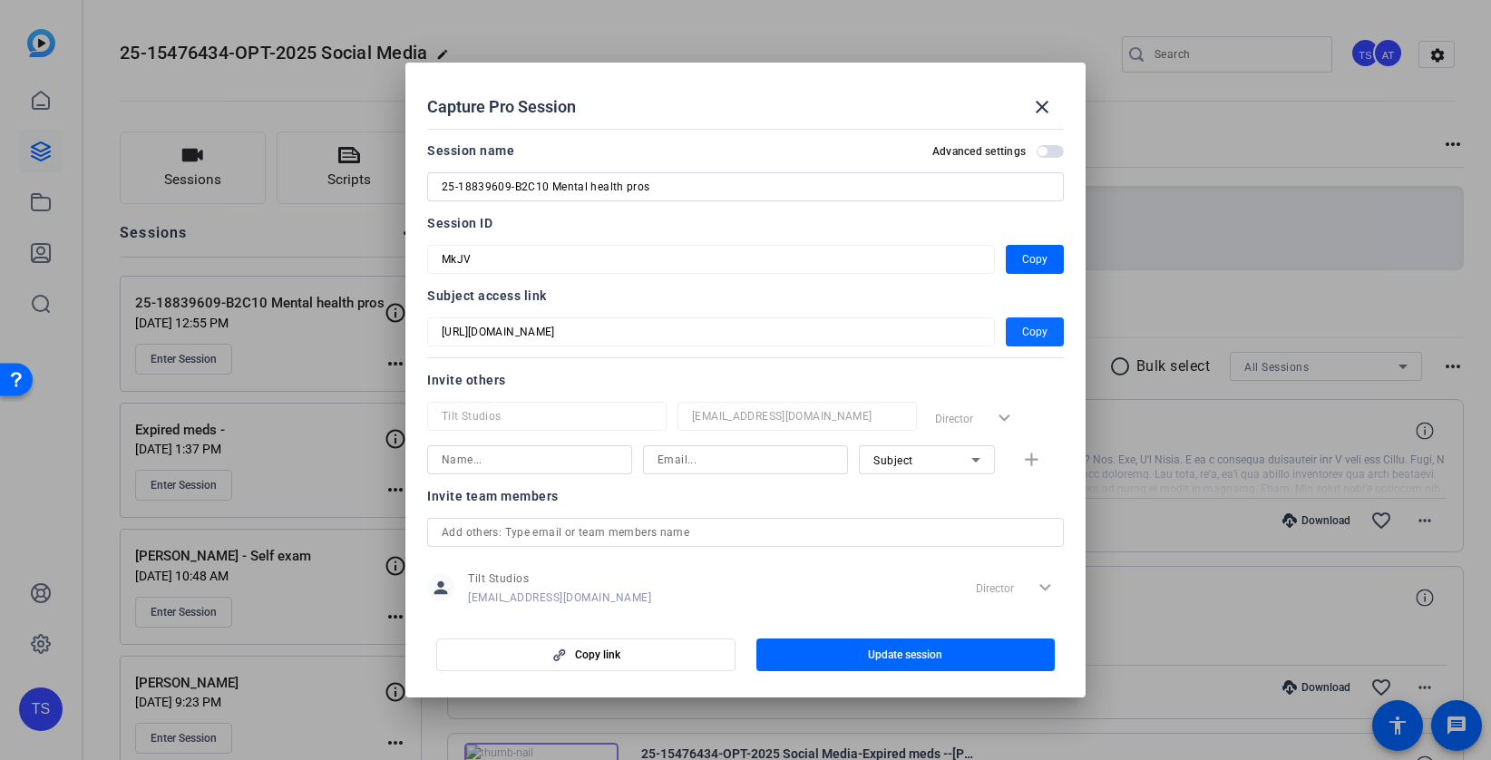
click at [1041, 332] on span "Copy" at bounding box center [1034, 332] width 25 height 22
click at [1032, 266] on span "Copy" at bounding box center [1034, 259] width 25 height 22
